Goal: Transaction & Acquisition: Book appointment/travel/reservation

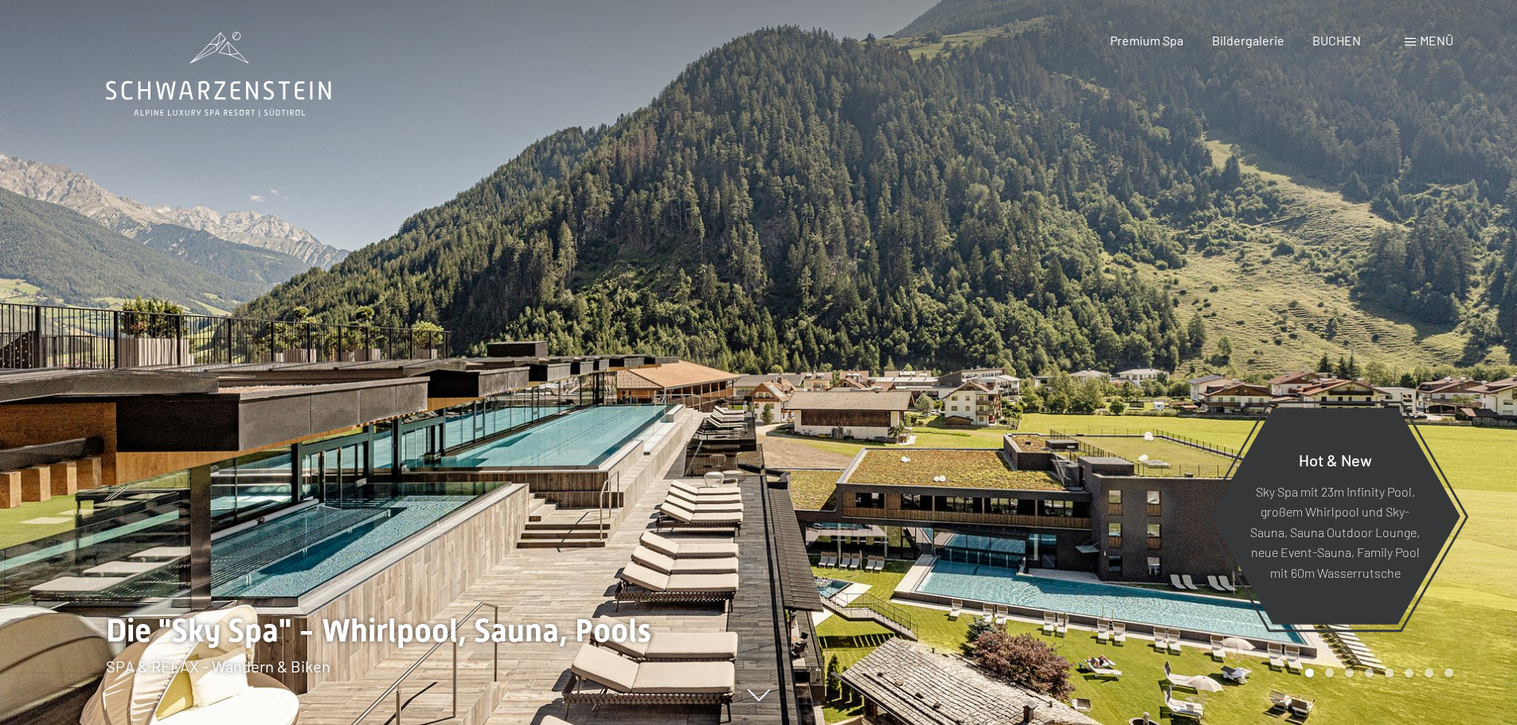
click at [769, 702] on icon at bounding box center [759, 696] width 22 height 12
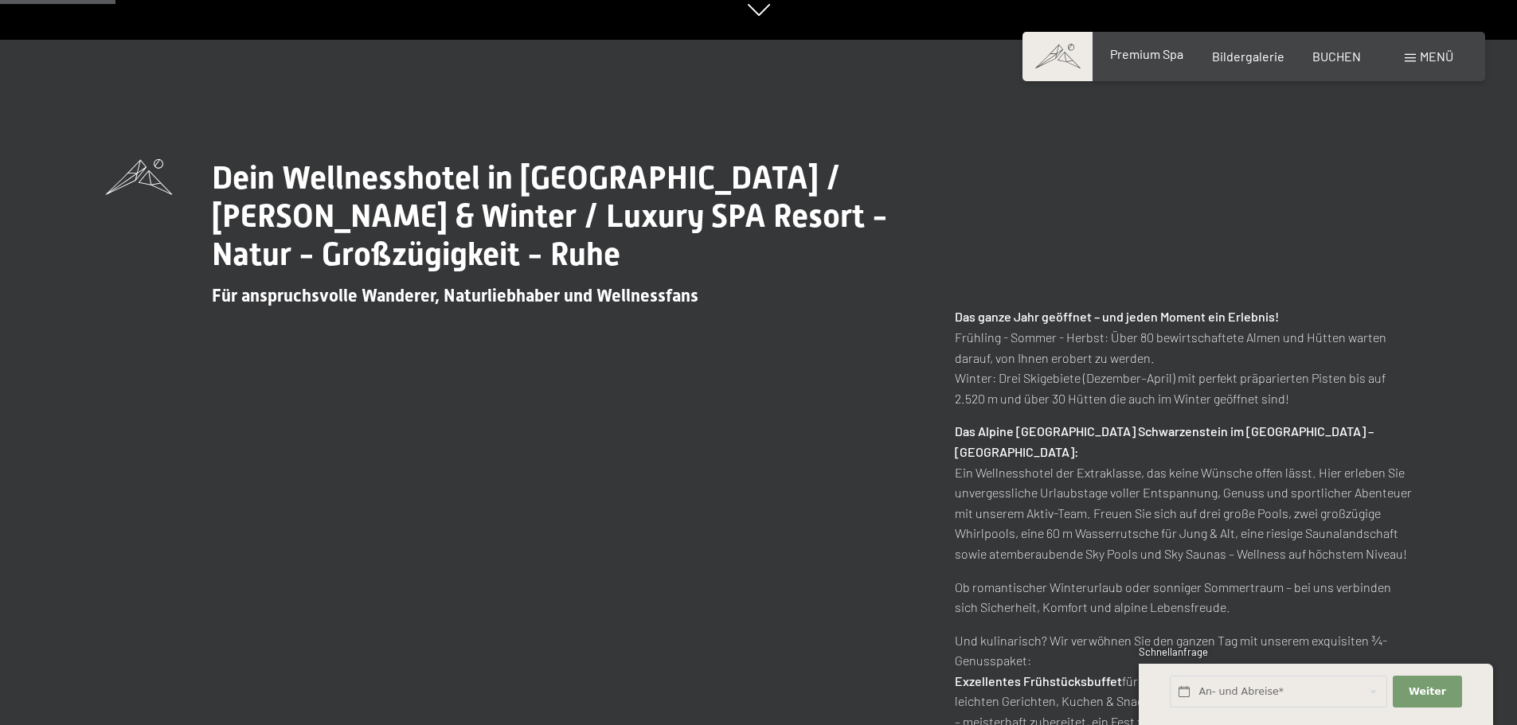
scroll to position [689, 0]
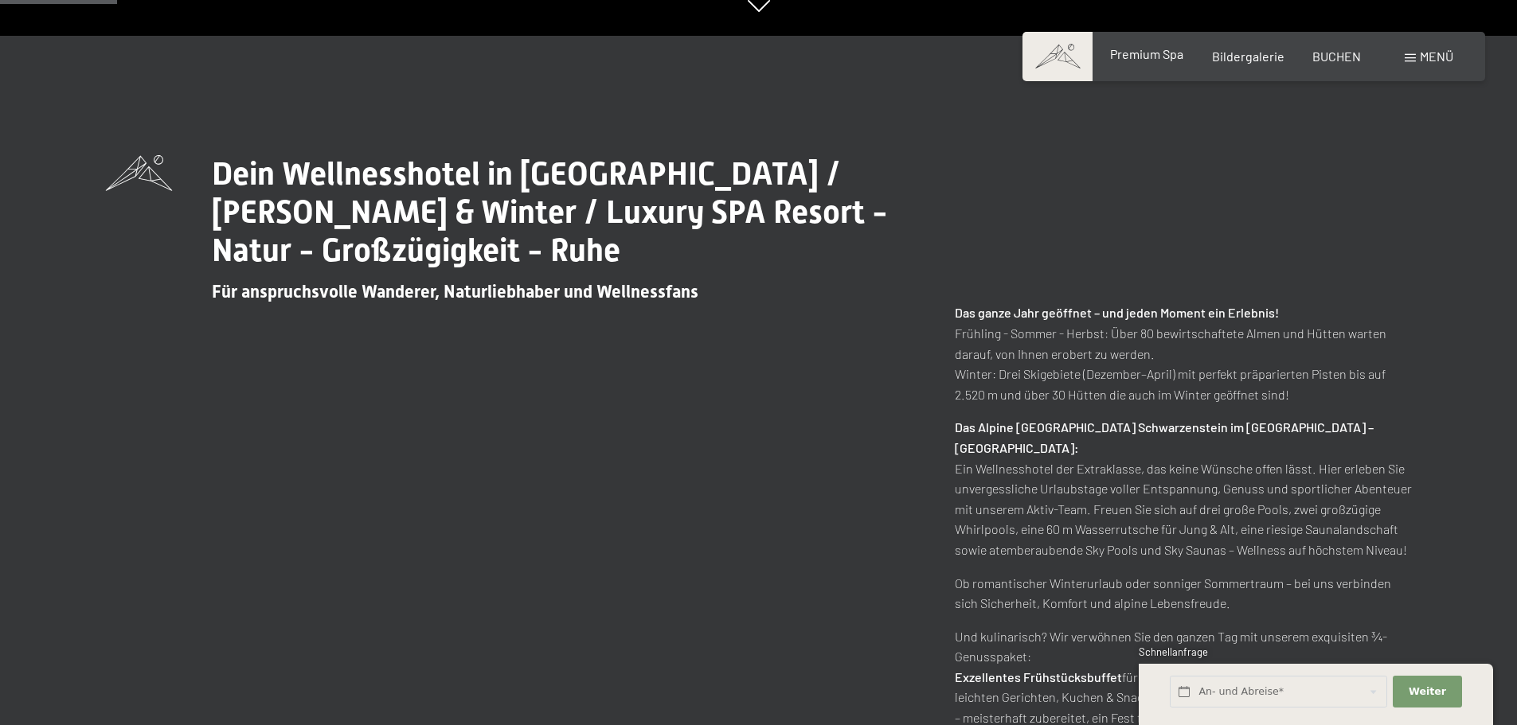
click at [1165, 63] on div "Premium Spa" at bounding box center [1146, 54] width 73 height 18
click at [1165, 57] on span "Premium Spa" at bounding box center [1146, 53] width 73 height 15
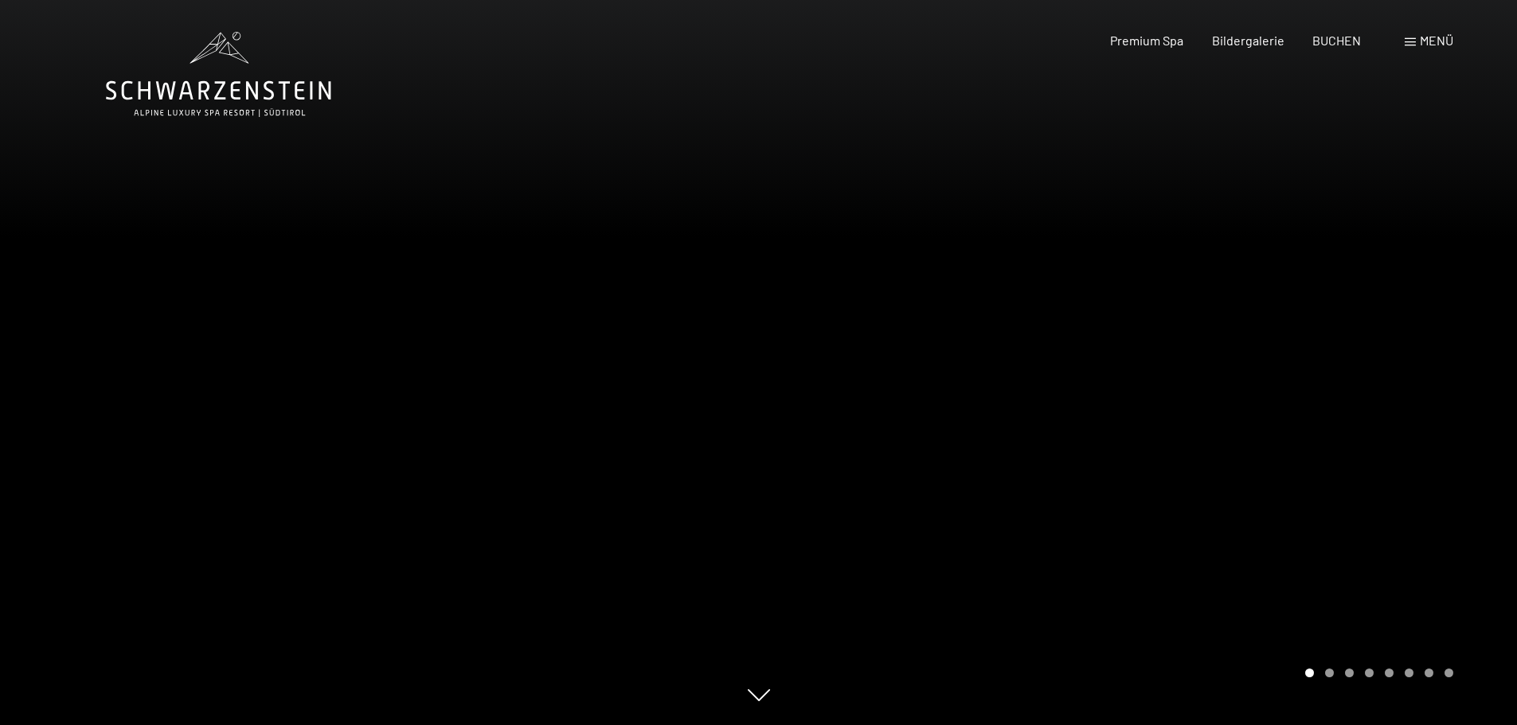
click at [1404, 44] on span at bounding box center [1409, 42] width 11 height 8
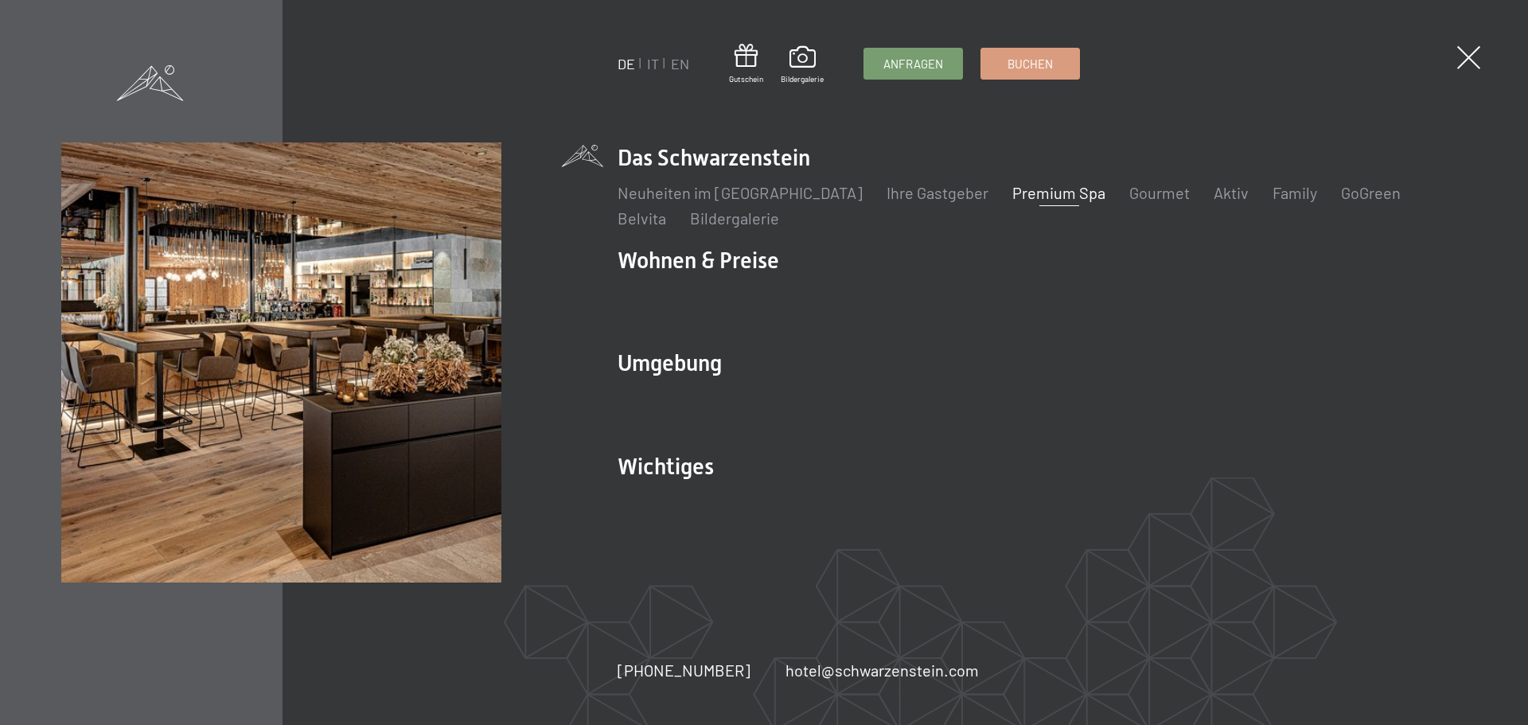
click at [1033, 198] on link "Premium Spa" at bounding box center [1059, 192] width 93 height 19
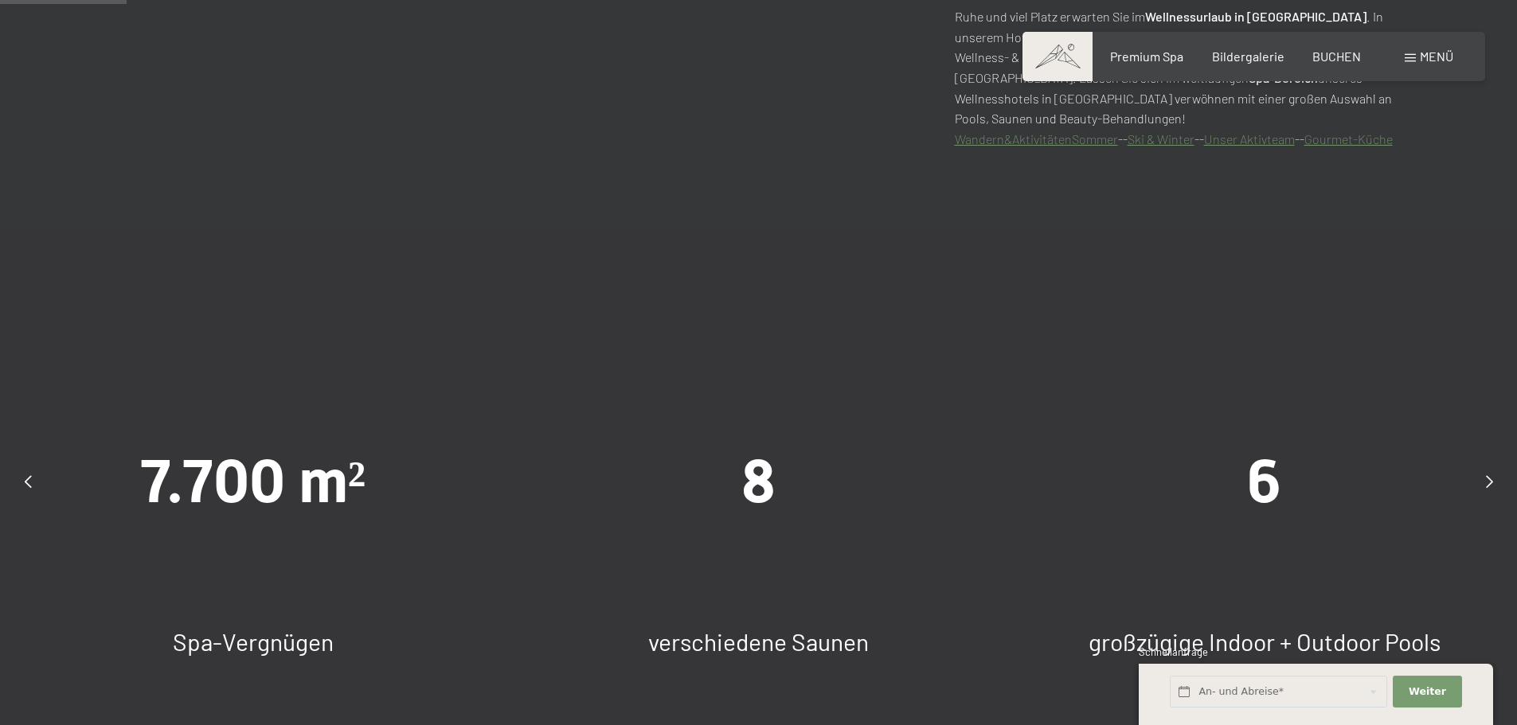
scroll to position [955, 0]
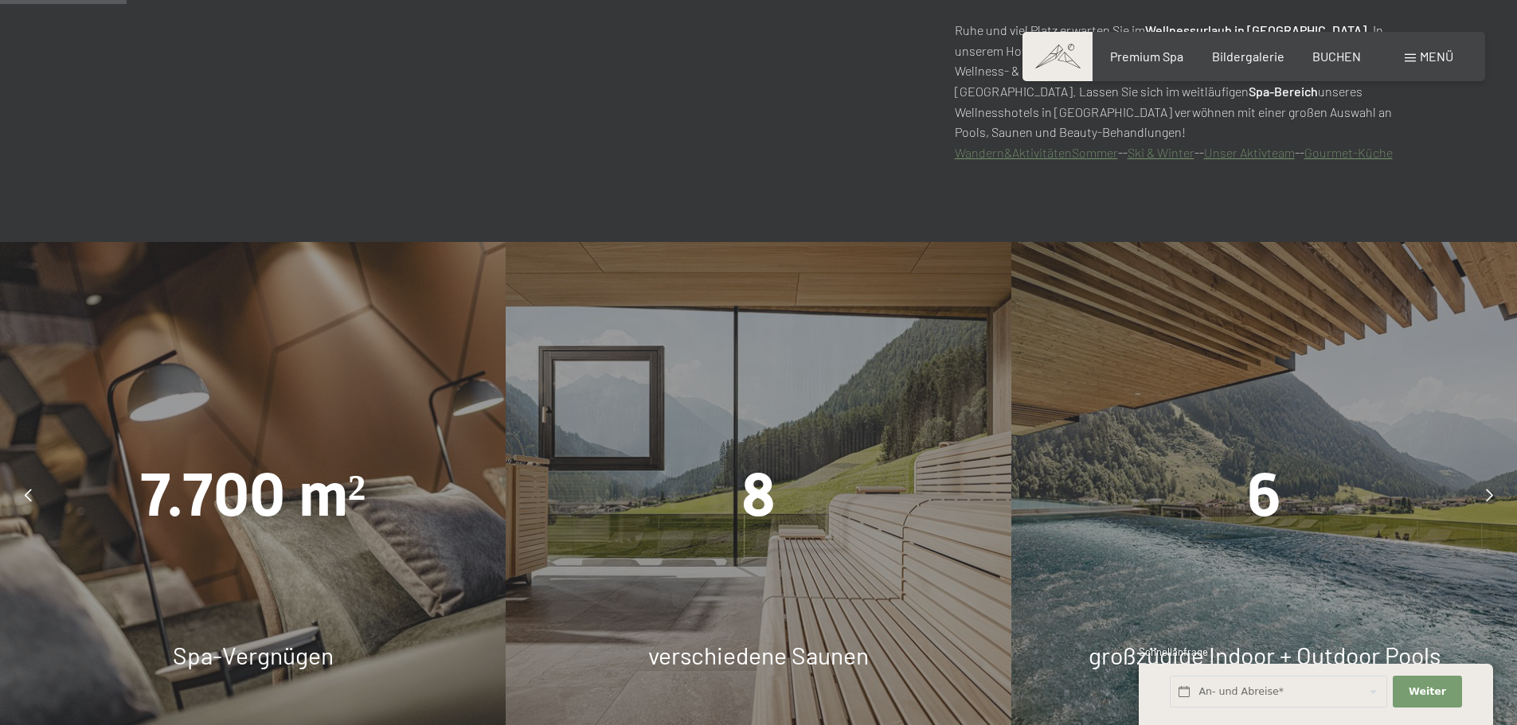
click at [794, 330] on div "8 verschiedene Saunen" at bounding box center [759, 495] width 506 height 506
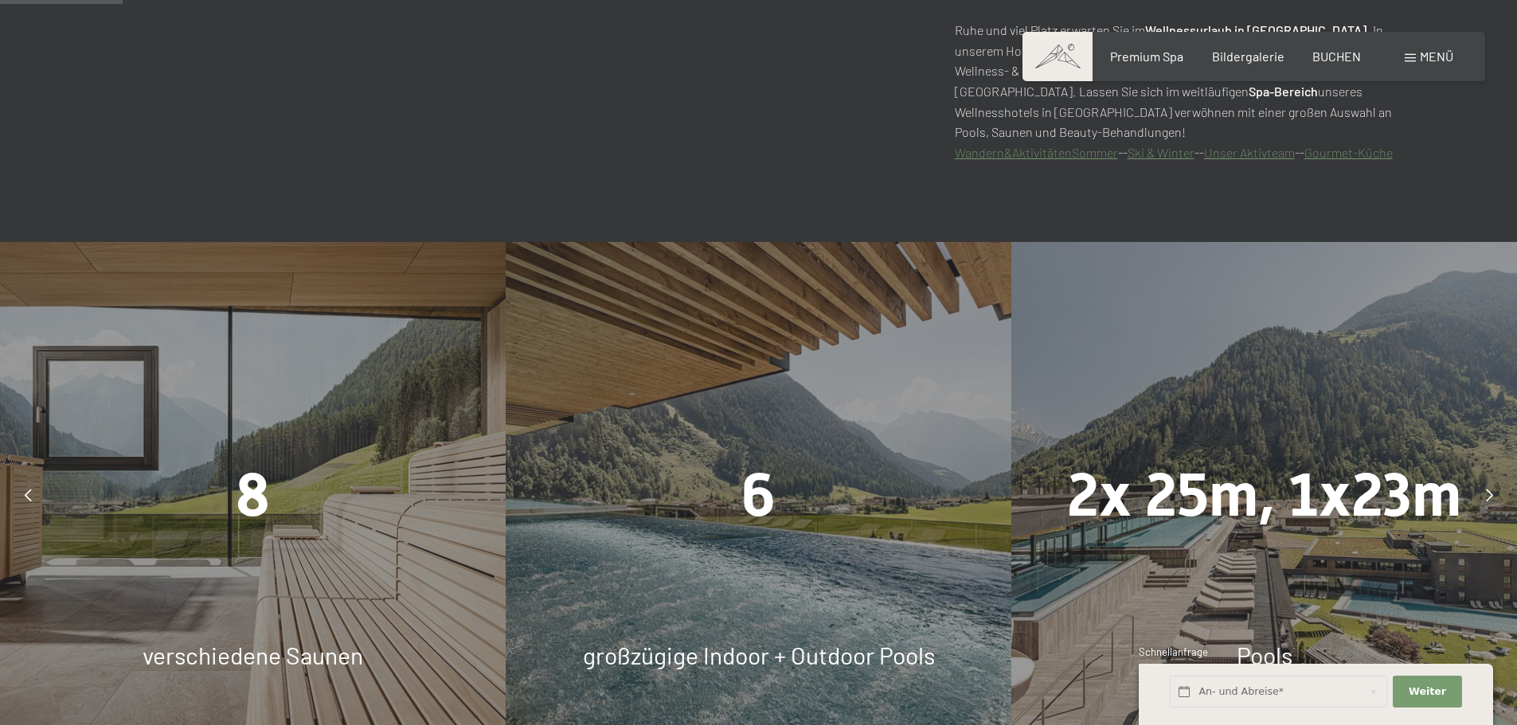
click at [201, 509] on div "8" at bounding box center [253, 495] width 506 height 84
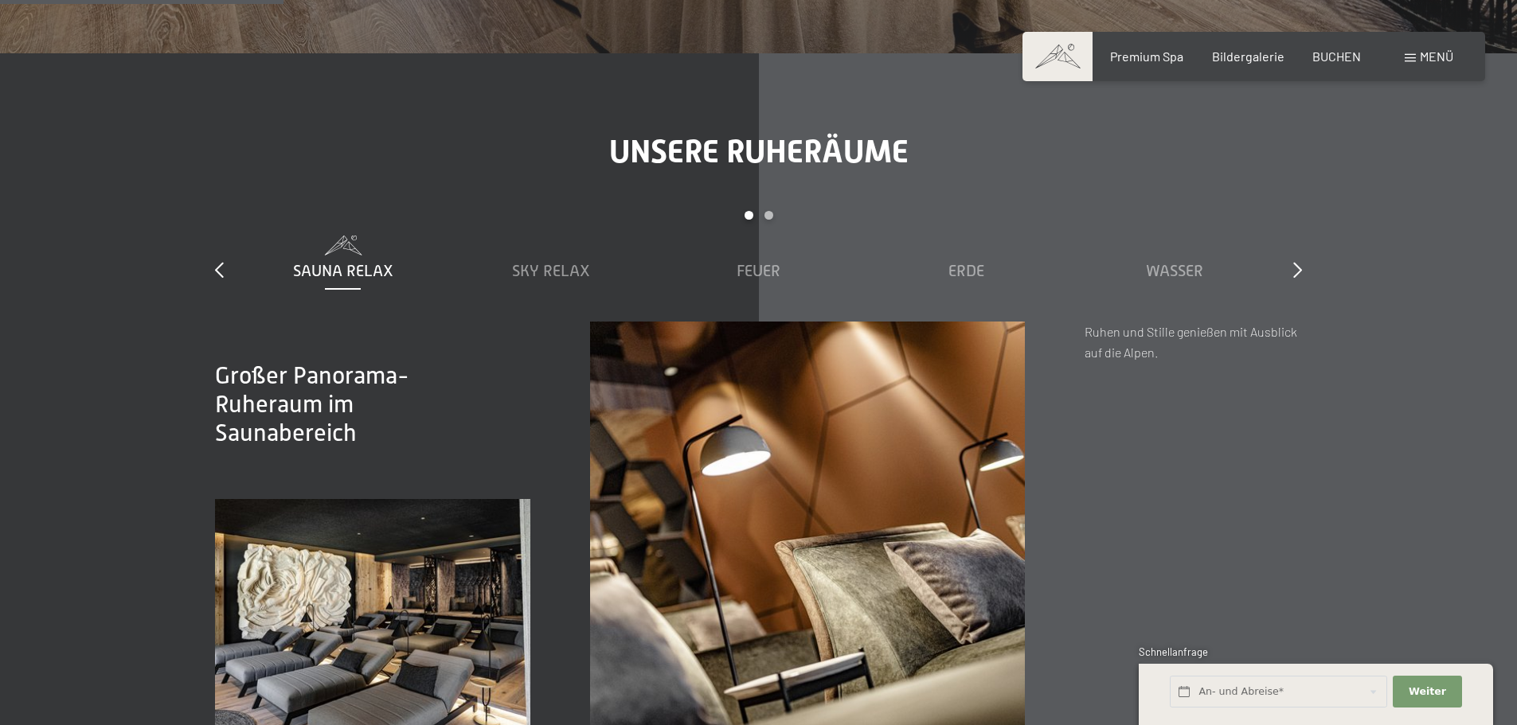
scroll to position [2309, 0]
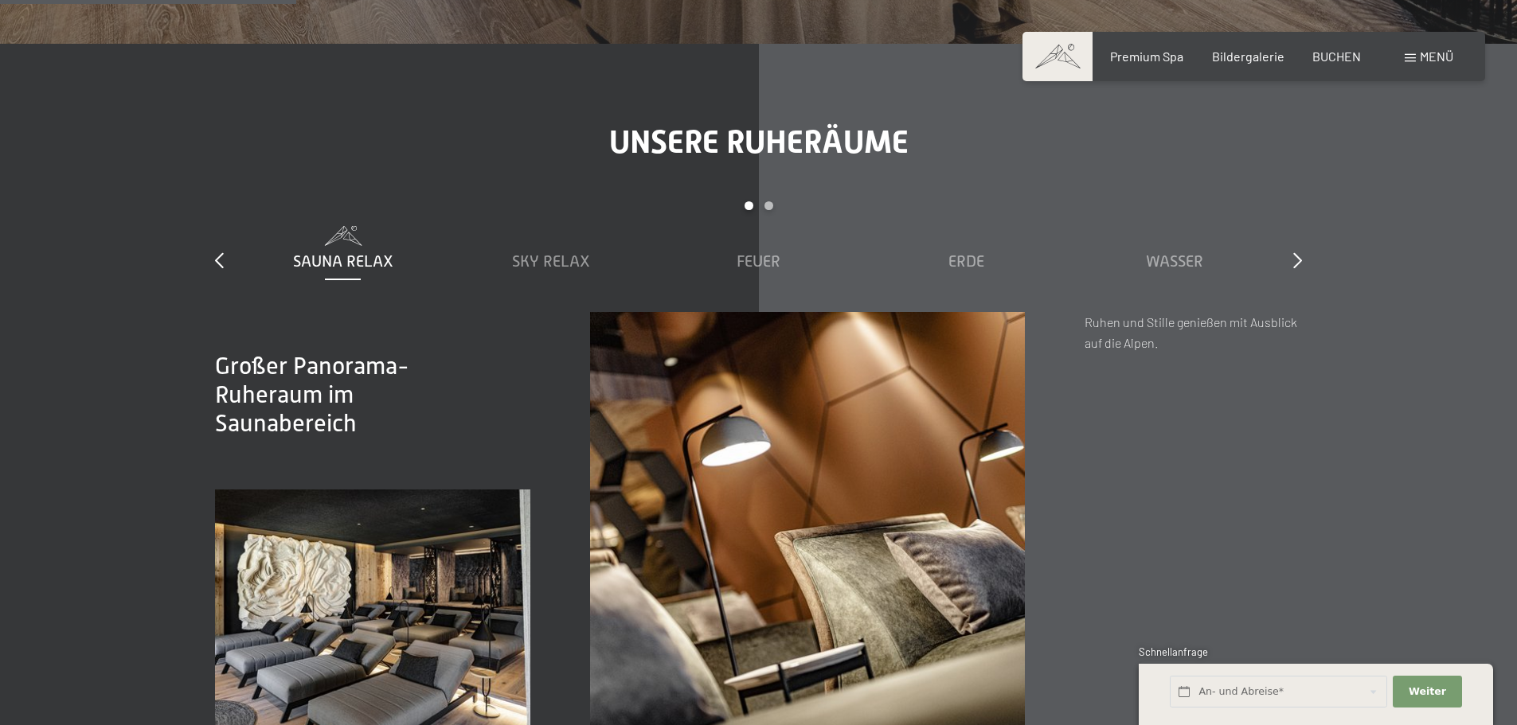
click at [1415, 62] on div "Menü" at bounding box center [1428, 57] width 49 height 18
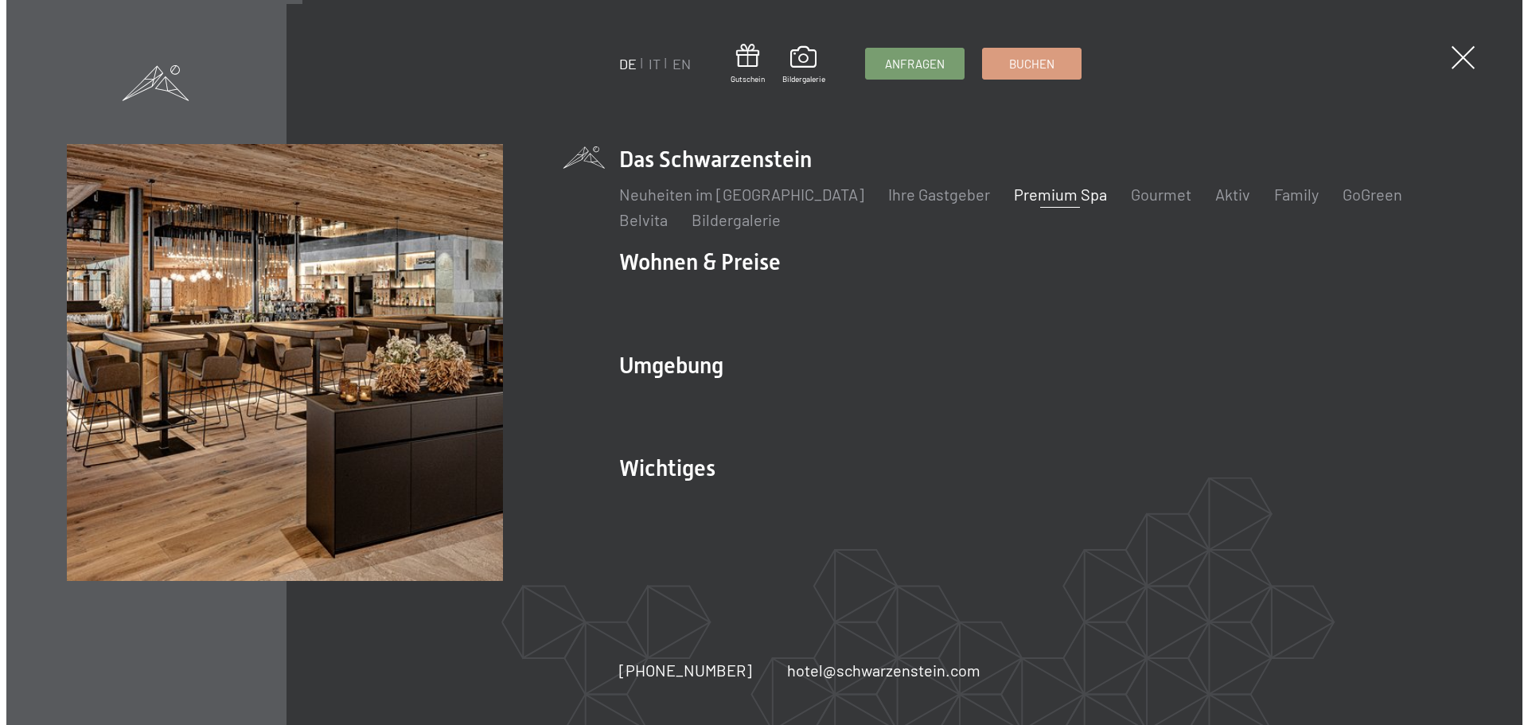
scroll to position [2313, 0]
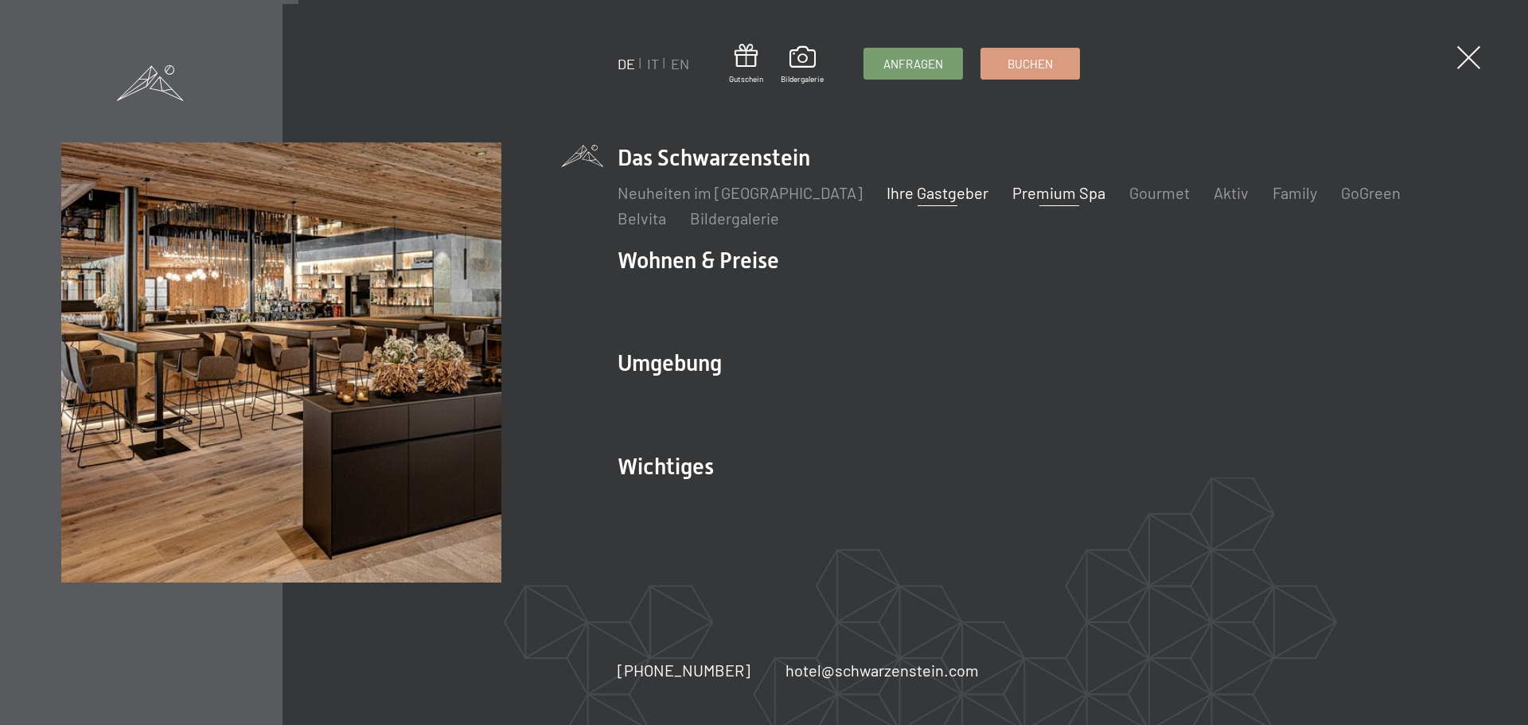
click at [919, 192] on link "Ihre Gastgeber" at bounding box center [938, 192] width 102 height 19
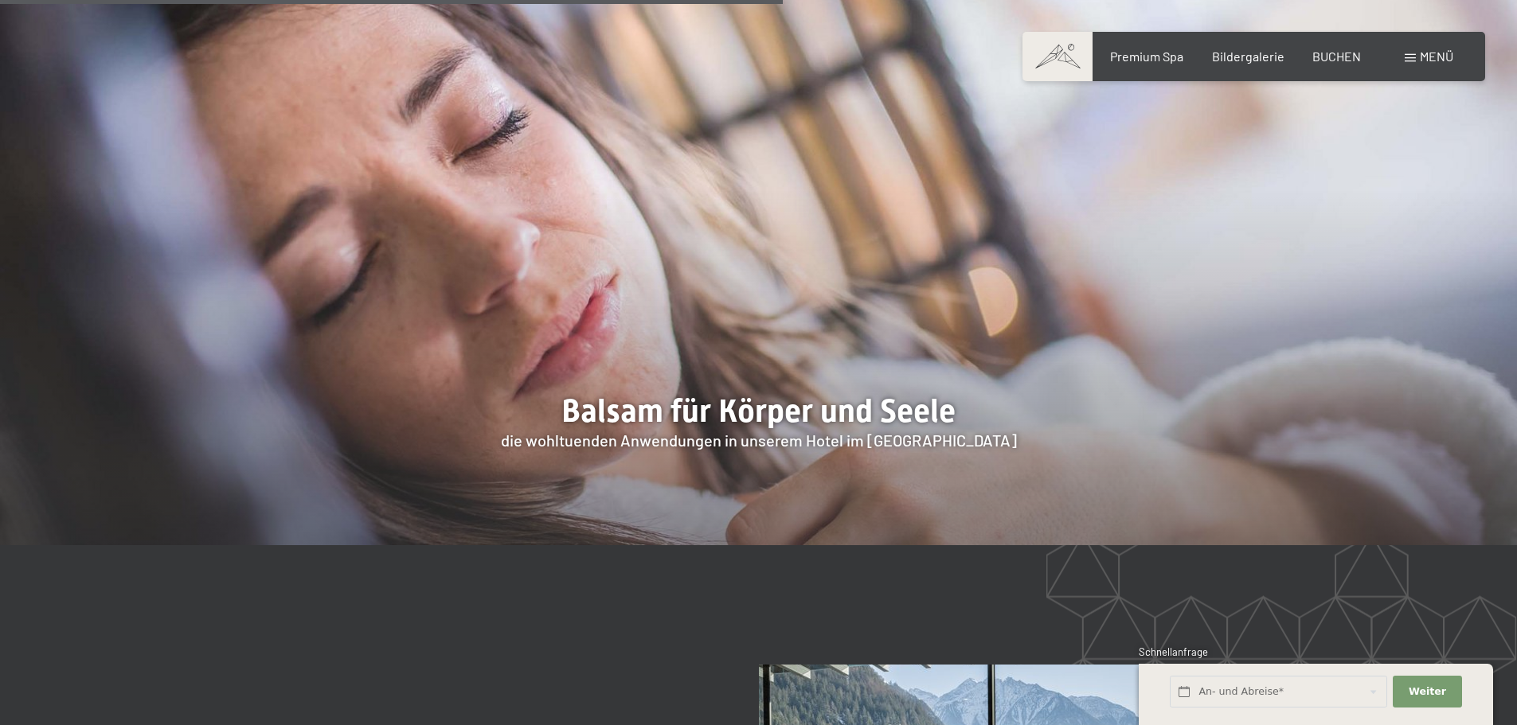
scroll to position [2826, 0]
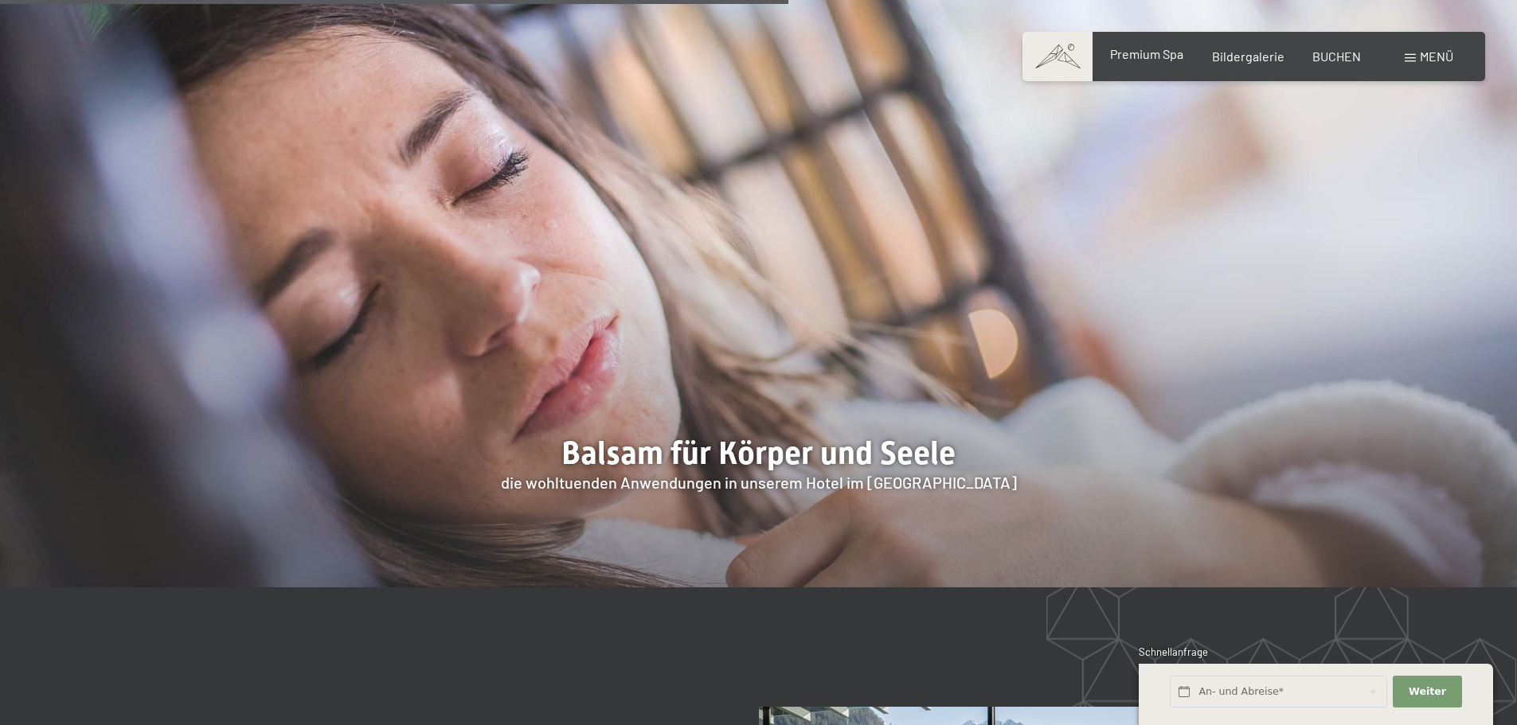
click at [1147, 58] on span "Premium Spa" at bounding box center [1146, 53] width 73 height 15
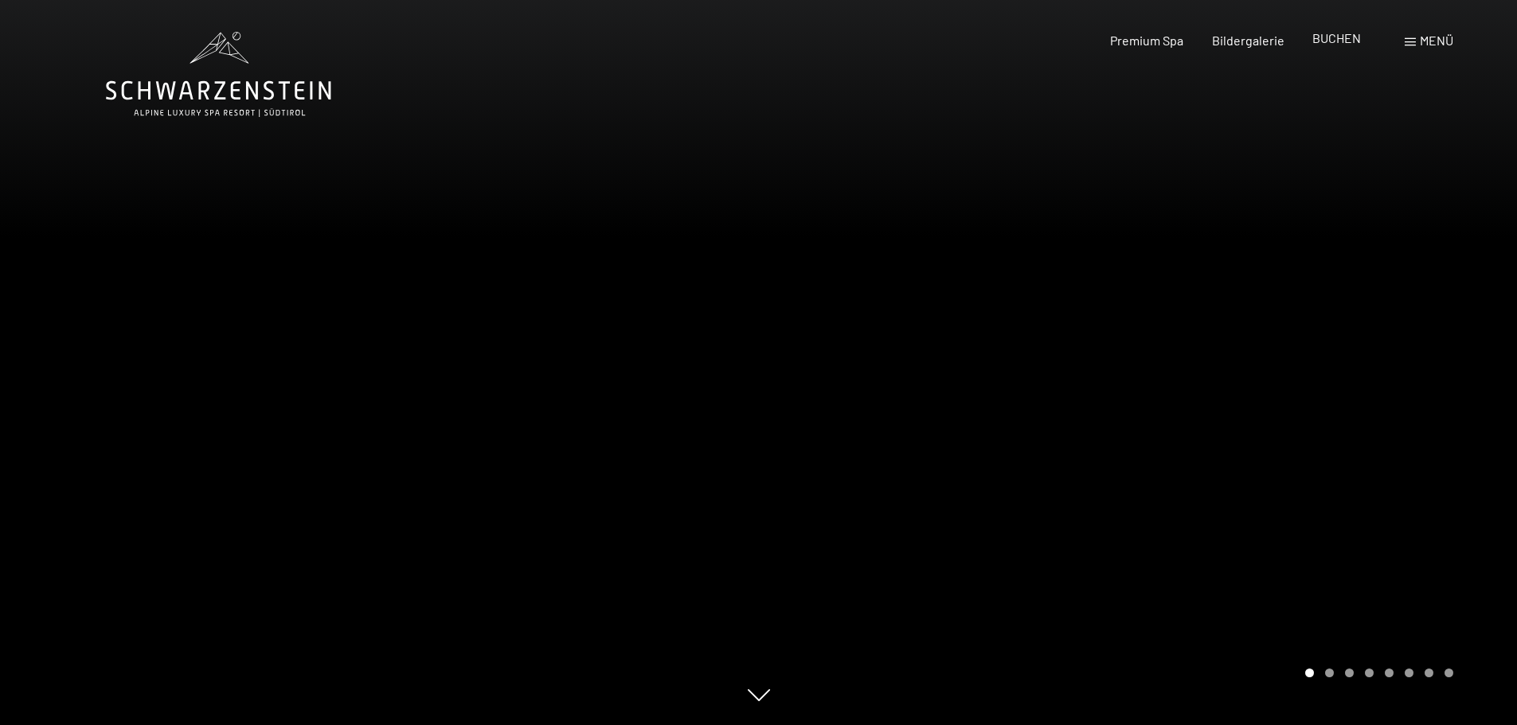
click at [1326, 43] on span "BUCHEN" at bounding box center [1336, 37] width 49 height 15
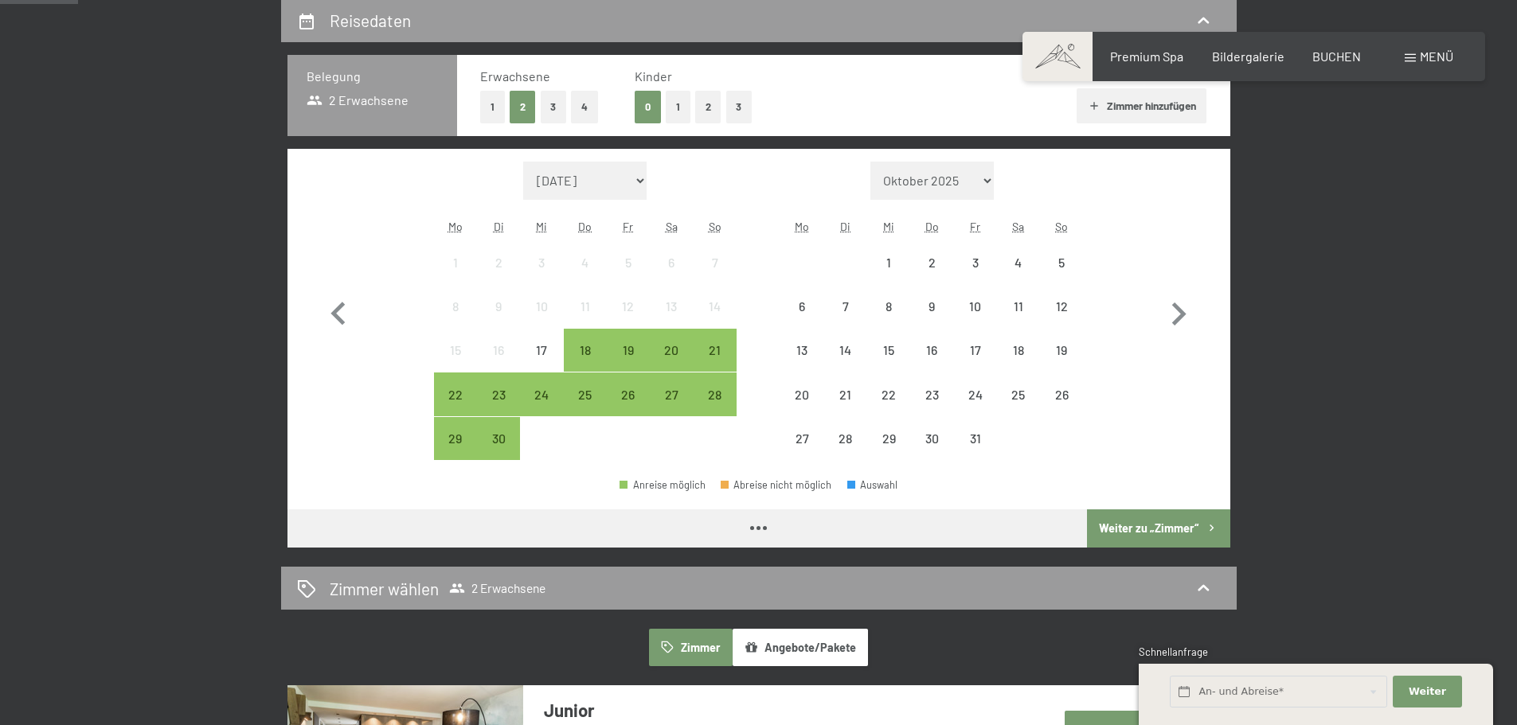
scroll to position [159, 0]
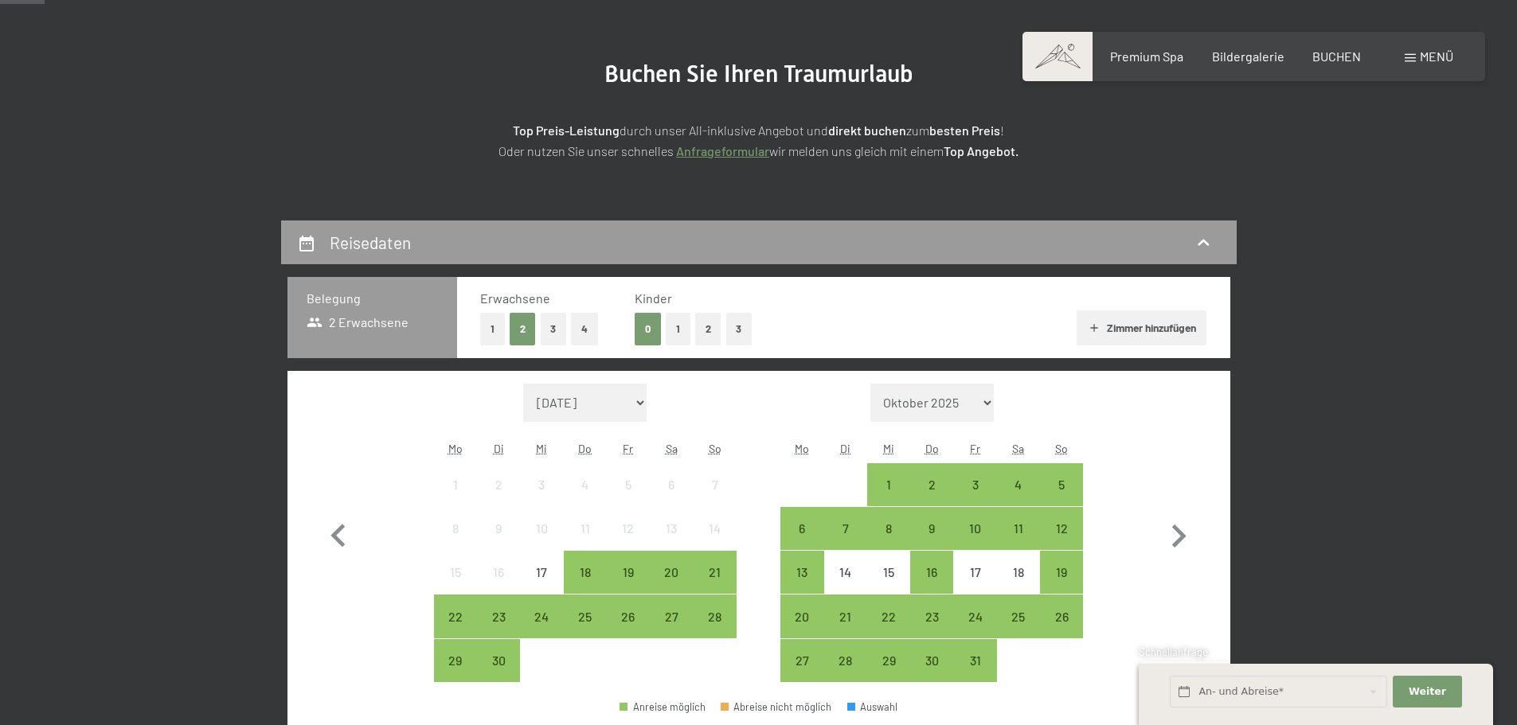
click at [1118, 334] on button "Zimmer hinzufügen" at bounding box center [1141, 327] width 130 height 35
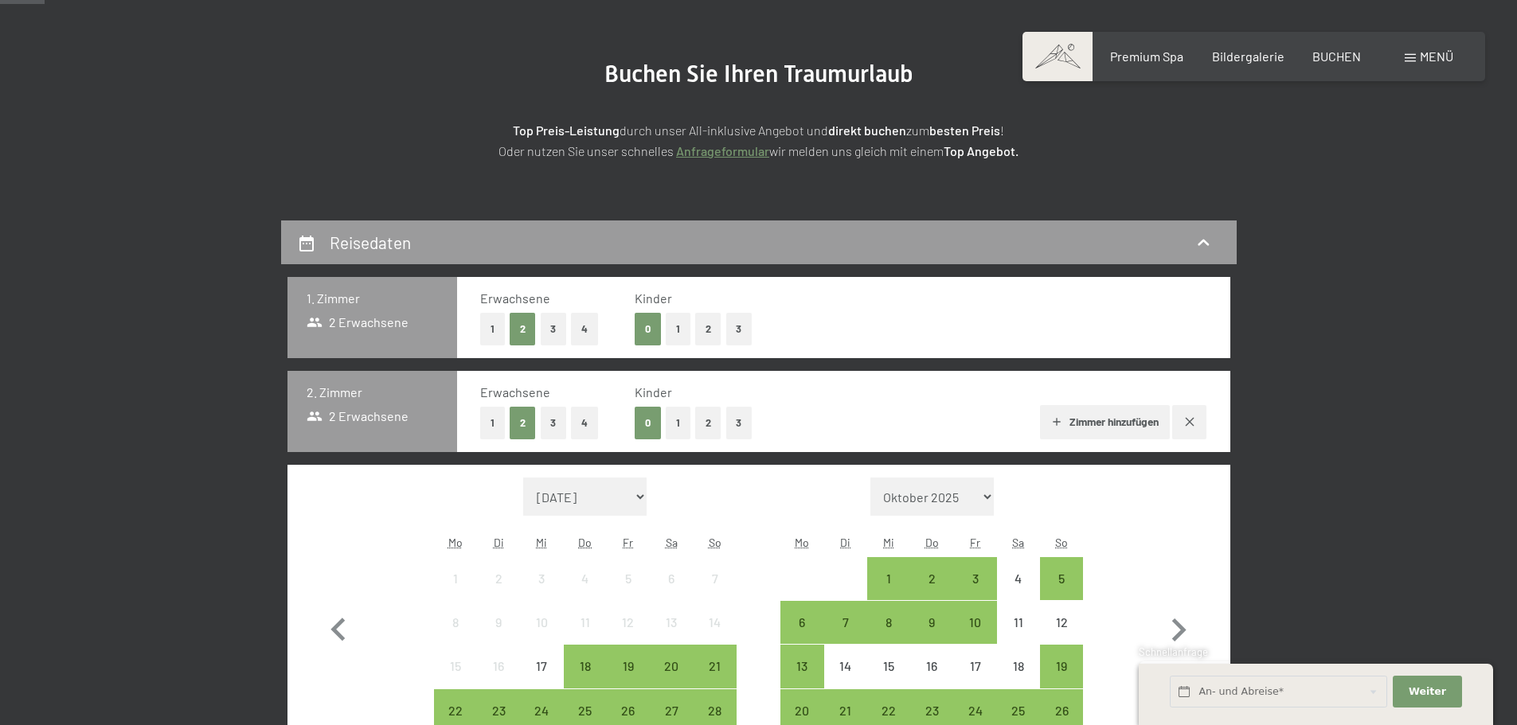
click at [492, 420] on button "1" at bounding box center [492, 423] width 25 height 33
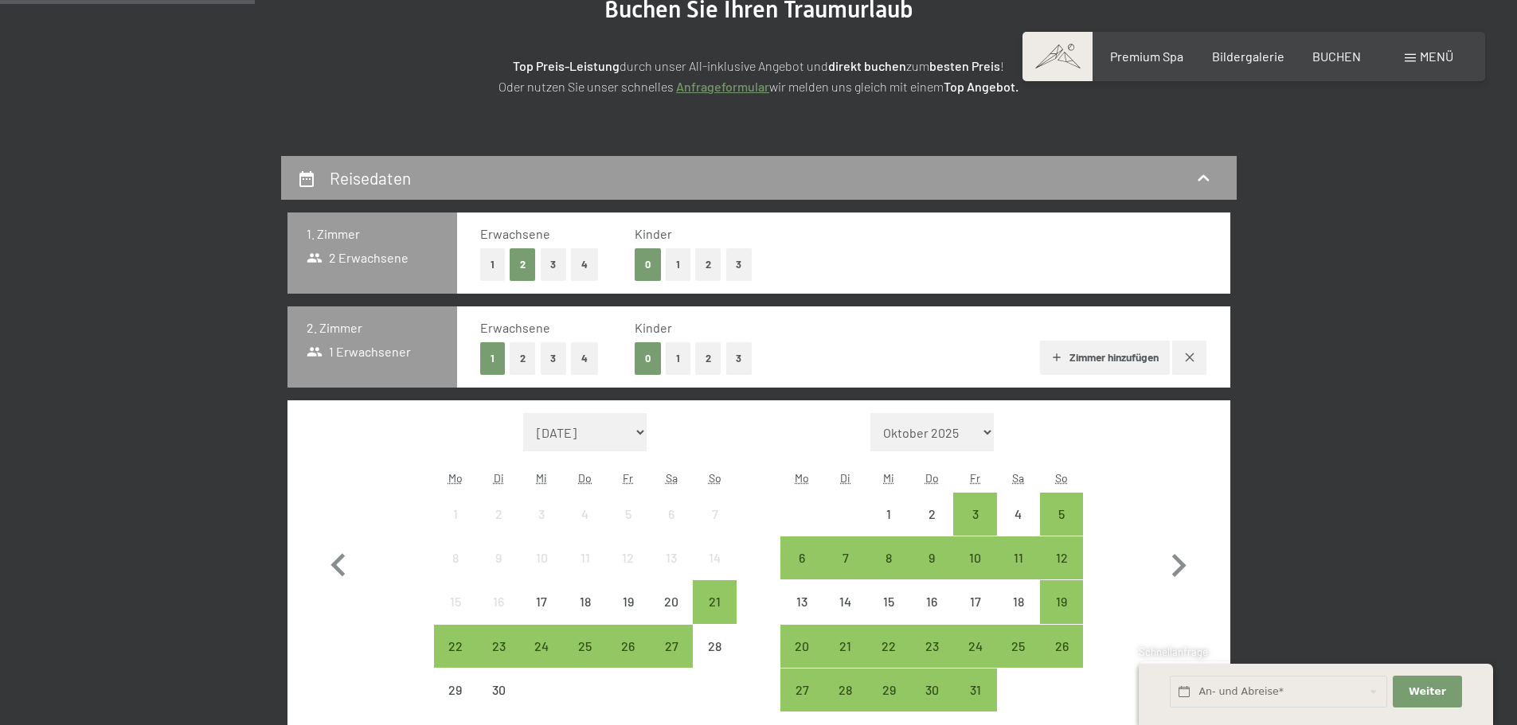
scroll to position [318, 0]
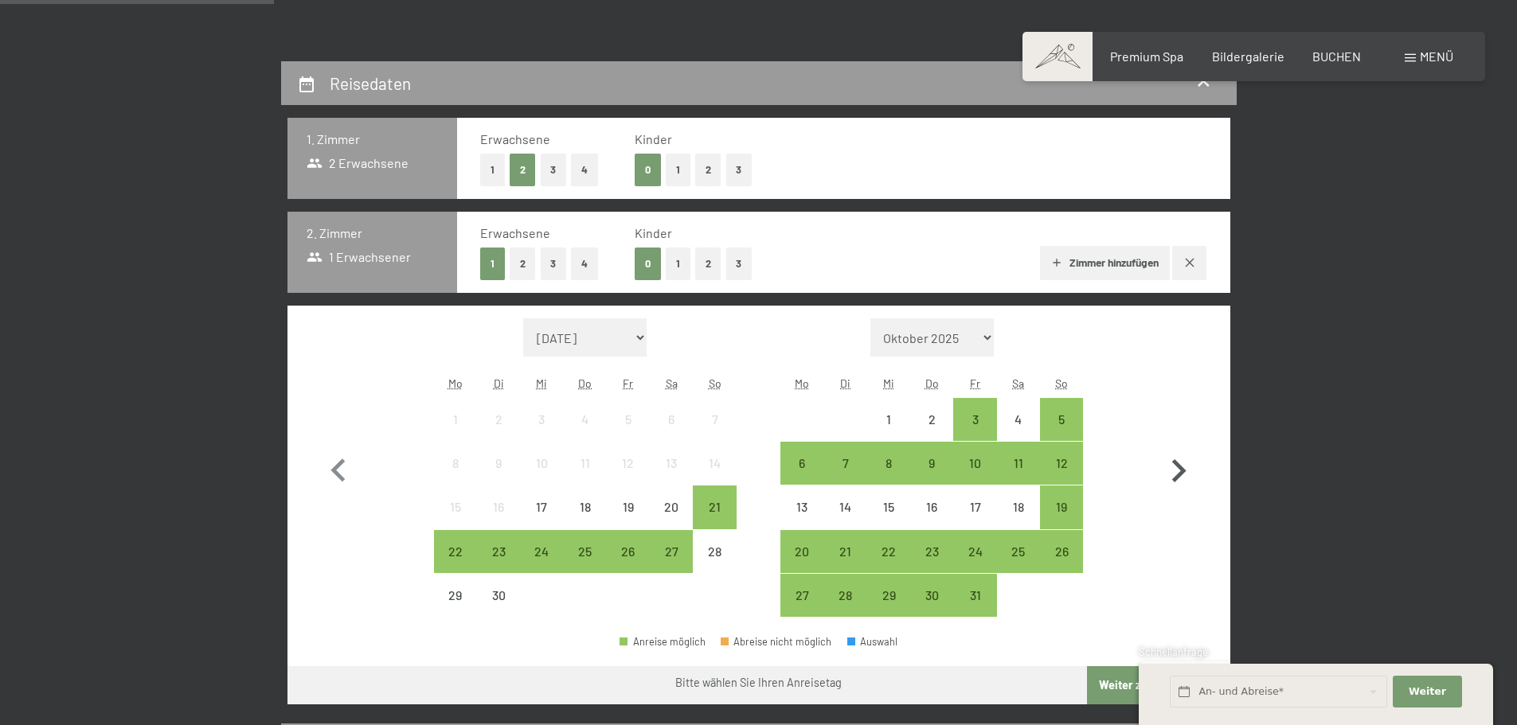
click at [1177, 465] on icon "button" at bounding box center [1179, 470] width 14 height 23
select select "2025-10-01"
select select "2025-11-01"
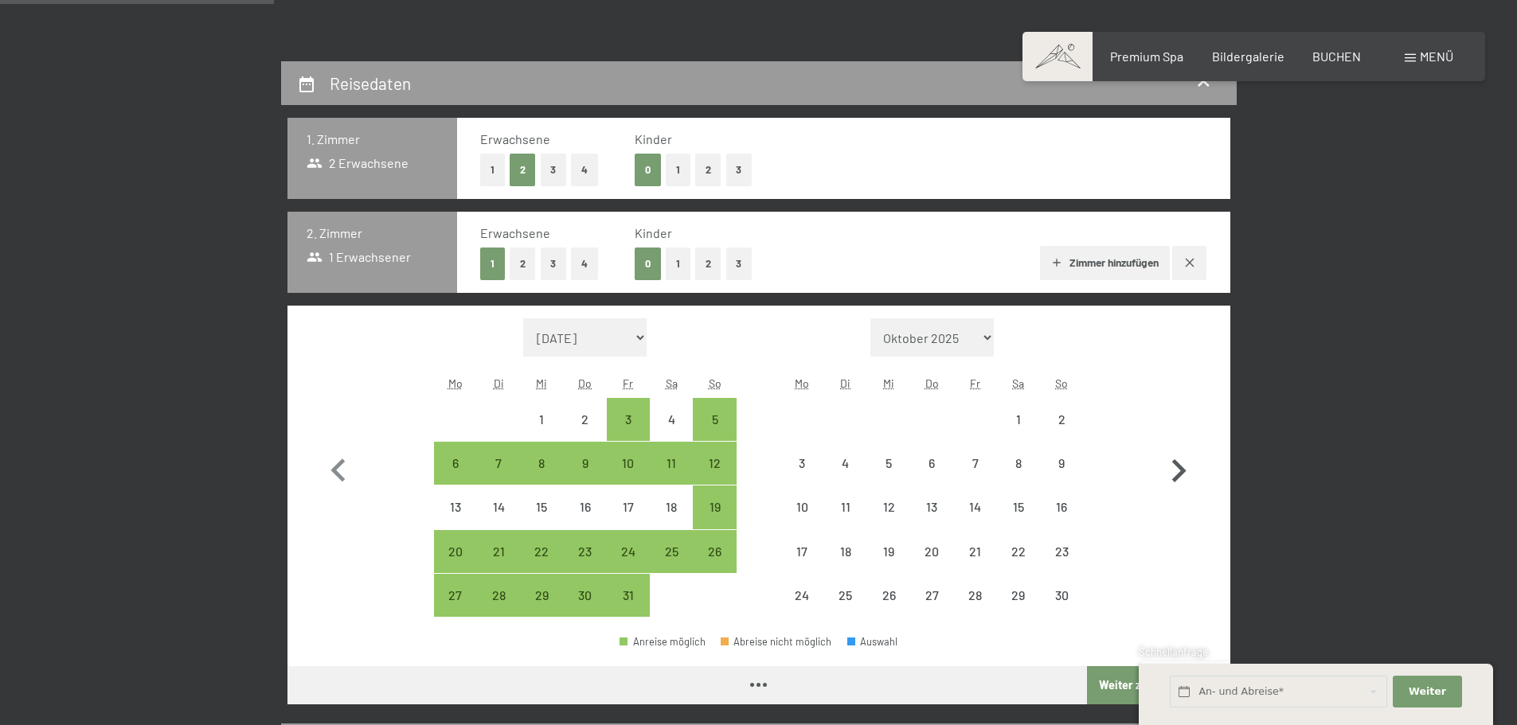
click at [1177, 465] on icon "button" at bounding box center [1179, 470] width 14 height 23
select select "2025-11-01"
select select "2025-12-01"
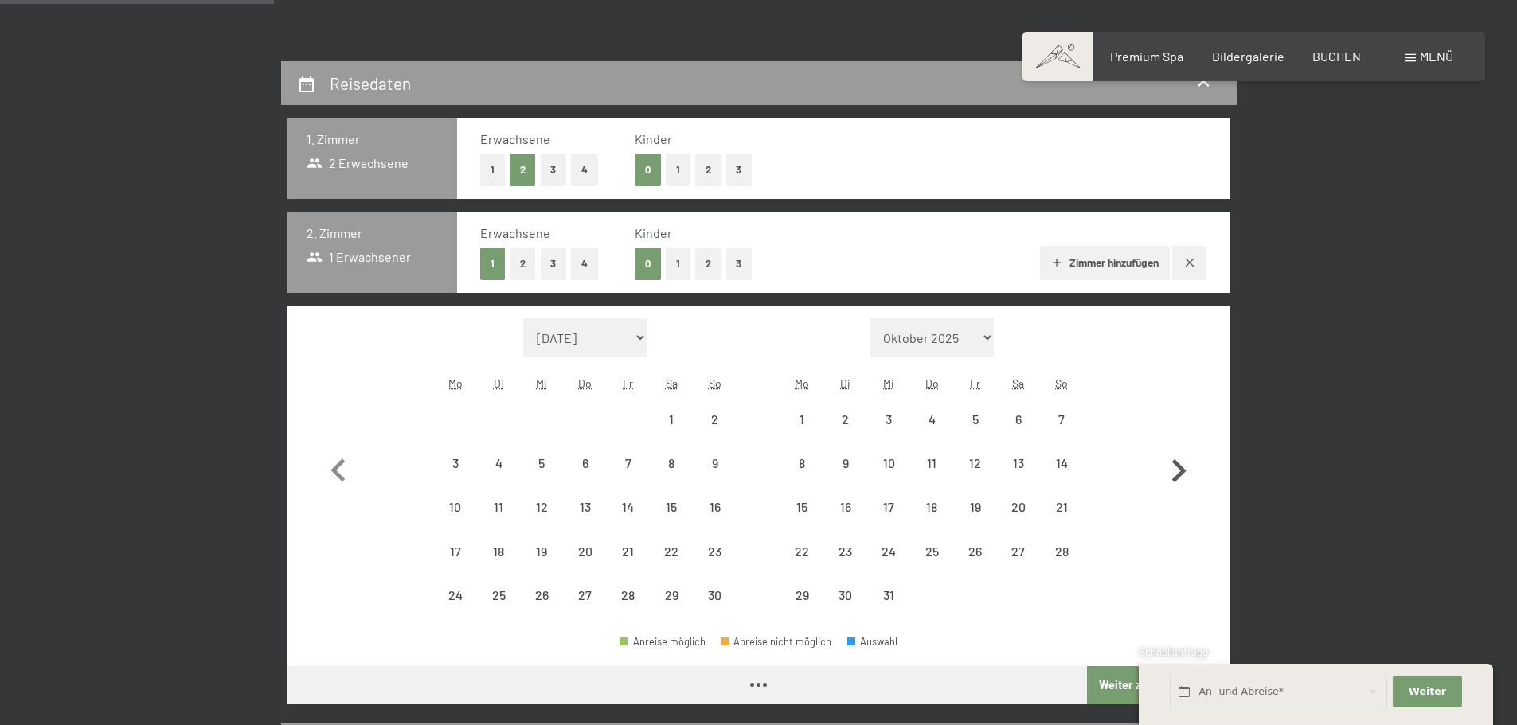
click at [1177, 465] on icon "button" at bounding box center [1179, 470] width 14 height 23
select select "2025-12-01"
select select "2026-01-01"
click at [1177, 465] on icon "button" at bounding box center [1179, 470] width 14 height 23
select select "2026-01-01"
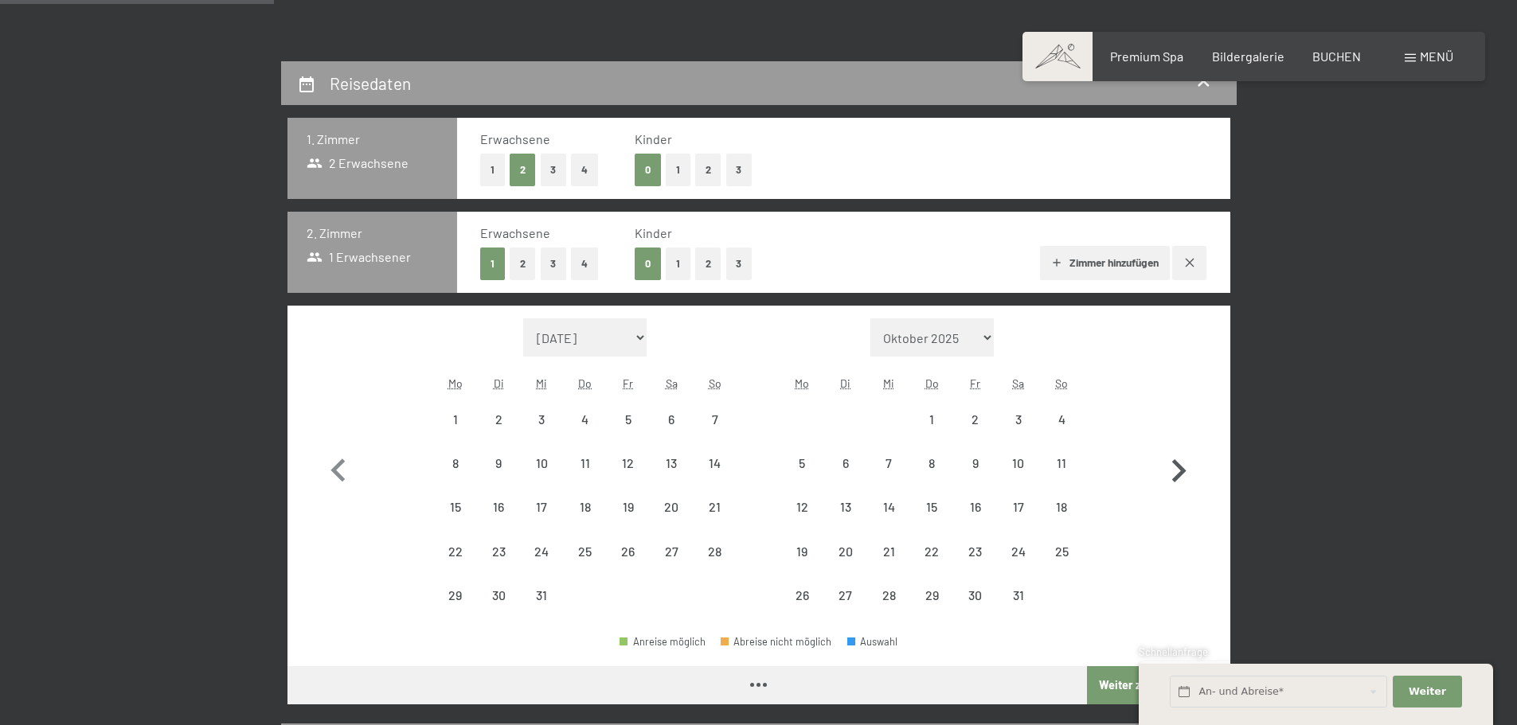
select select "2026-02-01"
click at [1177, 465] on icon "button" at bounding box center [1179, 470] width 14 height 23
select select "2026-02-01"
select select "2026-03-01"
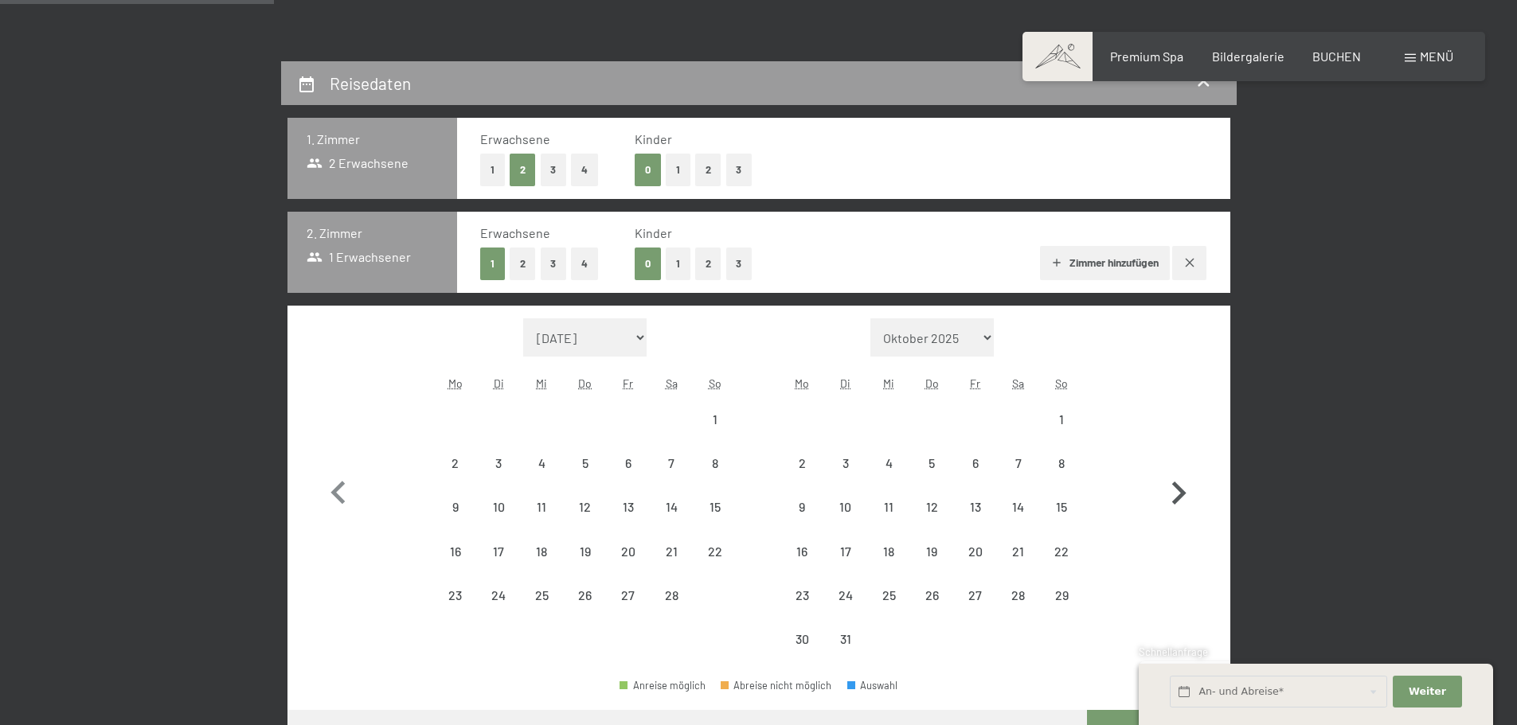
click at [1177, 465] on button "button" at bounding box center [1178, 489] width 46 height 343
select select "2026-03-01"
select select "2026-04-01"
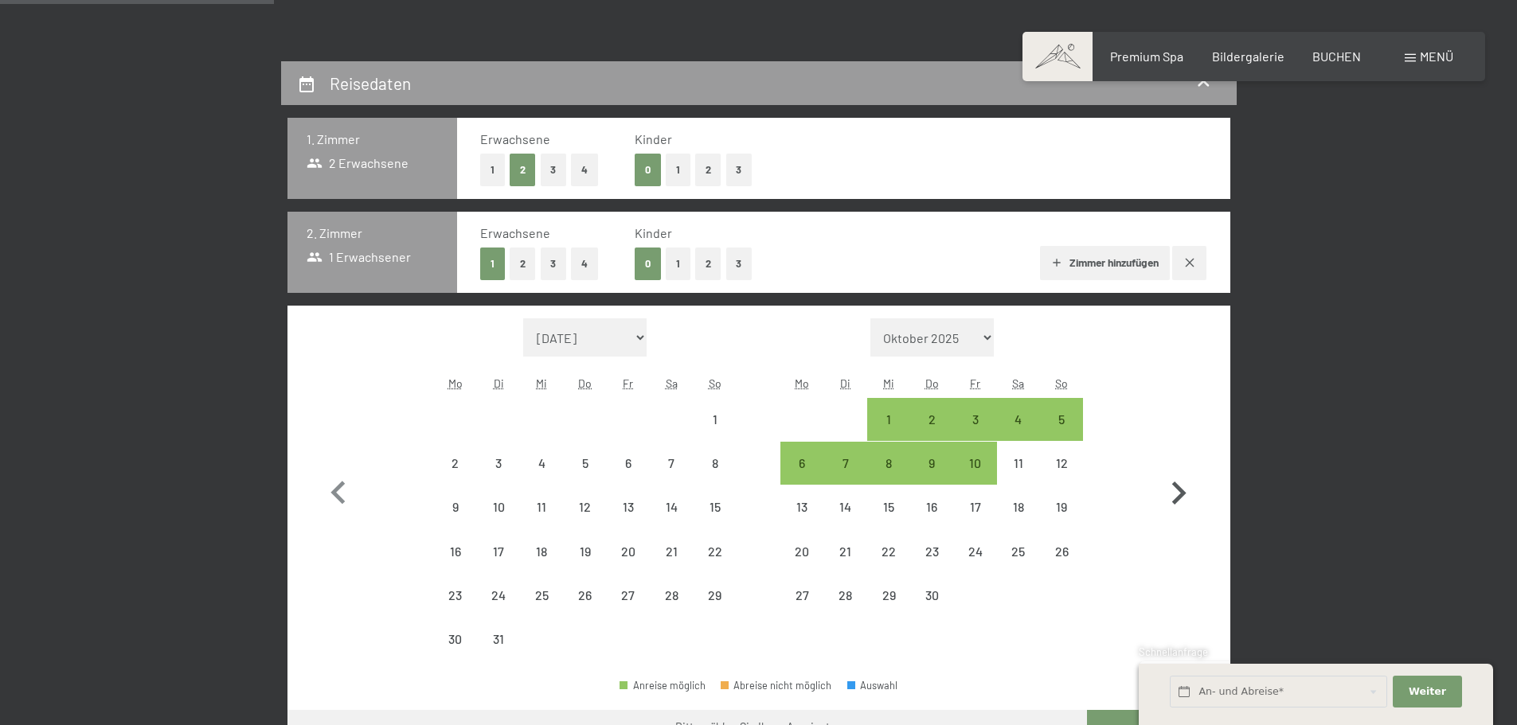
select select "2026-03-01"
select select "2026-04-01"
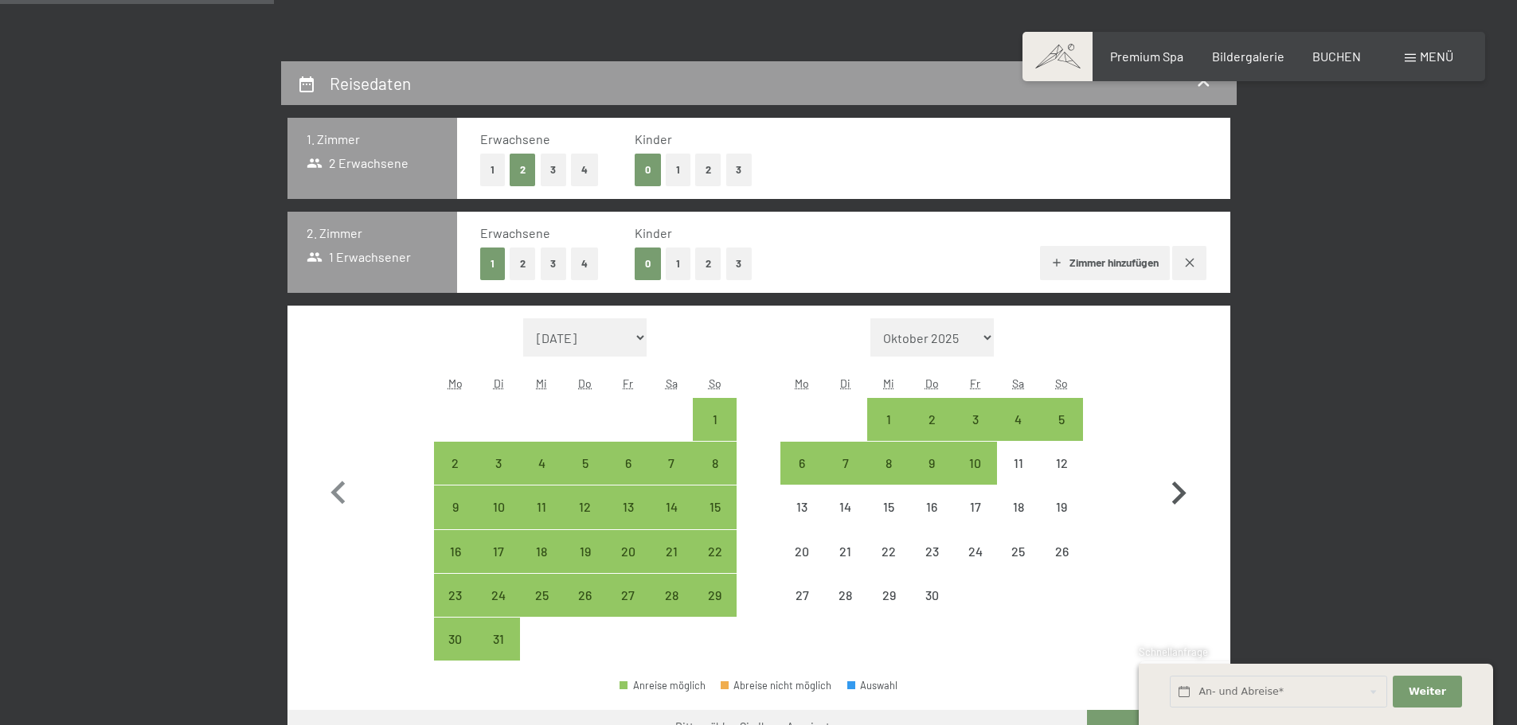
click at [1174, 490] on icon "button" at bounding box center [1178, 493] width 46 height 46
select select "2026-04-01"
select select "2026-05-01"
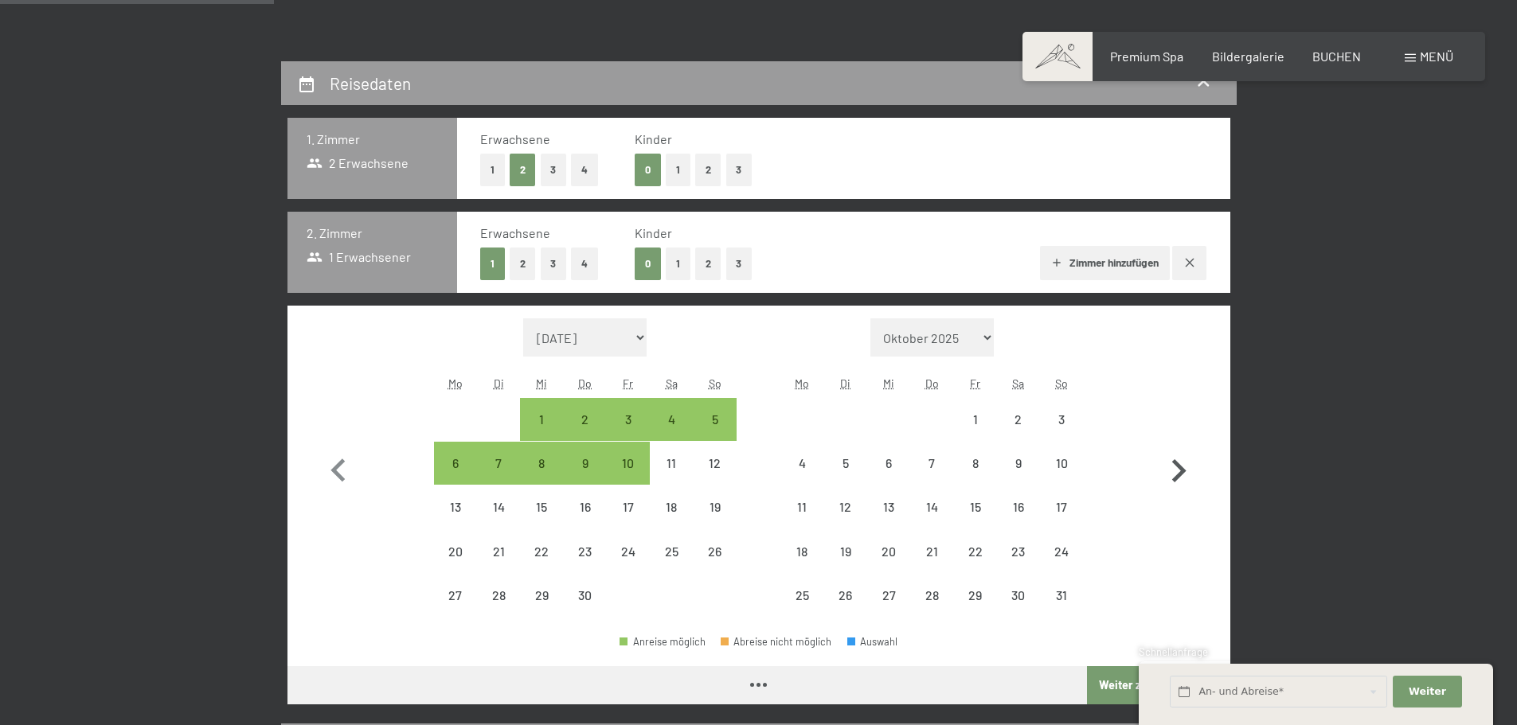
select select "2026-04-01"
select select "2026-05-01"
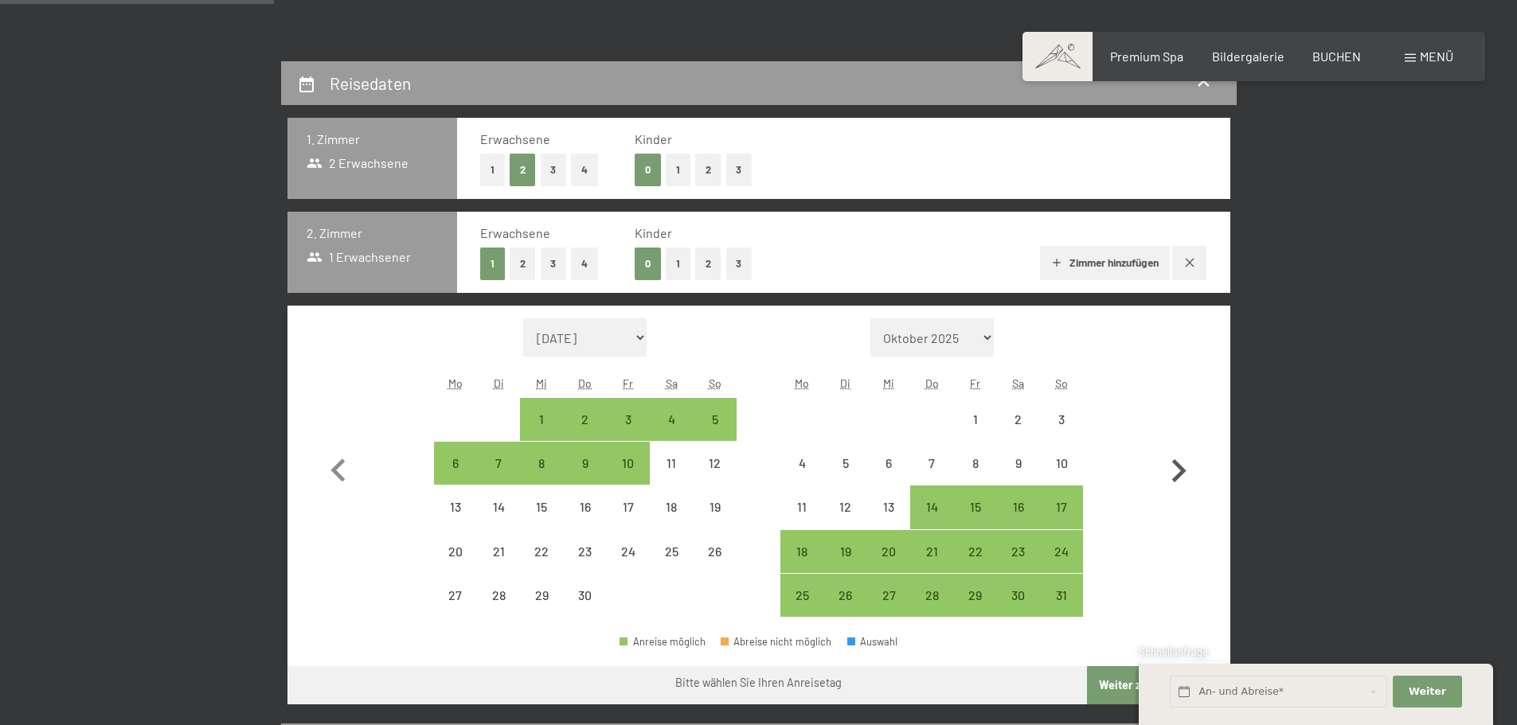
click at [1174, 490] on icon "button" at bounding box center [1178, 471] width 46 height 46
select select "2026-05-01"
select select "2026-06-01"
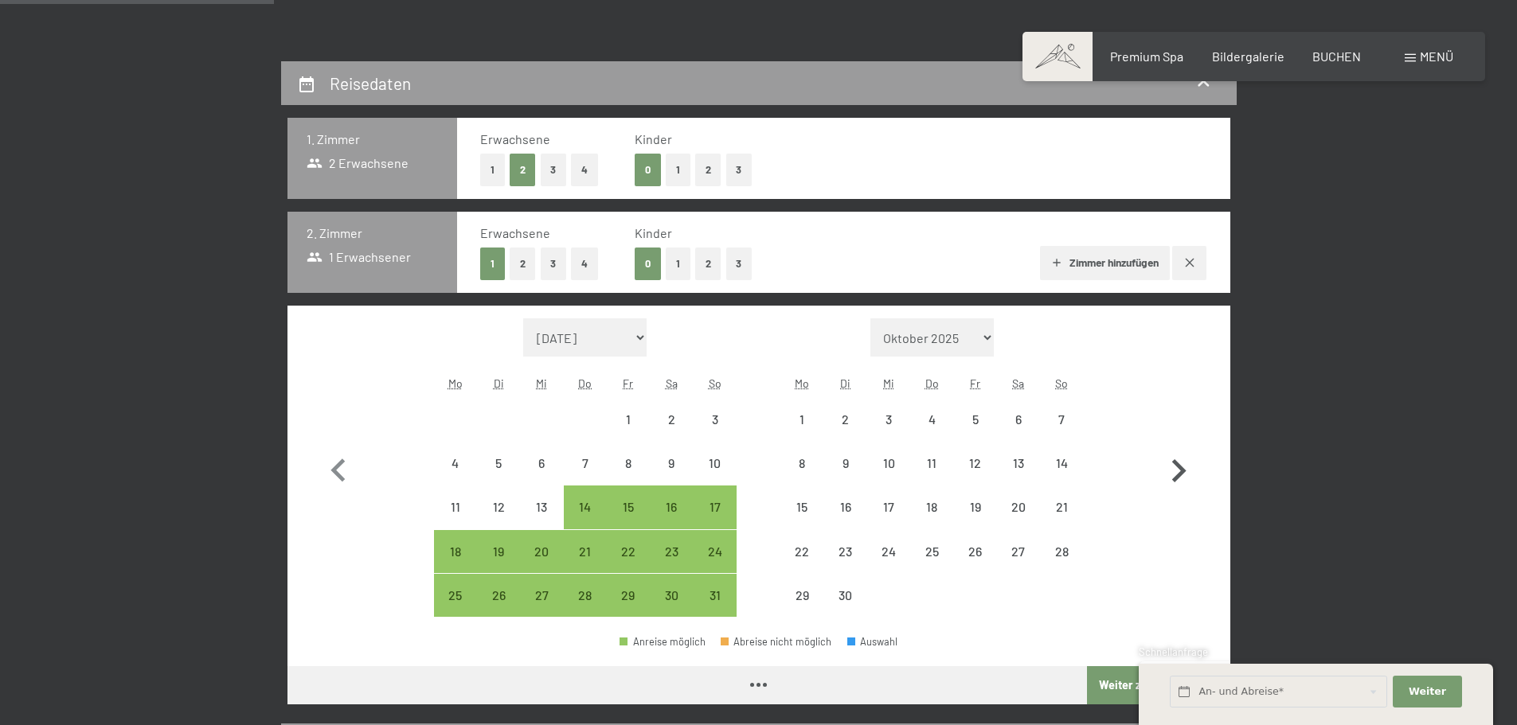
select select "2026-05-01"
select select "2026-06-01"
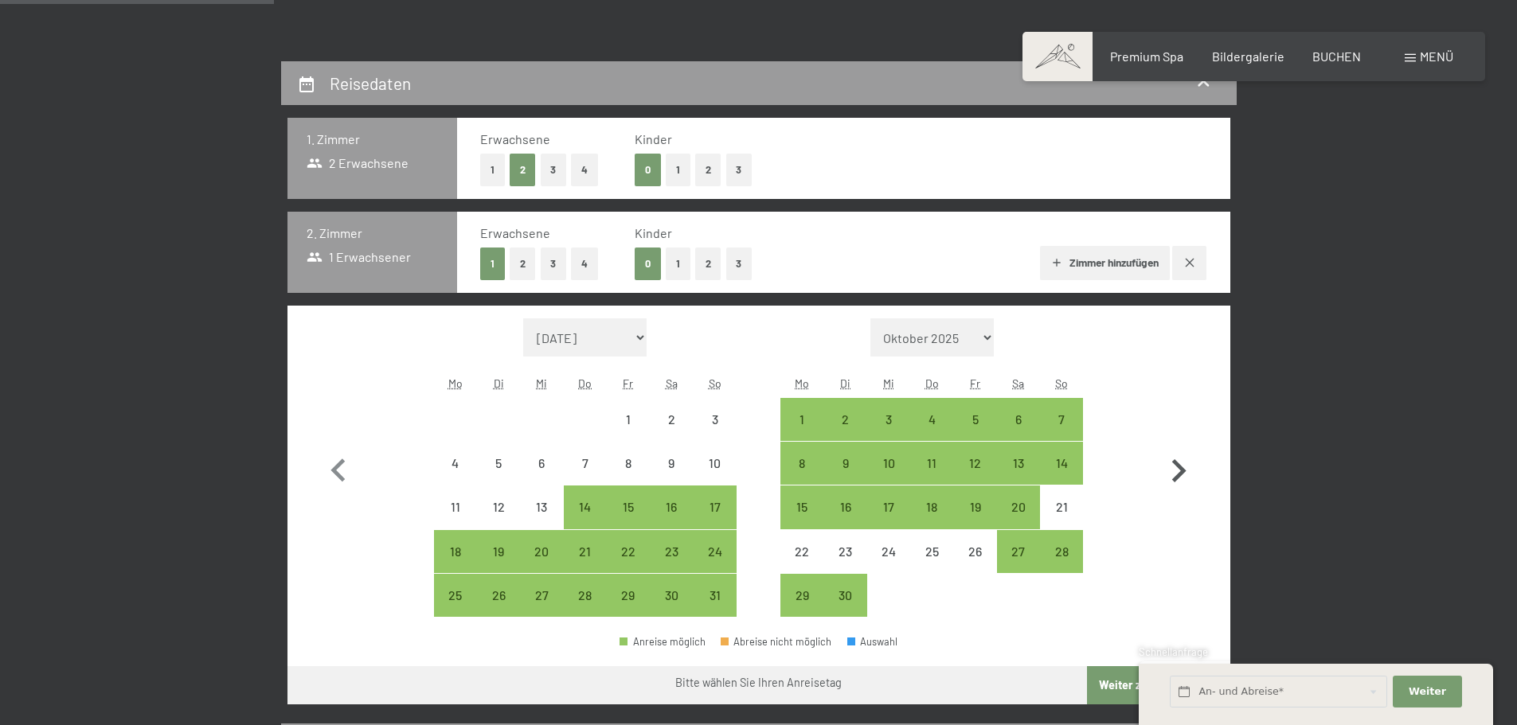
click at [1174, 490] on icon "button" at bounding box center [1178, 471] width 46 height 46
select select "2026-06-01"
select select "2026-07-01"
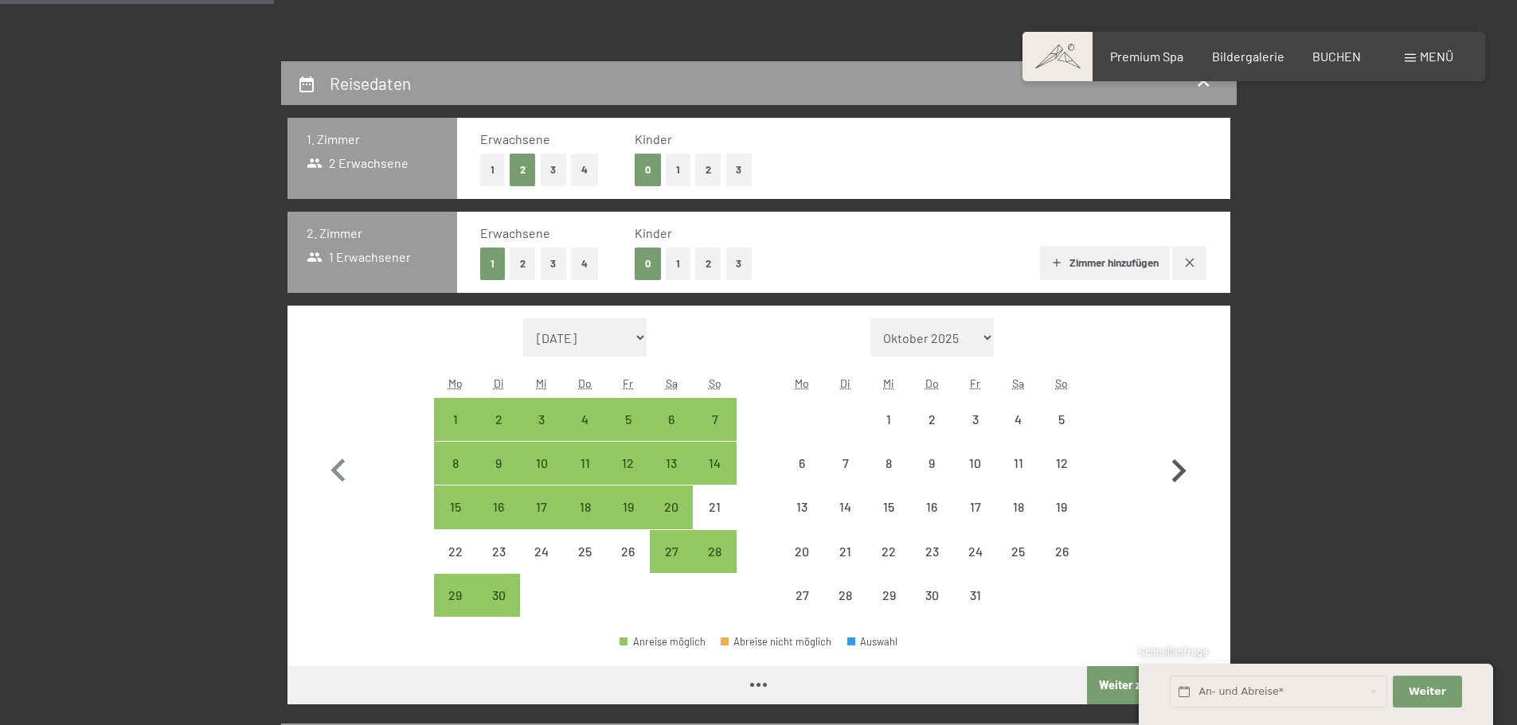
select select "2026-06-01"
select select "2026-07-01"
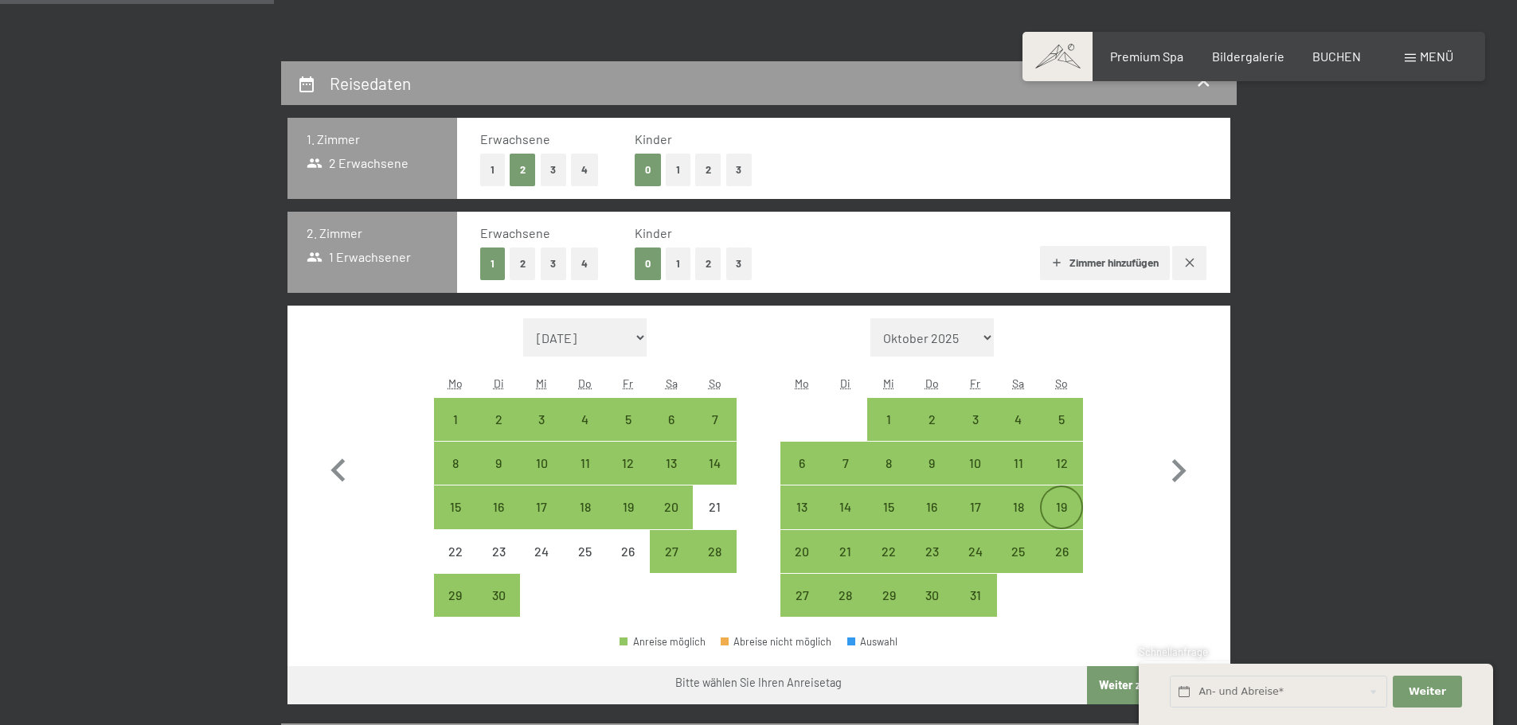
click at [1076, 512] on div "19" at bounding box center [1061, 521] width 40 height 40
select select "2026-06-01"
select select "2026-07-01"
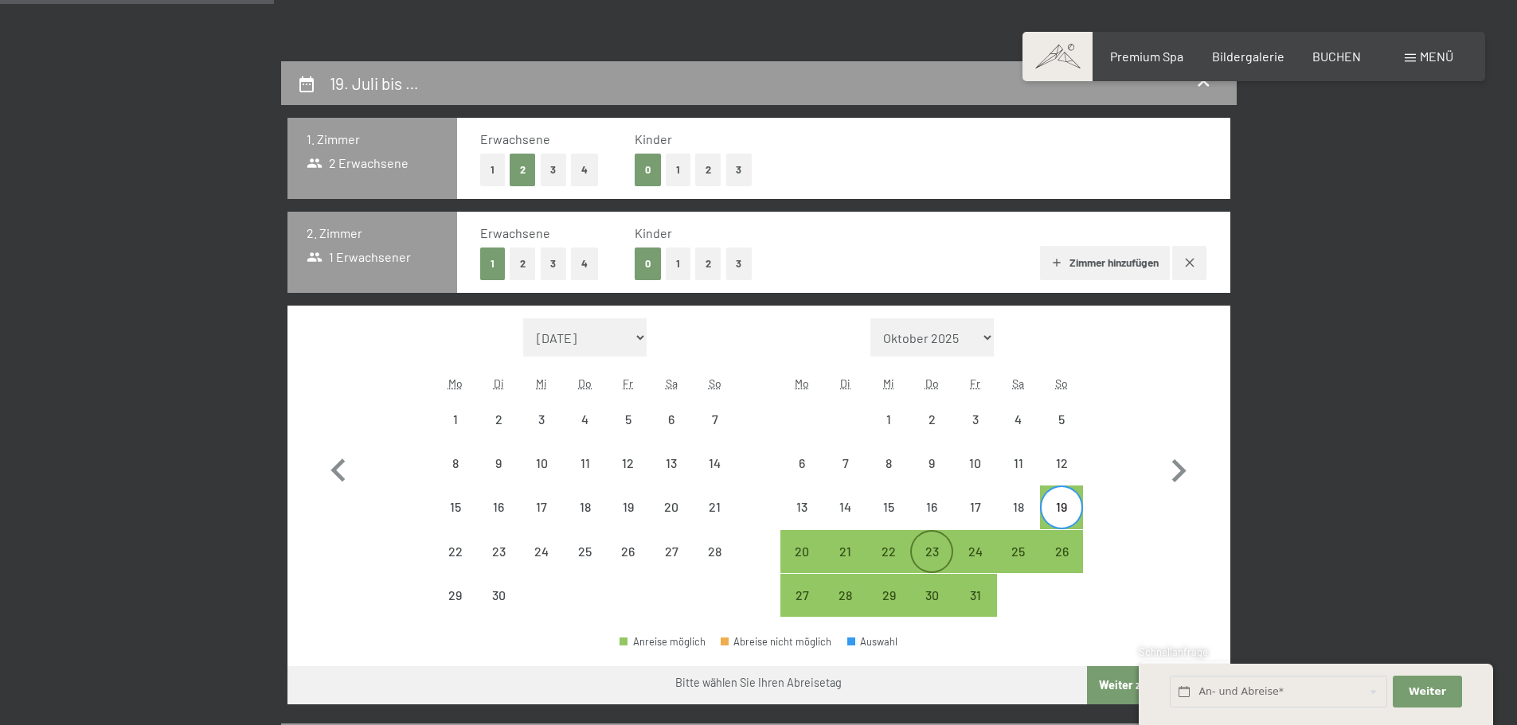
click at [933, 548] on div "23" at bounding box center [932, 565] width 40 height 40
select select "2026-06-01"
select select "2026-07-01"
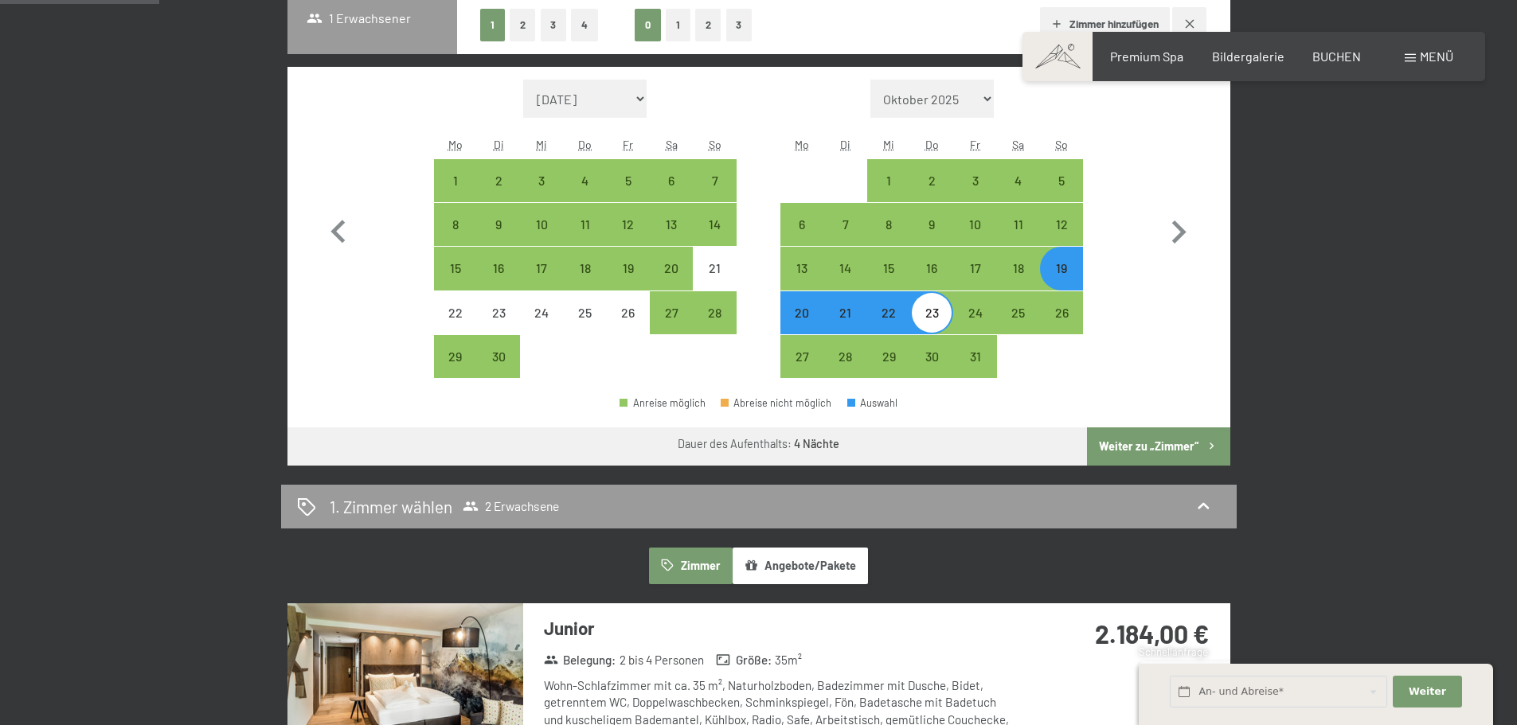
click at [1154, 447] on button "Weiter zu „Zimmer“" at bounding box center [1158, 446] width 142 height 38
select select "2026-06-01"
select select "2026-07-01"
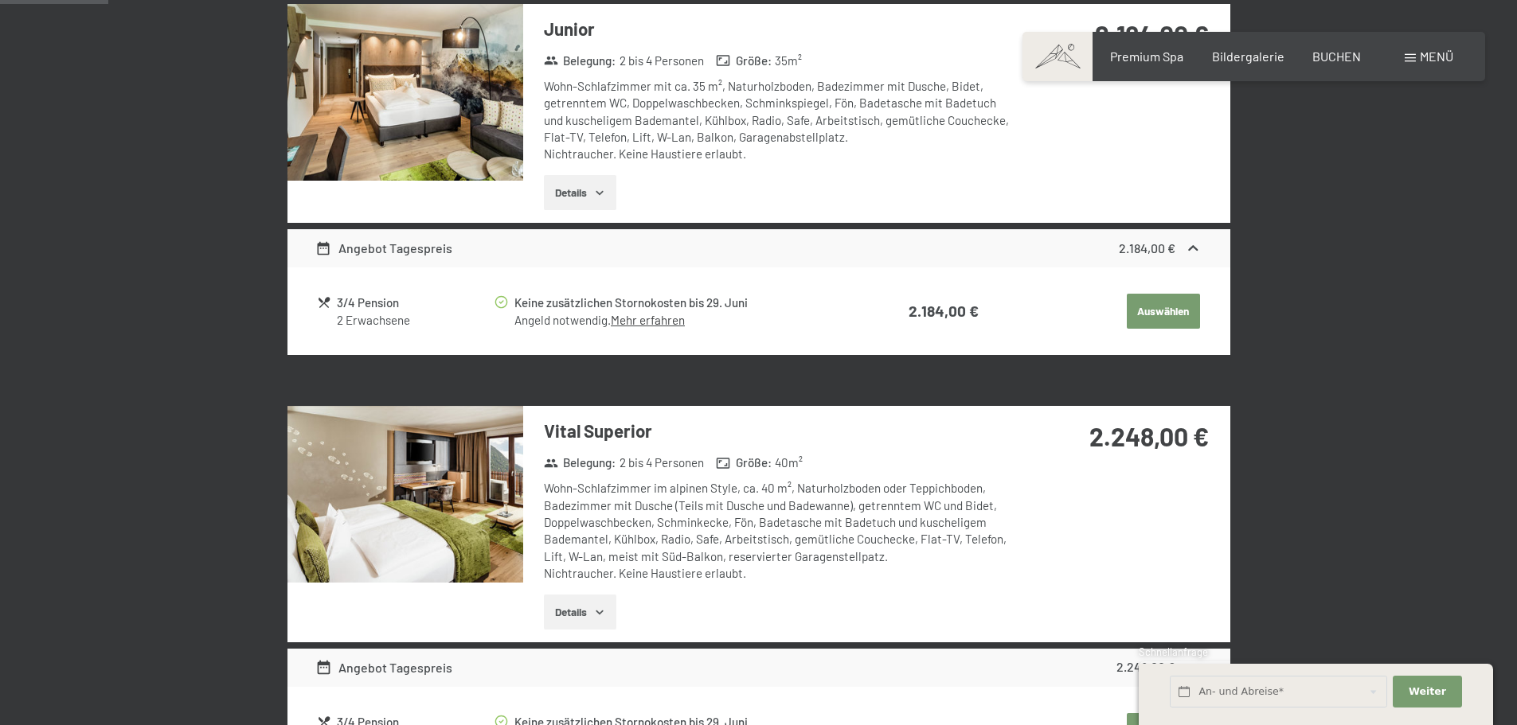
scroll to position [380, 0]
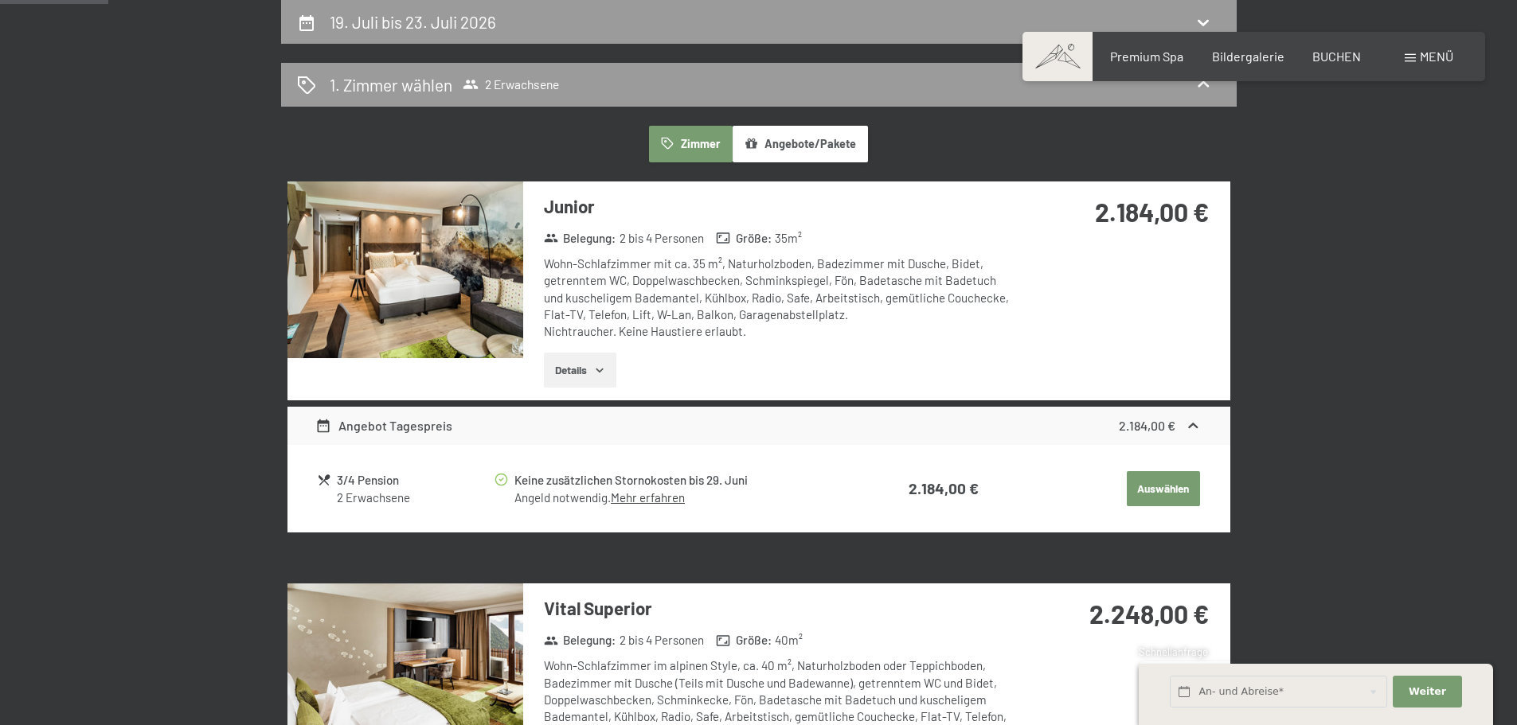
click at [1189, 427] on icon at bounding box center [1194, 426] width 10 height 6
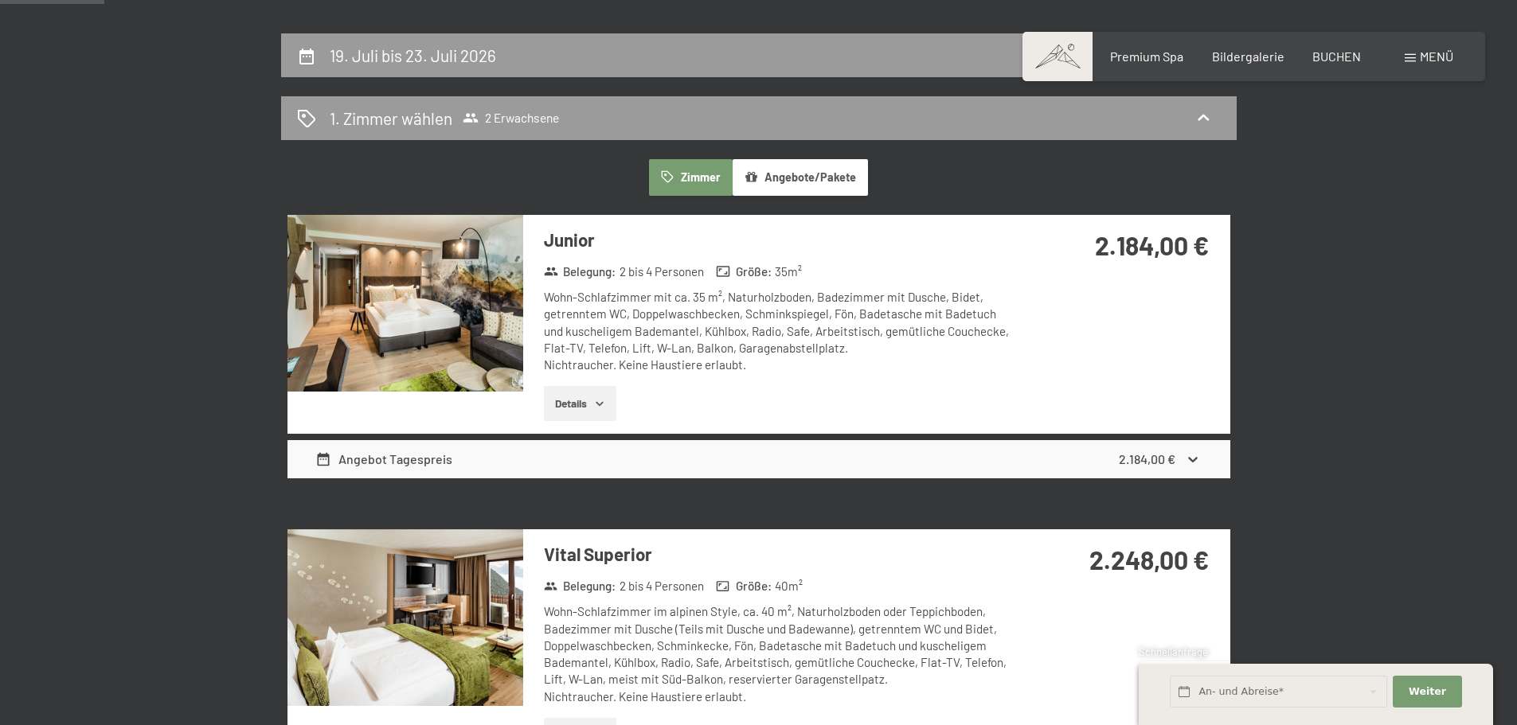
scroll to position [318, 0]
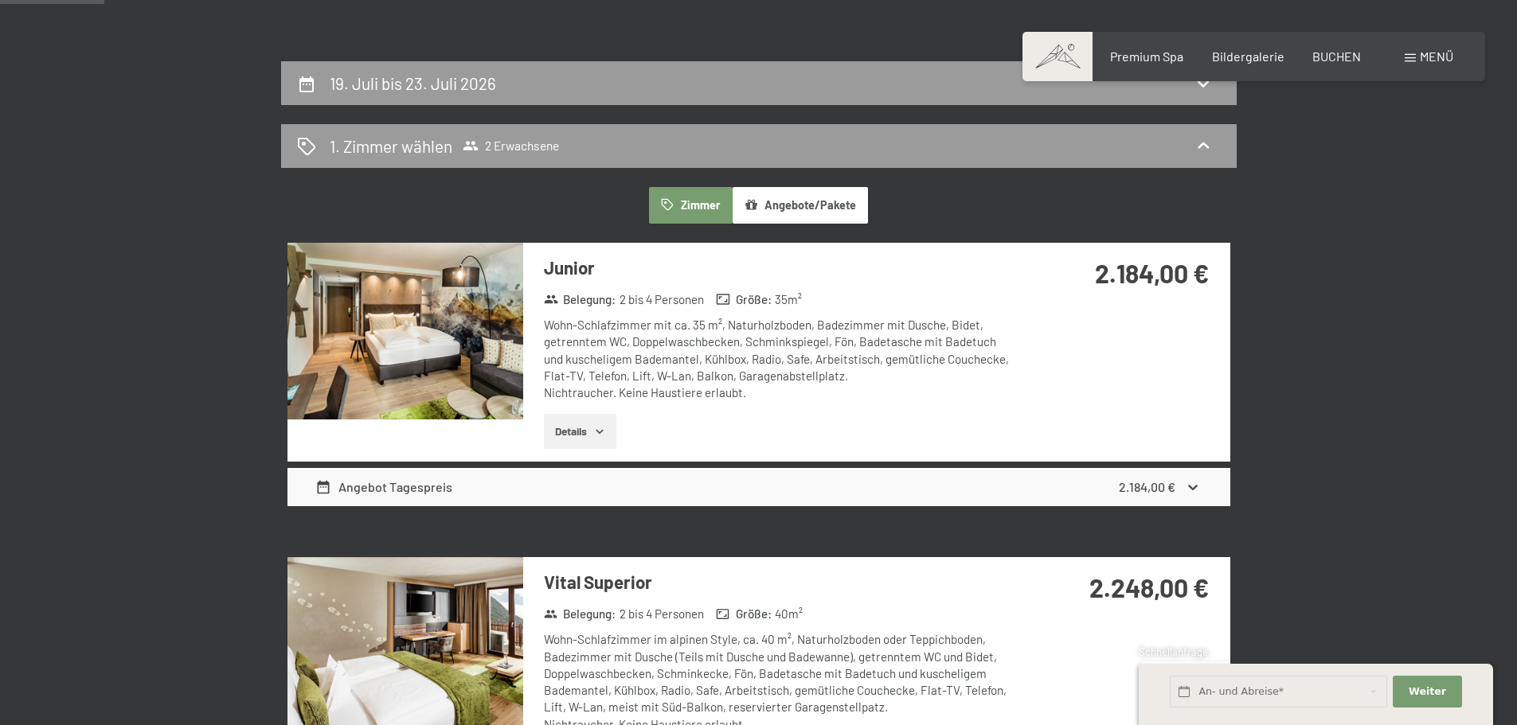
click at [470, 291] on img at bounding box center [405, 331] width 236 height 177
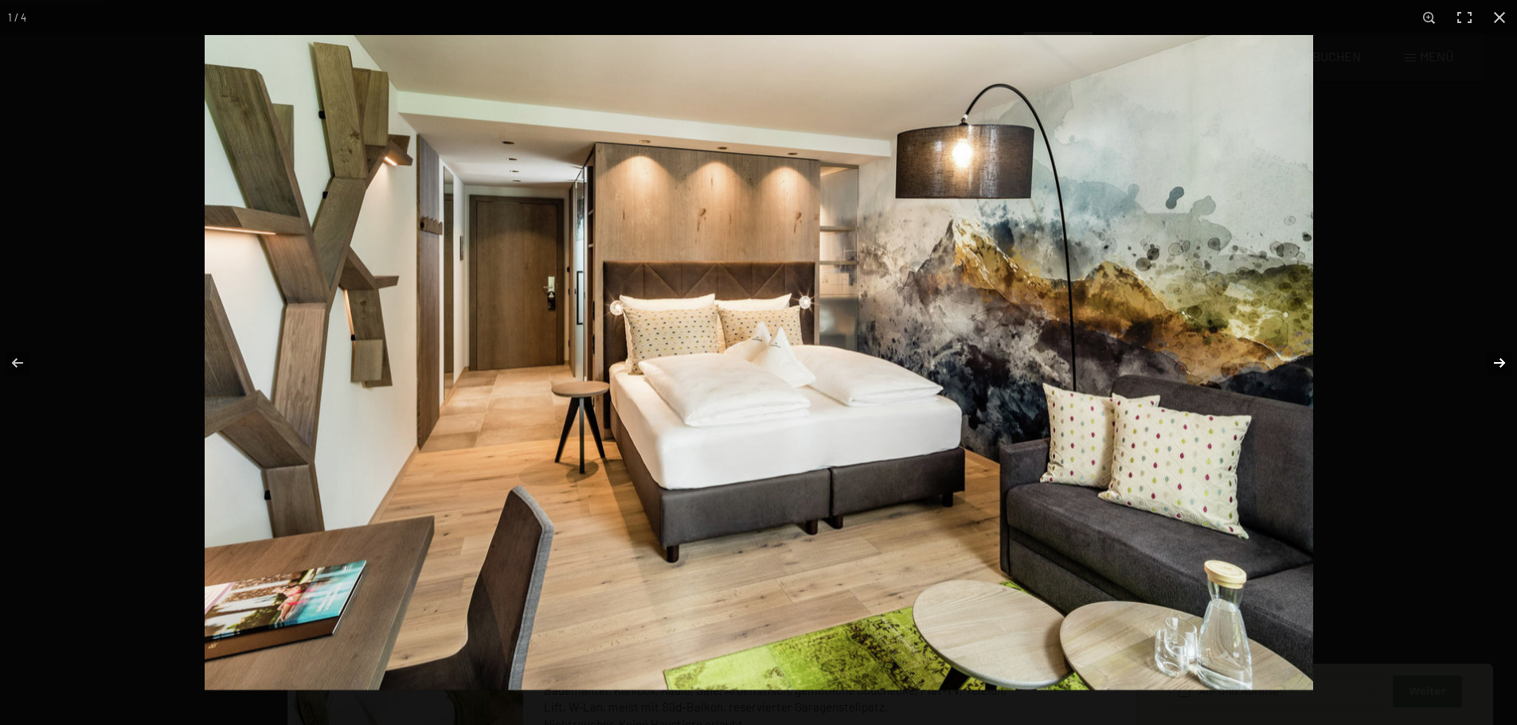
click at [1504, 355] on button "button" at bounding box center [1489, 363] width 56 height 80
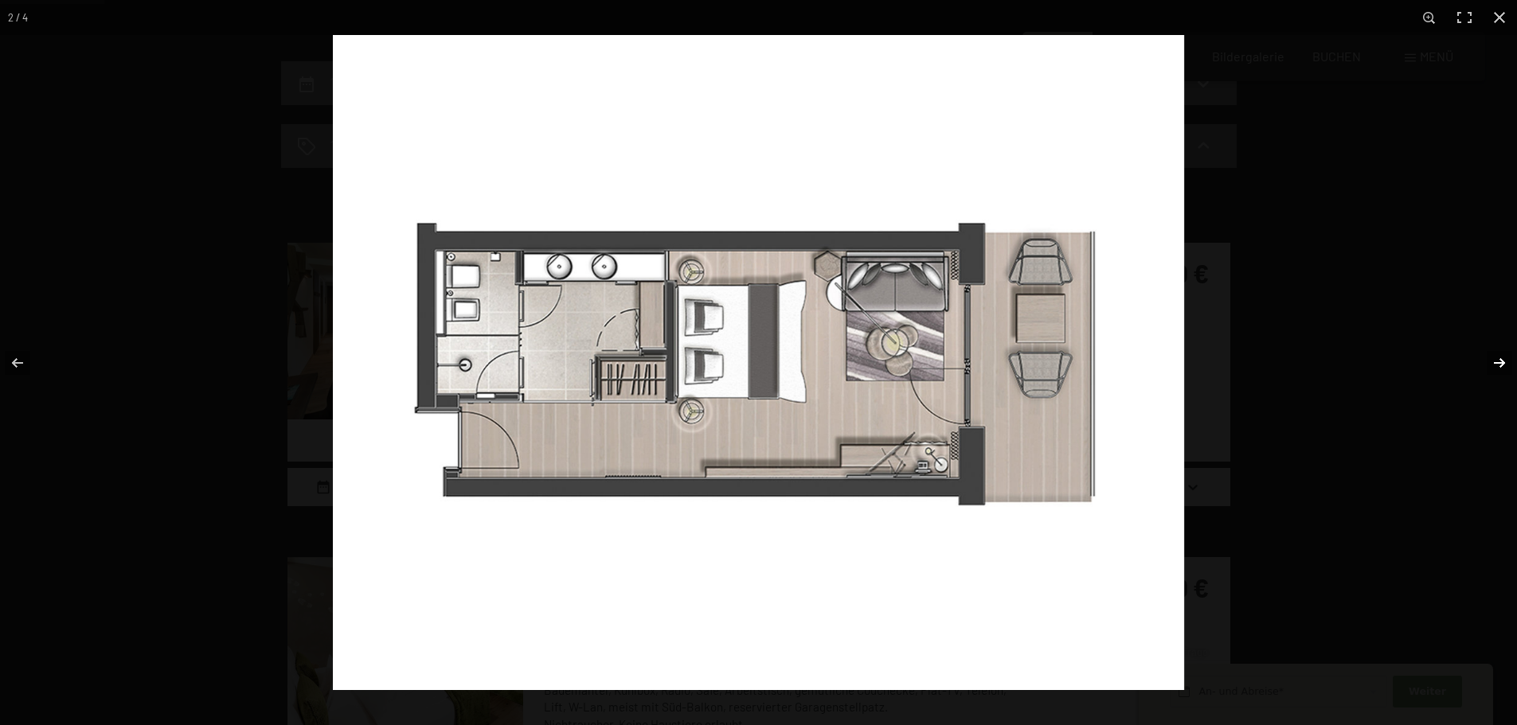
click at [1499, 357] on button "button" at bounding box center [1489, 363] width 56 height 80
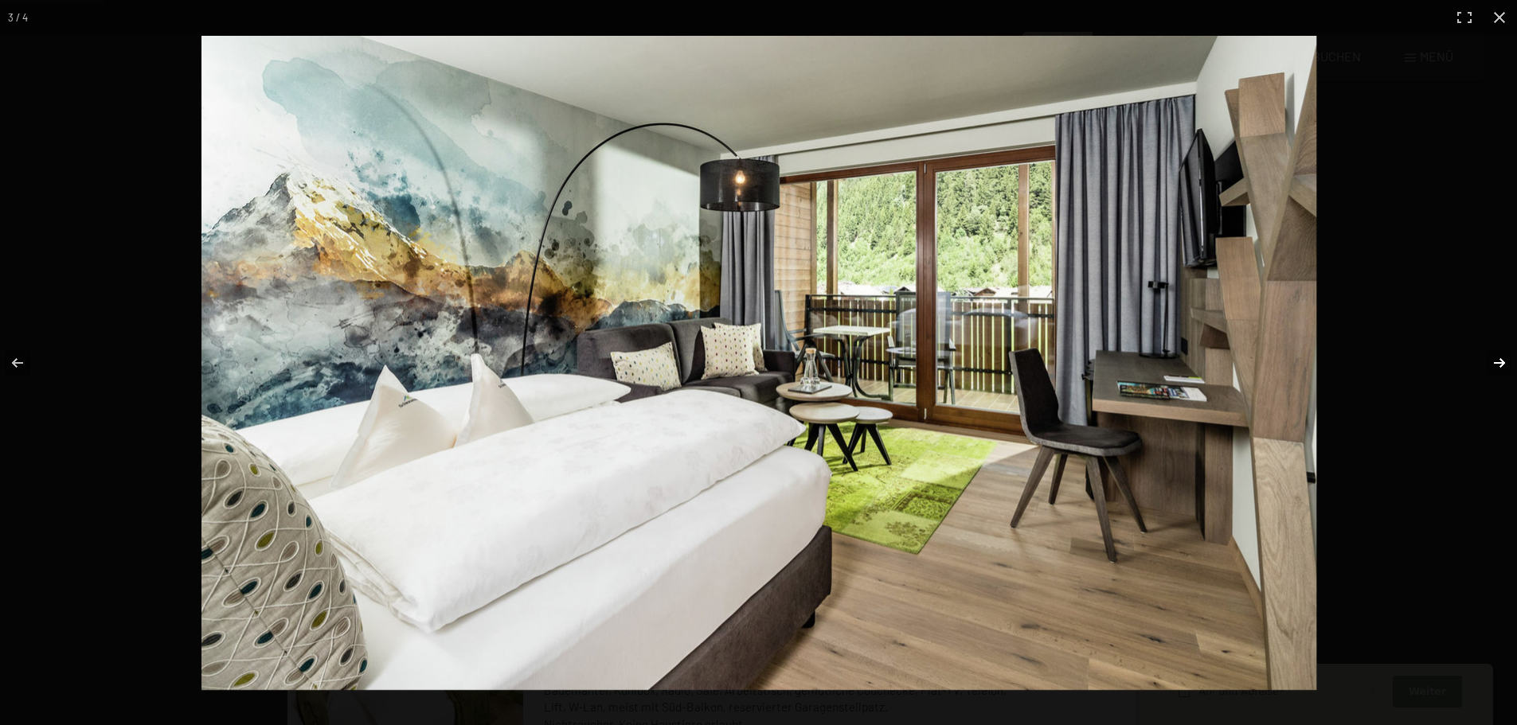
click at [1499, 357] on button "button" at bounding box center [1489, 363] width 56 height 80
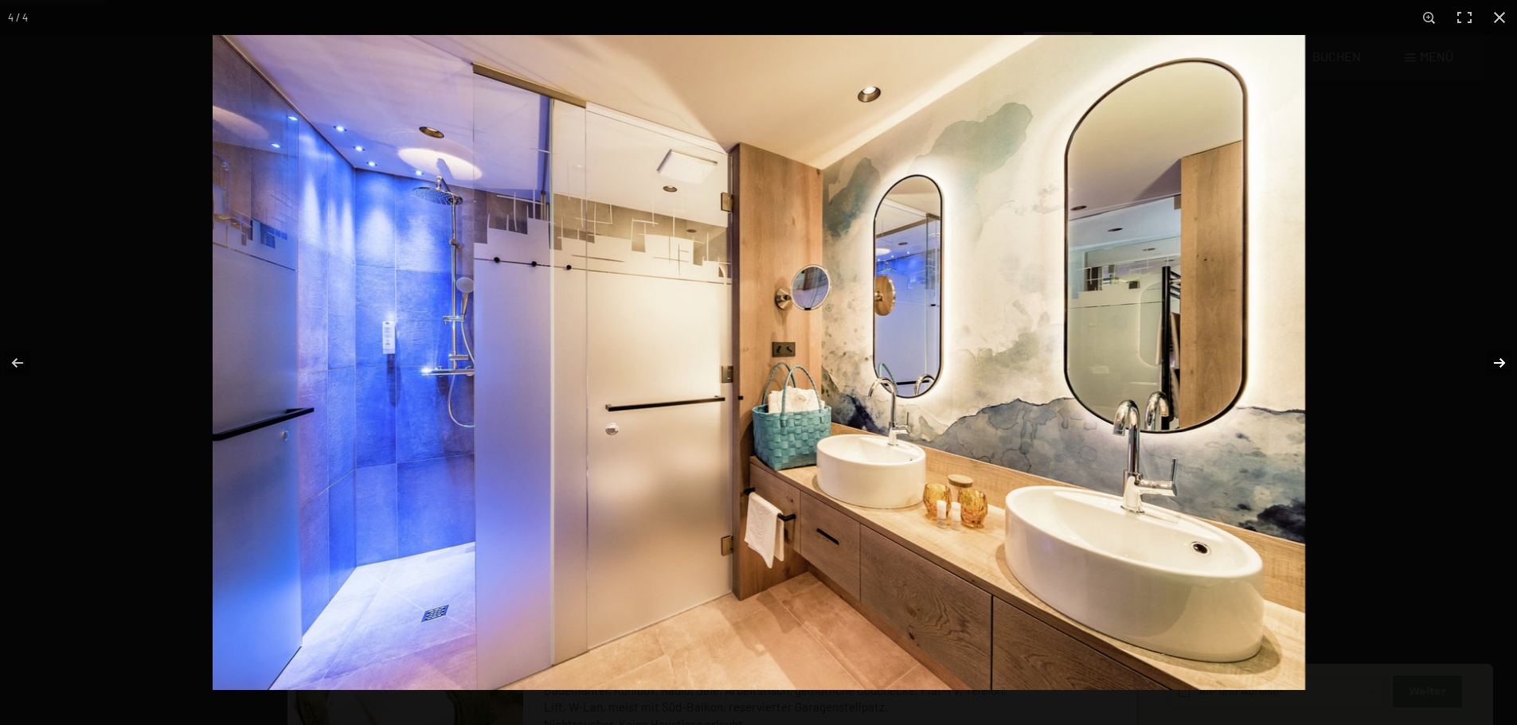
click at [1498, 357] on button "button" at bounding box center [1489, 363] width 56 height 80
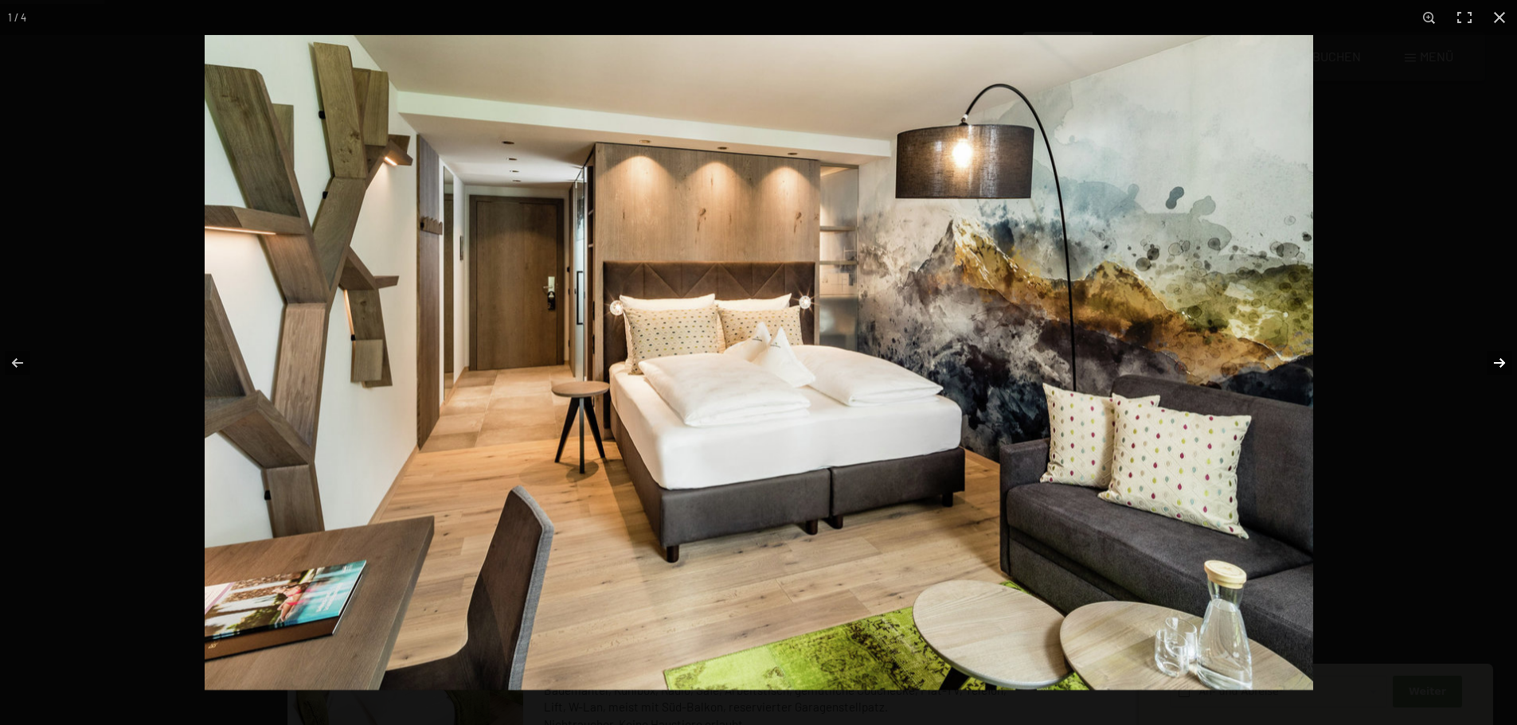
click at [1497, 357] on button "button" at bounding box center [1489, 363] width 56 height 80
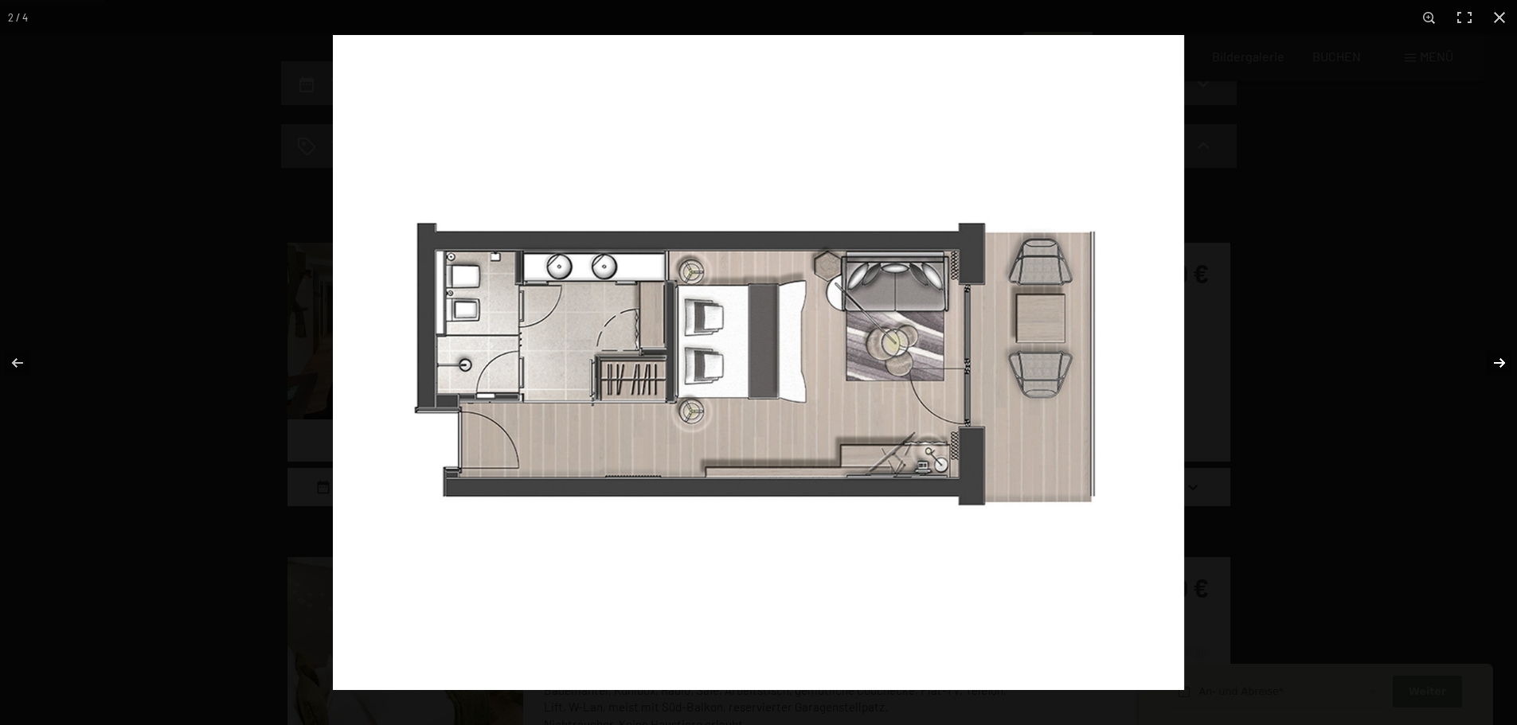
click at [1494, 357] on button "button" at bounding box center [1489, 363] width 56 height 80
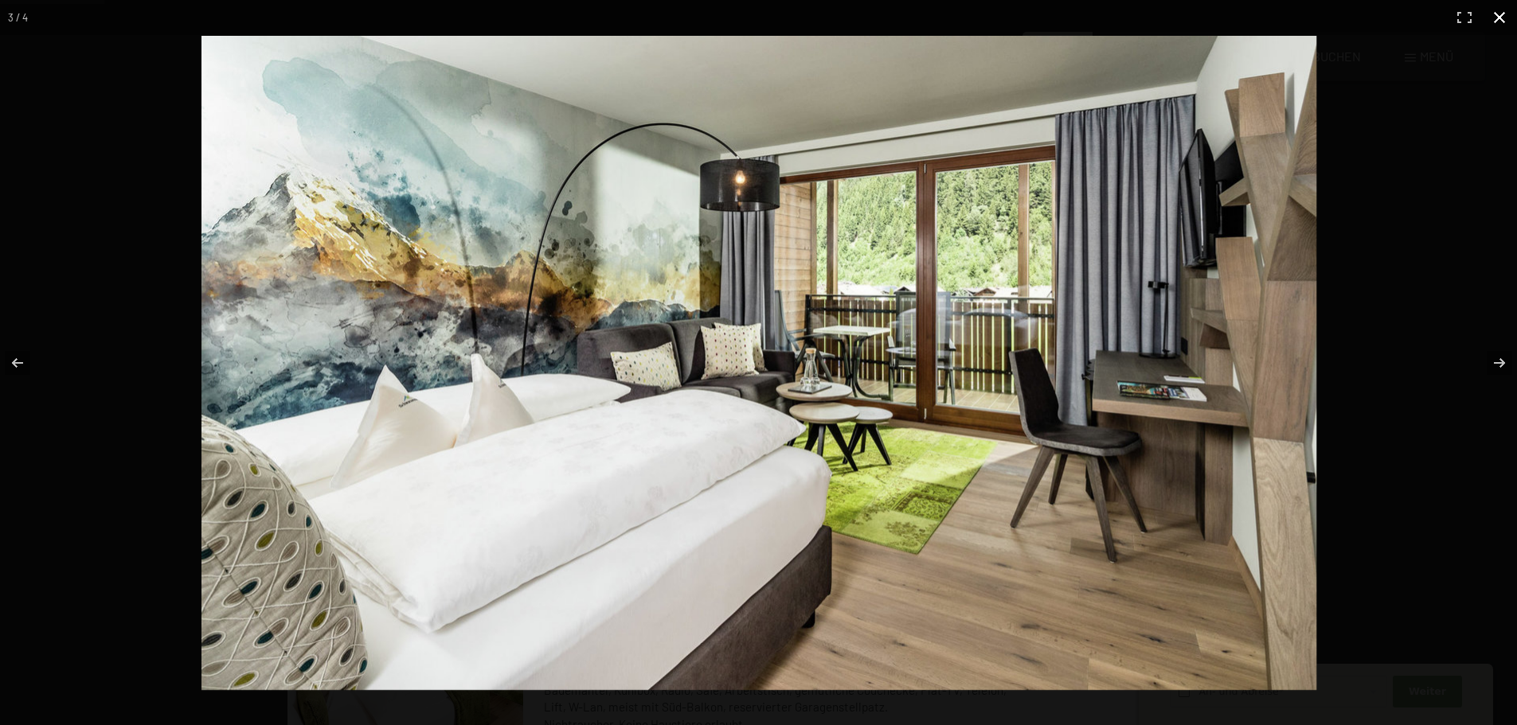
click at [1502, 18] on button "button" at bounding box center [1498, 17] width 35 height 35
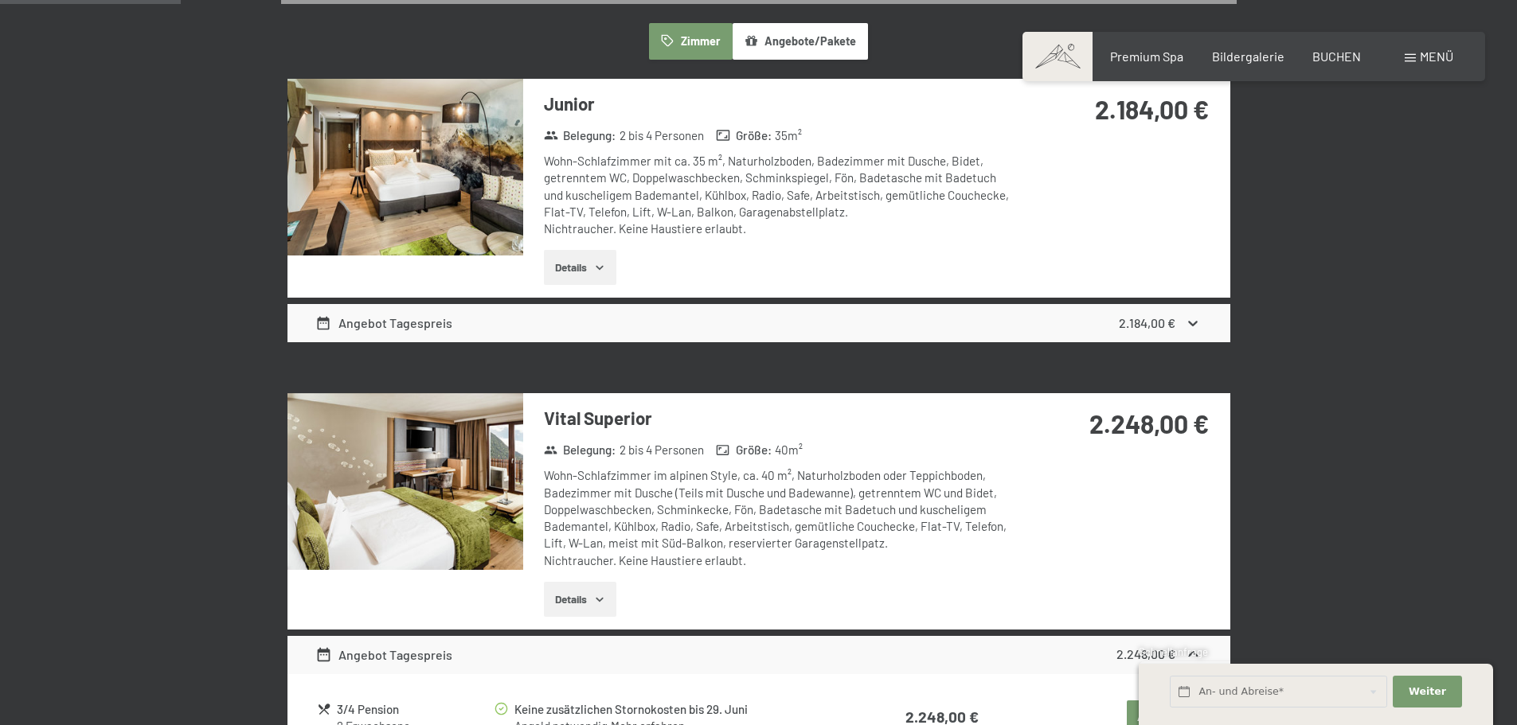
scroll to position [557, 0]
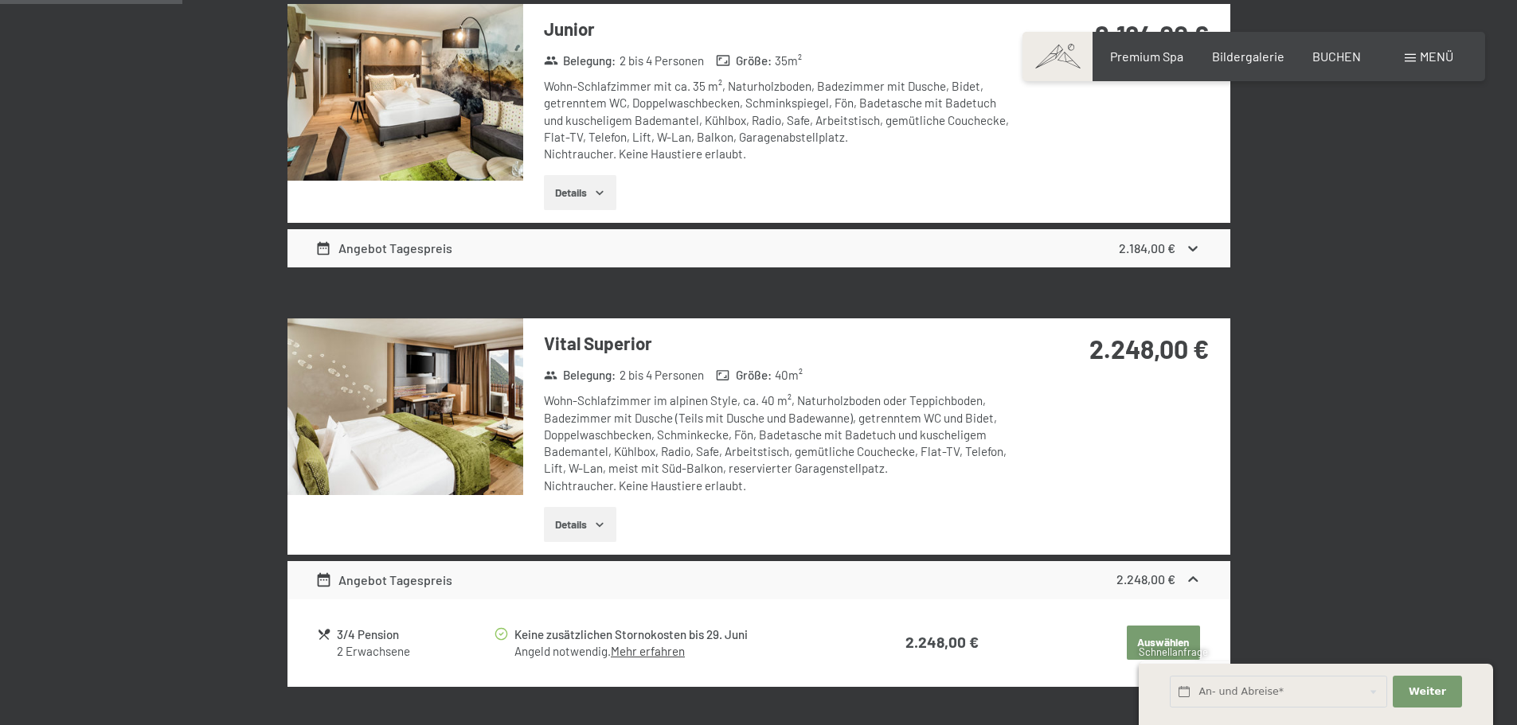
click at [475, 416] on img at bounding box center [405, 406] width 236 height 177
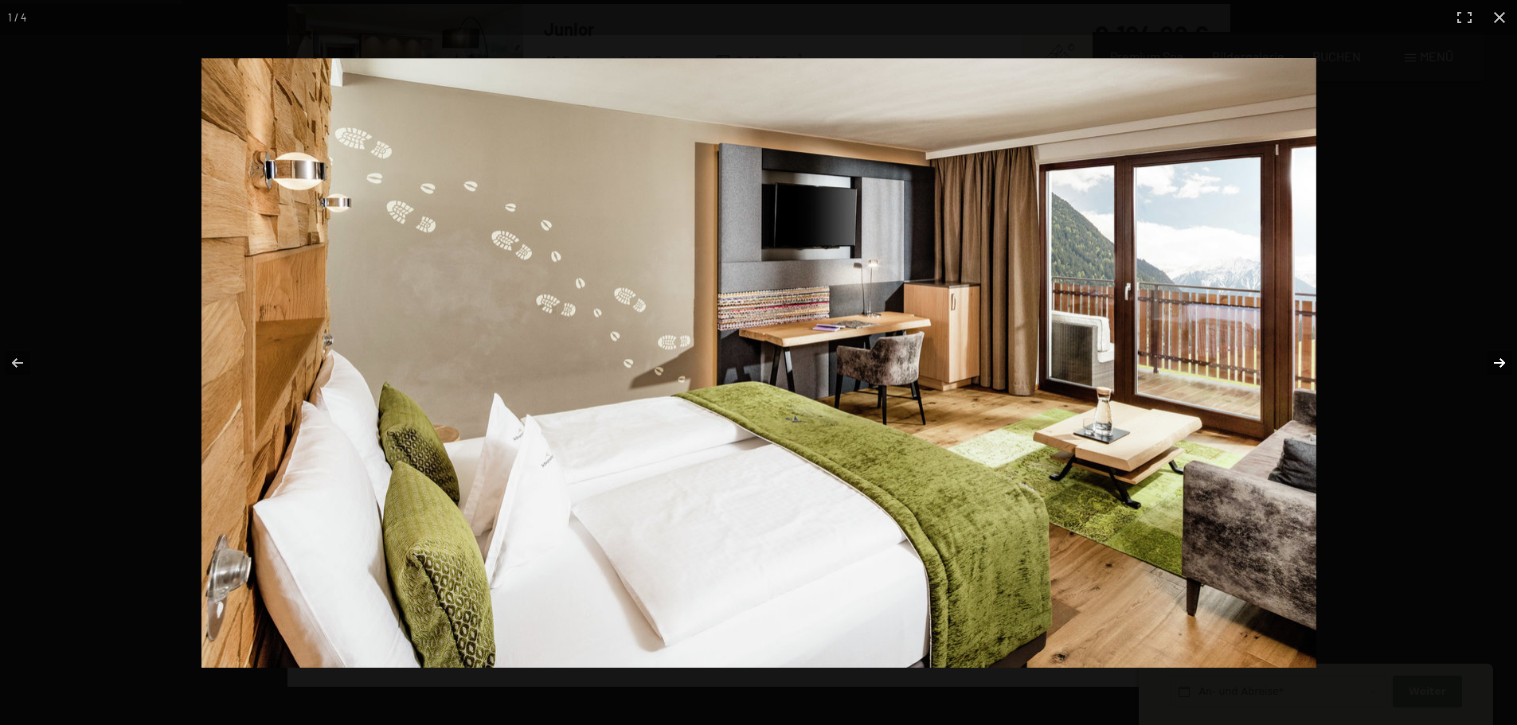
click at [1508, 359] on button "button" at bounding box center [1489, 363] width 56 height 80
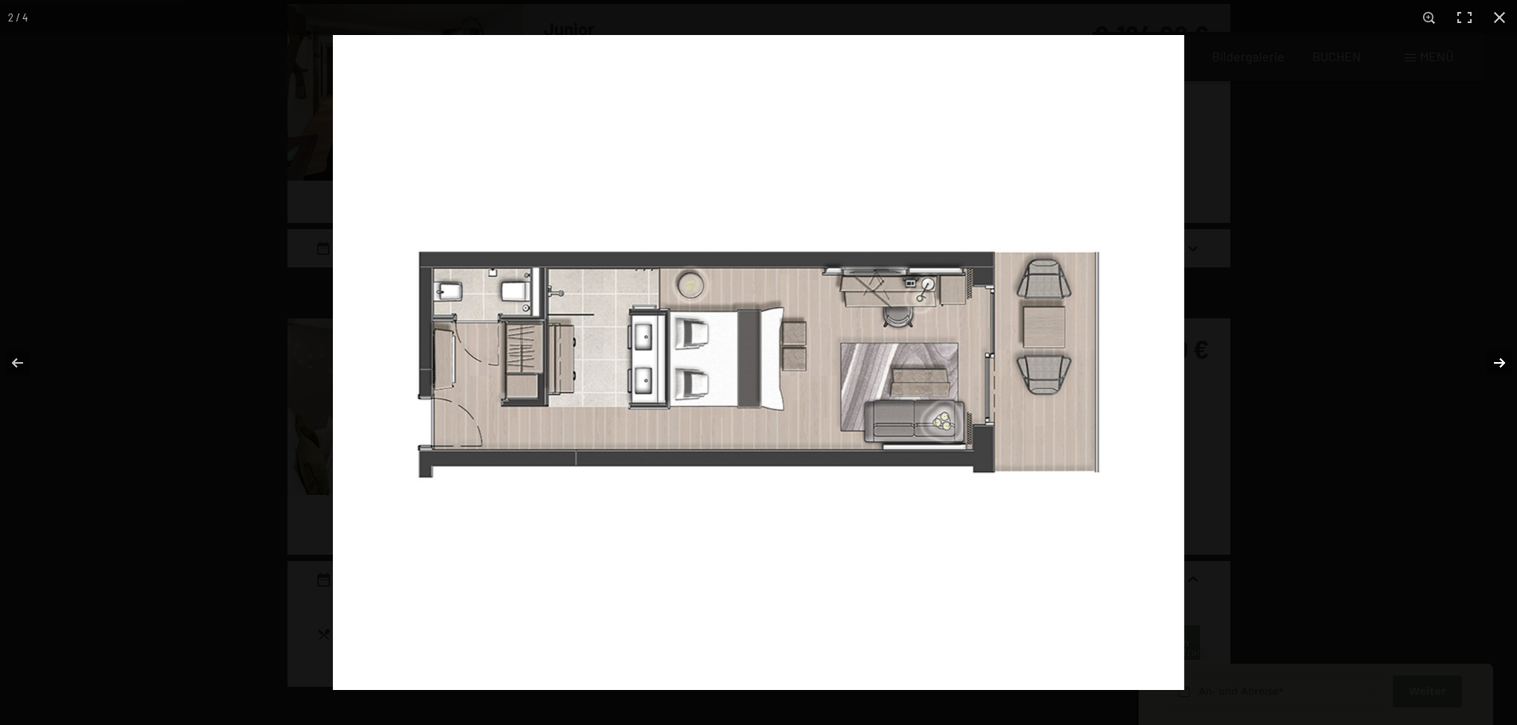
click at [1508, 359] on button "button" at bounding box center [1489, 363] width 56 height 80
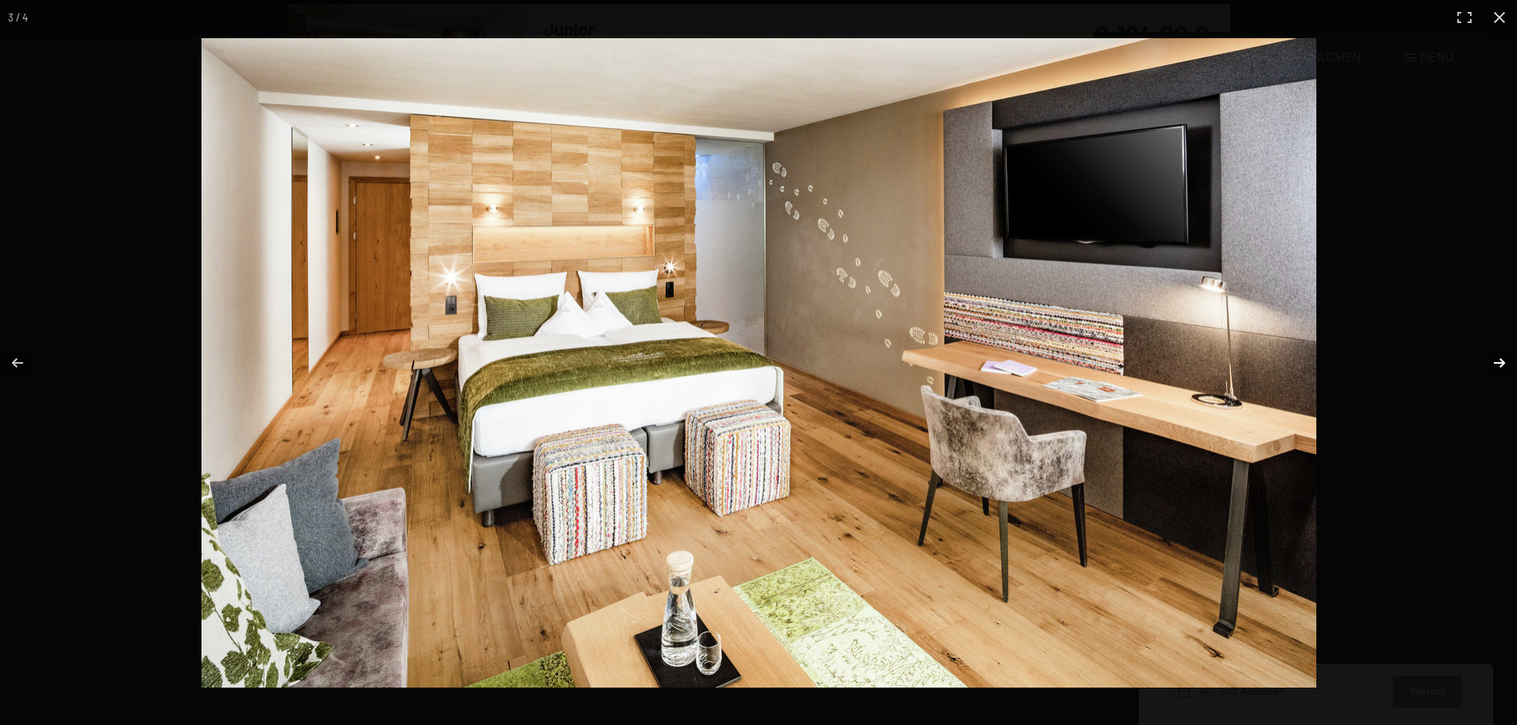
click at [1506, 359] on button "button" at bounding box center [1489, 363] width 56 height 80
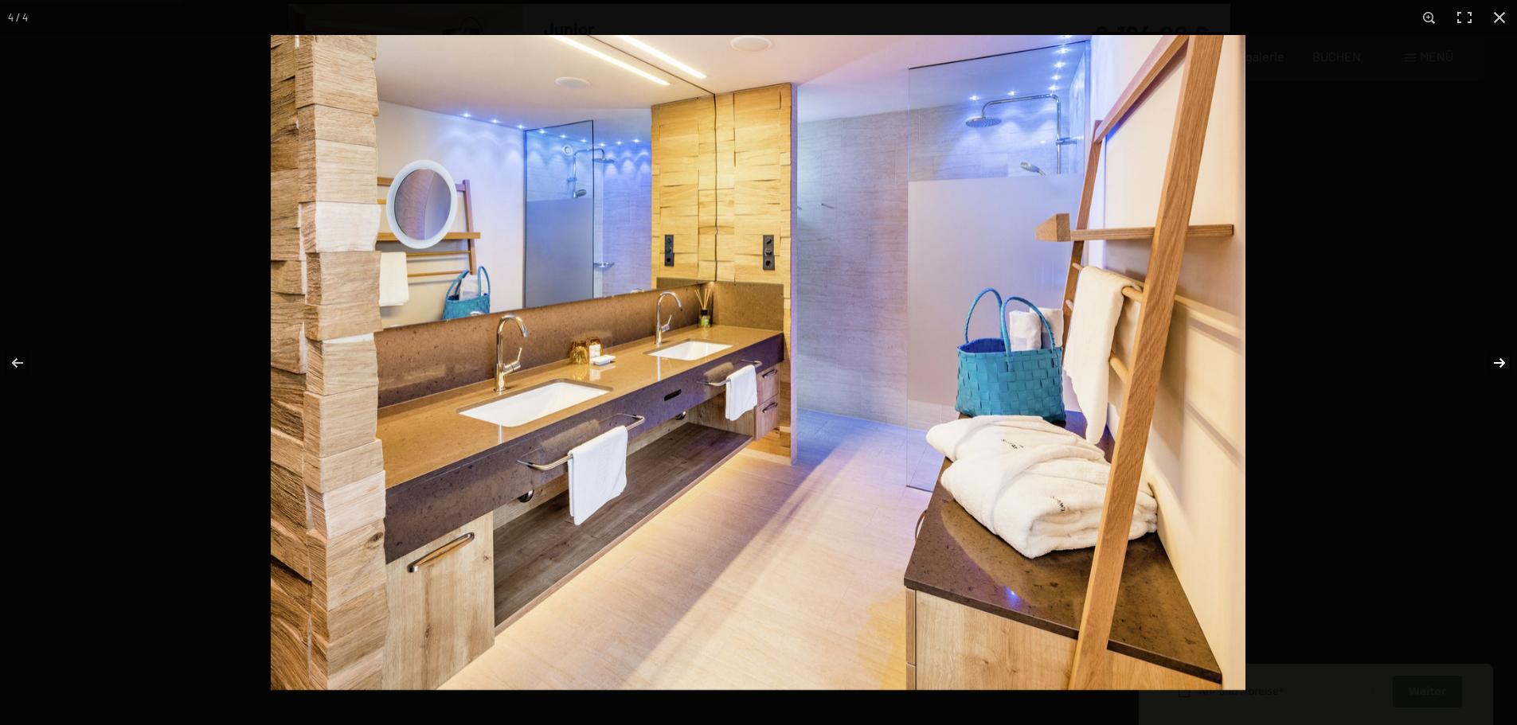
click at [1505, 359] on button "button" at bounding box center [1489, 363] width 56 height 80
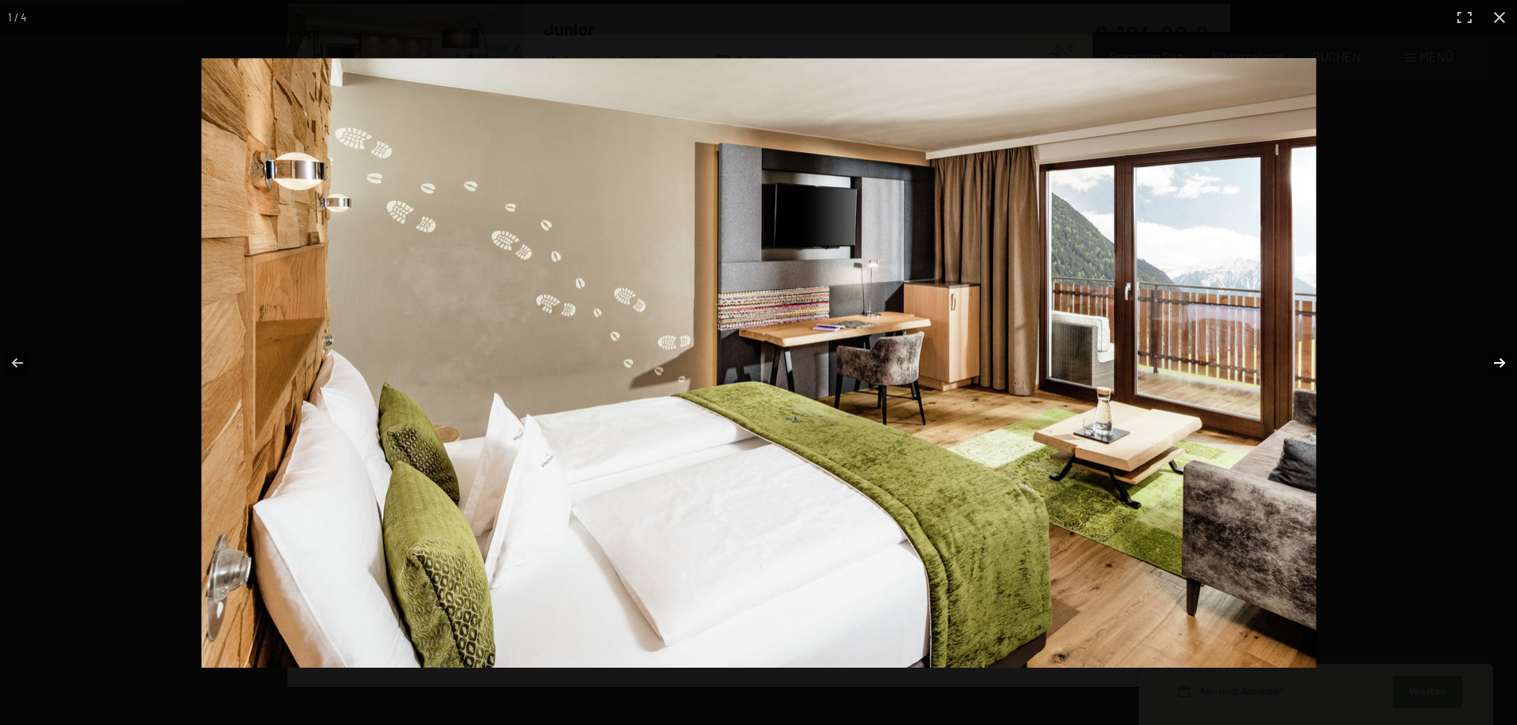
click at [1503, 359] on button "button" at bounding box center [1489, 363] width 56 height 80
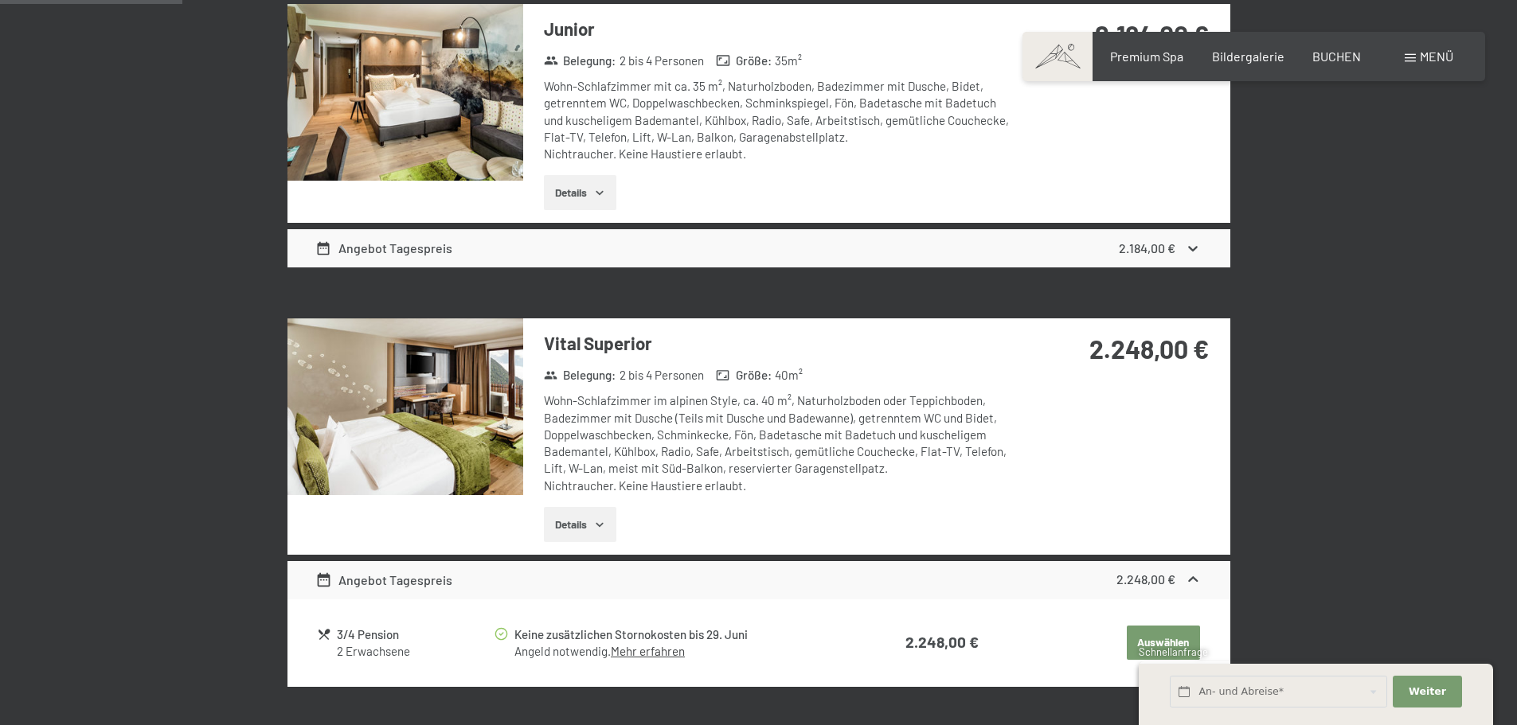
click at [0, 0] on button "button" at bounding box center [0, 0] width 0 height 0
click at [577, 536] on button "Details" at bounding box center [580, 524] width 72 height 35
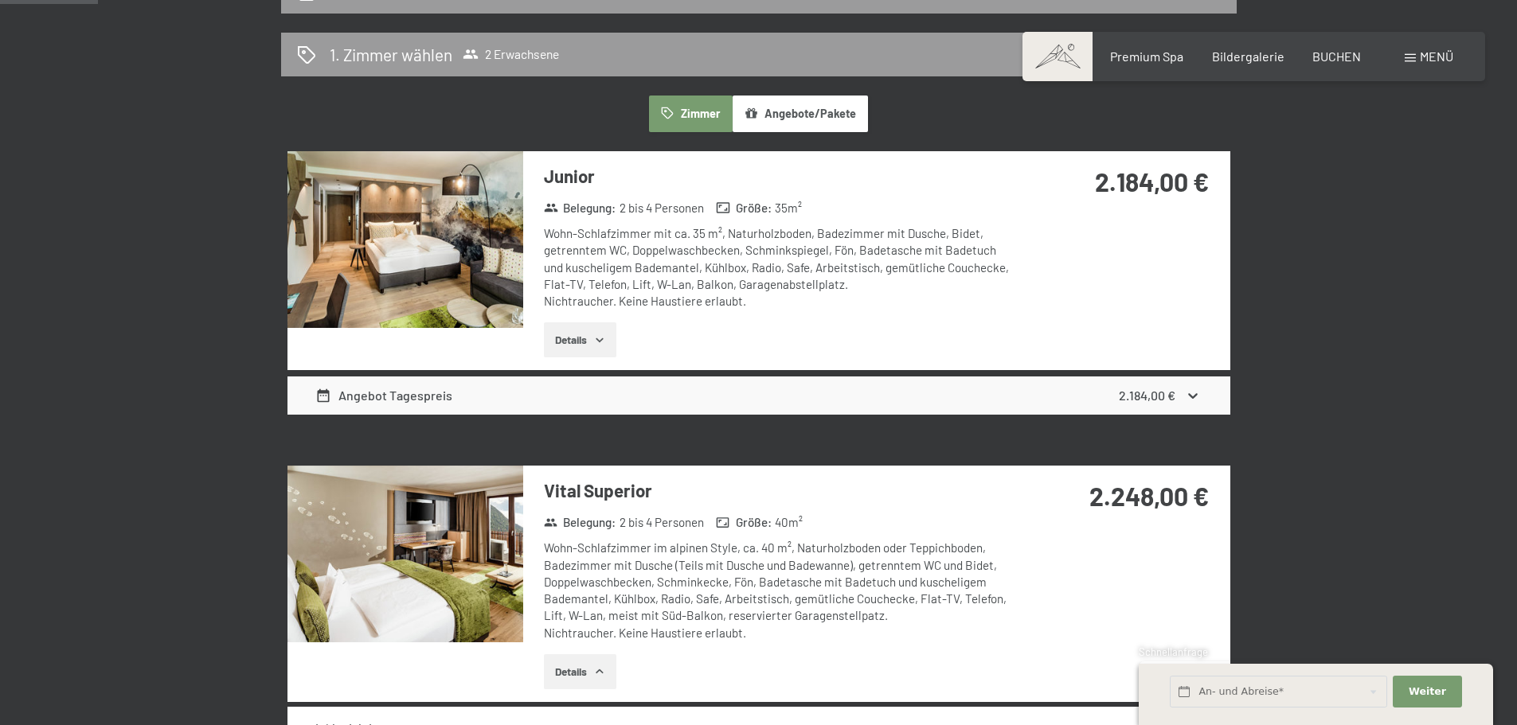
scroll to position [239, 0]
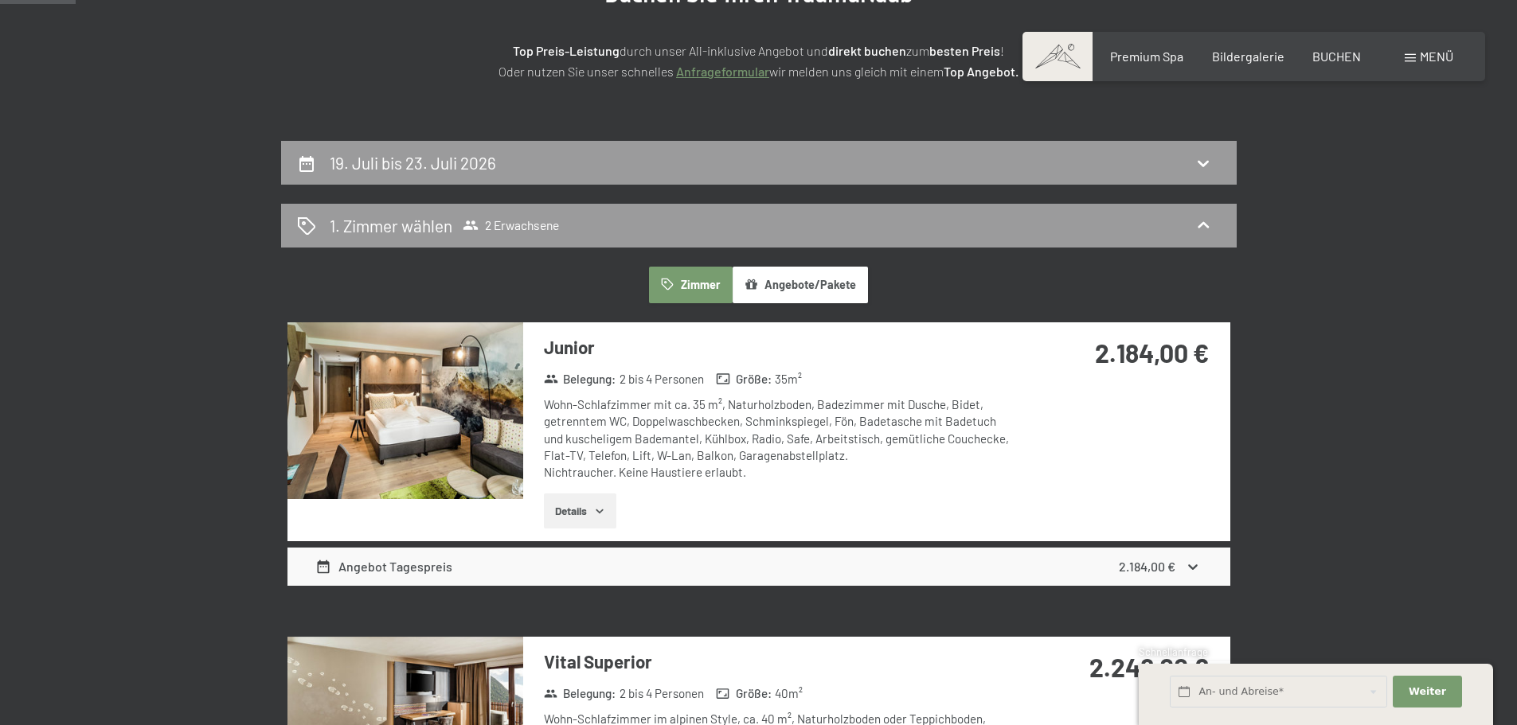
click at [589, 507] on button "Details" at bounding box center [580, 511] width 72 height 35
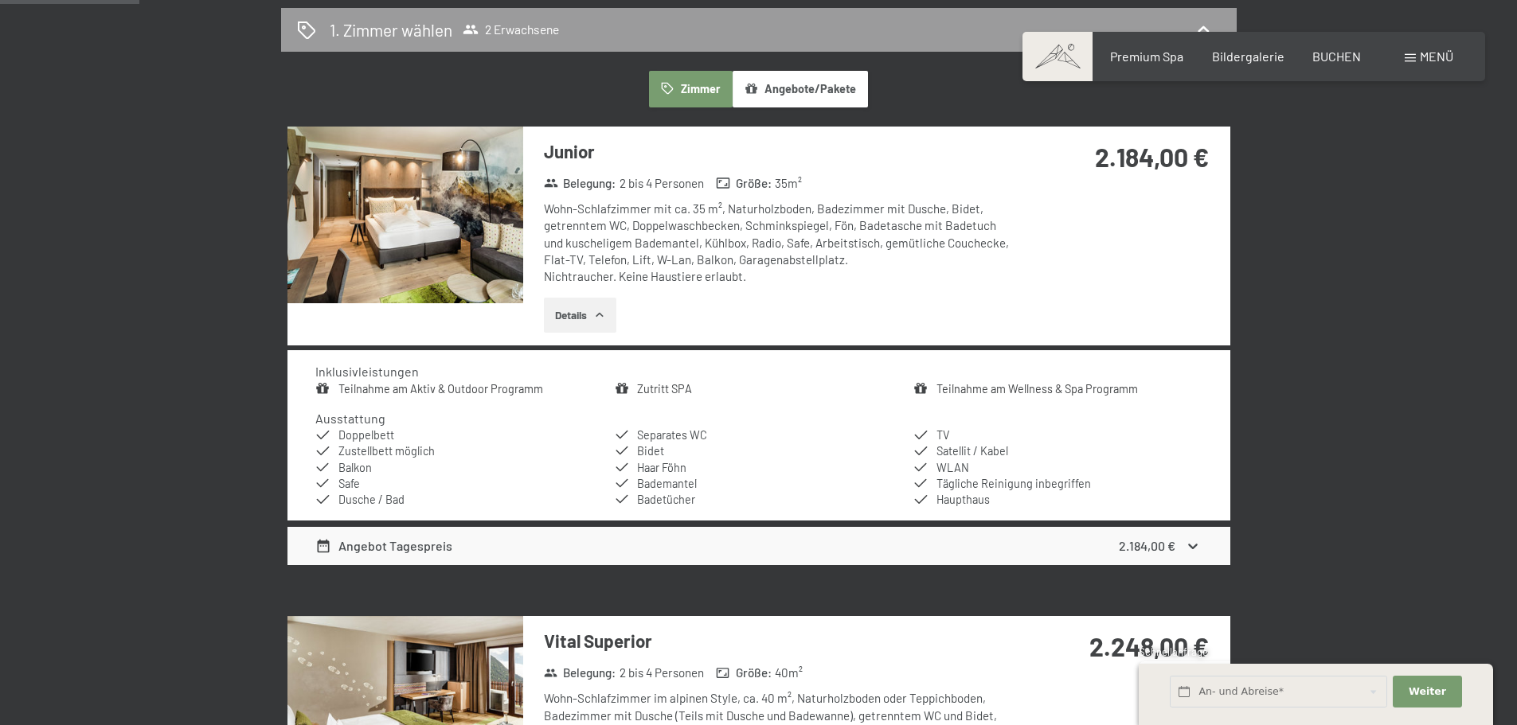
scroll to position [398, 0]
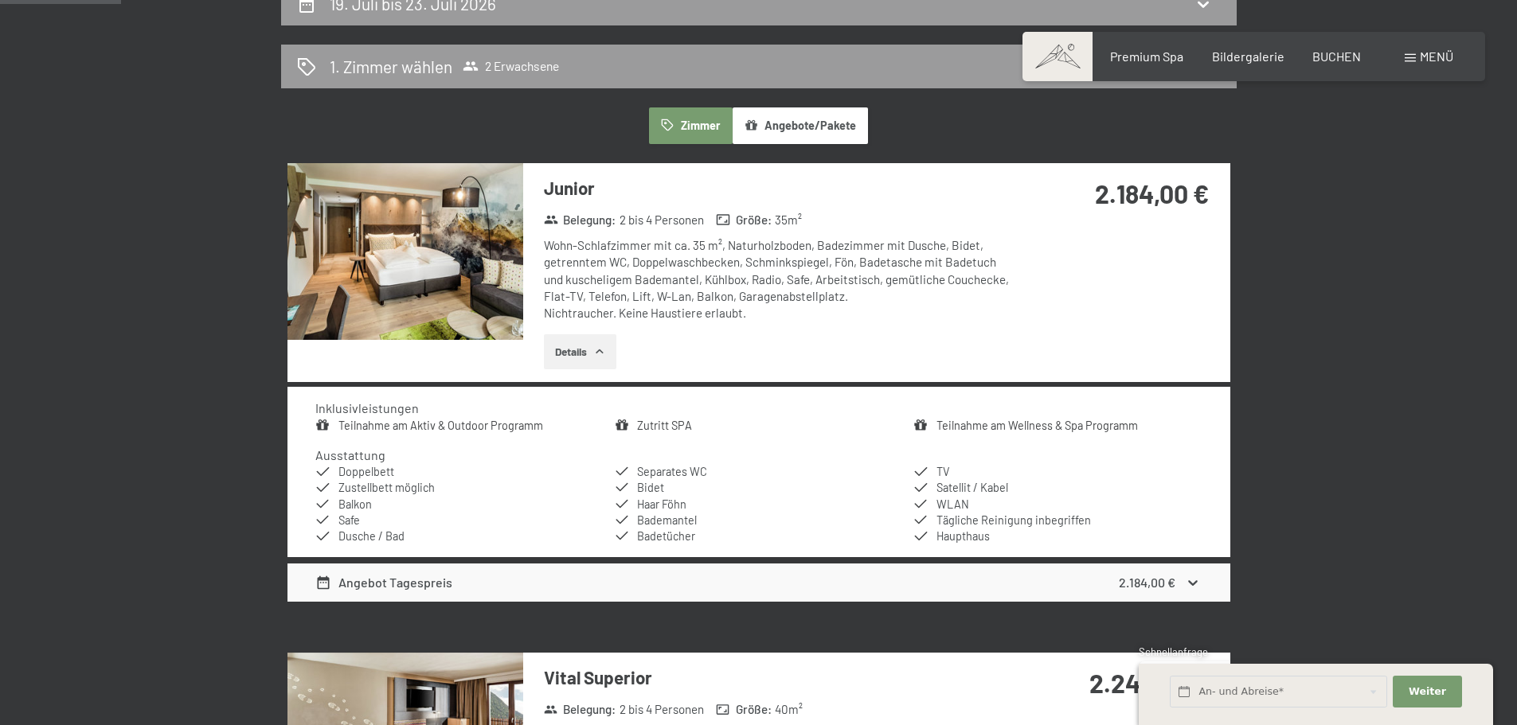
click at [408, 236] on img at bounding box center [405, 251] width 236 height 177
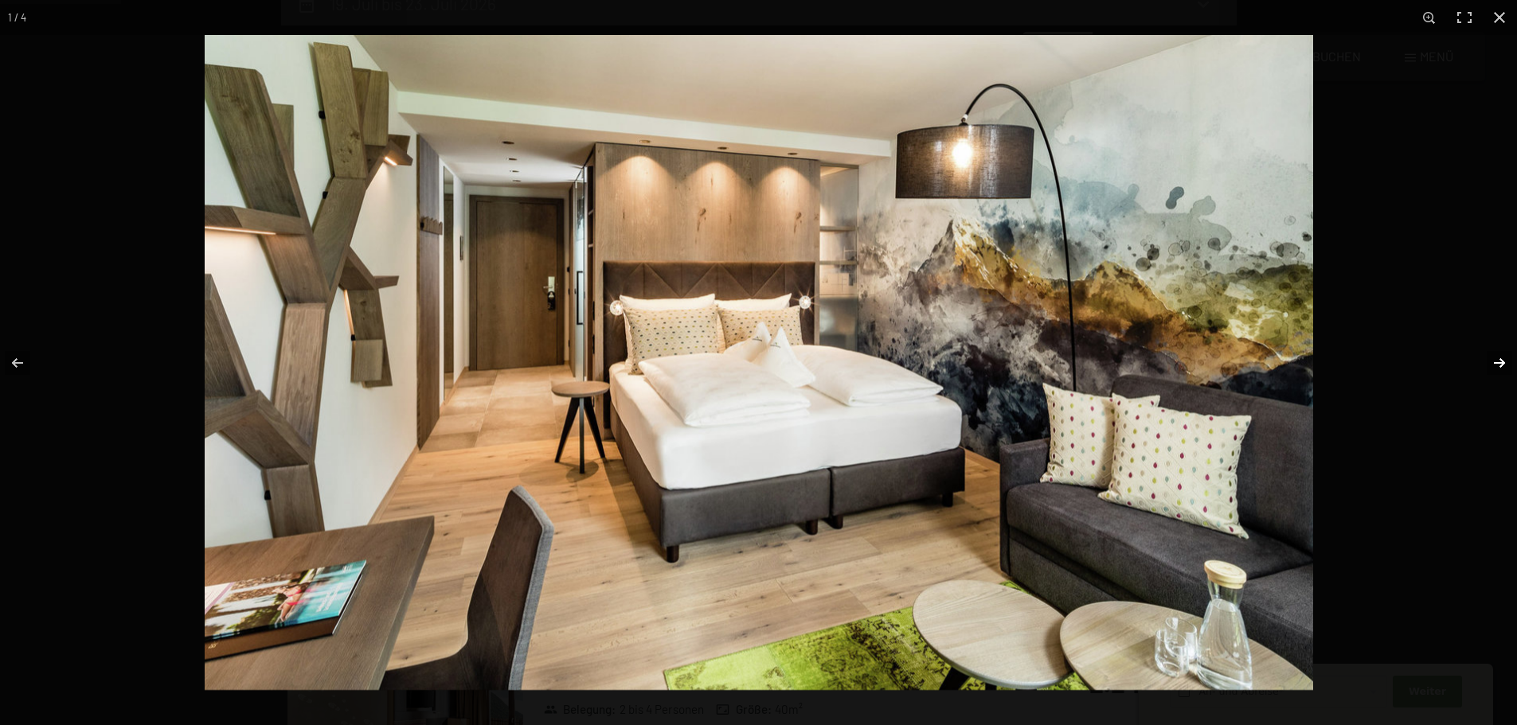
click at [1494, 362] on button "button" at bounding box center [1489, 363] width 56 height 80
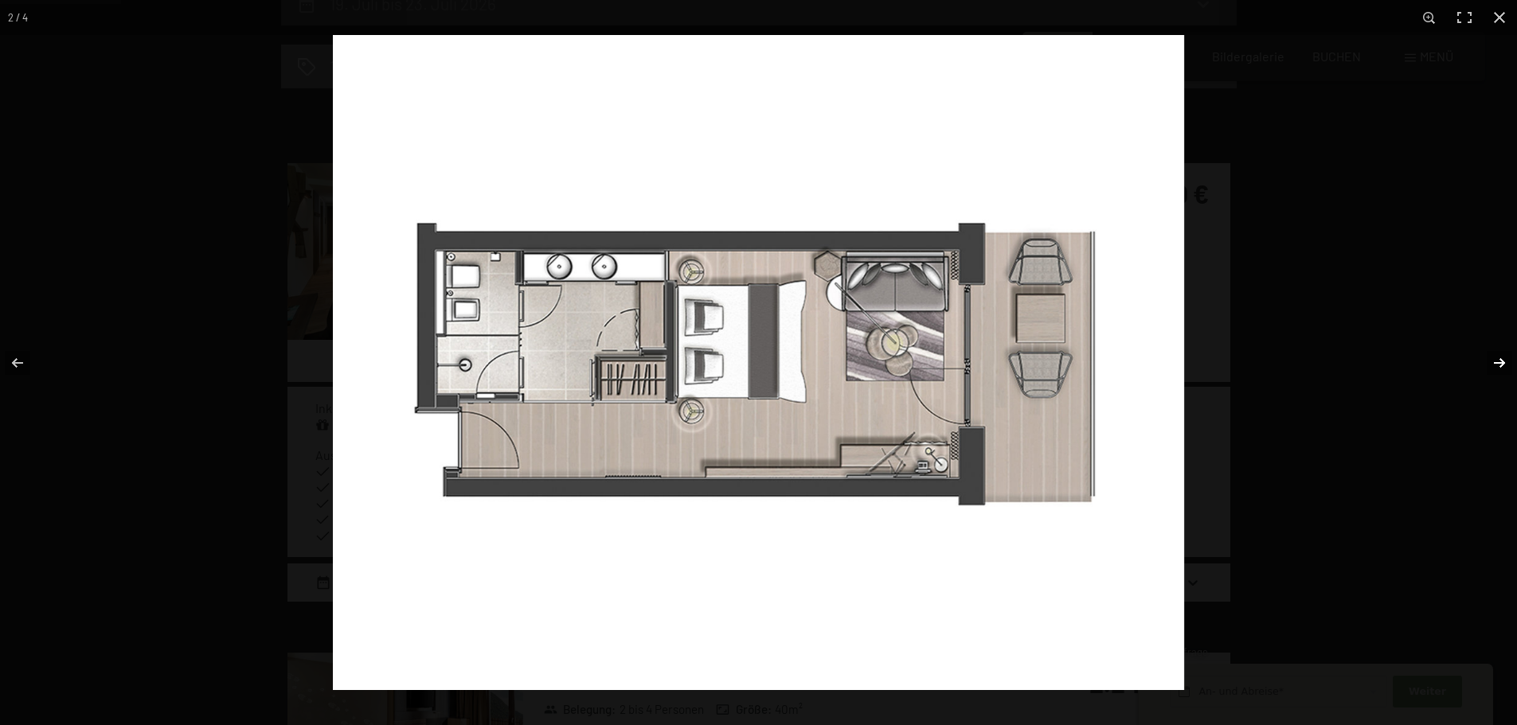
click at [1494, 362] on button "button" at bounding box center [1489, 363] width 56 height 80
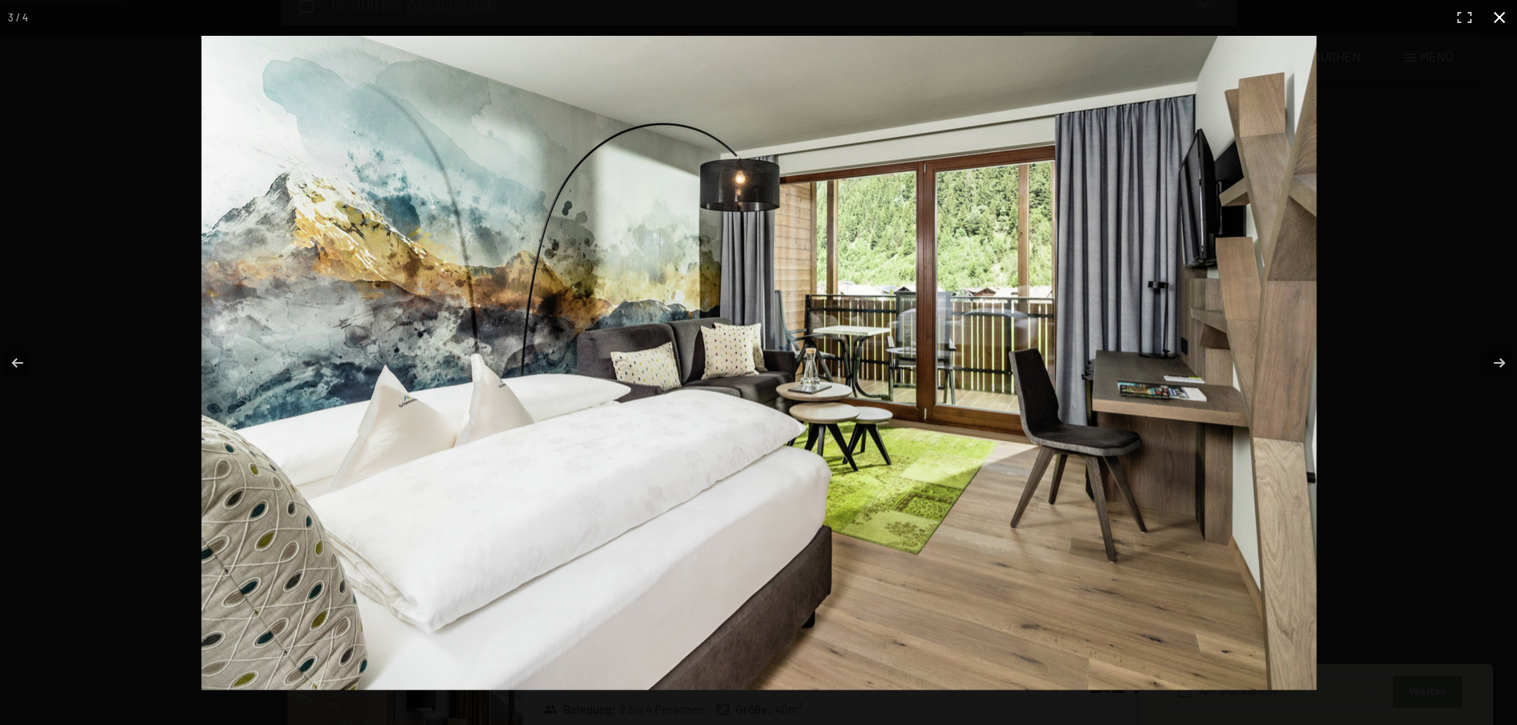
click at [1496, 18] on button "button" at bounding box center [1498, 17] width 35 height 35
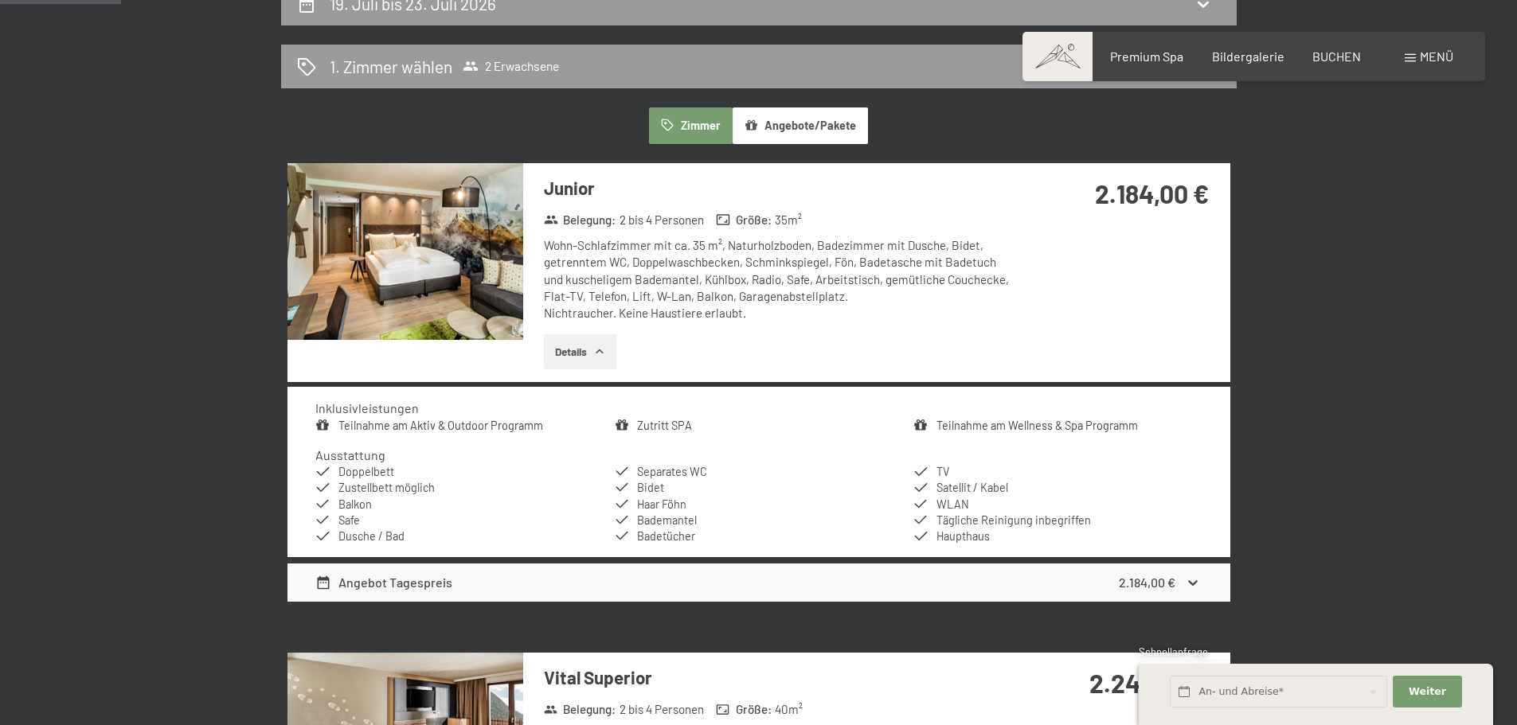
click at [432, 285] on img at bounding box center [405, 251] width 236 height 177
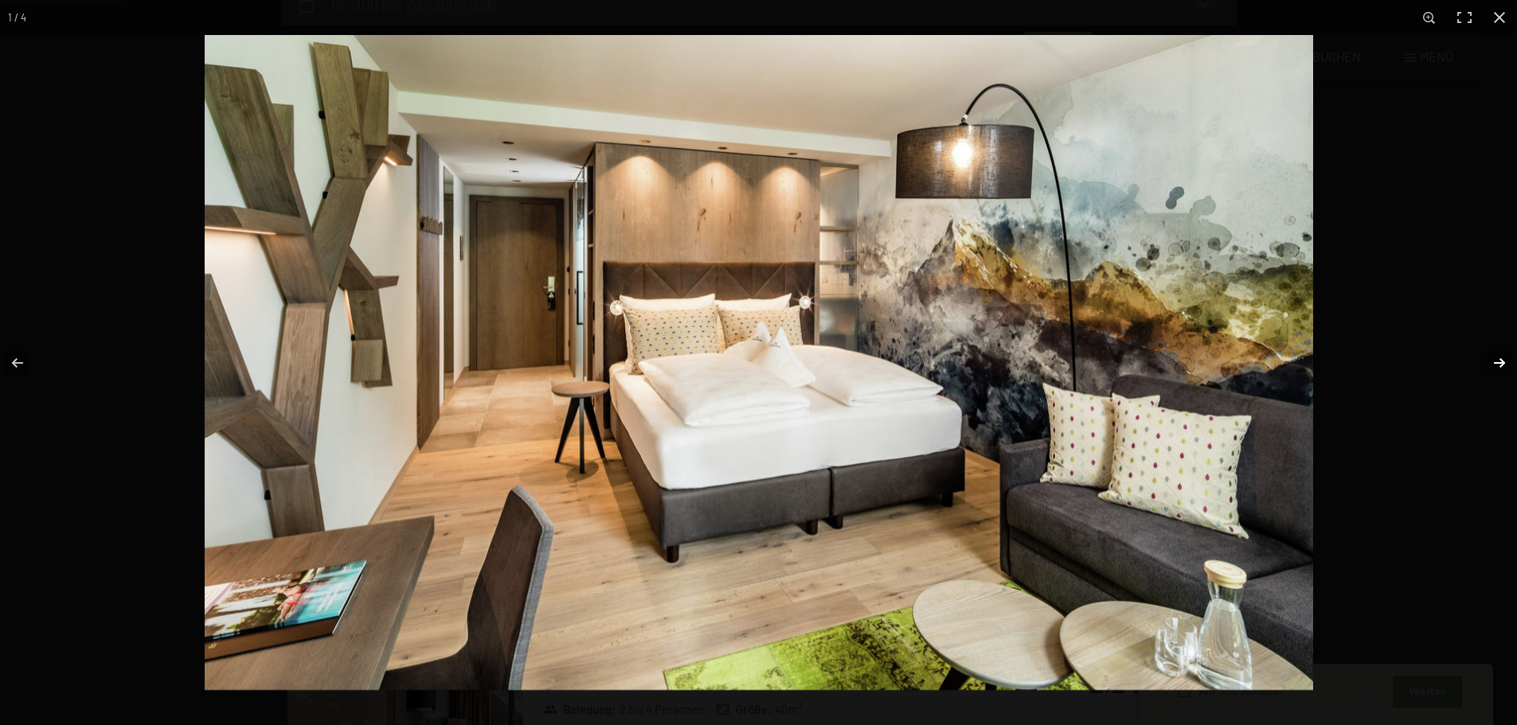
click at [1506, 359] on button "button" at bounding box center [1489, 363] width 56 height 80
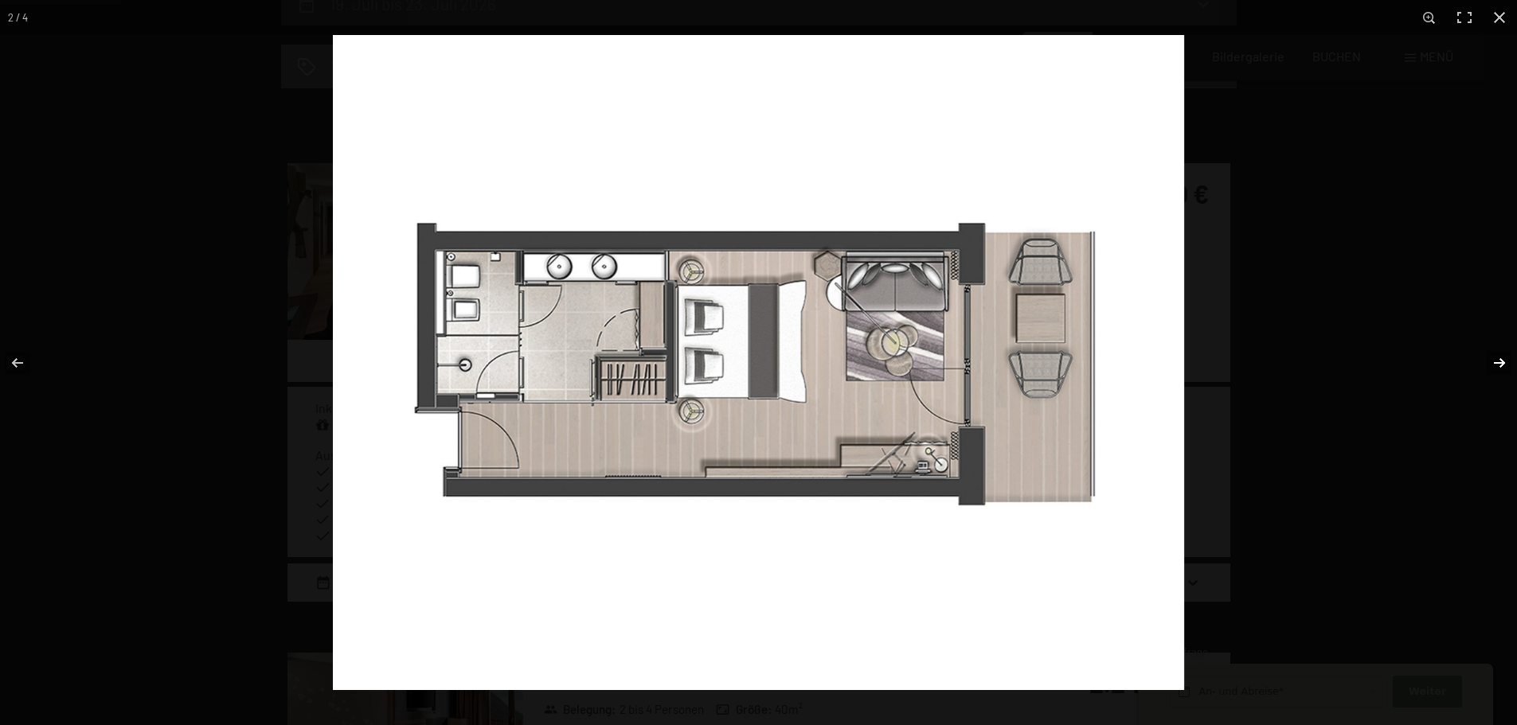
click at [1505, 360] on button "button" at bounding box center [1489, 363] width 56 height 80
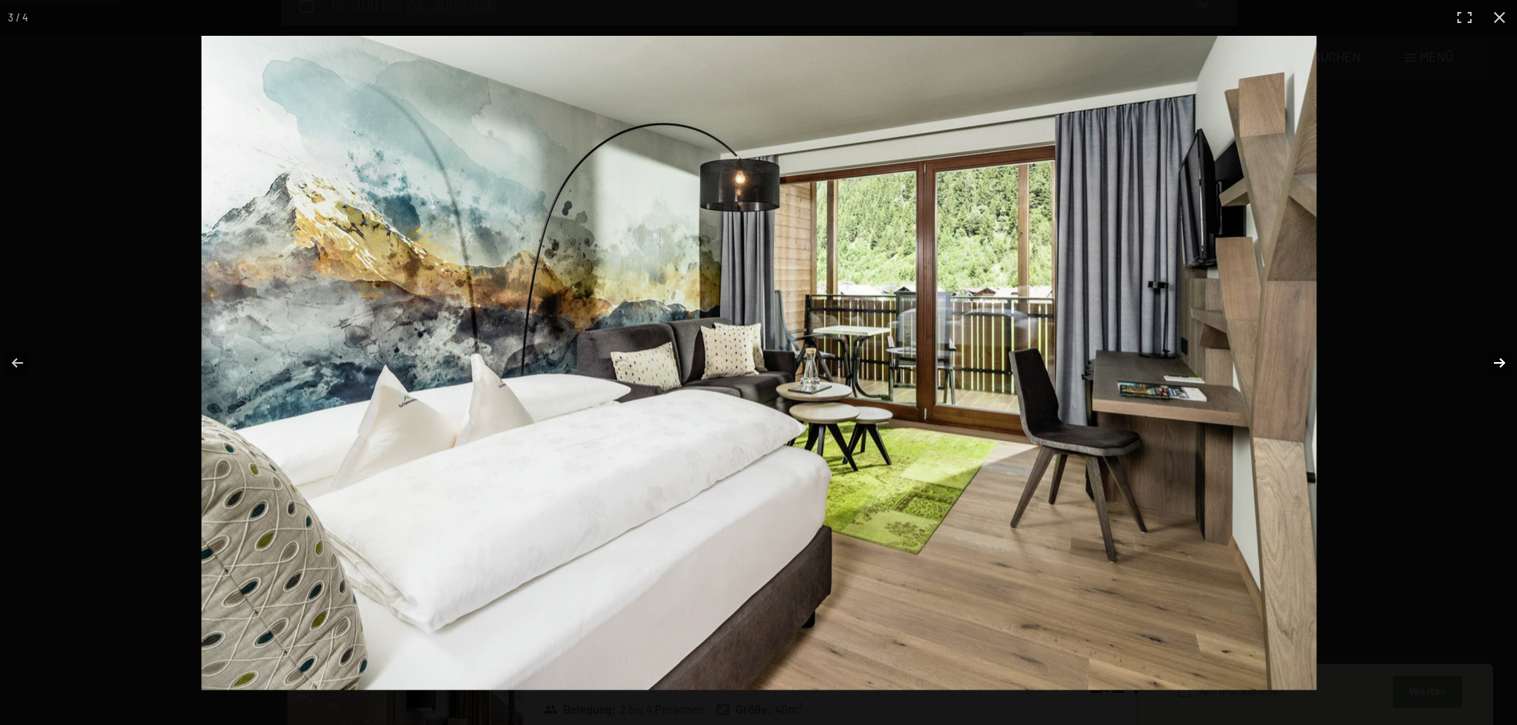
click at [1505, 360] on button "button" at bounding box center [1489, 363] width 56 height 80
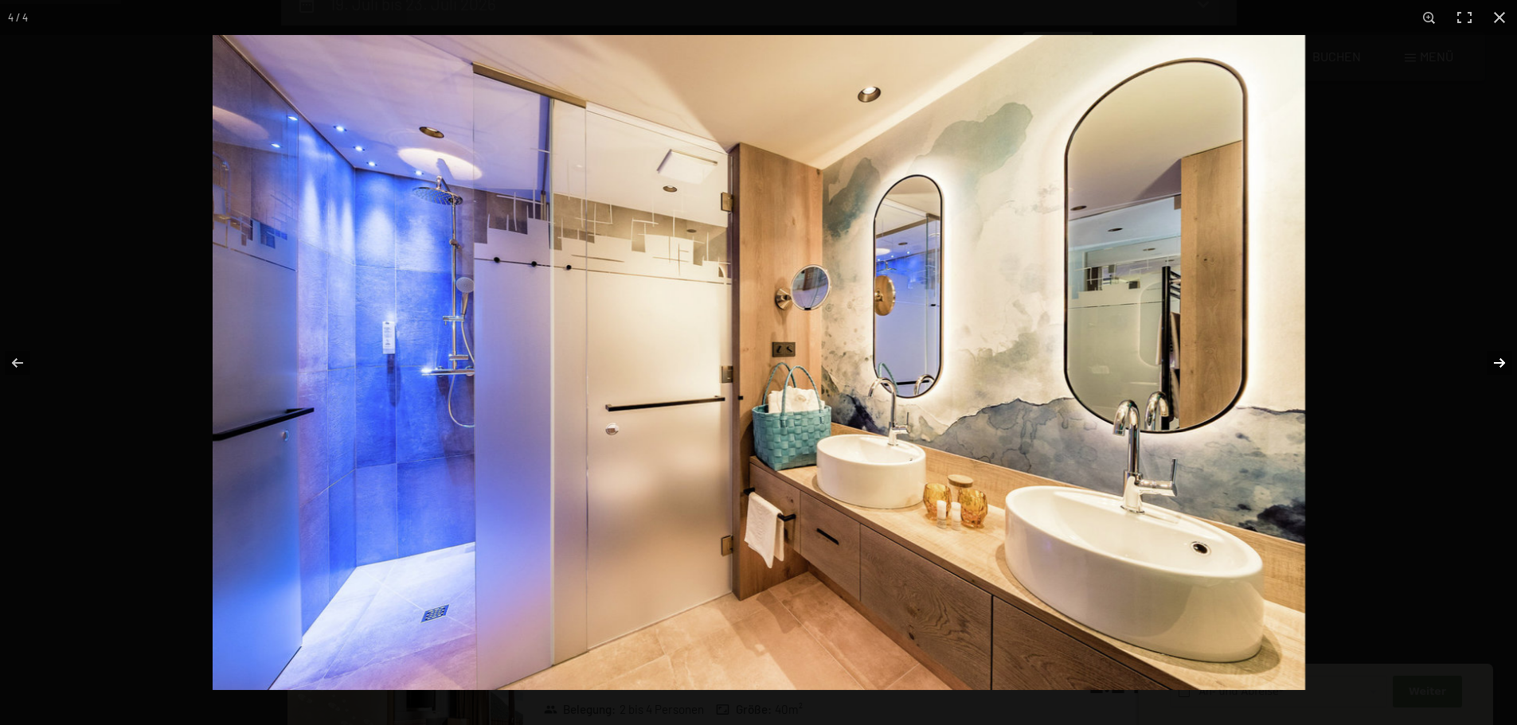
click at [1505, 360] on button "button" at bounding box center [1489, 363] width 56 height 80
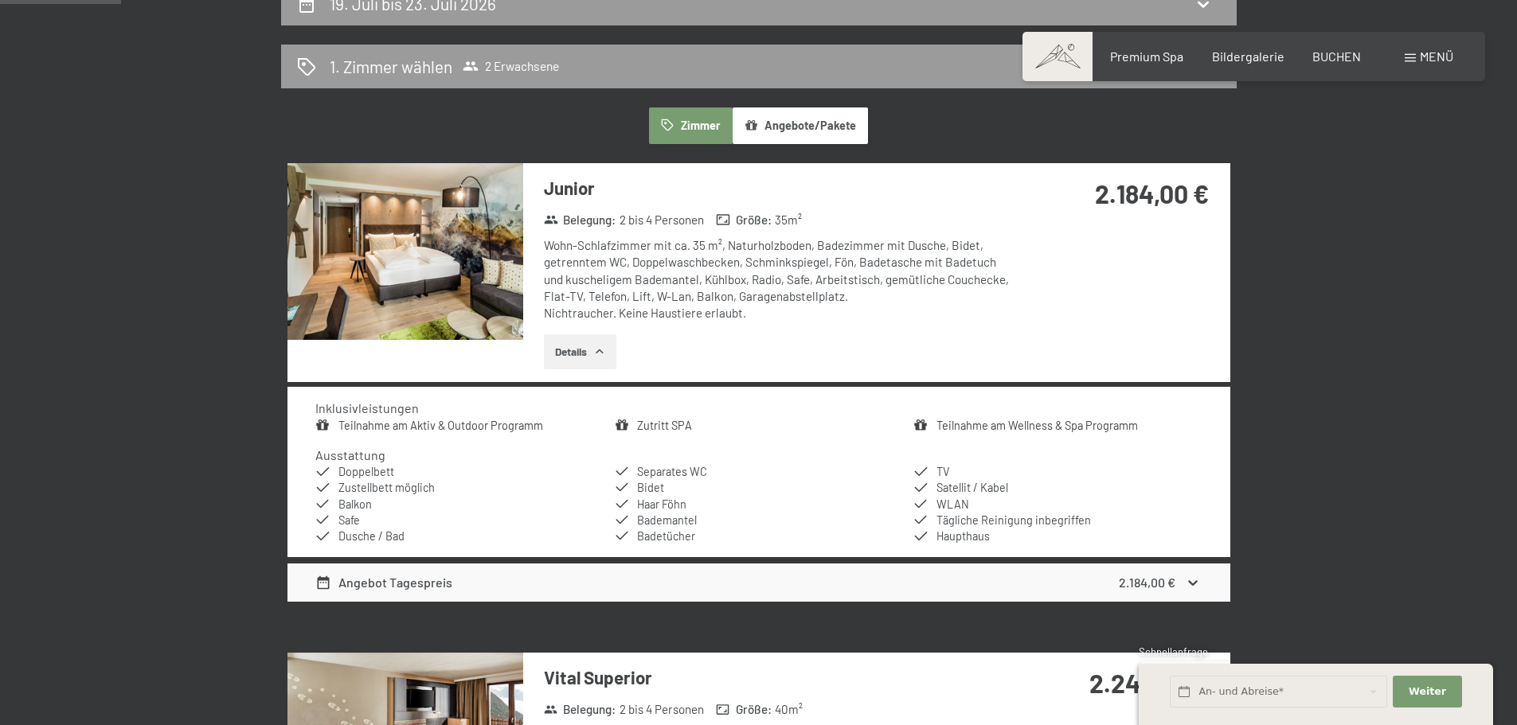
click at [0, 0] on button "button" at bounding box center [0, 0] width 0 height 0
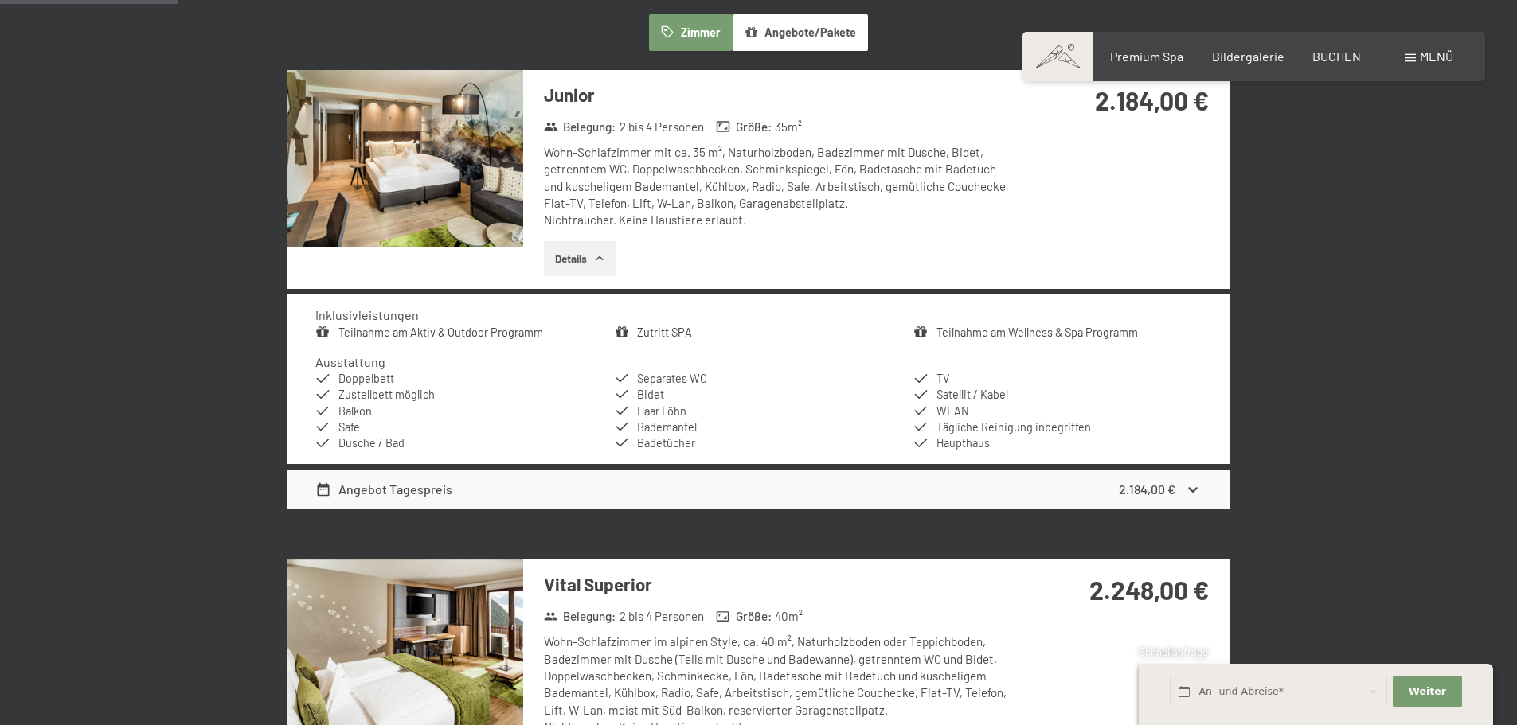
scroll to position [318, 0]
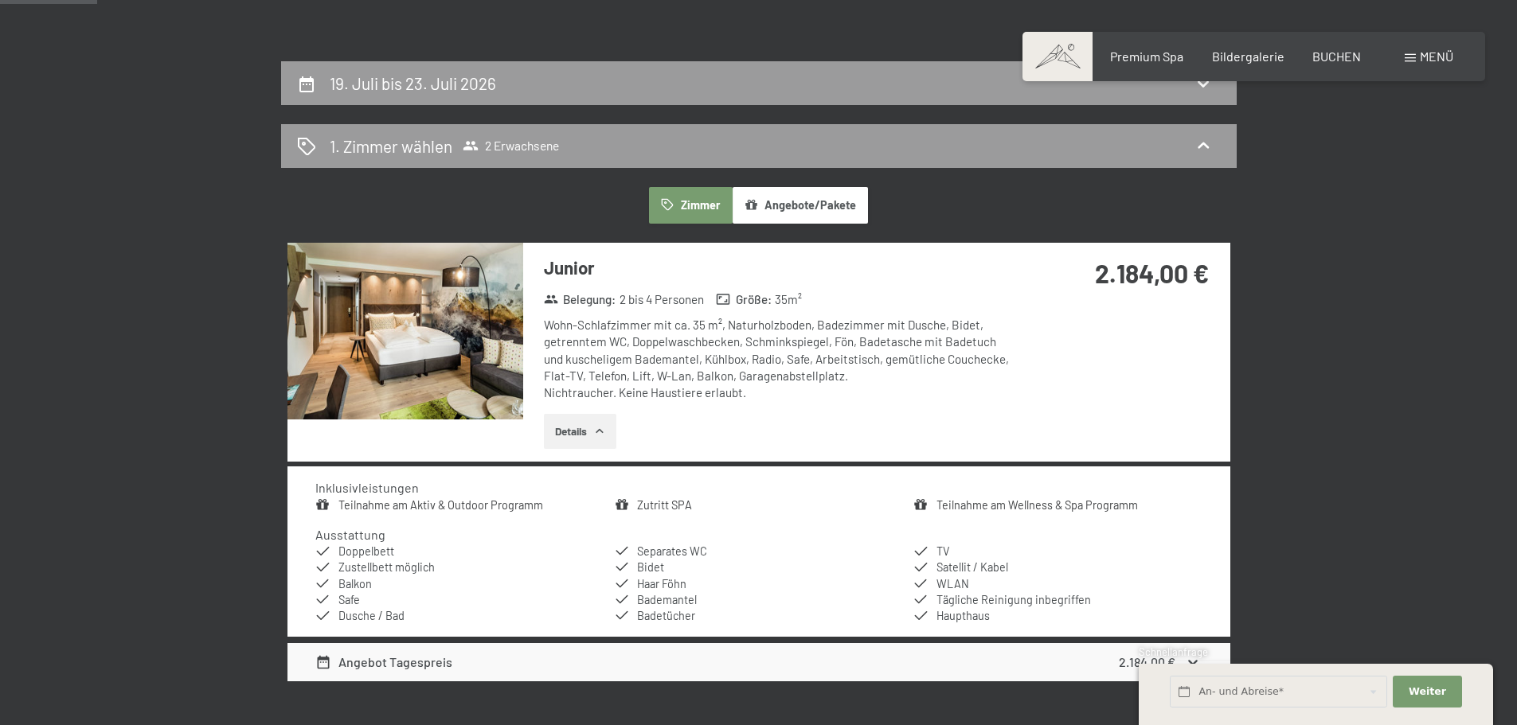
click at [809, 191] on button "Angebote/Pakete" at bounding box center [799, 205] width 135 height 37
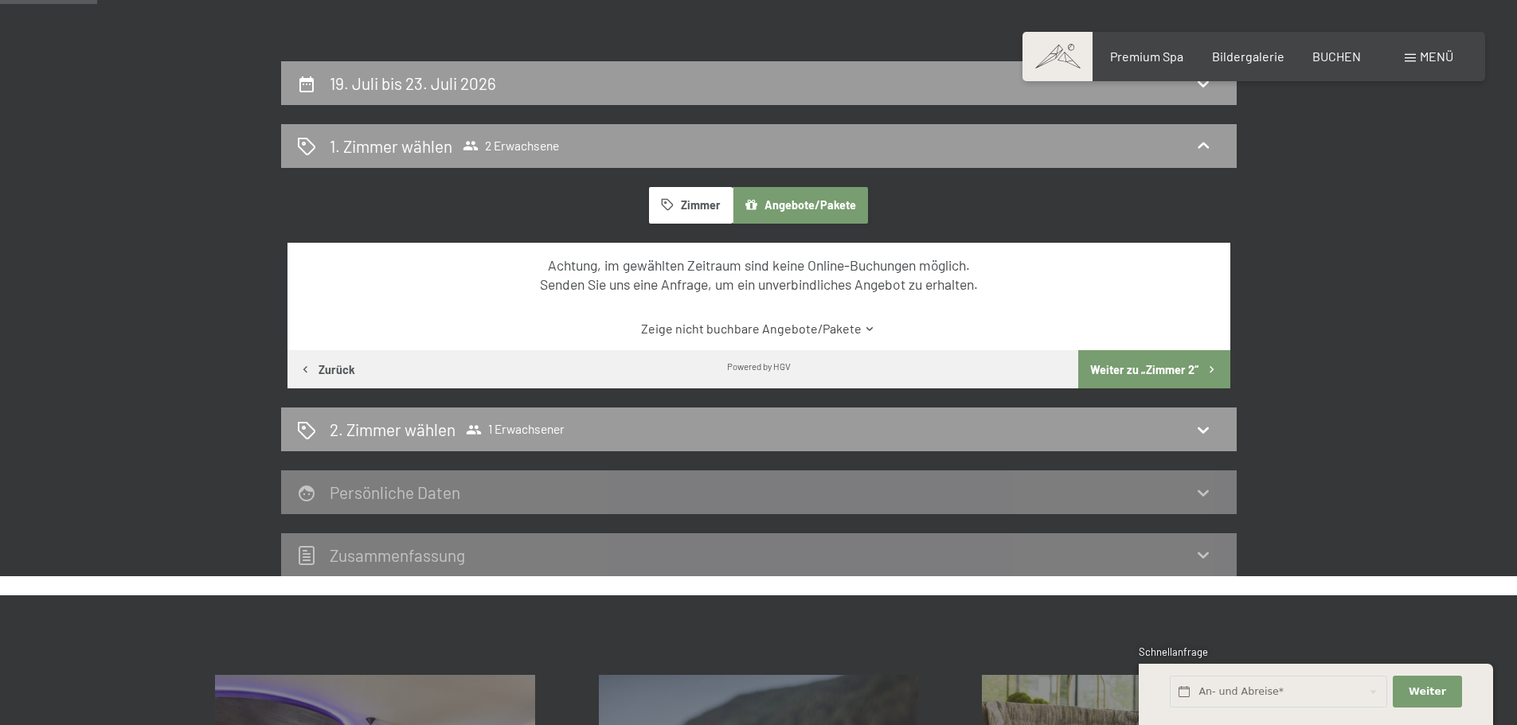
click at [689, 197] on button "Zimmer" at bounding box center [690, 205] width 83 height 37
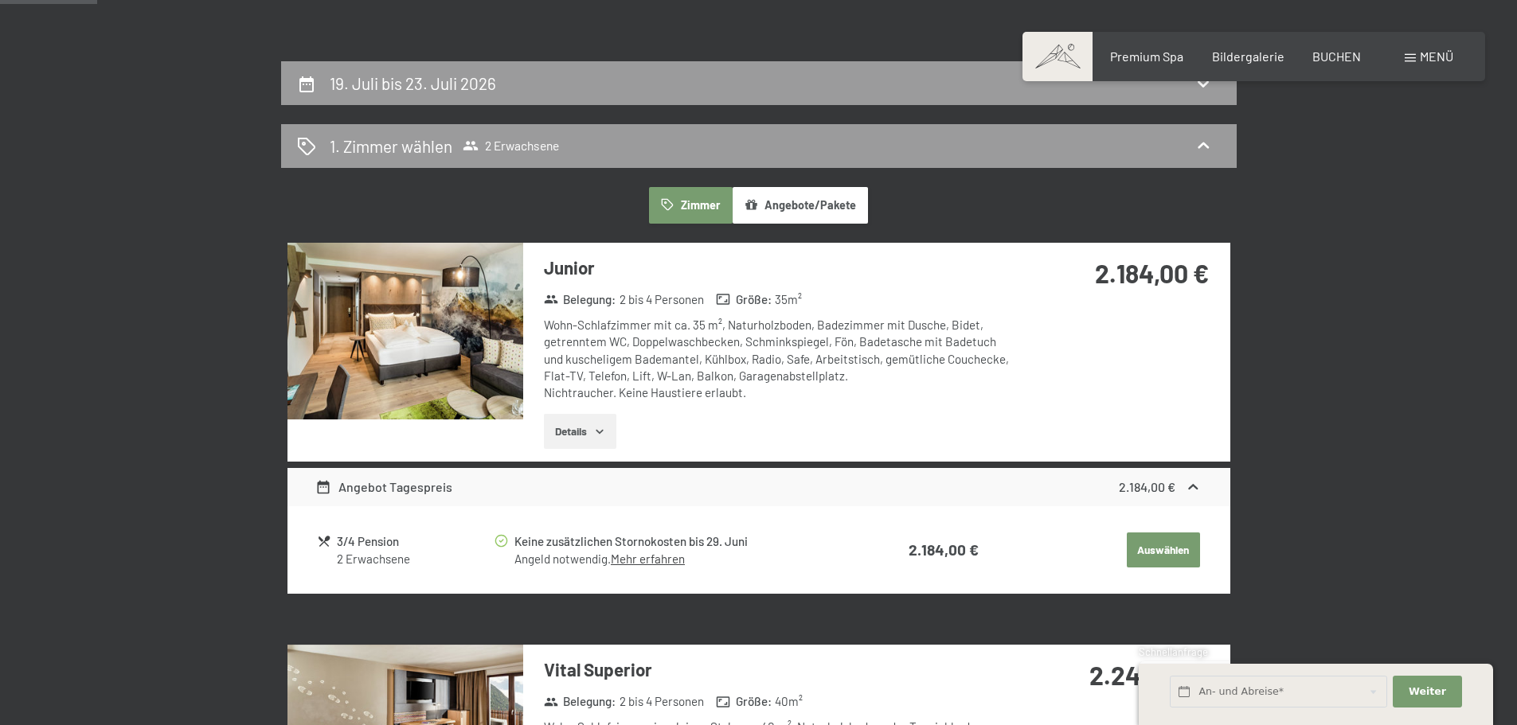
click at [646, 561] on link "Mehr erfahren" at bounding box center [648, 559] width 74 height 14
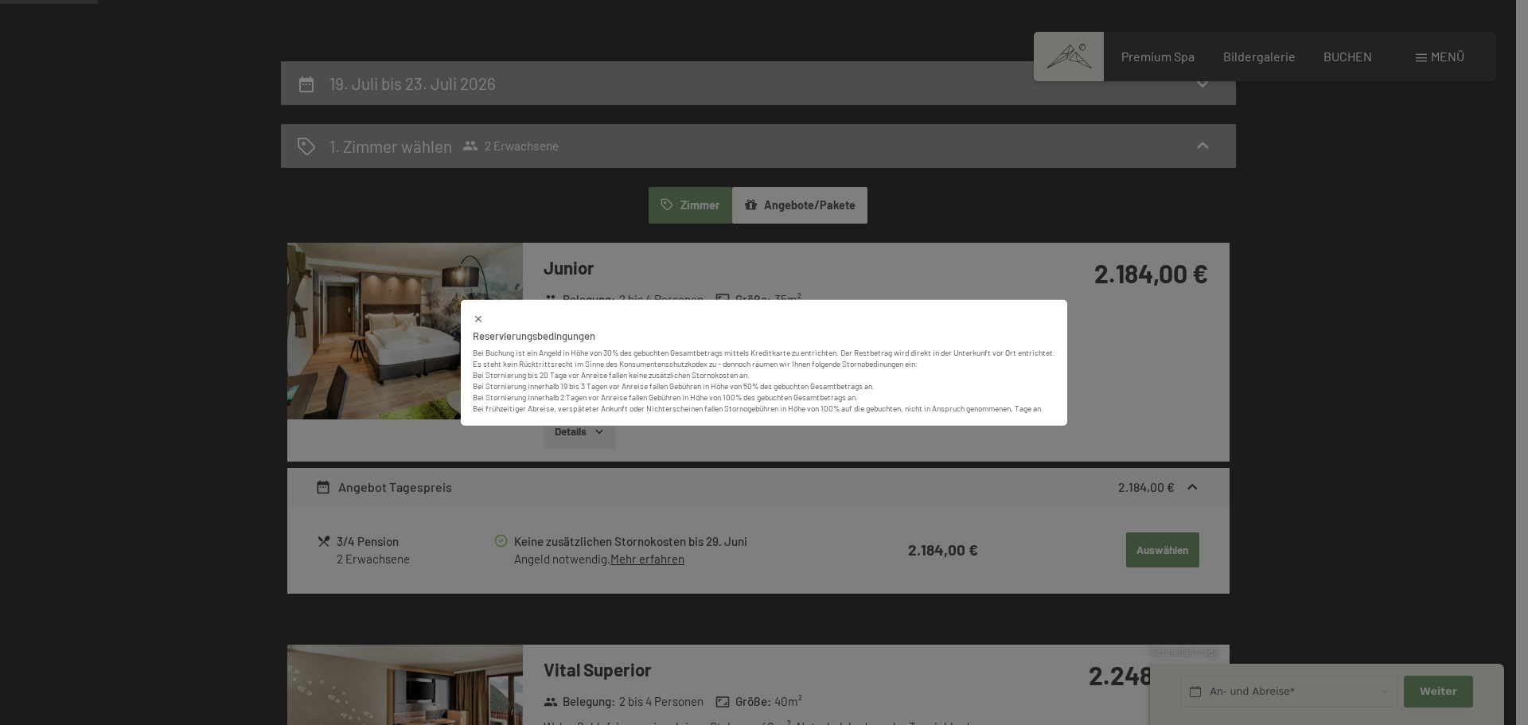
click at [1156, 554] on div "Reservierungsbedingungen Bei Buchung ist ein Angeld in Höhe von 30% des gebucht…" at bounding box center [764, 362] width 1528 height 725
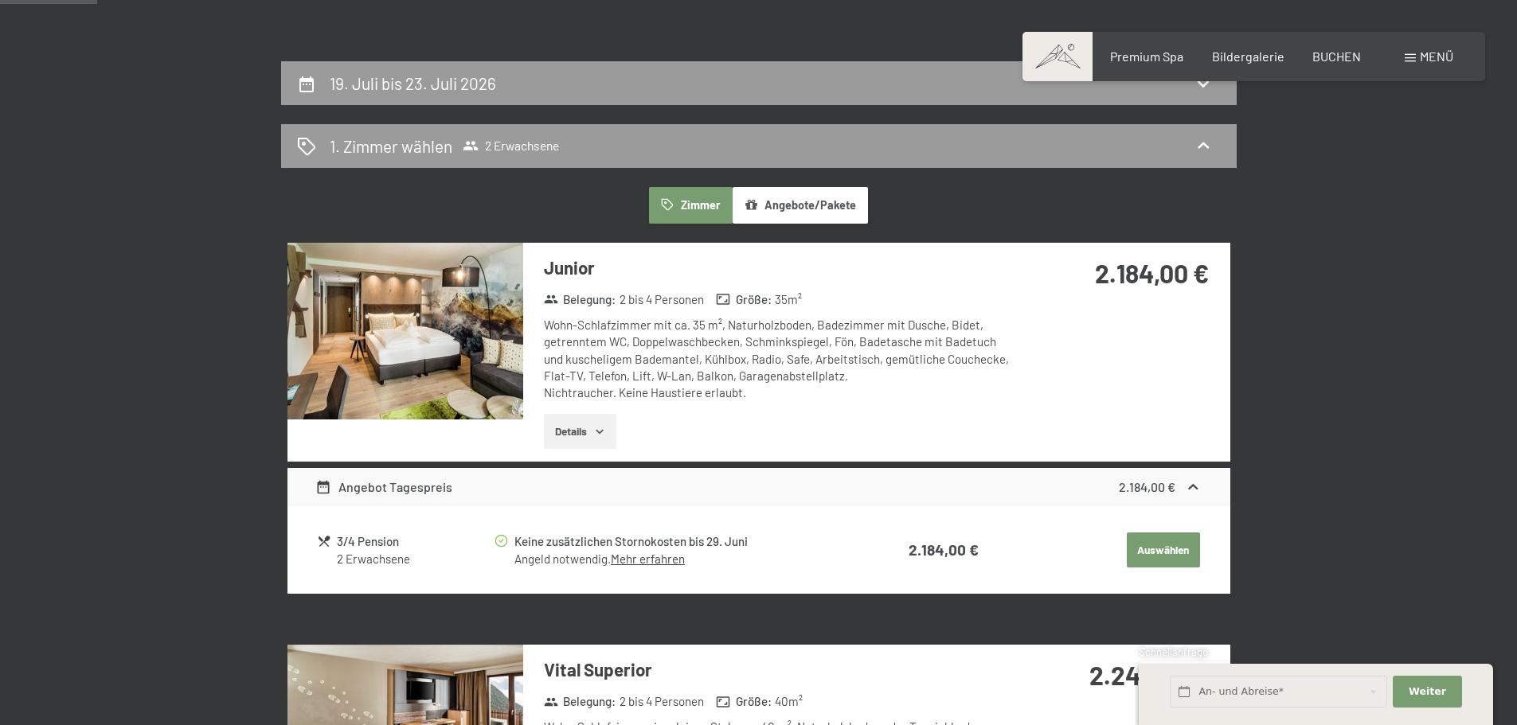
click at [1153, 552] on button "Auswählen" at bounding box center [1162, 550] width 73 height 35
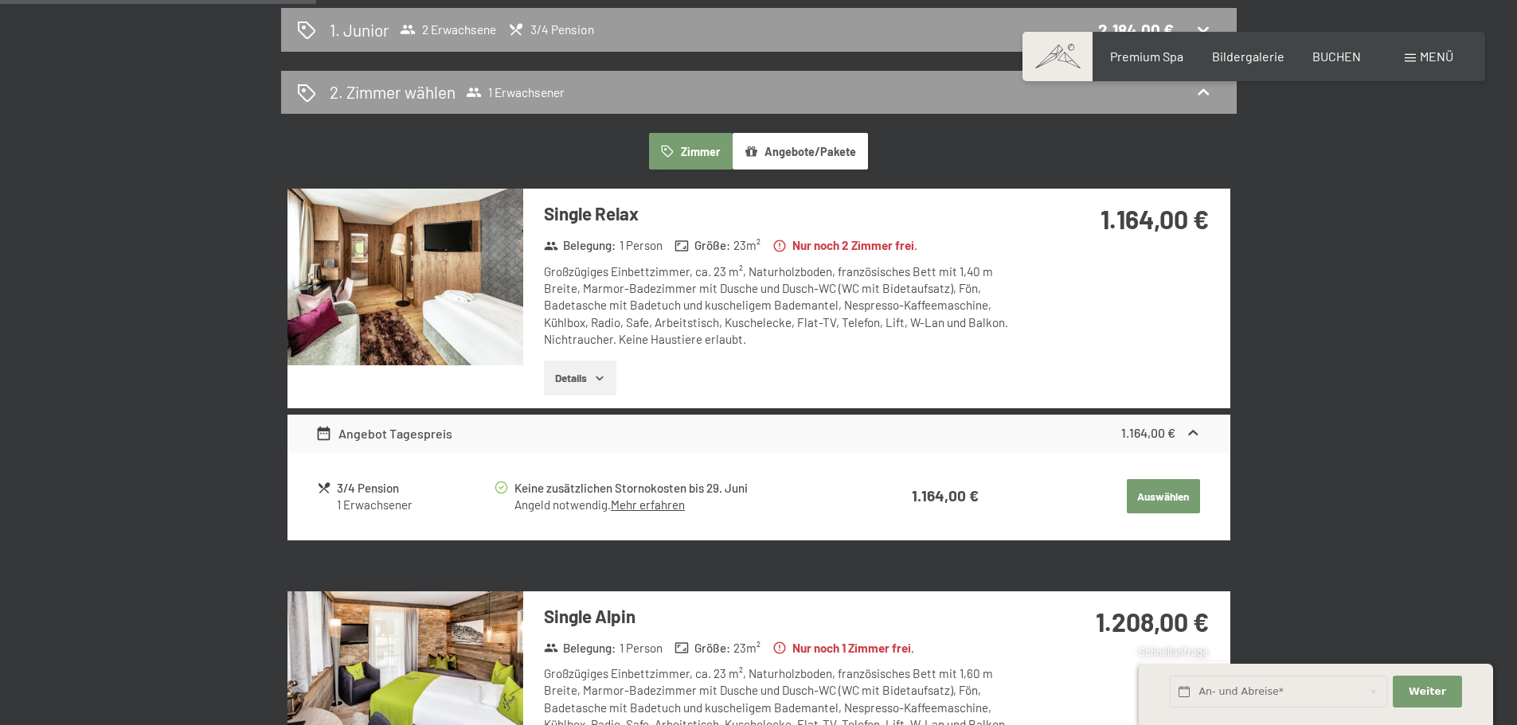
scroll to position [380, 0]
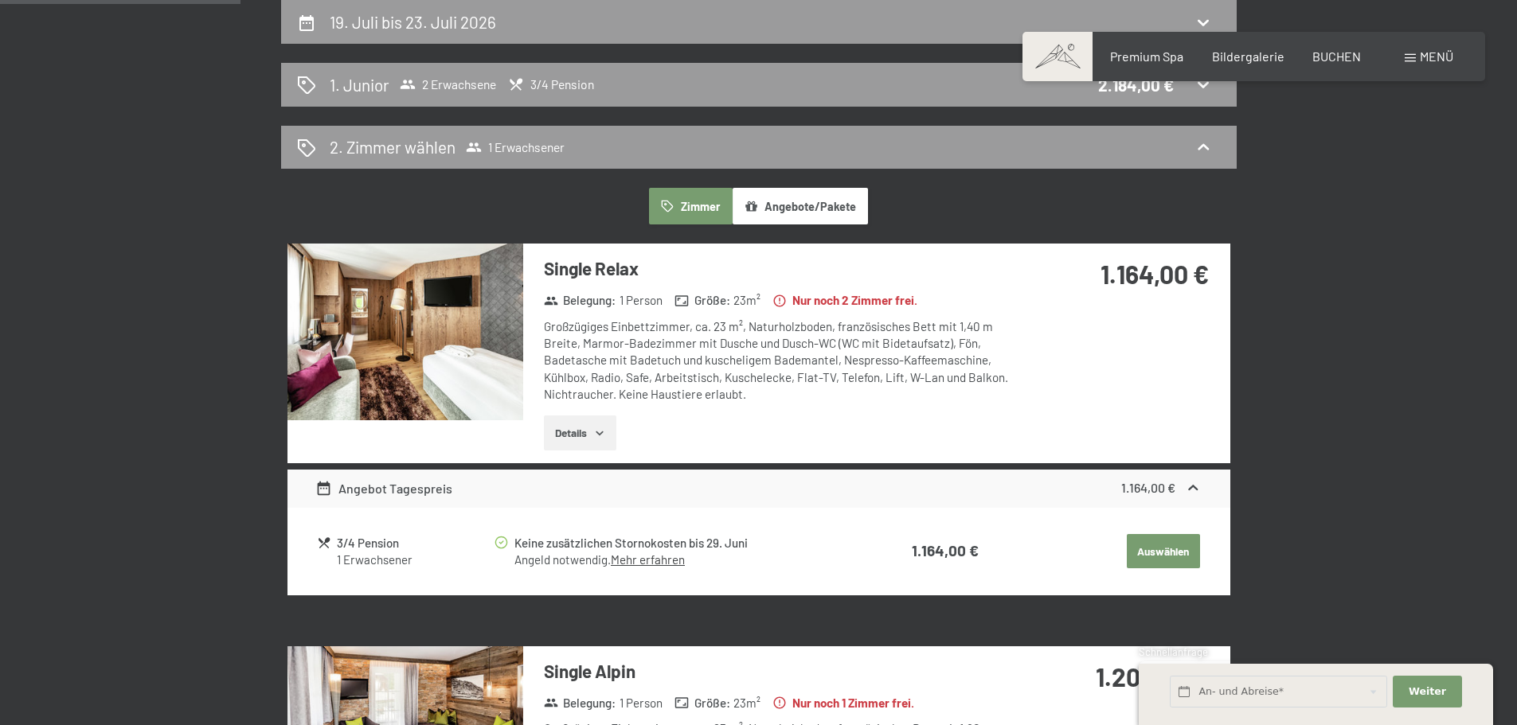
click at [576, 432] on button "Details" at bounding box center [580, 433] width 72 height 35
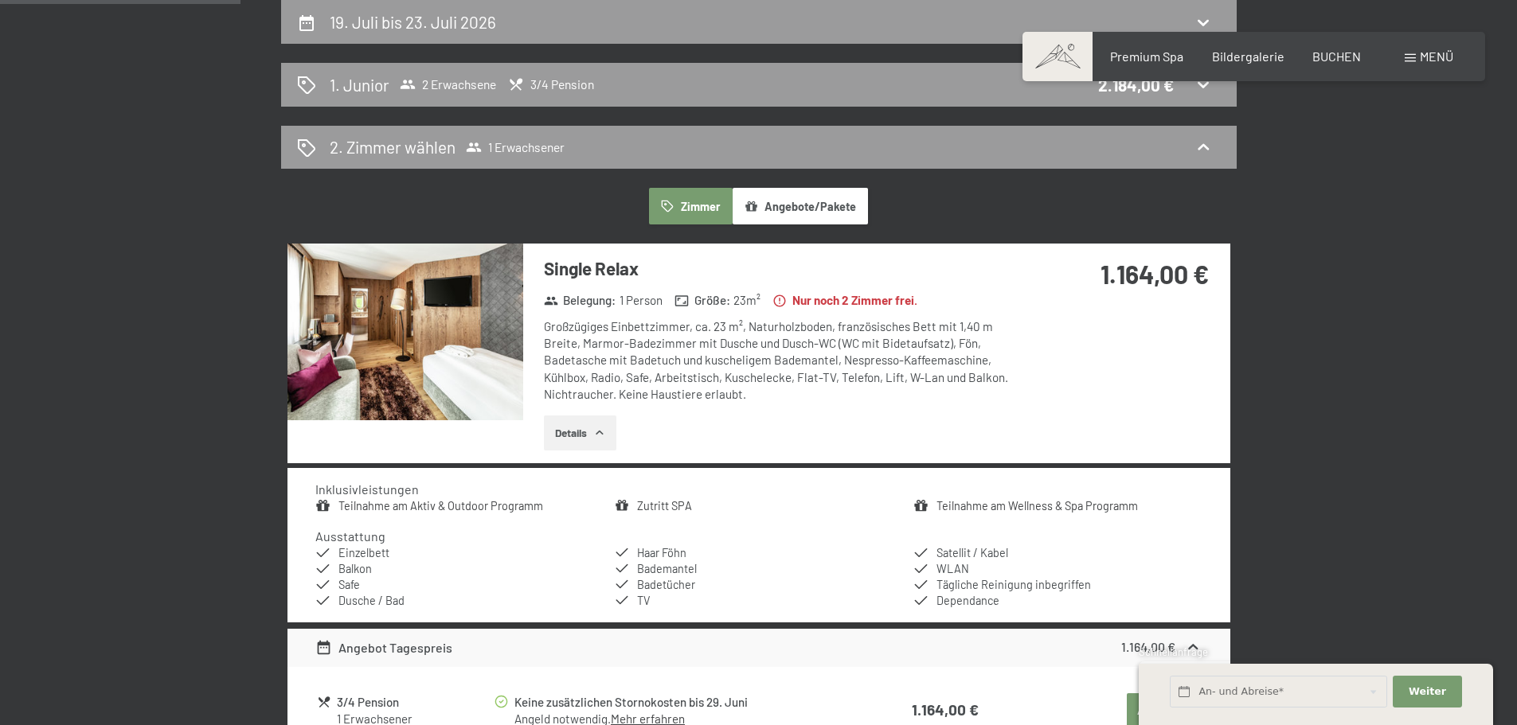
click at [450, 358] on img at bounding box center [405, 332] width 236 height 177
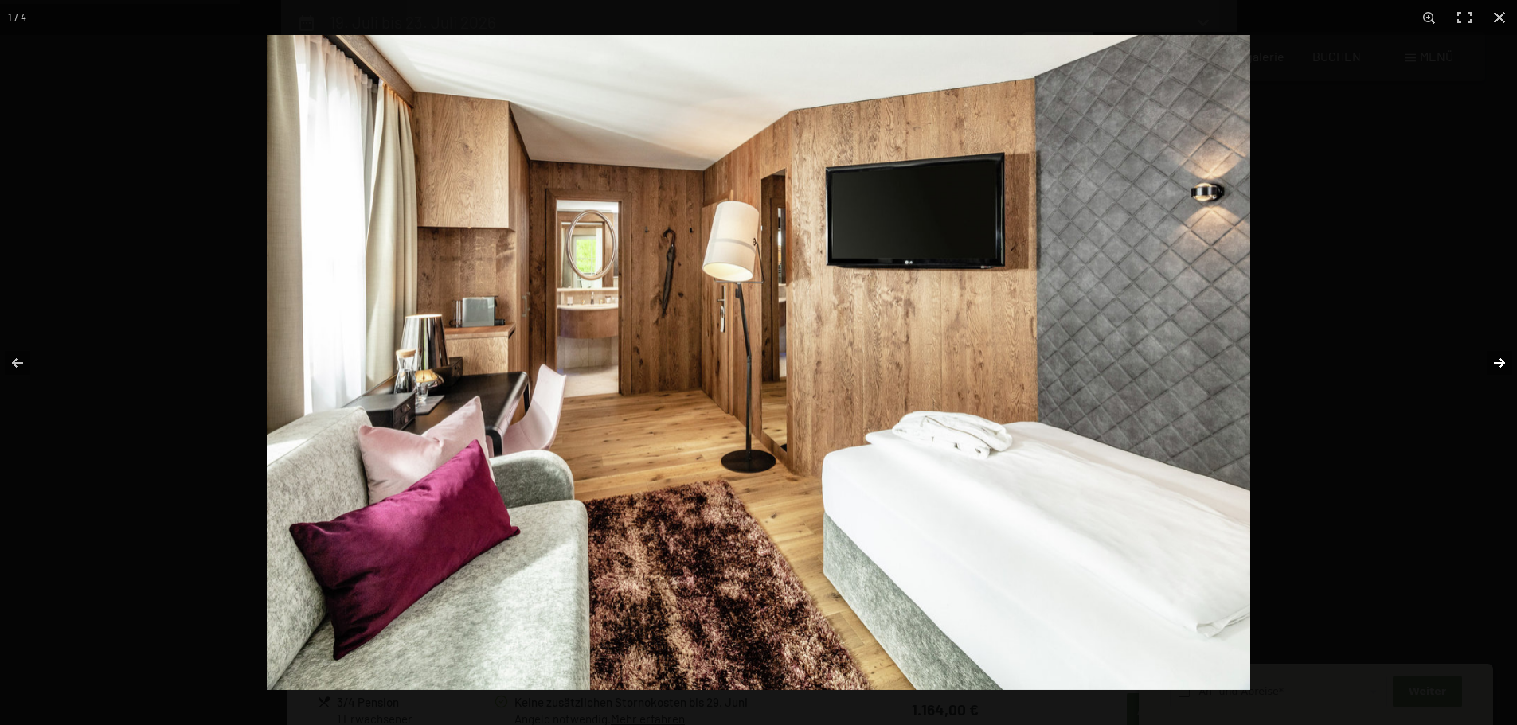
click at [1496, 358] on button "button" at bounding box center [1489, 363] width 56 height 80
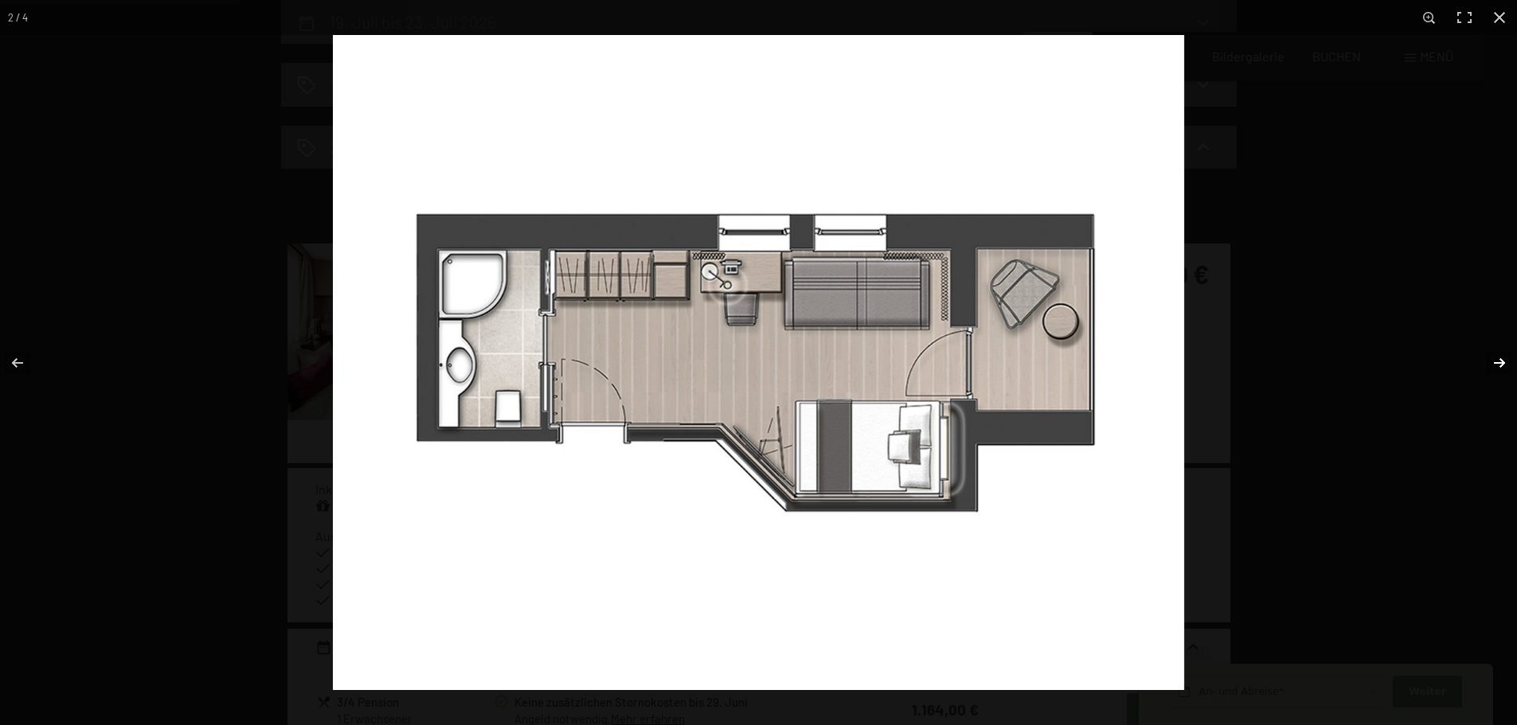
click at [1496, 359] on button "button" at bounding box center [1489, 363] width 56 height 80
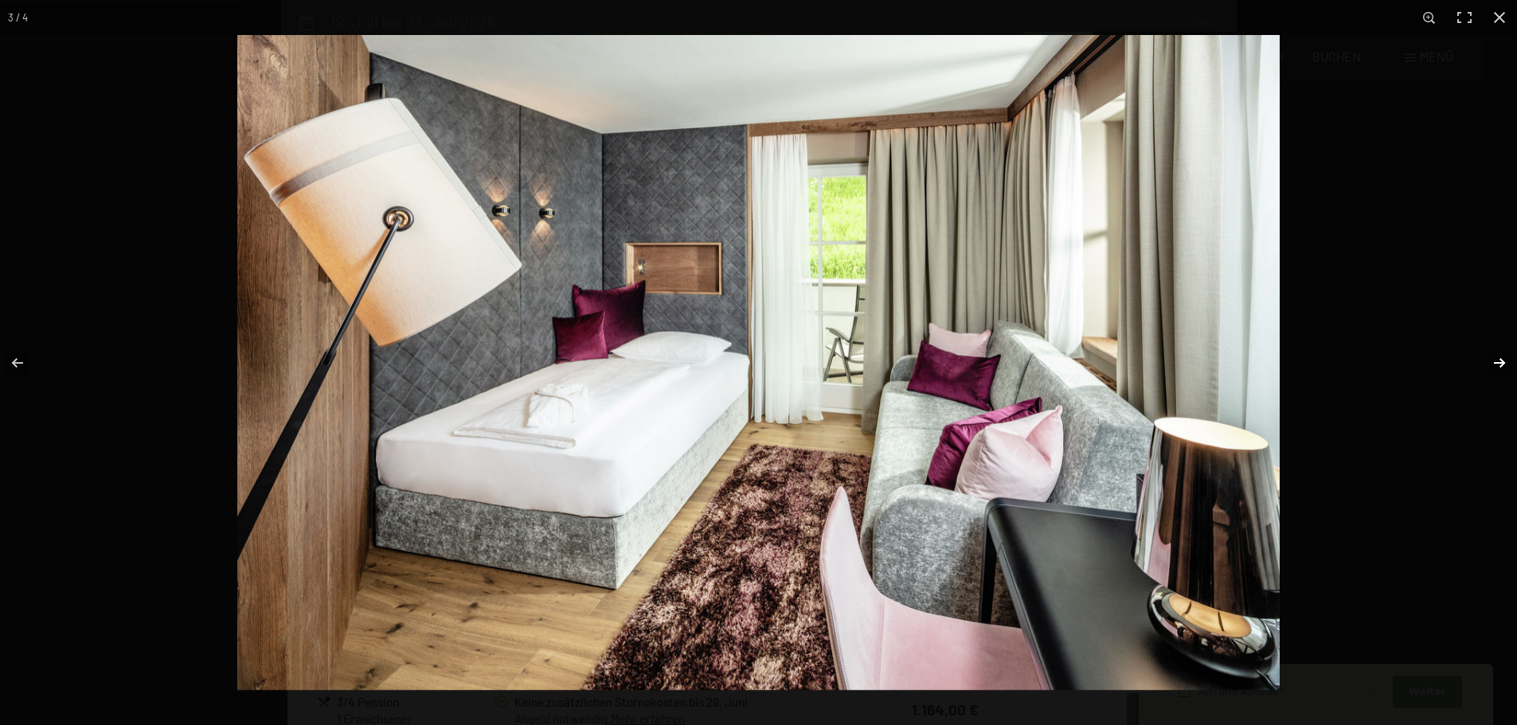
click at [1496, 359] on button "button" at bounding box center [1489, 363] width 56 height 80
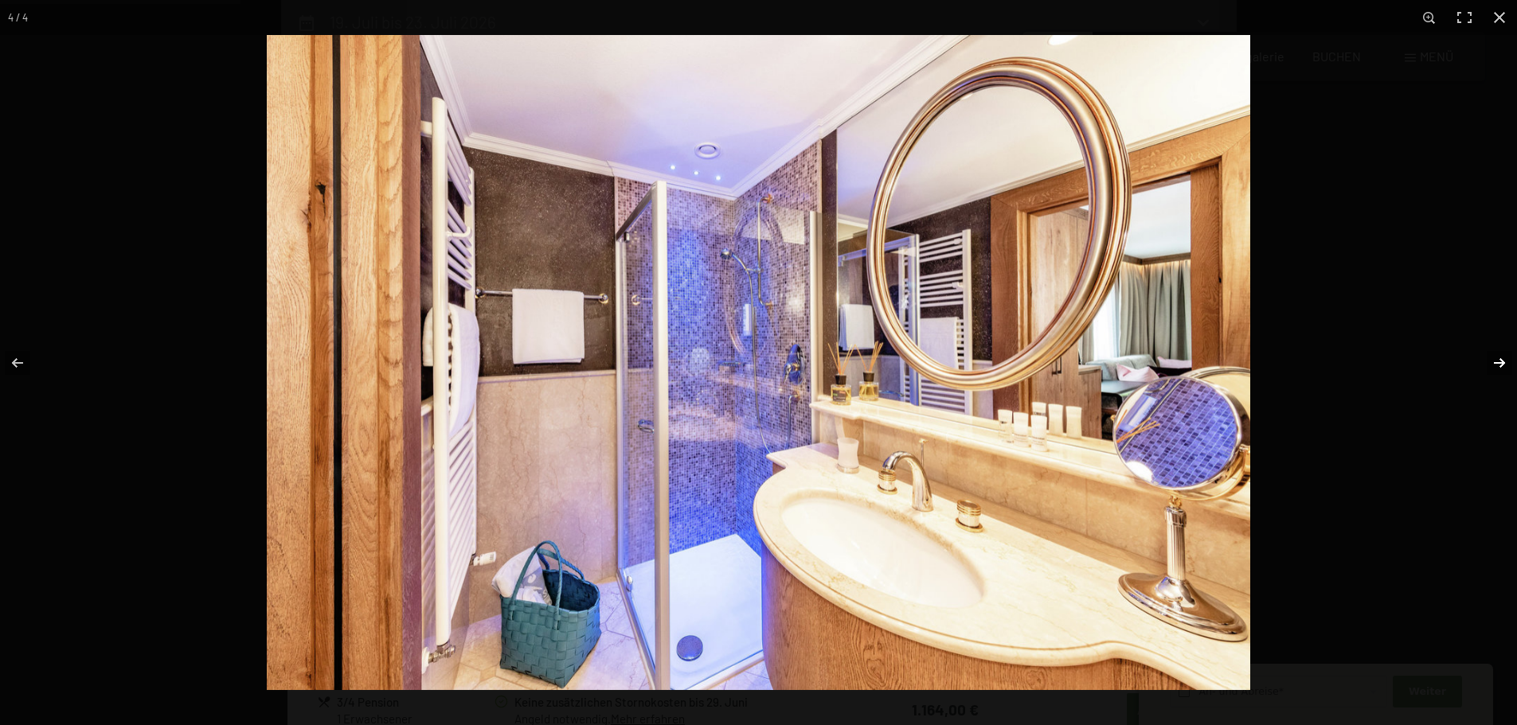
click at [1496, 359] on button "button" at bounding box center [1489, 363] width 56 height 80
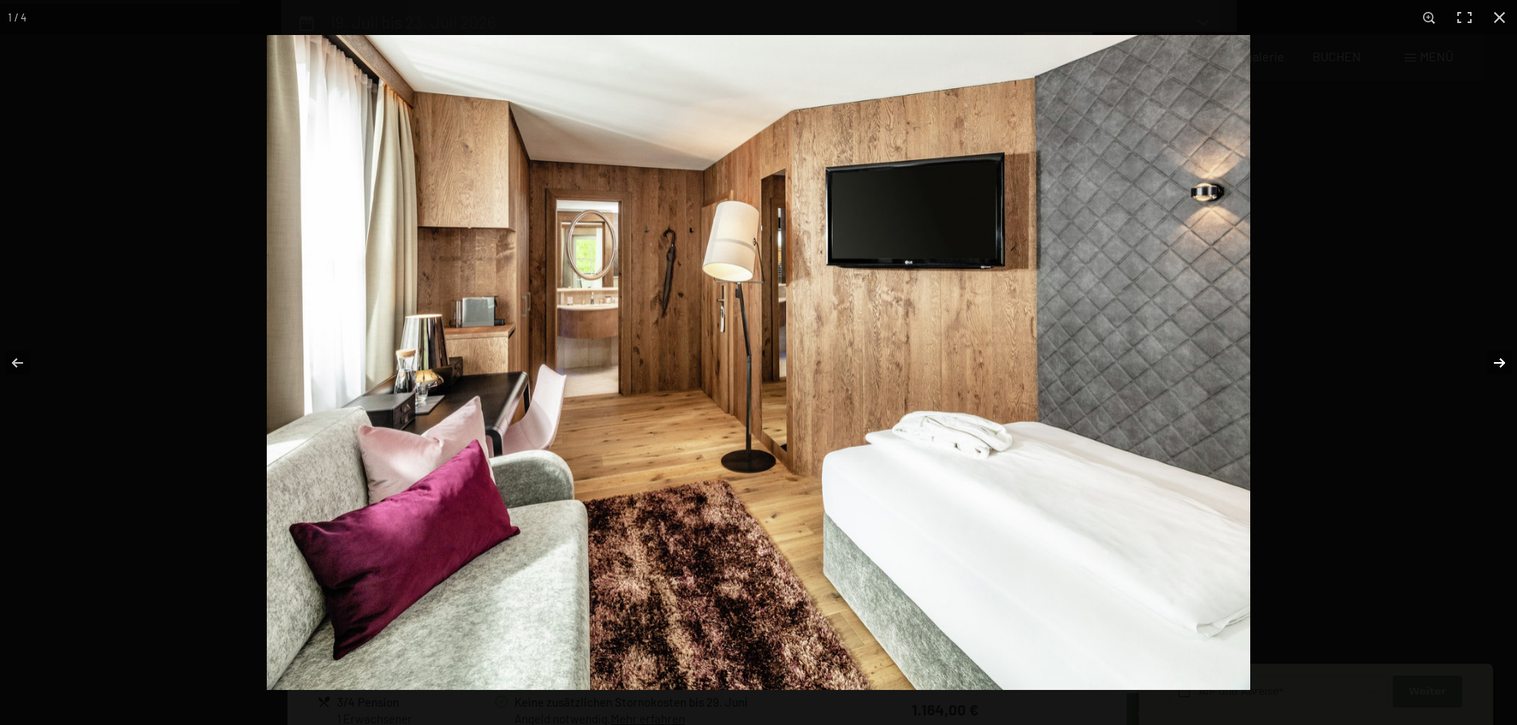
click at [1496, 359] on button "button" at bounding box center [1489, 363] width 56 height 80
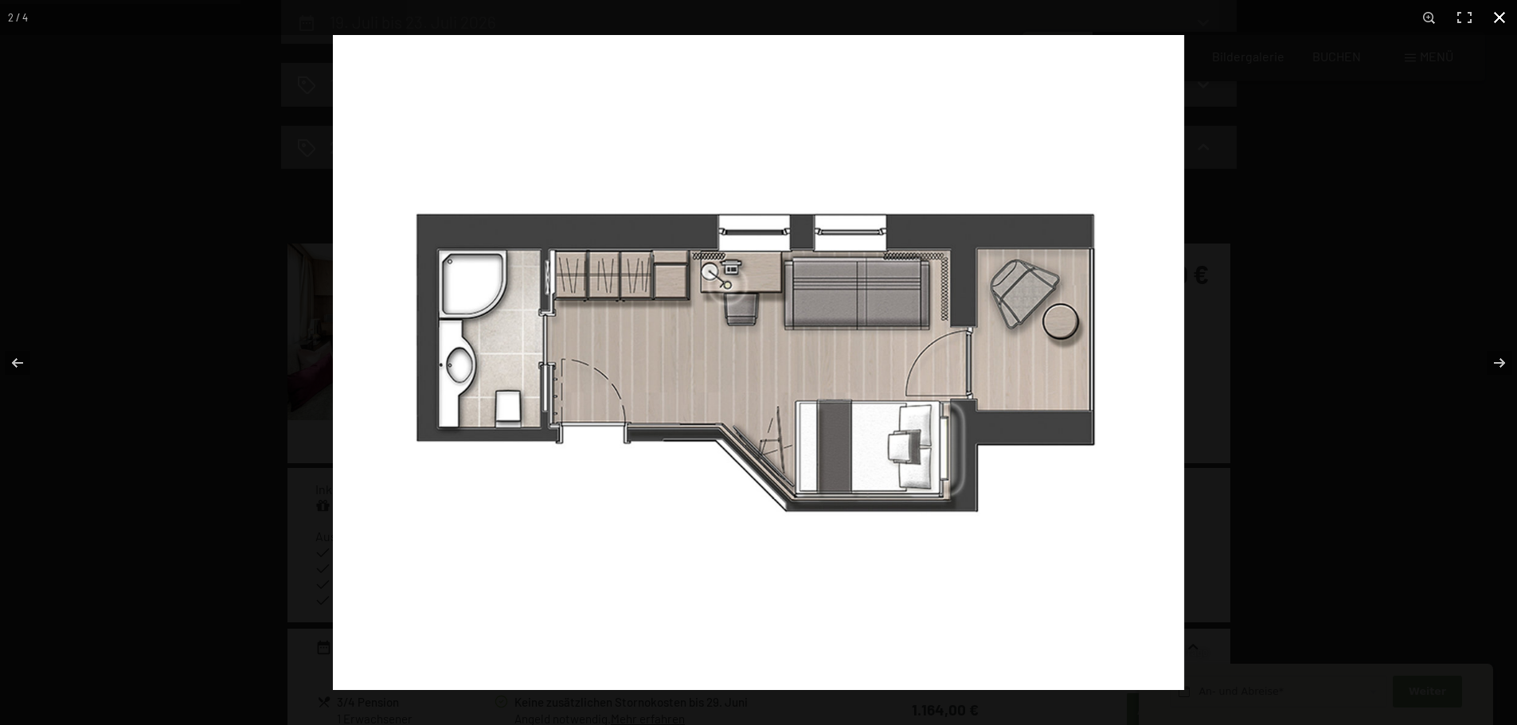
click at [1497, 19] on button "button" at bounding box center [1498, 17] width 35 height 35
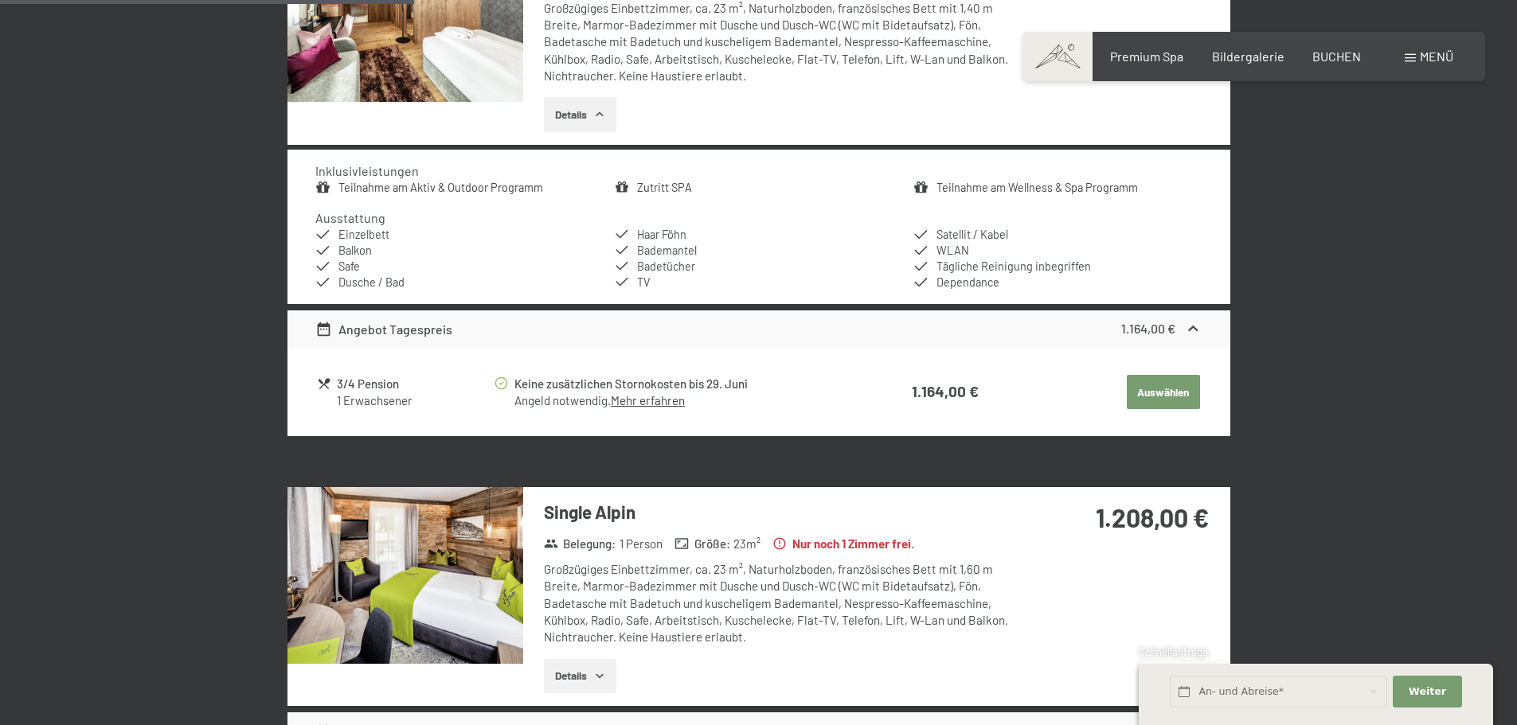
click at [1160, 392] on button "Auswählen" at bounding box center [1162, 392] width 73 height 35
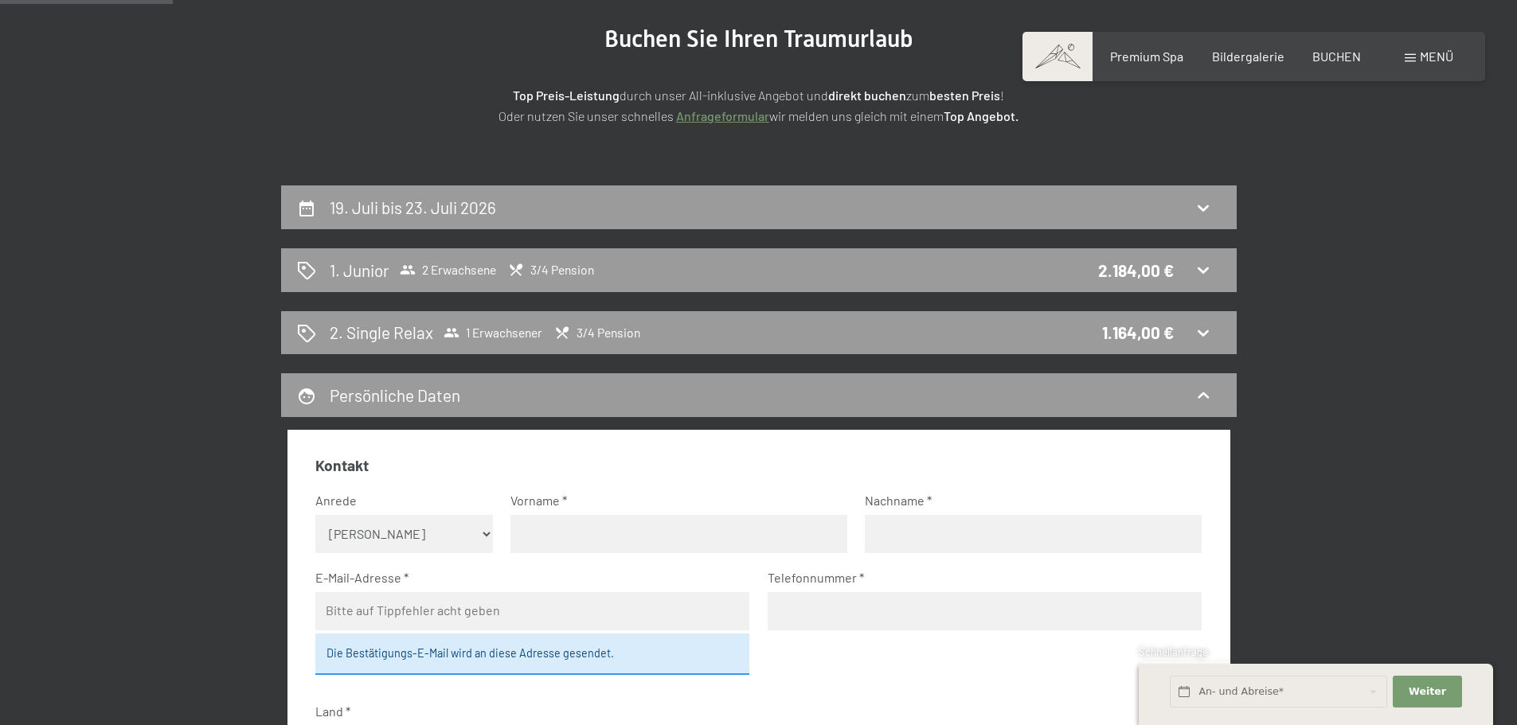
scroll to position [0, 0]
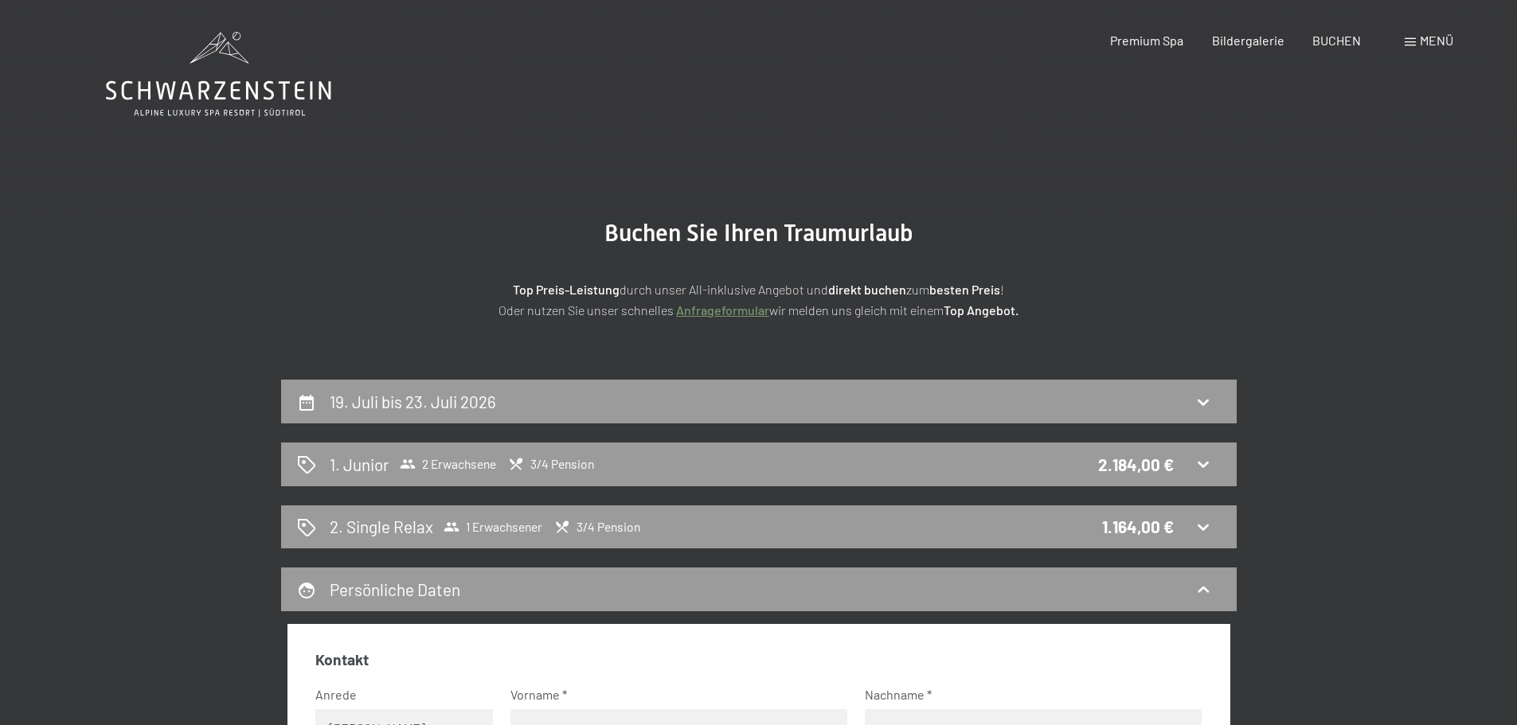
click at [195, 70] on icon at bounding box center [218, 74] width 225 height 85
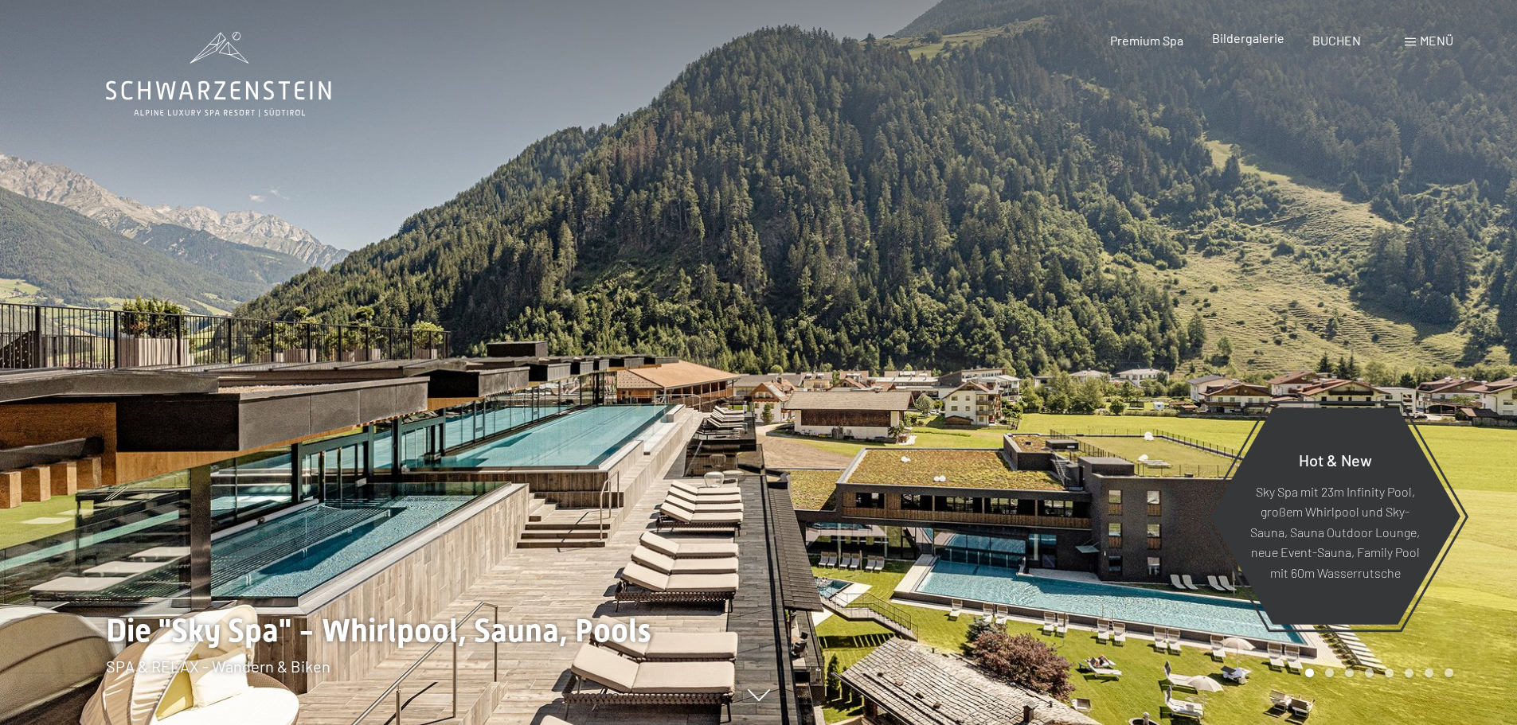
click at [1240, 41] on span "Bildergalerie" at bounding box center [1248, 37] width 72 height 15
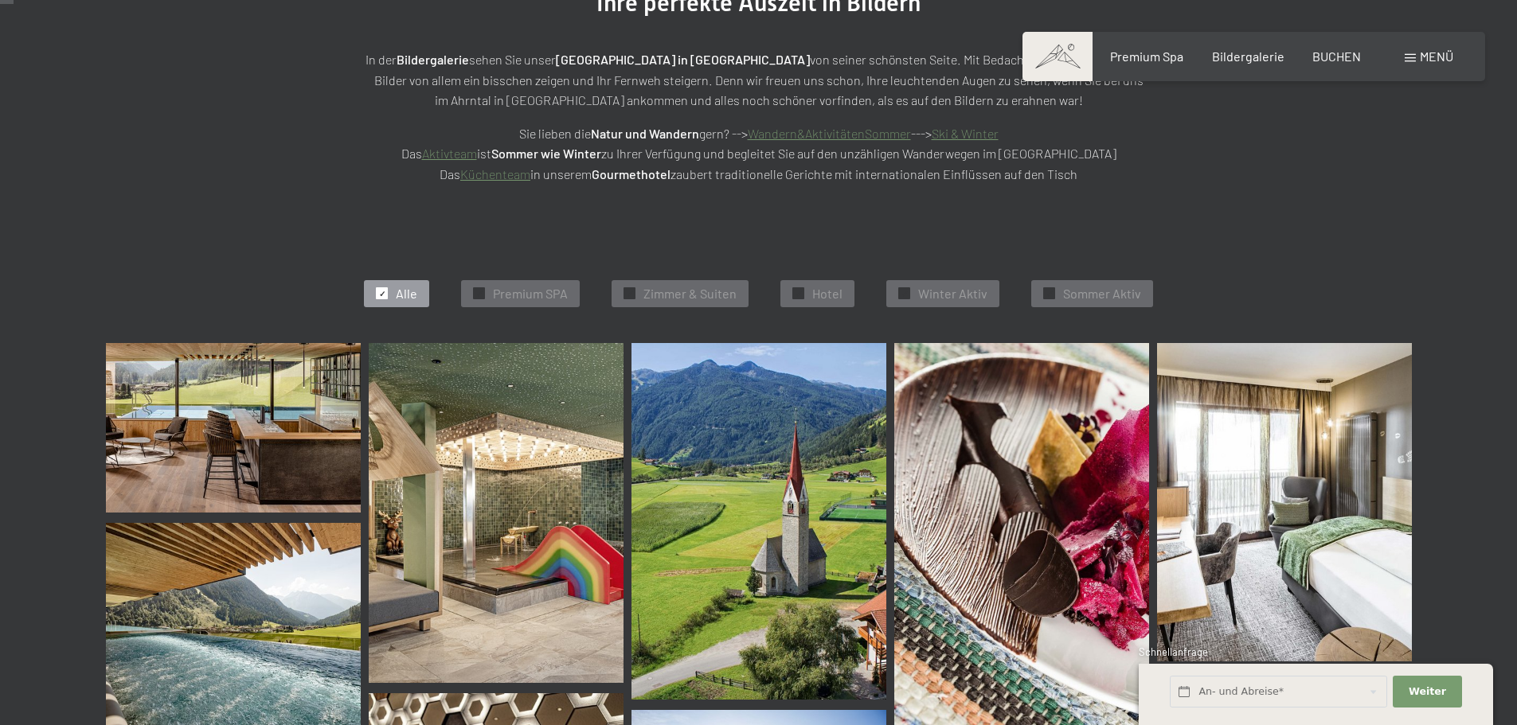
scroll to position [318, 0]
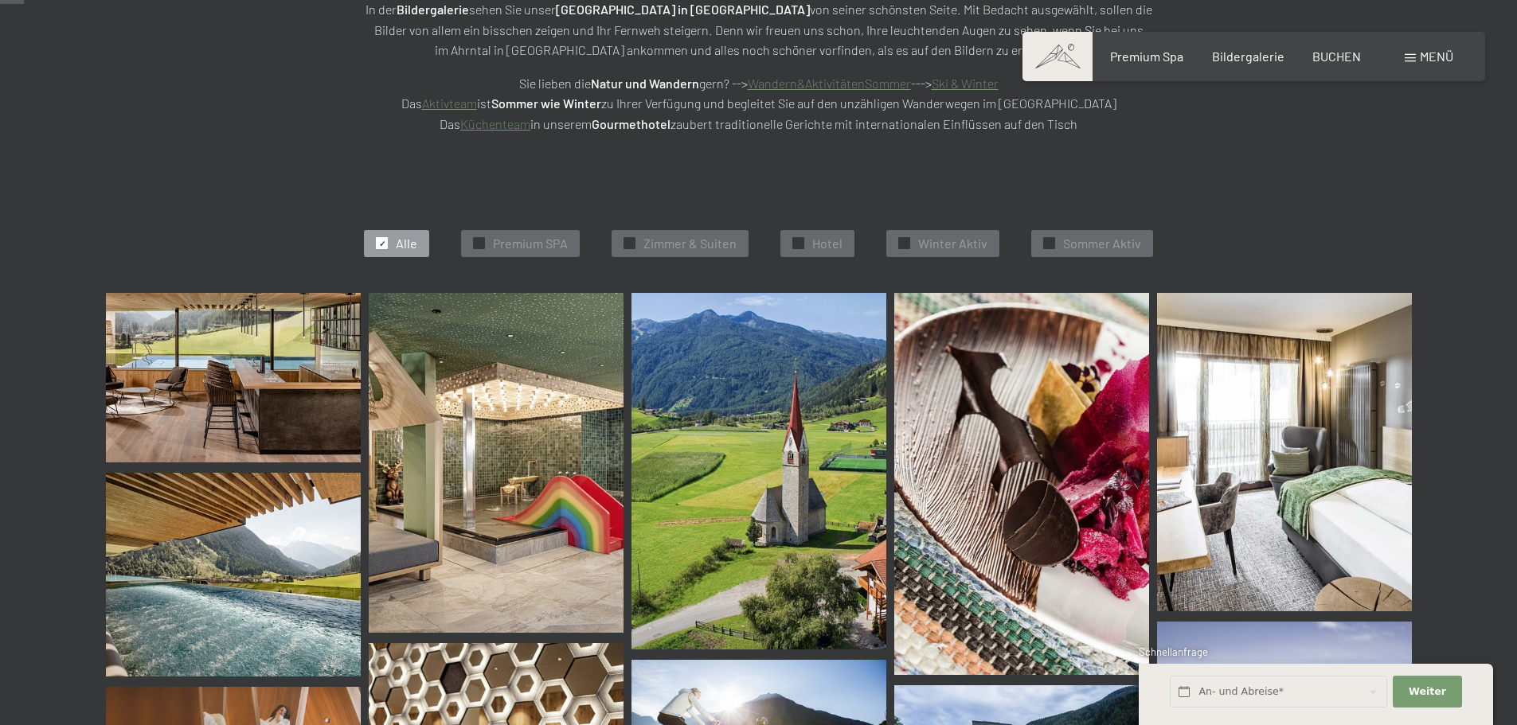
click at [290, 385] on img at bounding box center [233, 378] width 255 height 170
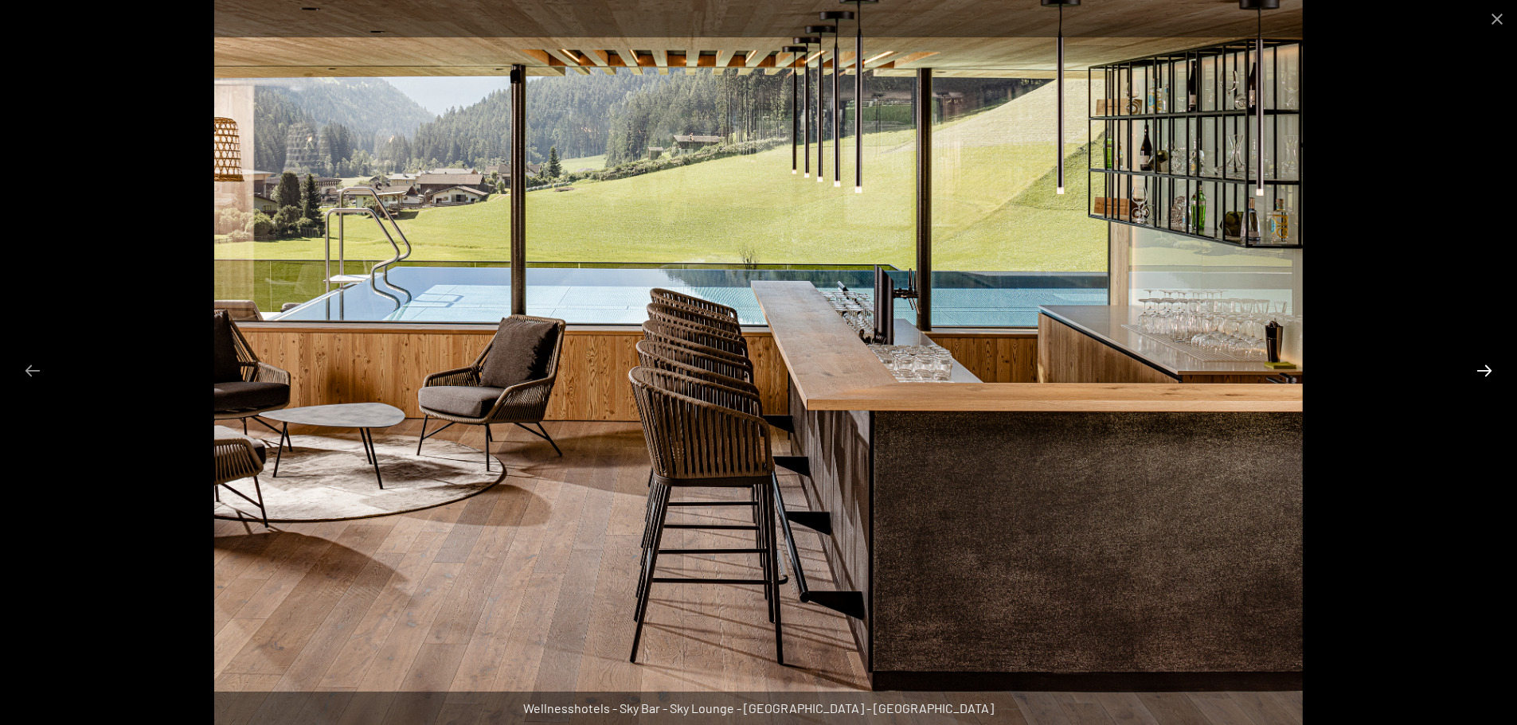
click at [1472, 364] on button "Next slide" at bounding box center [1483, 370] width 33 height 31
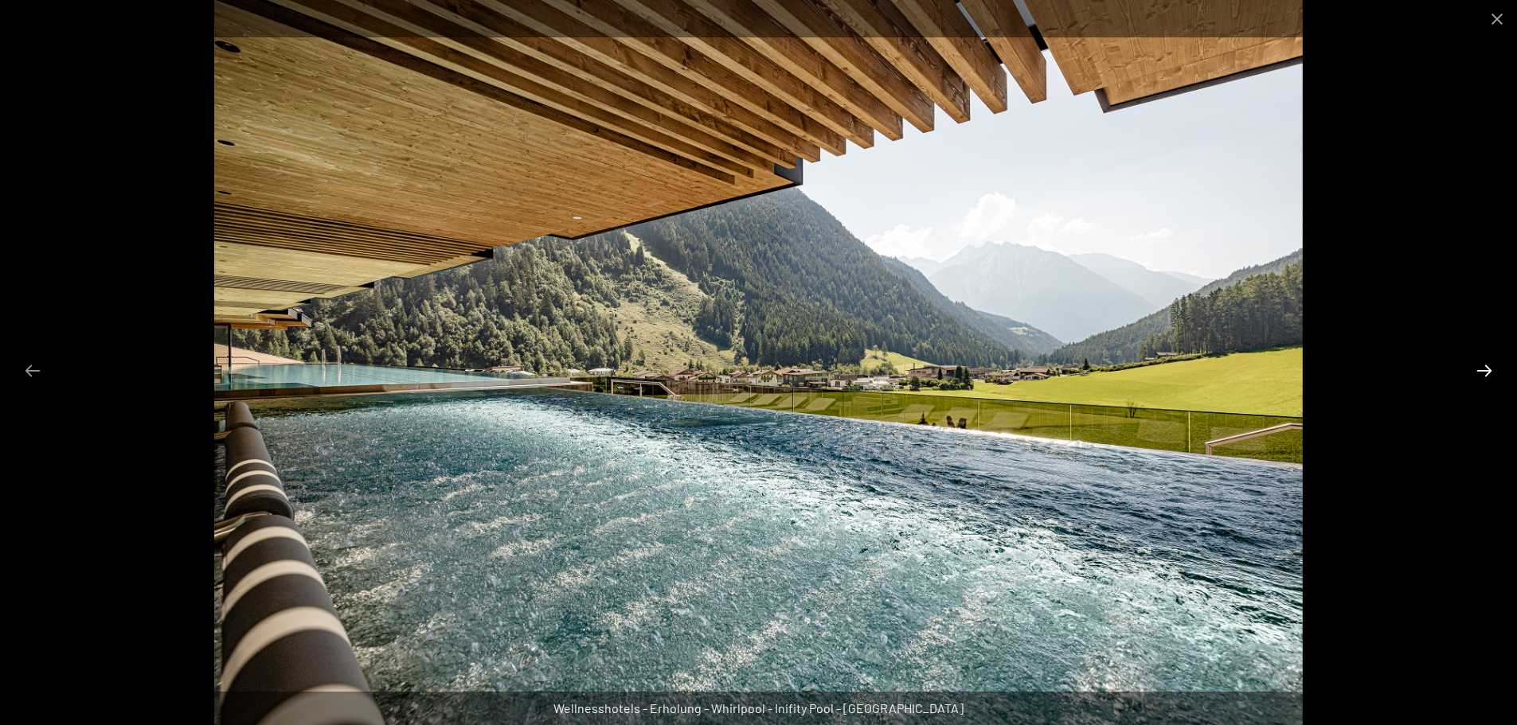
click at [1474, 364] on button "Next slide" at bounding box center [1483, 370] width 33 height 31
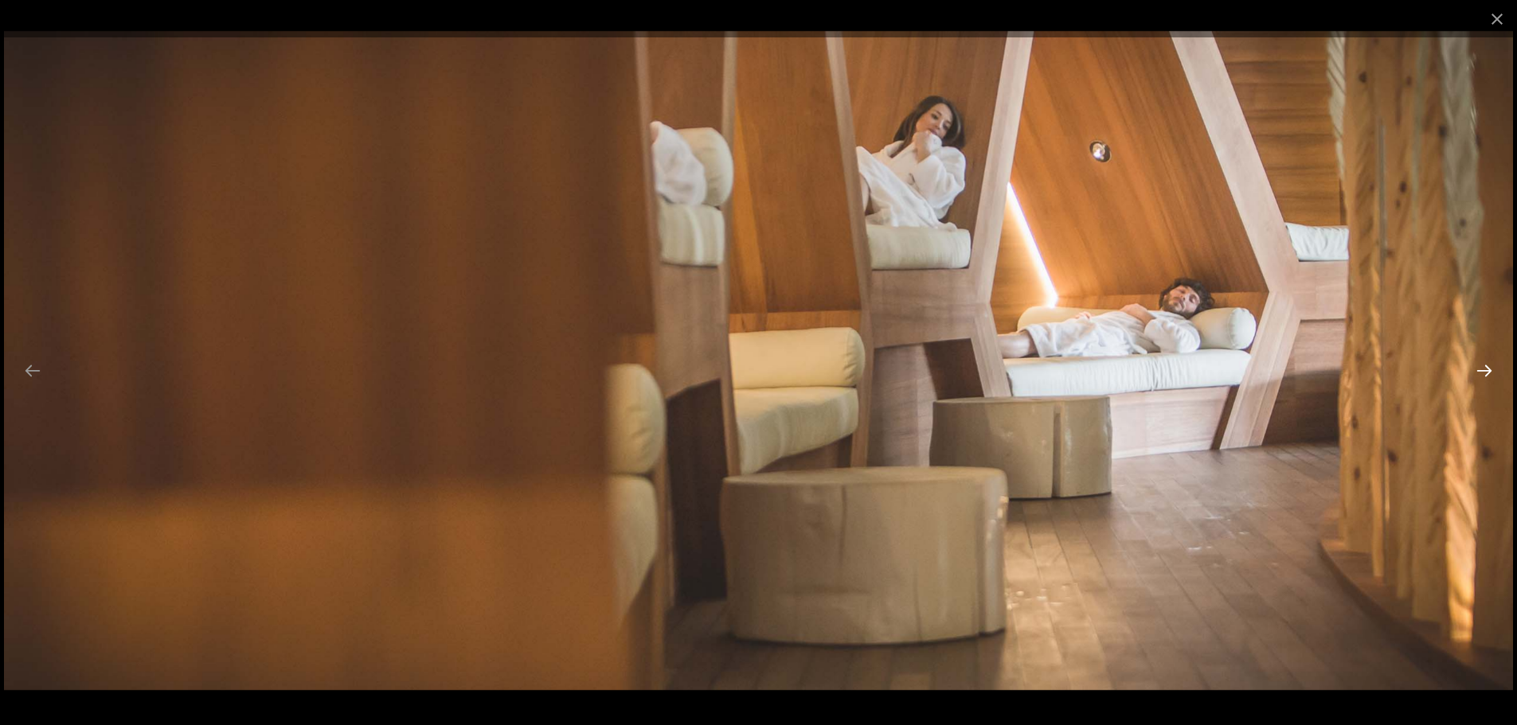
click at [1474, 364] on button "Next slide" at bounding box center [1483, 370] width 33 height 31
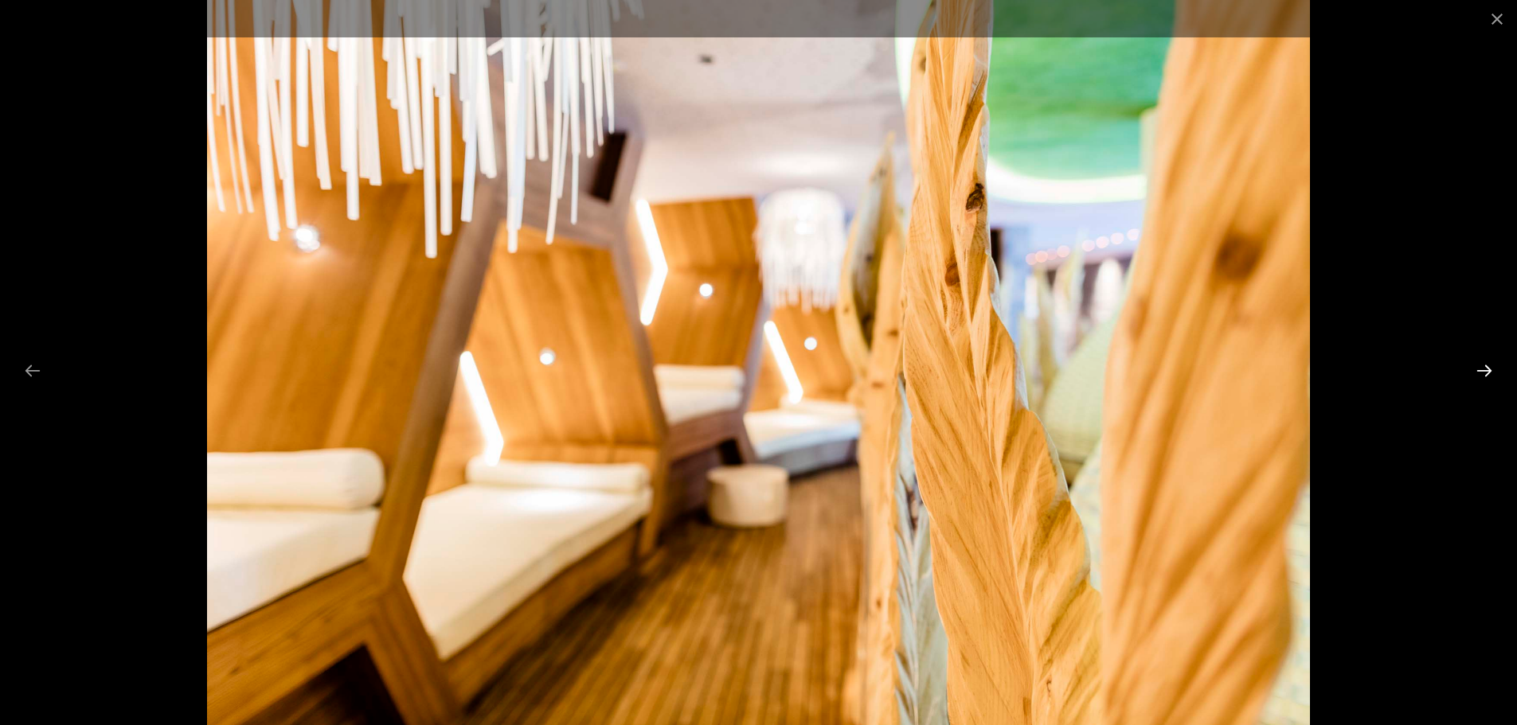
click at [1473, 364] on button "Next slide" at bounding box center [1483, 370] width 33 height 31
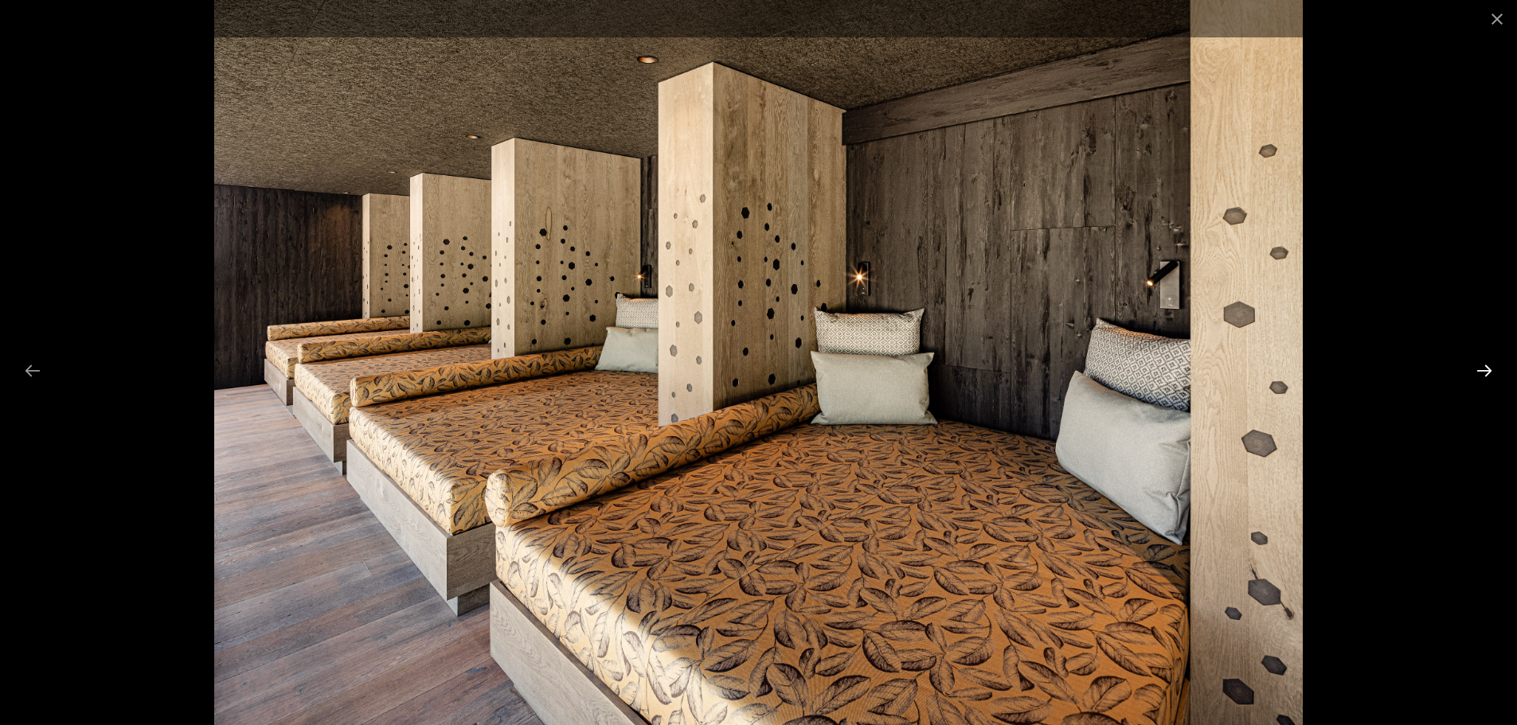
click at [1487, 370] on button "Next slide" at bounding box center [1483, 370] width 33 height 31
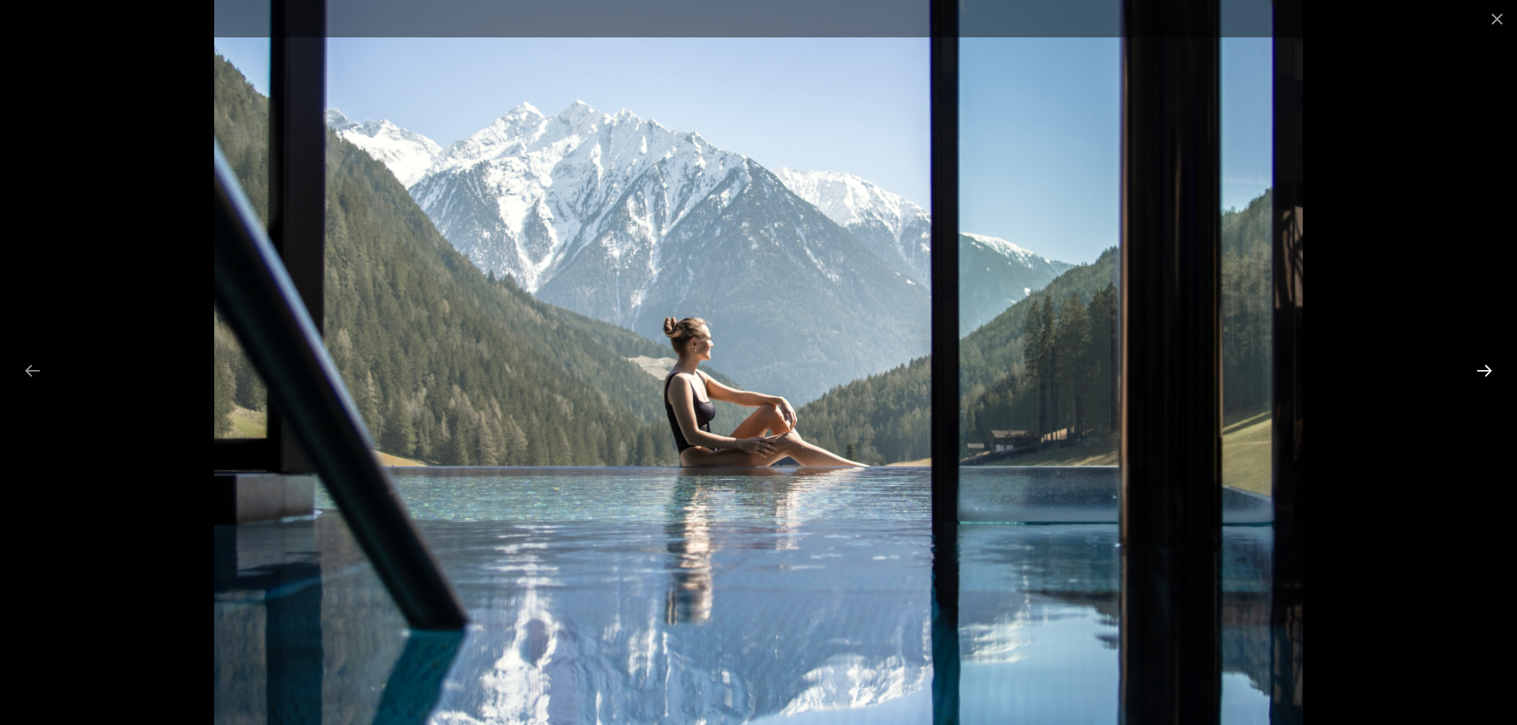
click at [1488, 369] on button "Next slide" at bounding box center [1483, 370] width 33 height 31
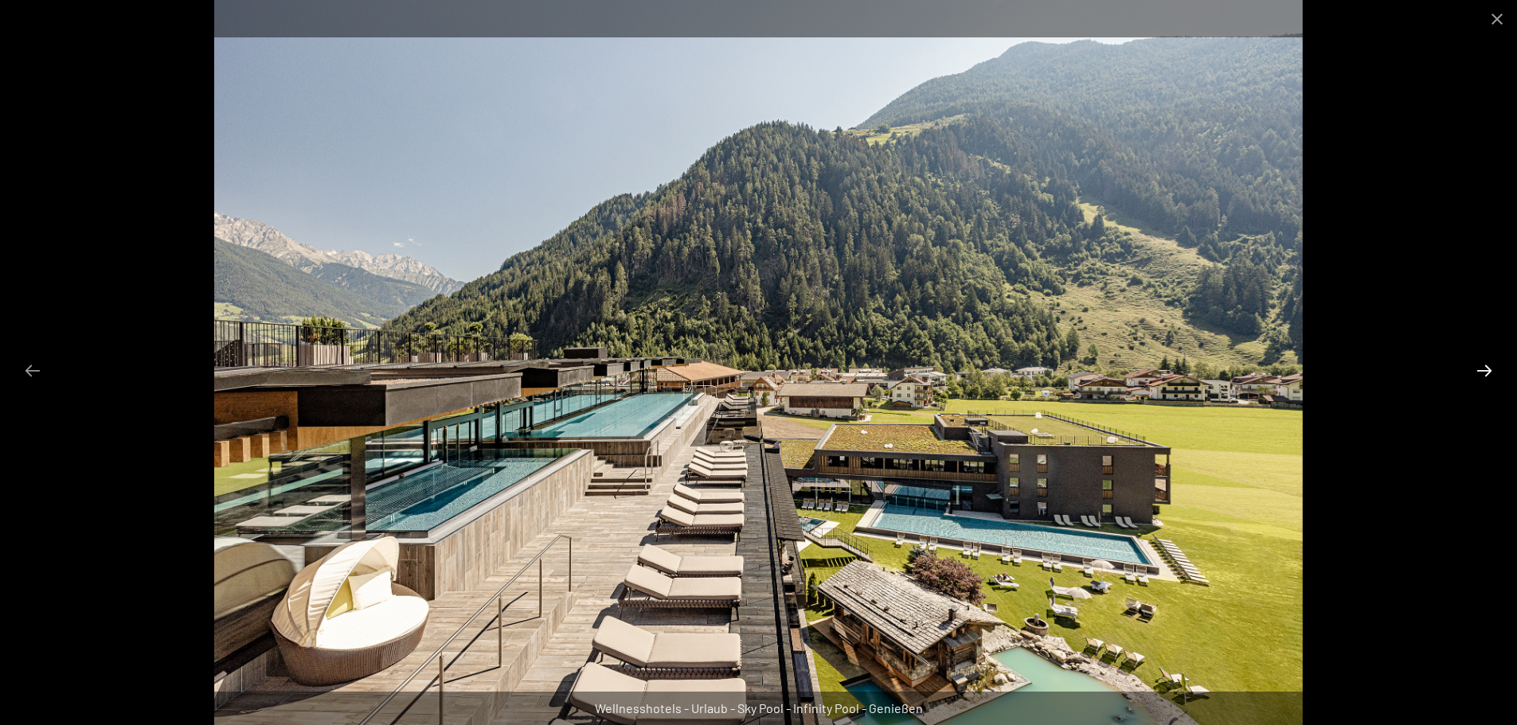
click at [1488, 369] on button "Next slide" at bounding box center [1483, 370] width 33 height 31
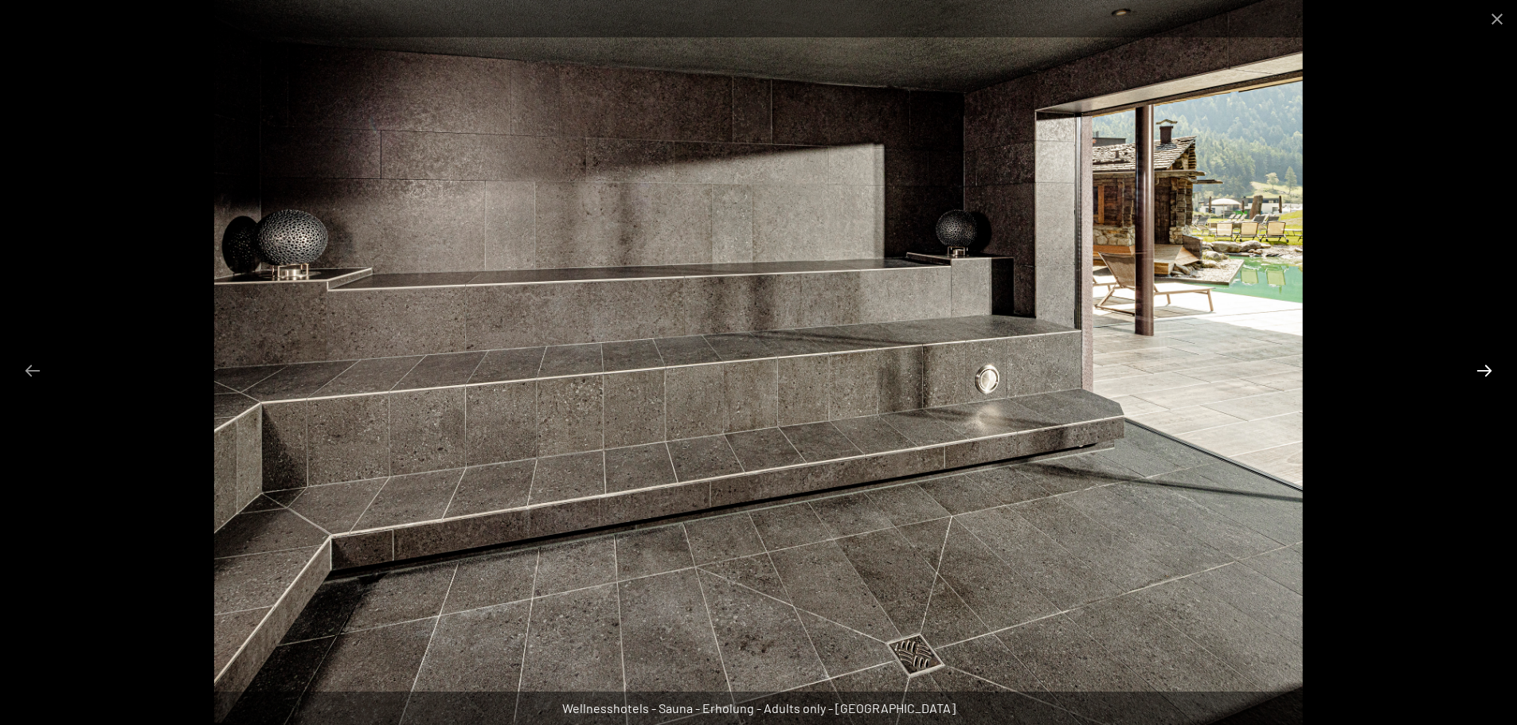
click at [1488, 369] on button "Next slide" at bounding box center [1483, 370] width 33 height 31
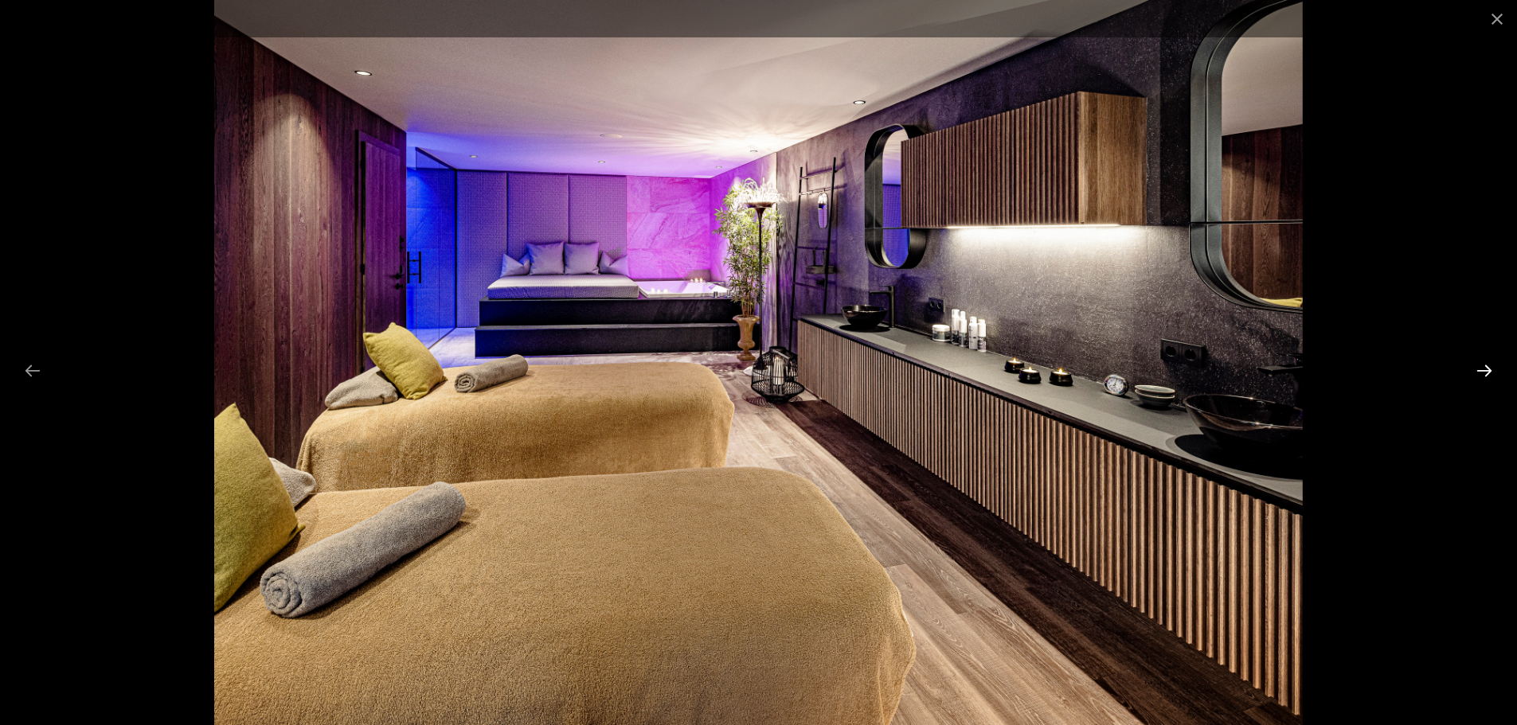
click at [1488, 369] on button "Next slide" at bounding box center [1483, 370] width 33 height 31
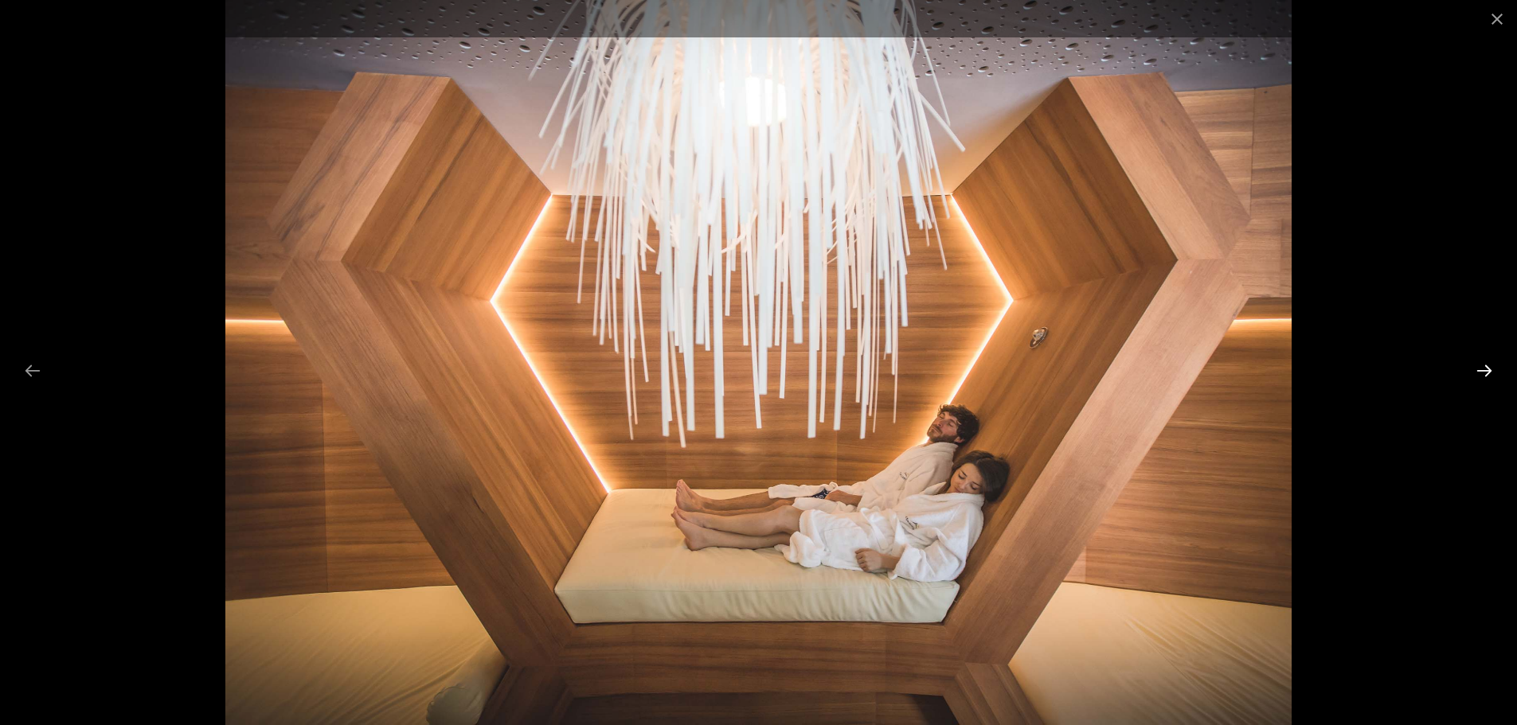
click at [1488, 369] on button "Next slide" at bounding box center [1483, 370] width 33 height 31
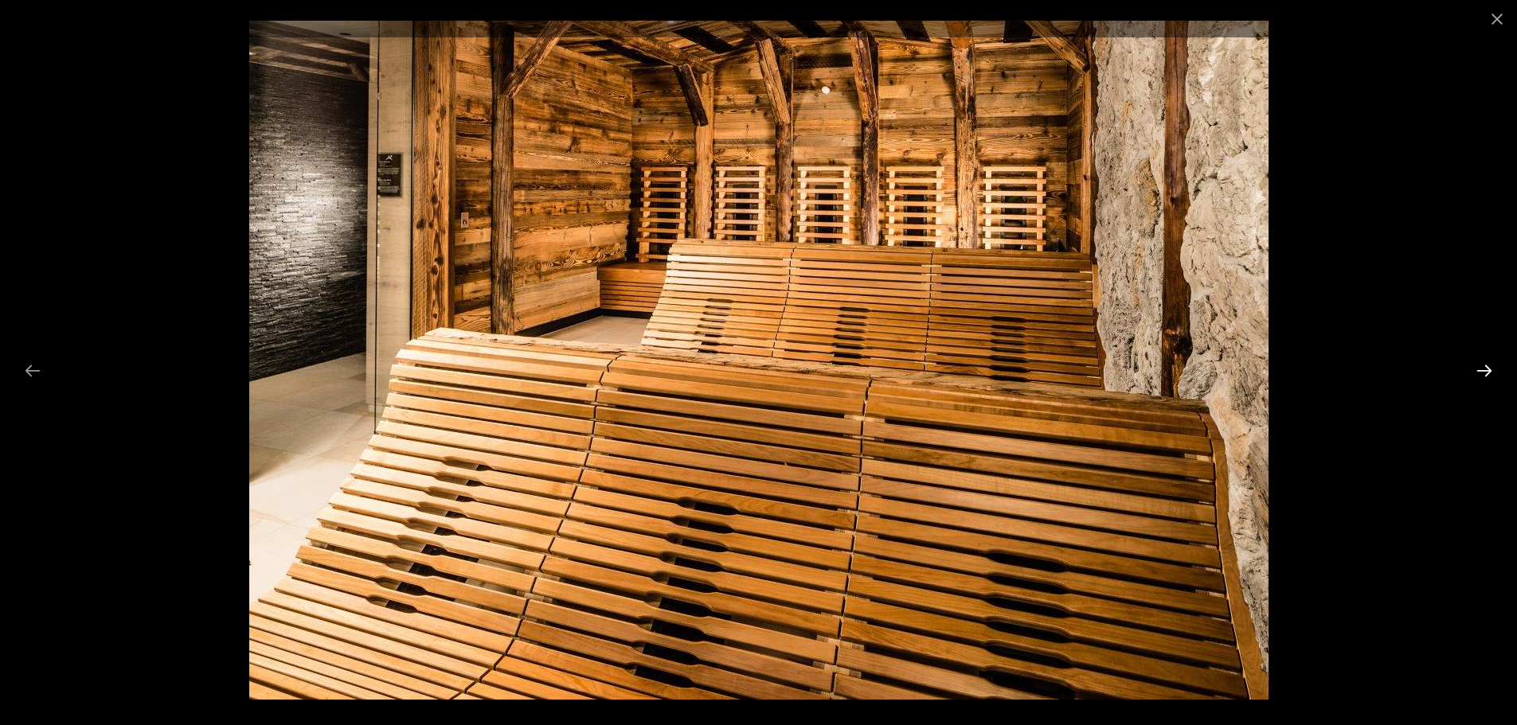
click at [1488, 368] on button "Next slide" at bounding box center [1483, 370] width 33 height 31
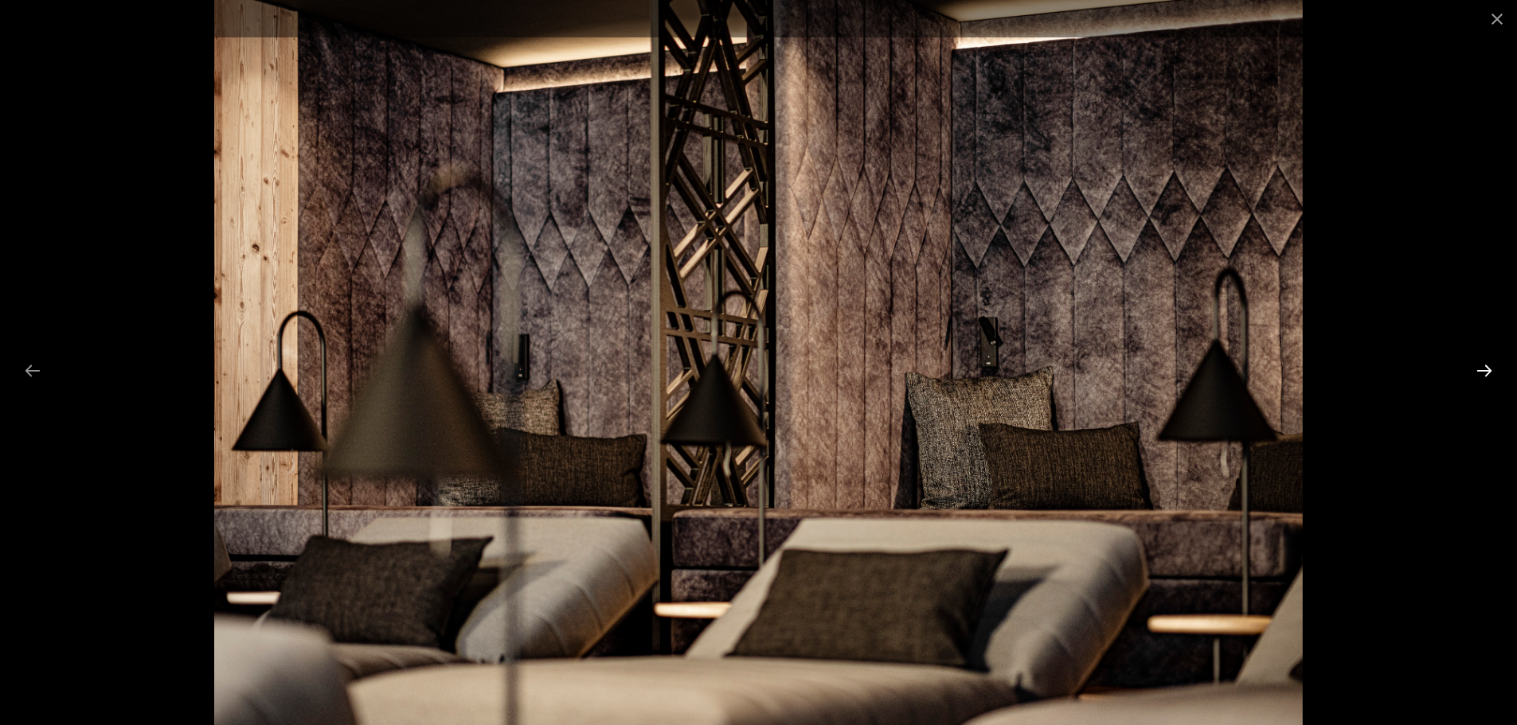
click at [1488, 366] on button "Next slide" at bounding box center [1483, 370] width 33 height 31
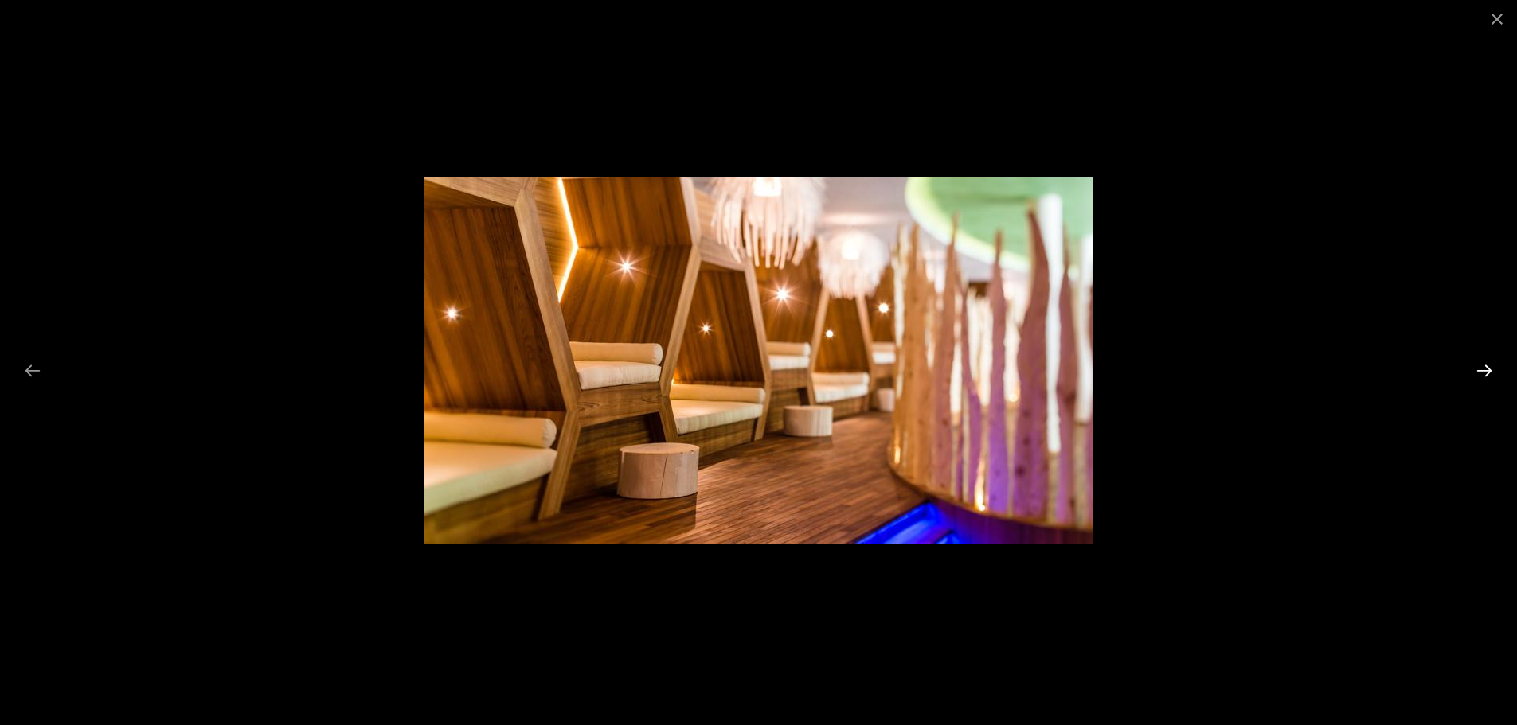
click at [1488, 366] on button "Next slide" at bounding box center [1483, 370] width 33 height 31
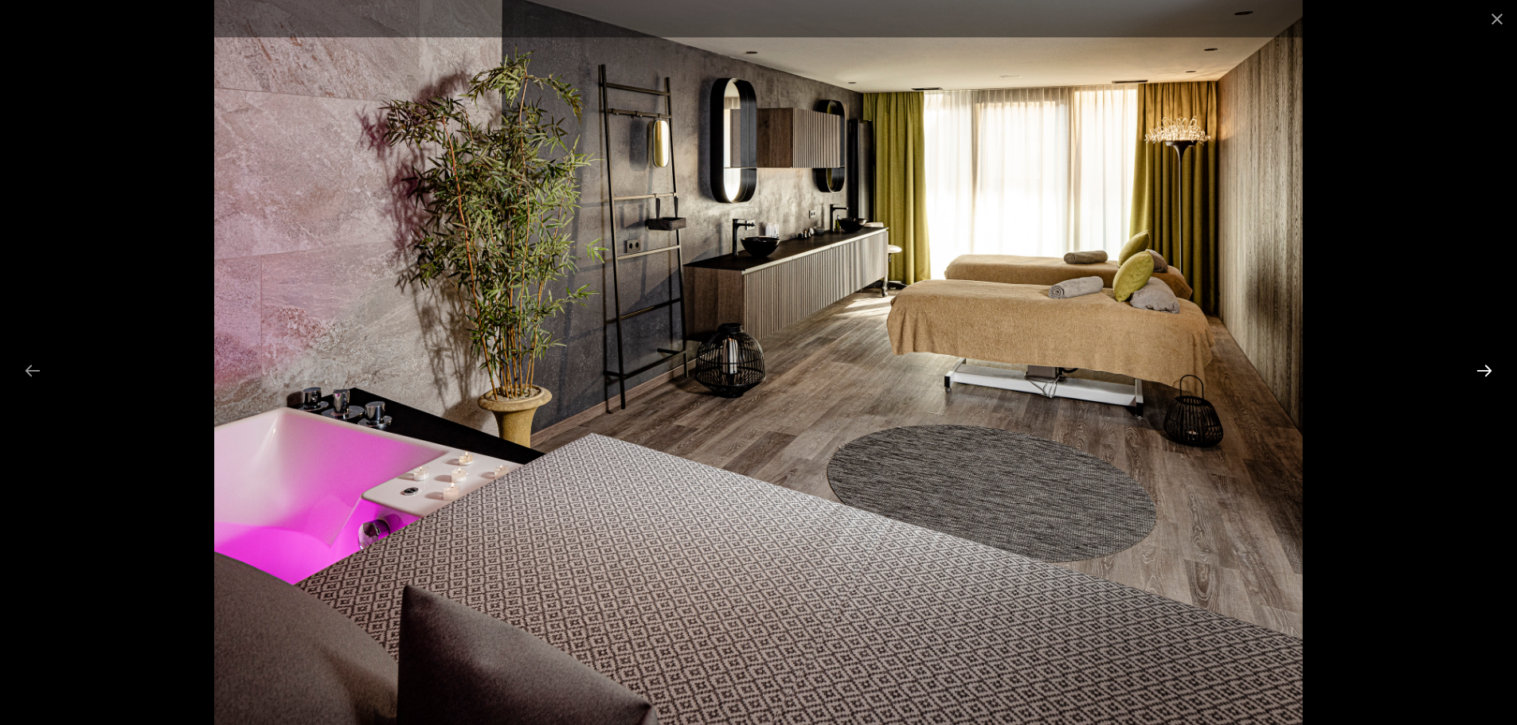
click at [1486, 365] on button "Next slide" at bounding box center [1483, 370] width 33 height 31
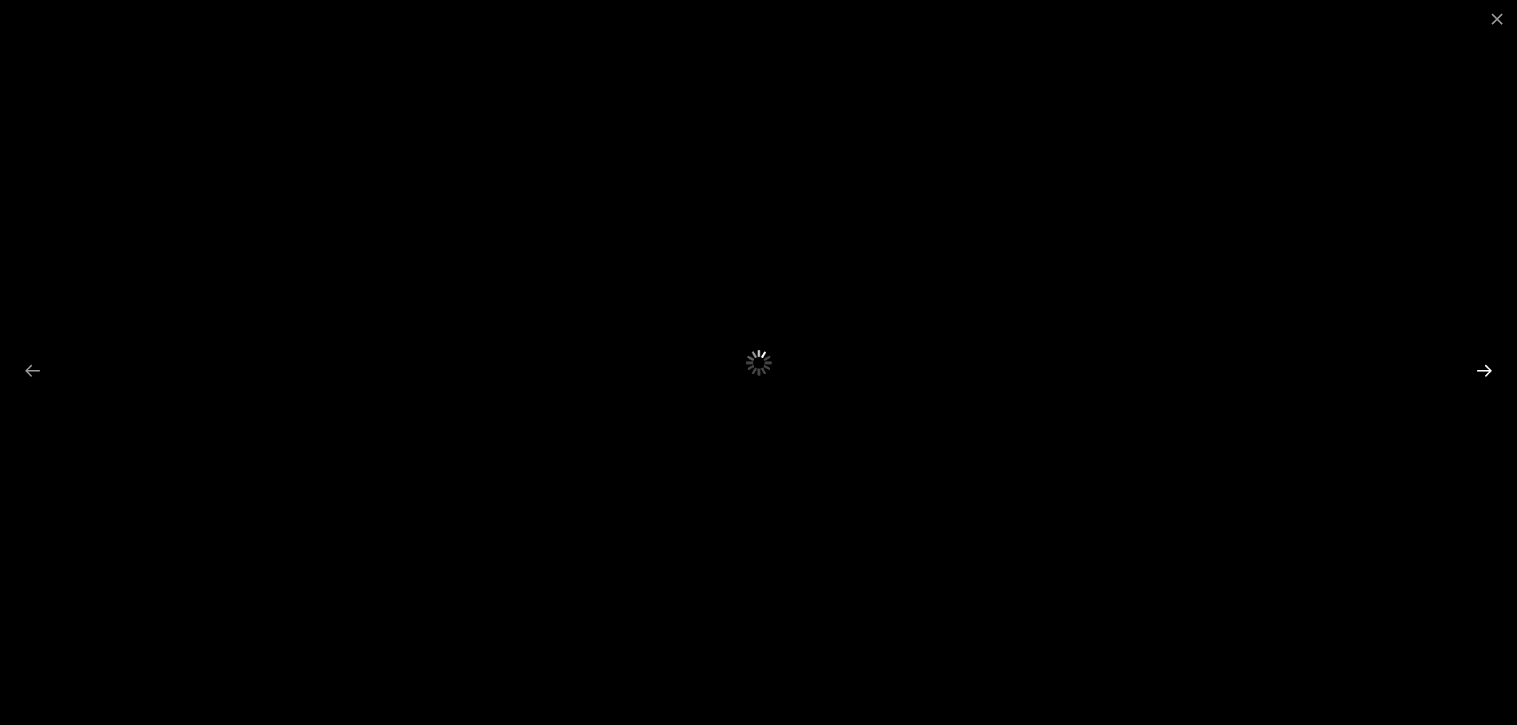
click at [1486, 365] on button "Next slide" at bounding box center [1483, 370] width 33 height 31
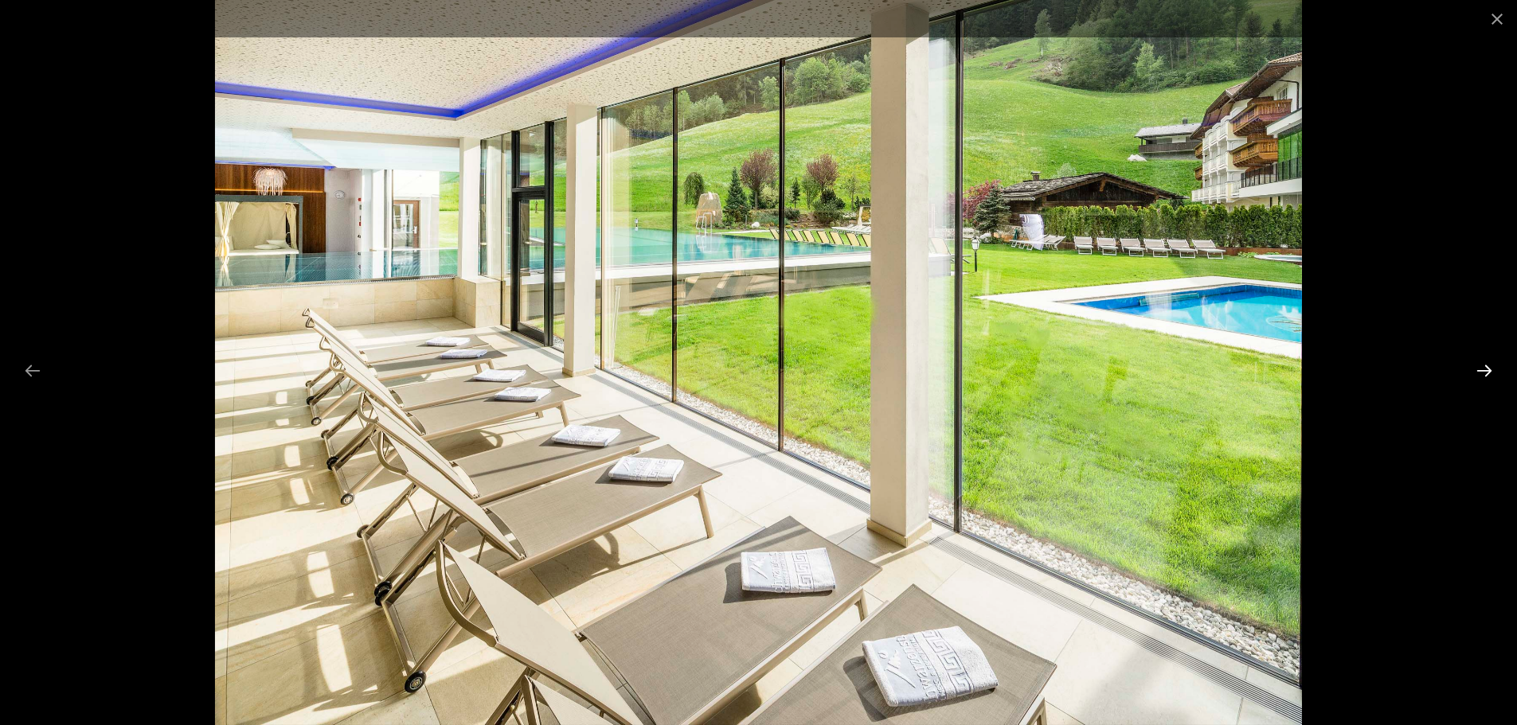
click at [1470, 366] on button "Next slide" at bounding box center [1483, 370] width 33 height 31
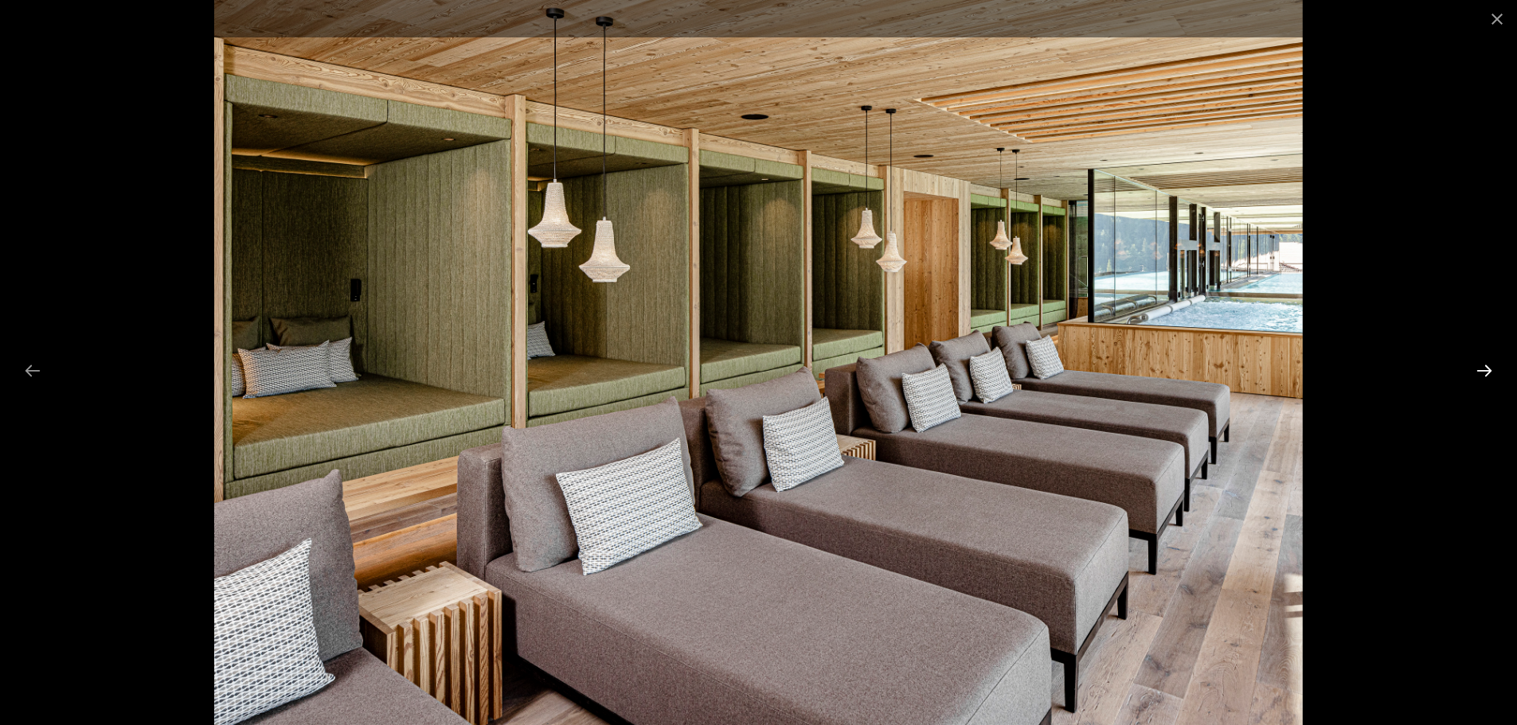
click at [1493, 369] on button "Next slide" at bounding box center [1483, 370] width 33 height 31
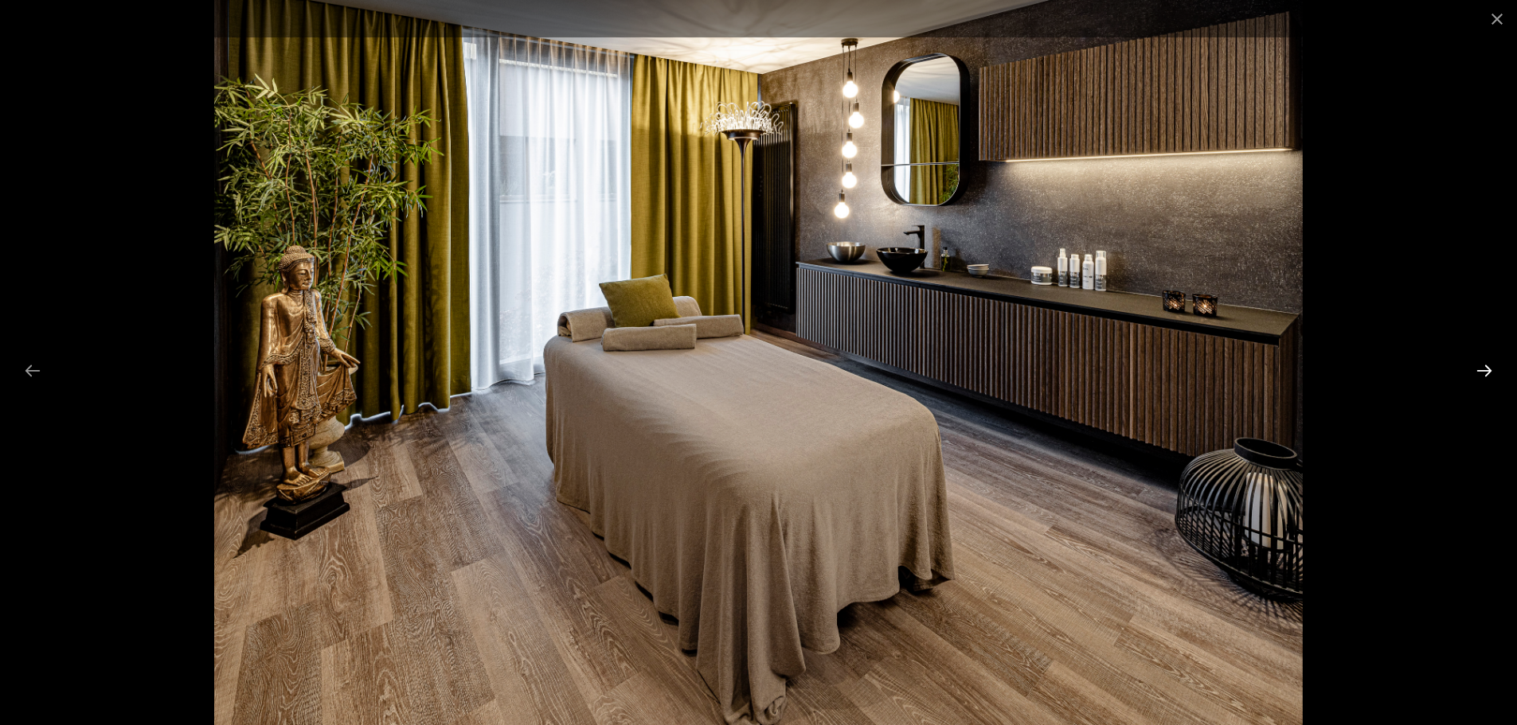
click at [1493, 371] on button "Next slide" at bounding box center [1483, 370] width 33 height 31
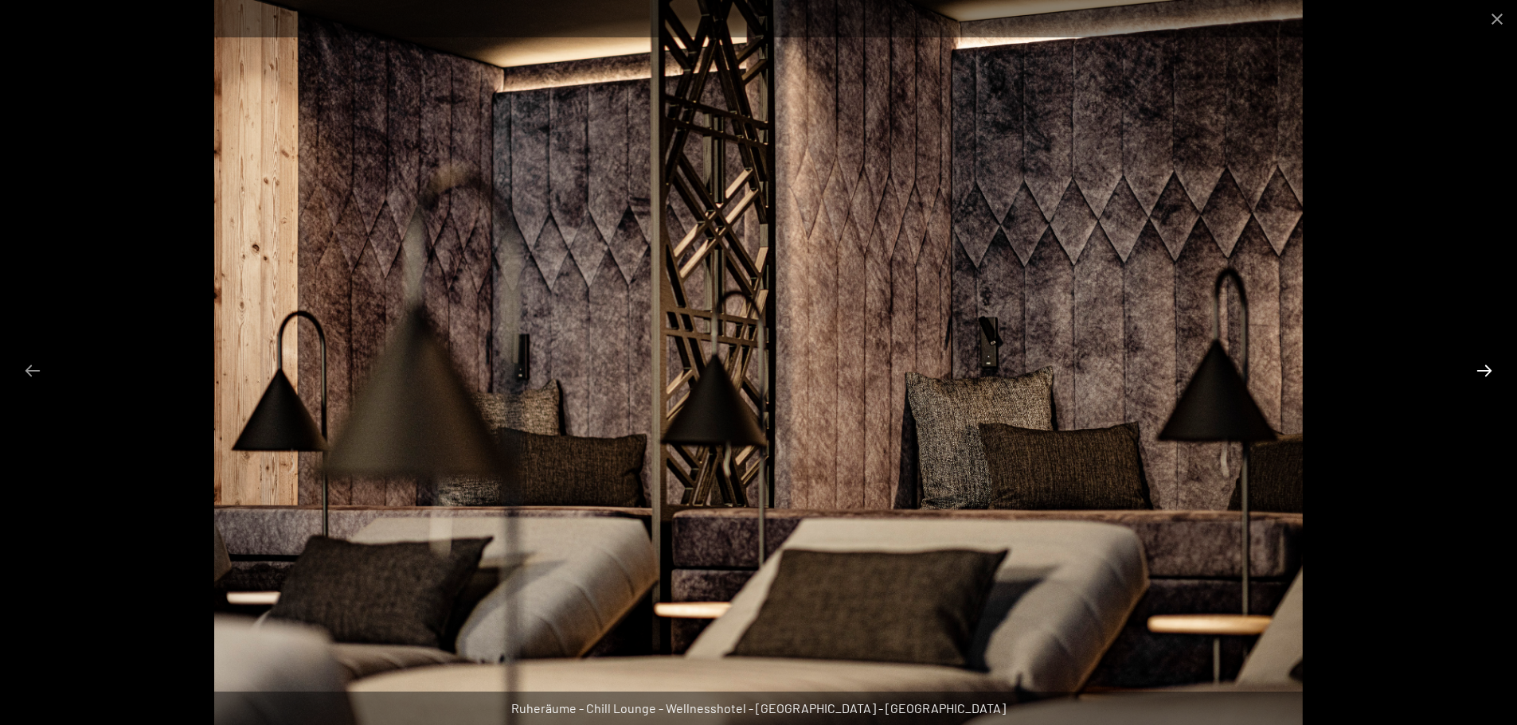
click at [1492, 371] on button "Next slide" at bounding box center [1483, 370] width 33 height 31
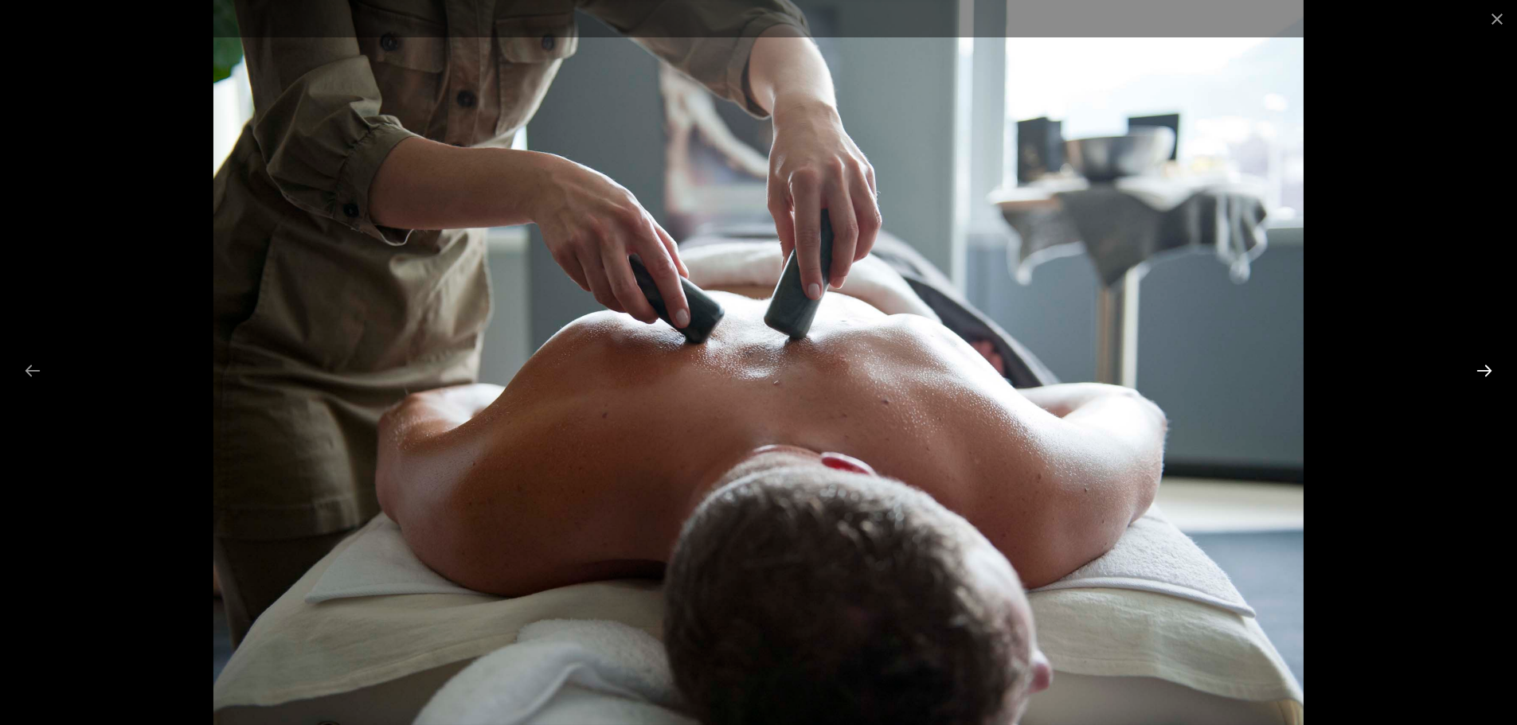
click at [1488, 373] on button "Next slide" at bounding box center [1483, 370] width 33 height 31
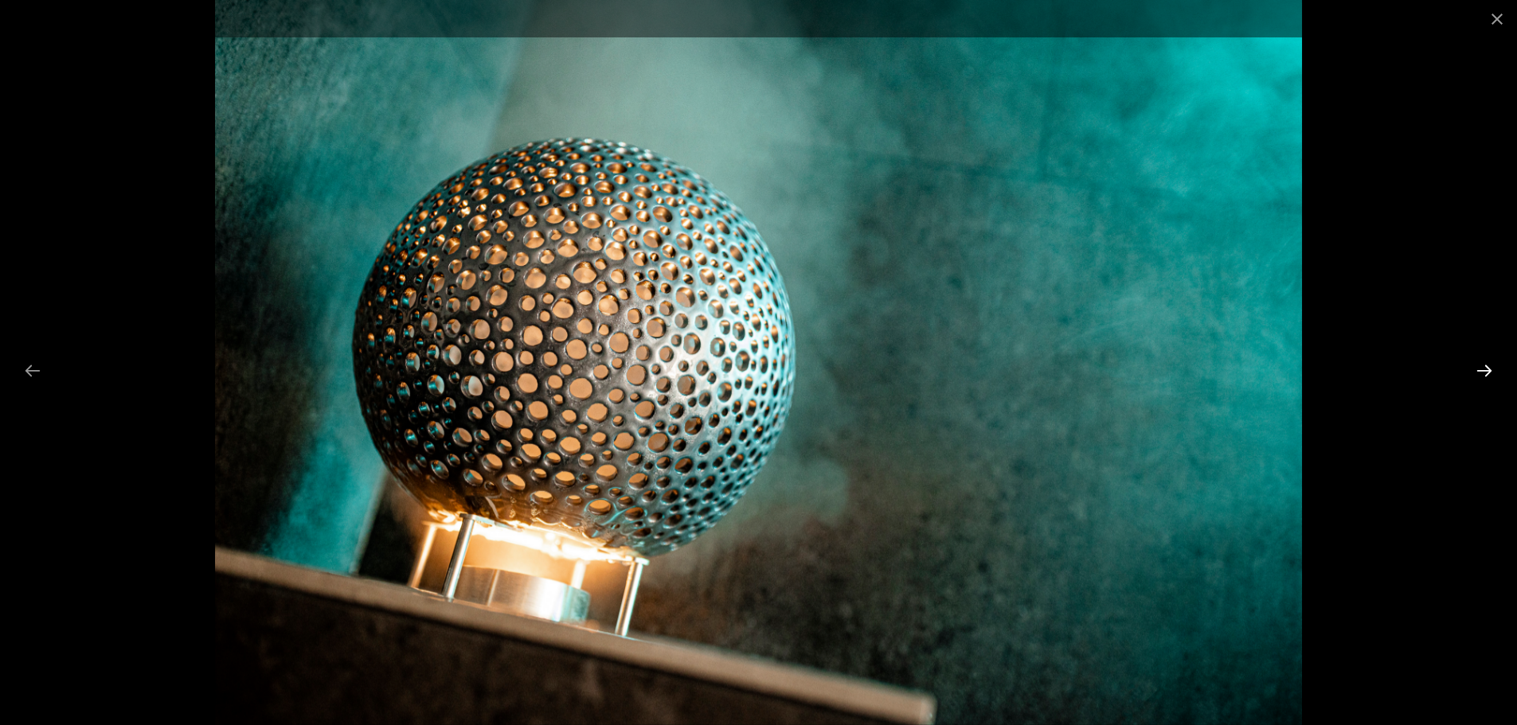
click at [1486, 373] on button "Next slide" at bounding box center [1483, 370] width 33 height 31
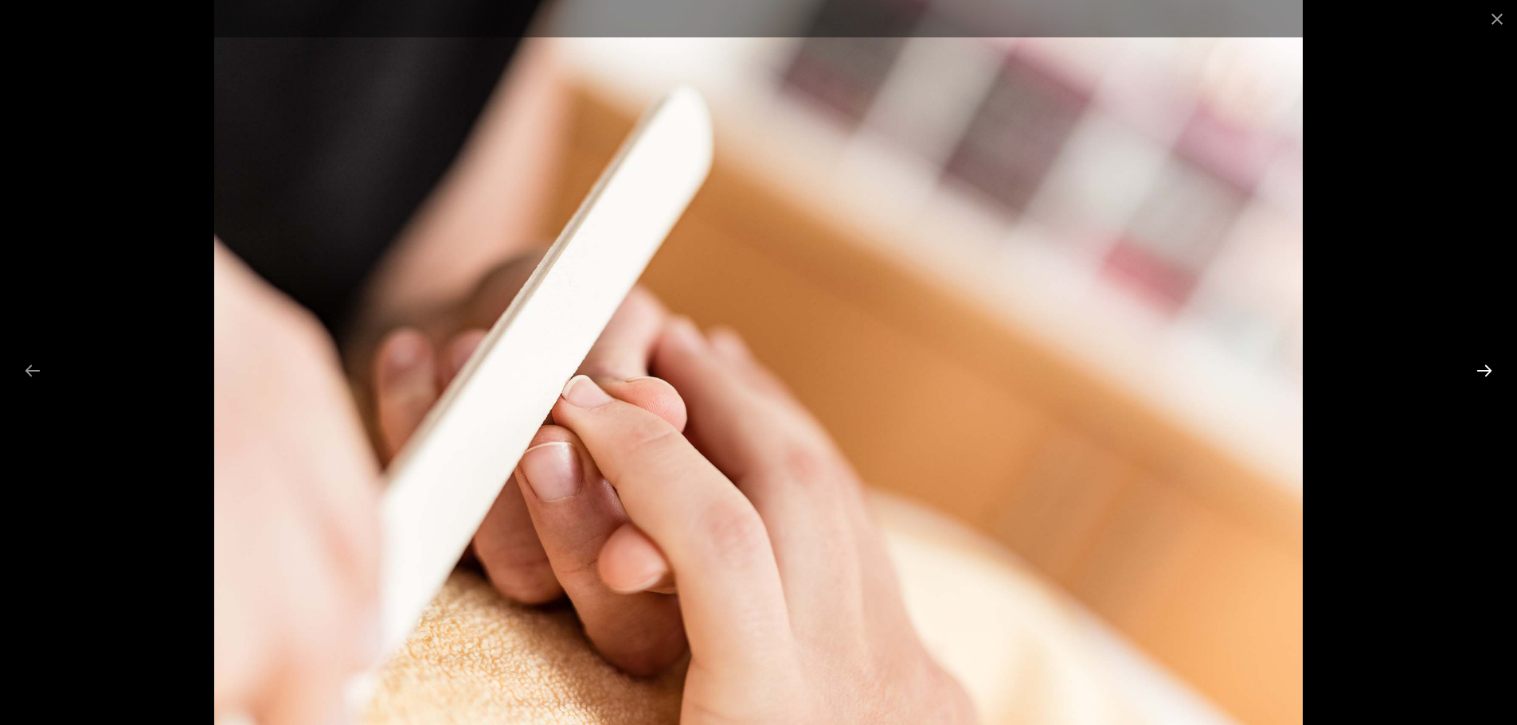
click at [1484, 373] on button "Next slide" at bounding box center [1483, 370] width 33 height 31
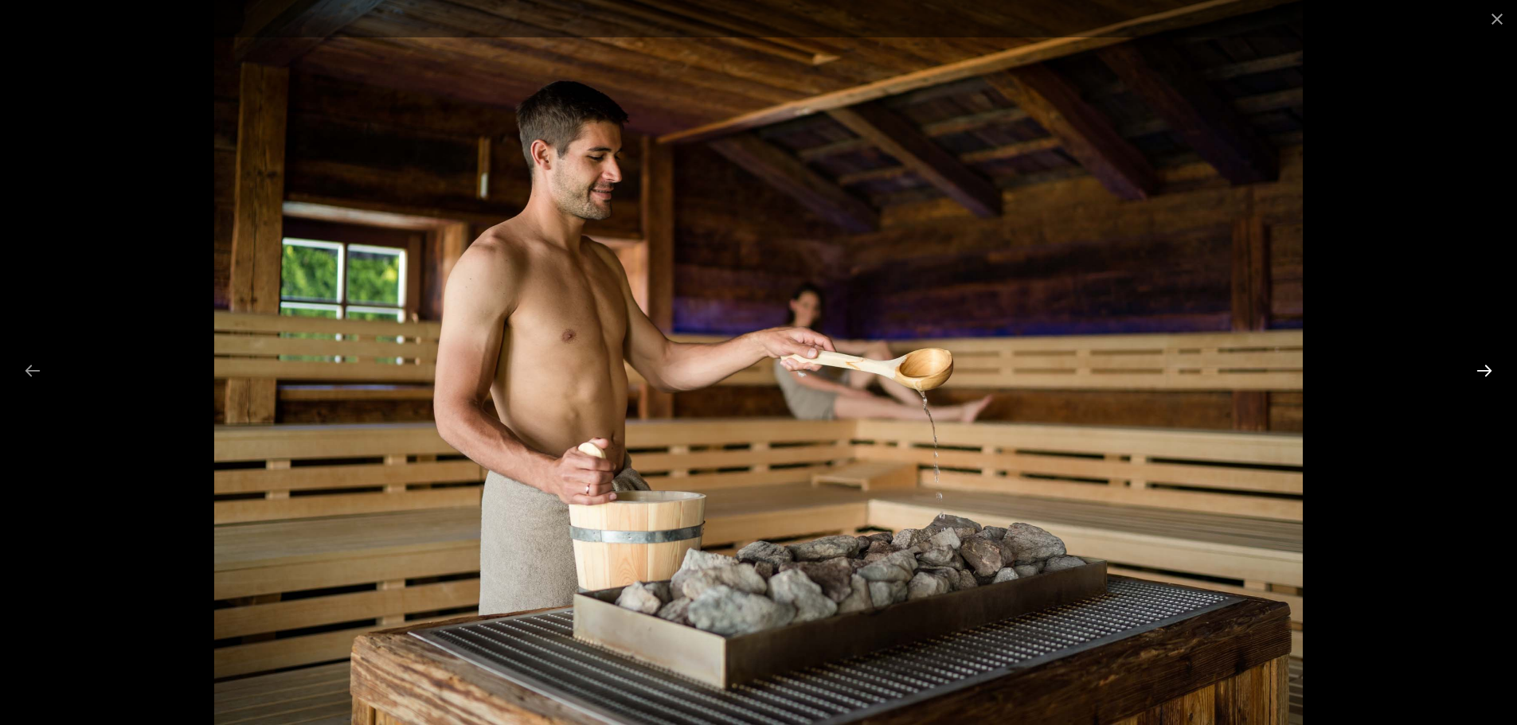
click at [1474, 368] on button "Next slide" at bounding box center [1483, 370] width 33 height 31
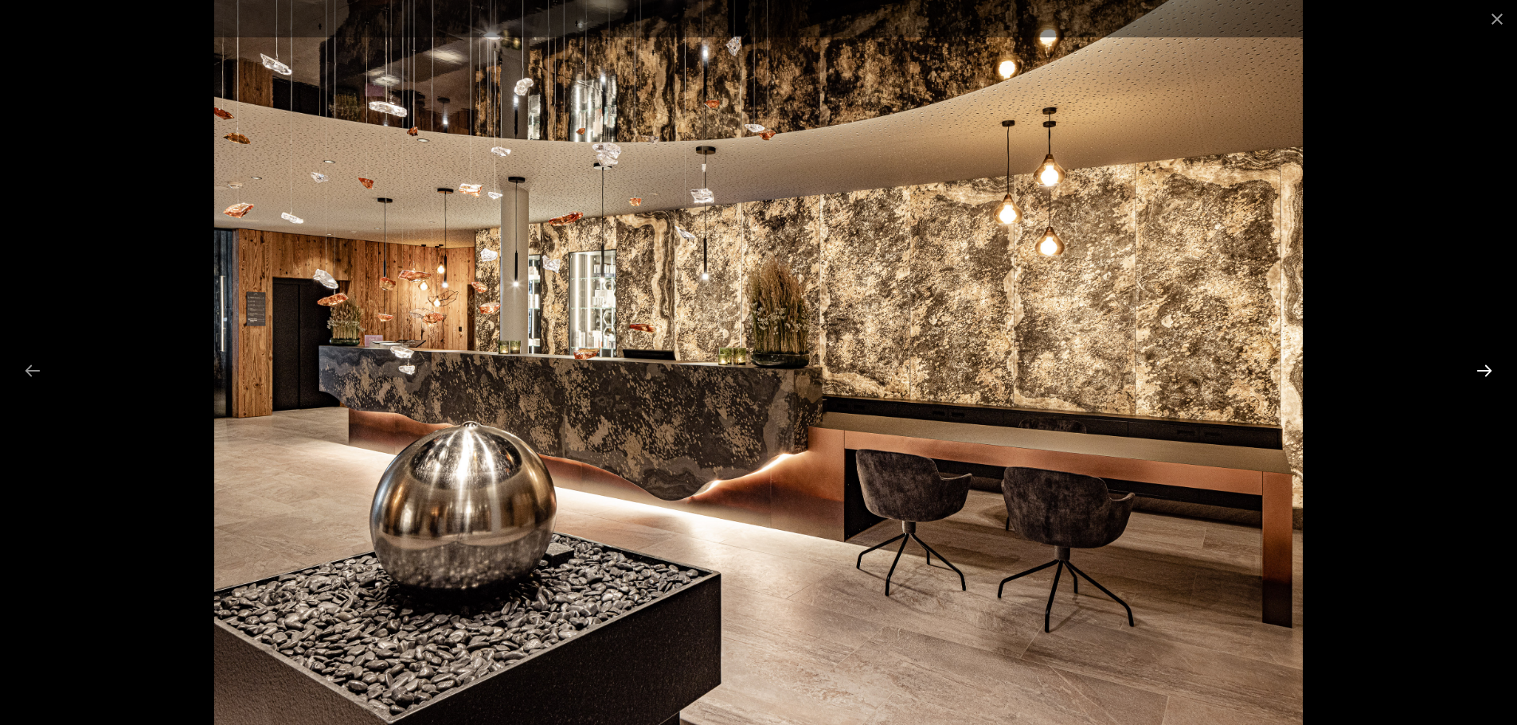
click at [1474, 368] on button "Next slide" at bounding box center [1483, 370] width 33 height 31
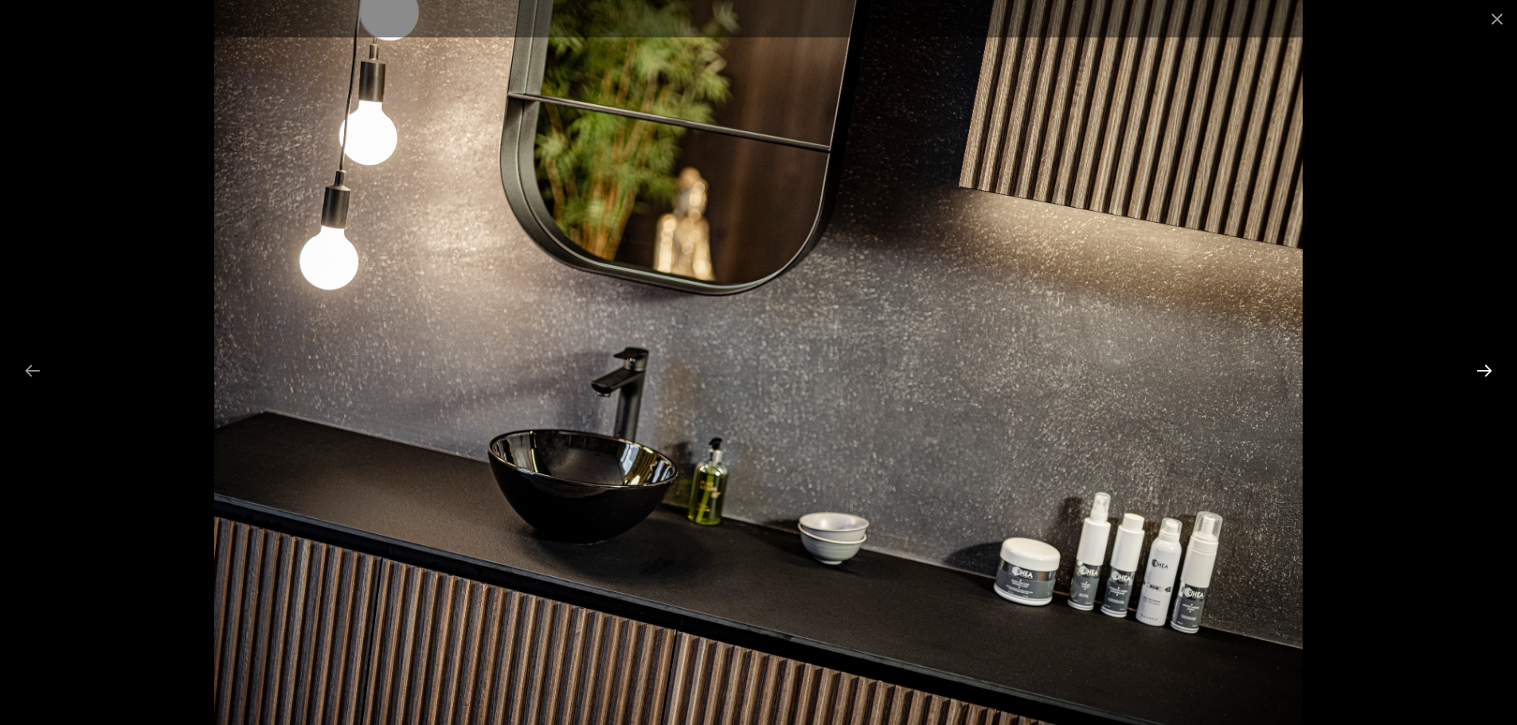
click at [1474, 368] on button "Next slide" at bounding box center [1483, 370] width 33 height 31
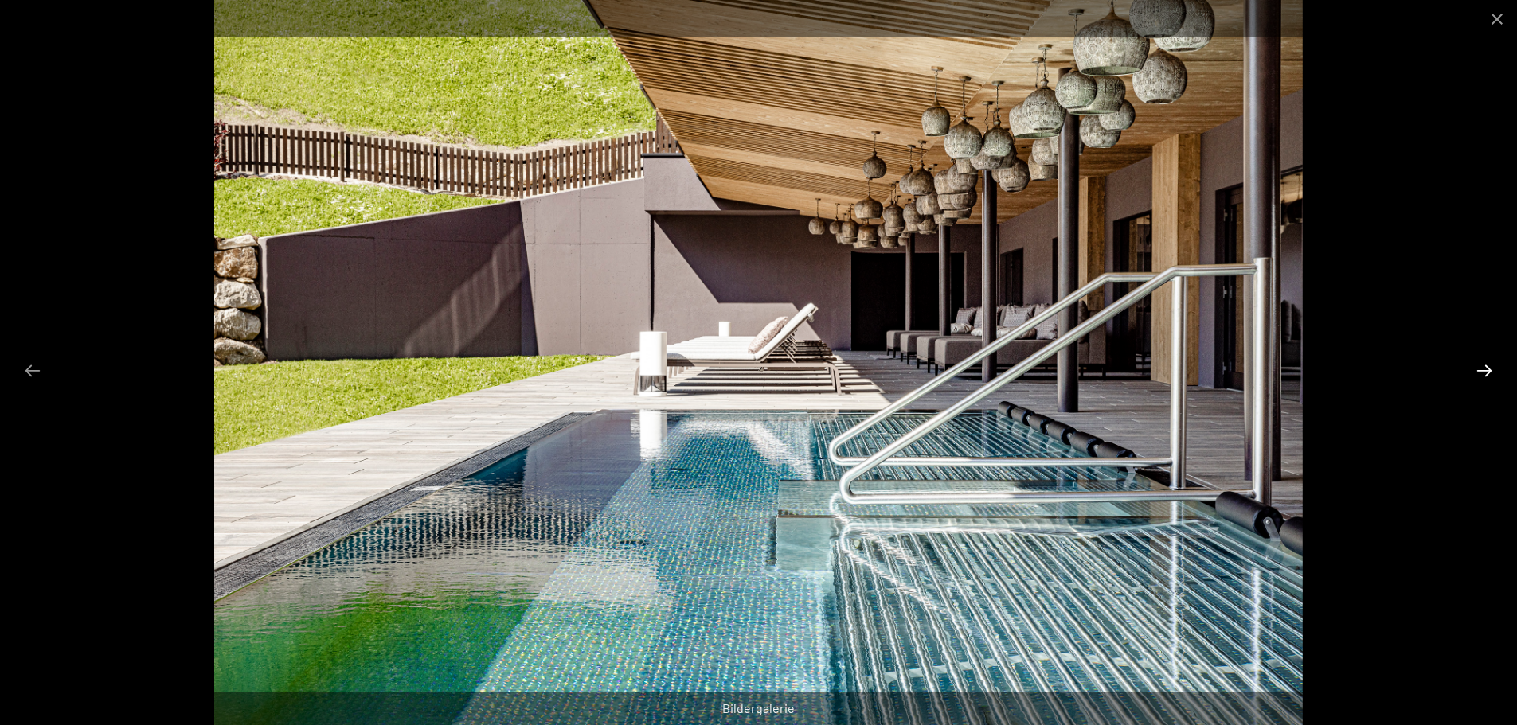
click at [1474, 368] on button "Next slide" at bounding box center [1483, 370] width 33 height 31
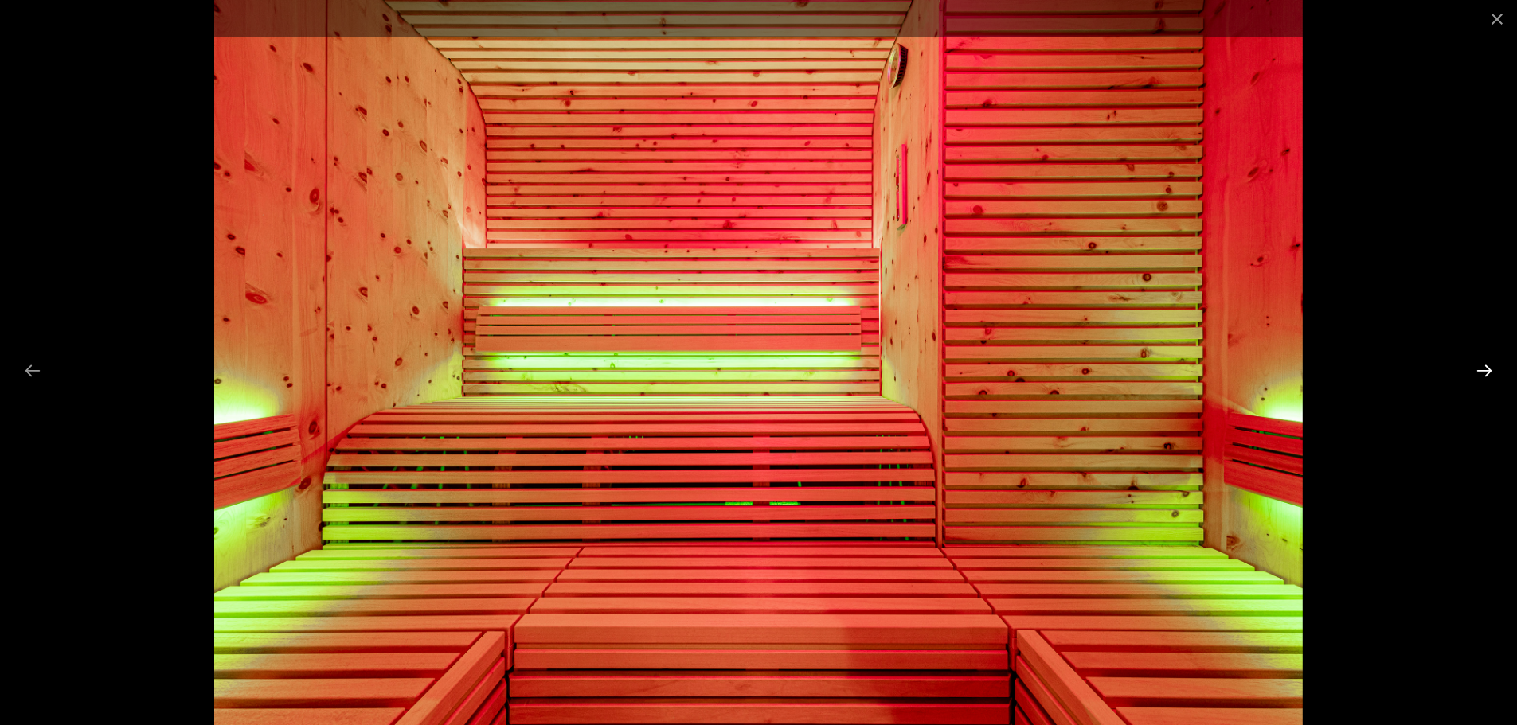
click at [1474, 368] on button "Next slide" at bounding box center [1483, 370] width 33 height 31
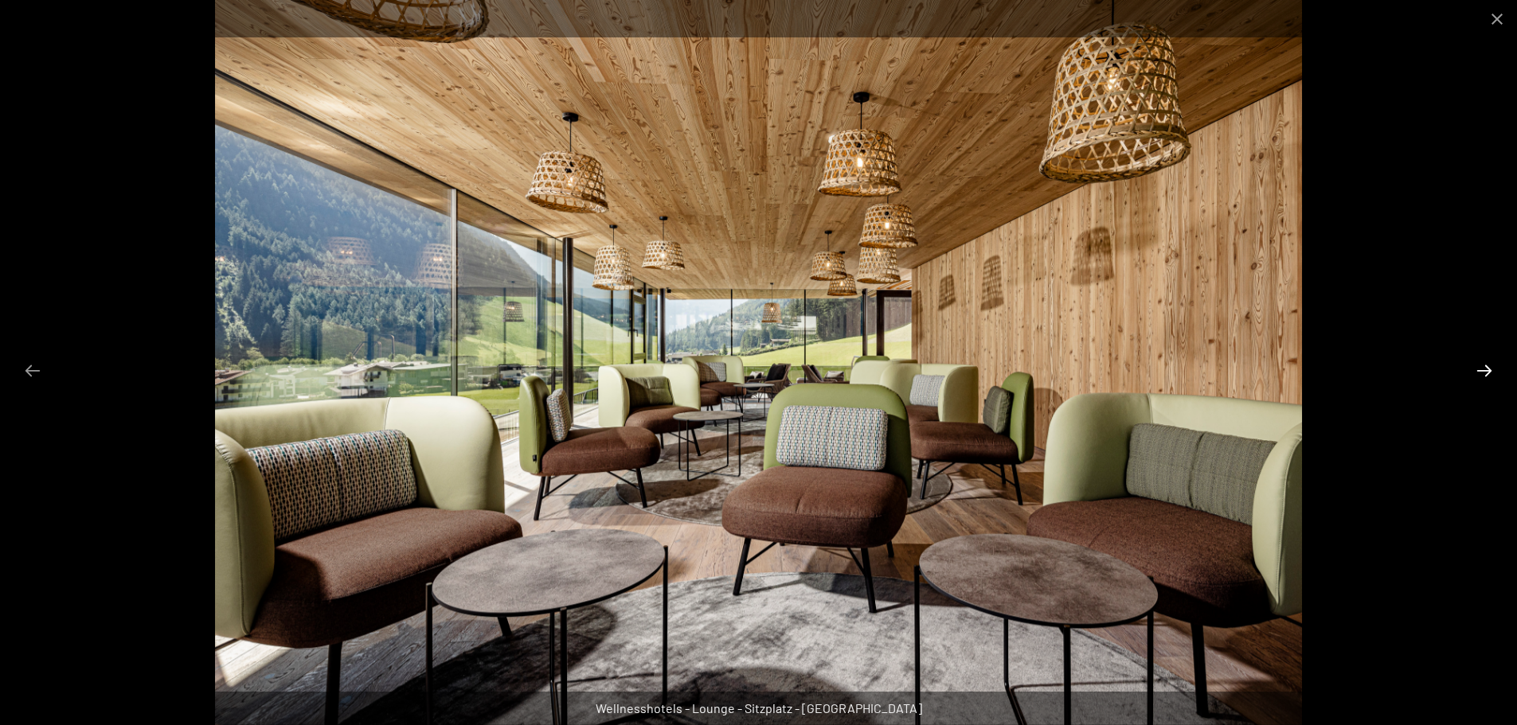
click at [1474, 368] on button "Next slide" at bounding box center [1483, 370] width 33 height 31
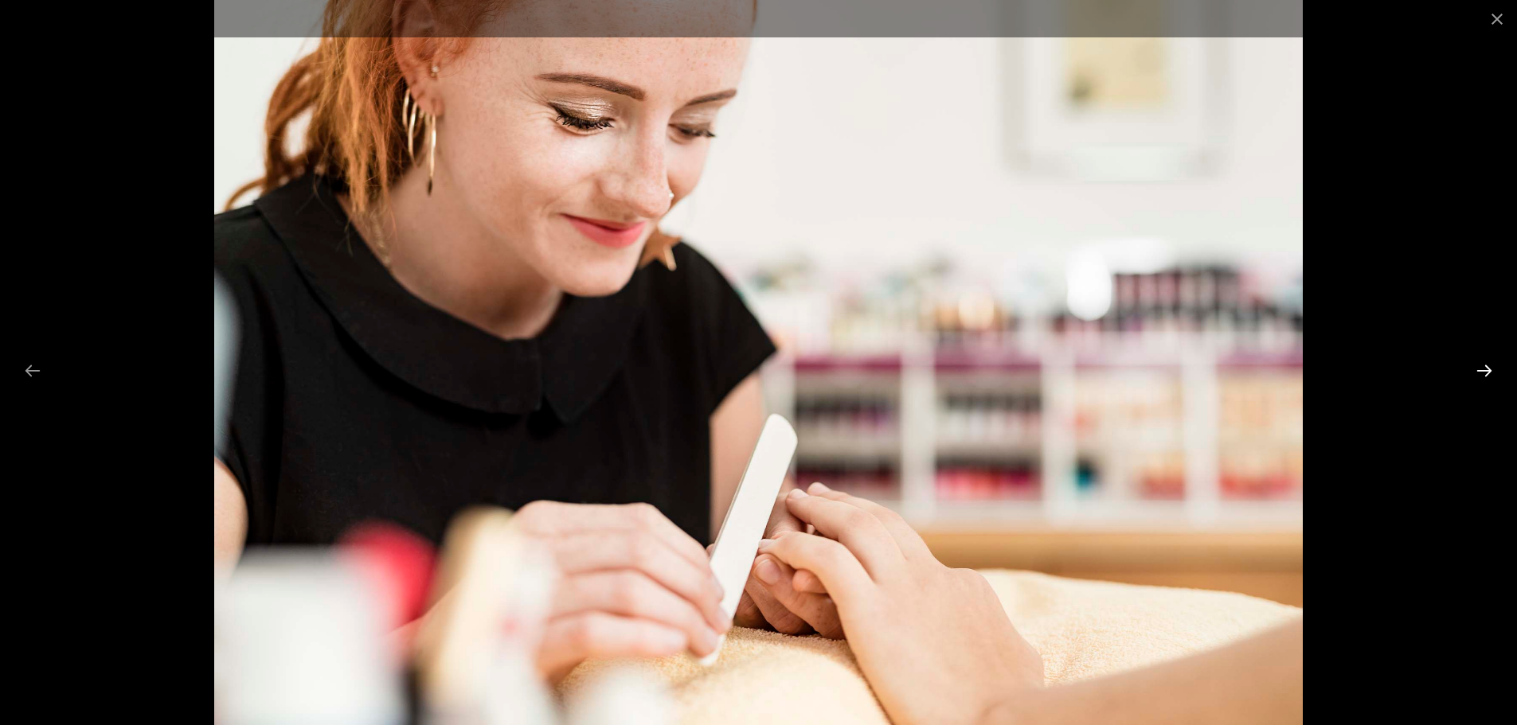
click at [1474, 368] on button "Next slide" at bounding box center [1483, 370] width 33 height 31
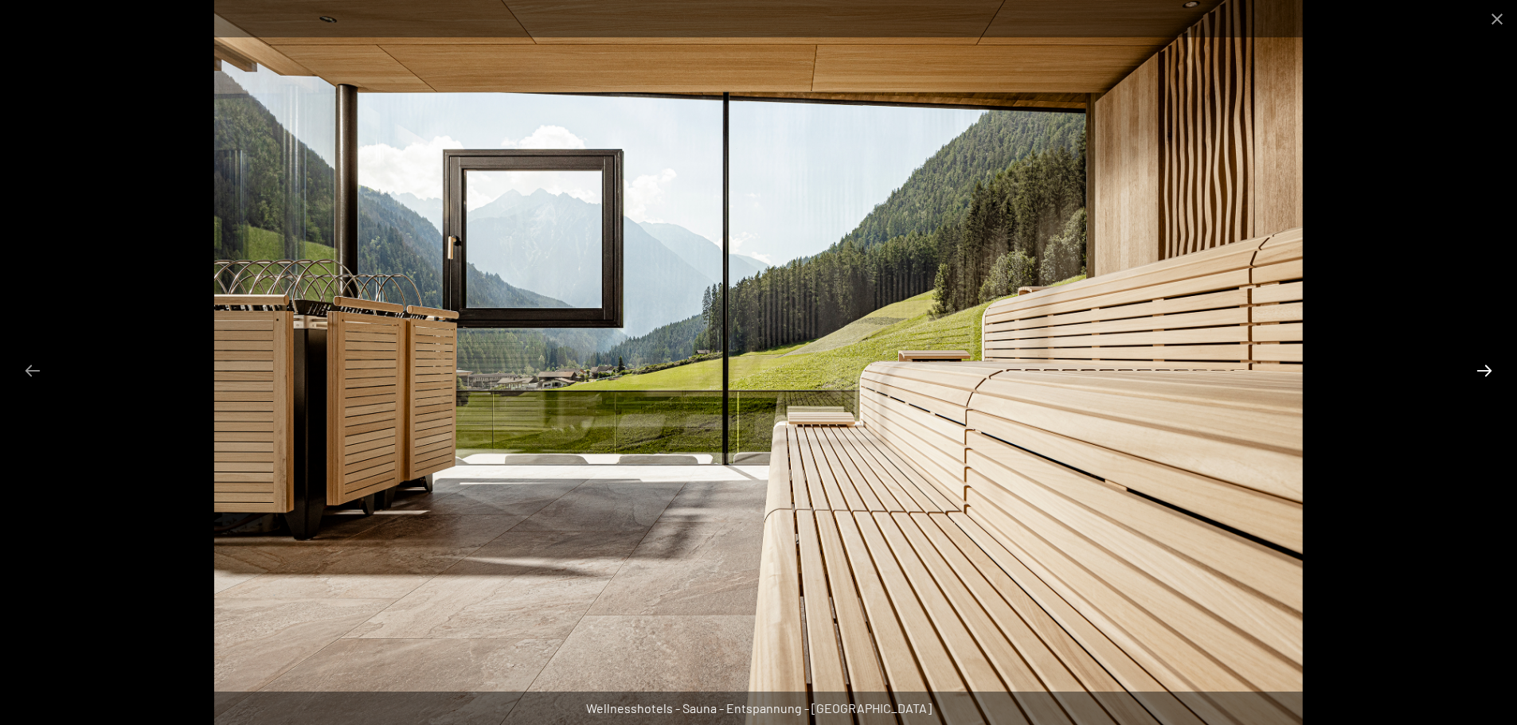
click at [1474, 368] on button "Next slide" at bounding box center [1483, 370] width 33 height 31
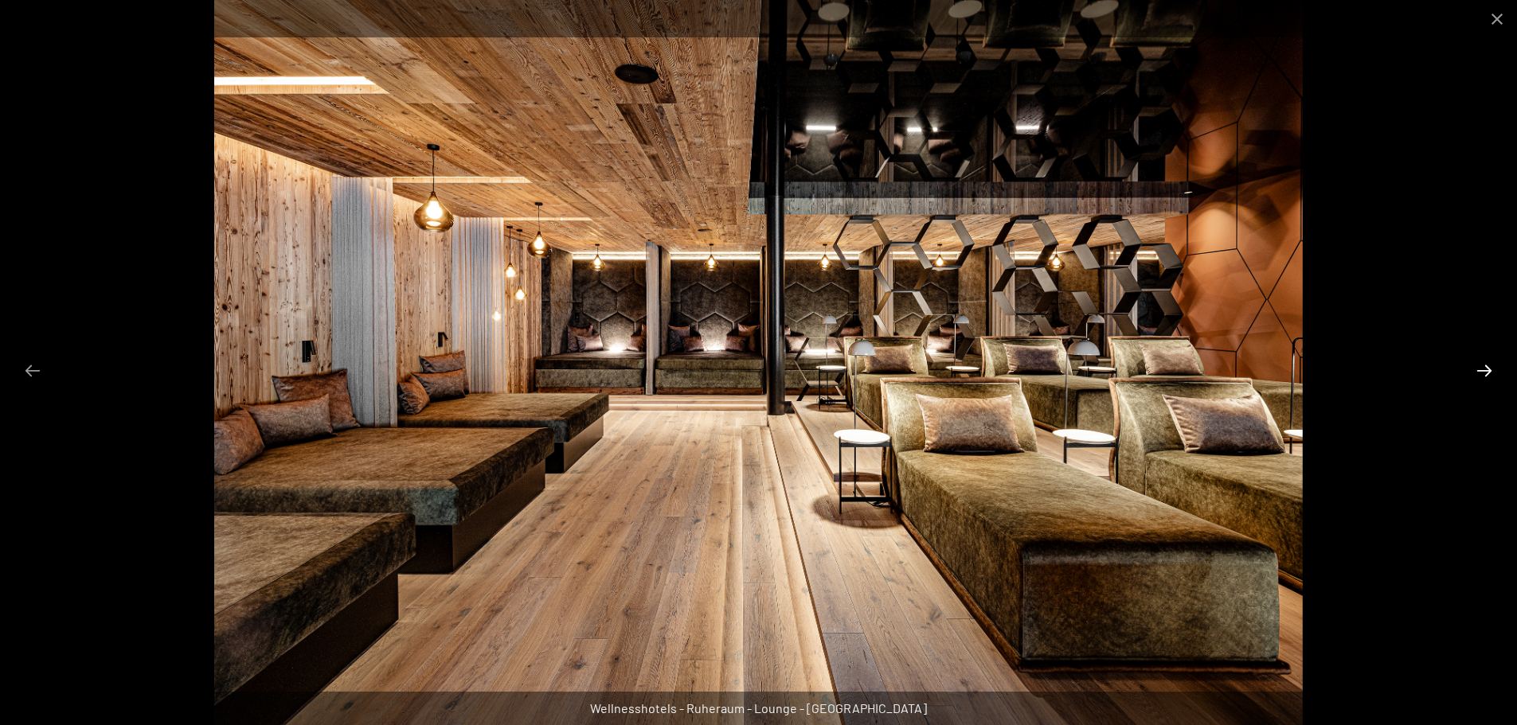
click at [1474, 368] on button "Next slide" at bounding box center [1483, 370] width 33 height 31
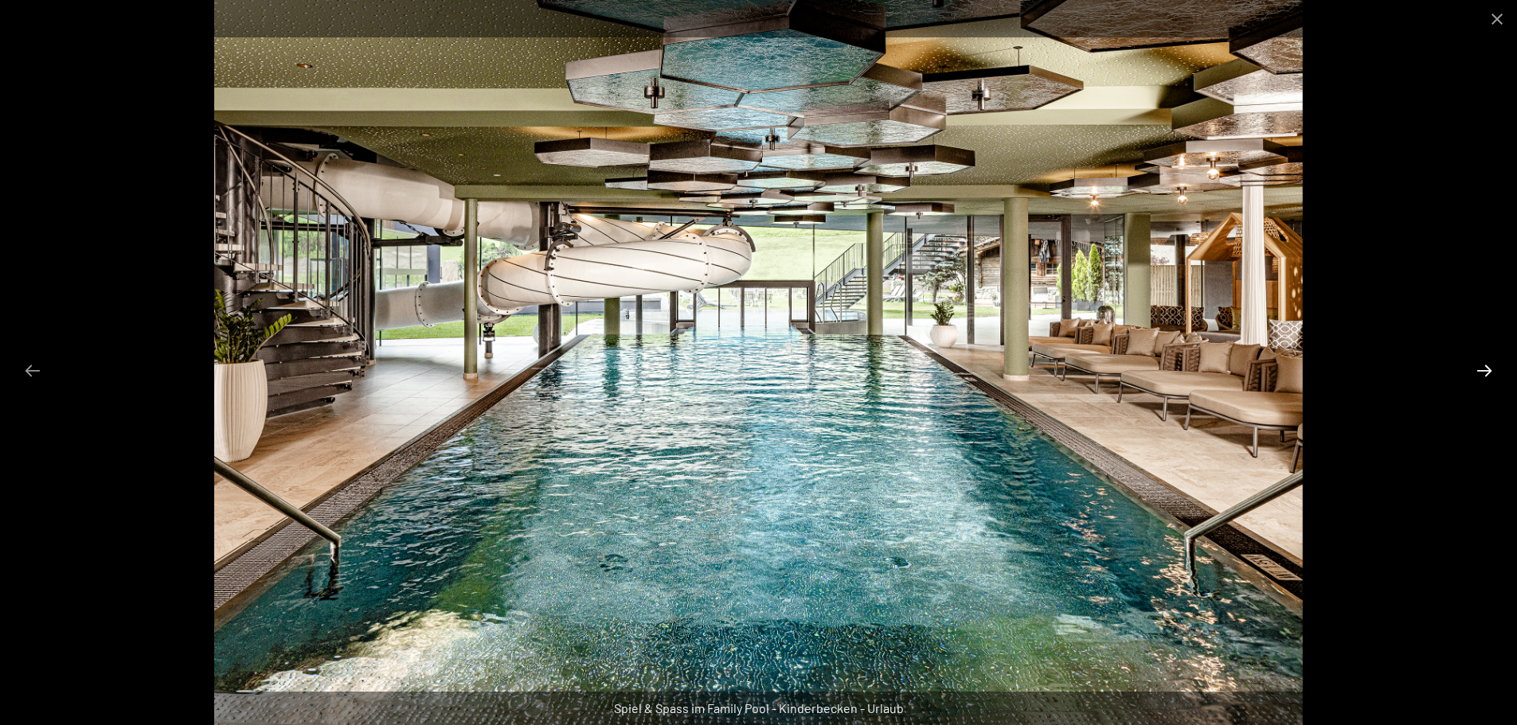
click at [1474, 368] on button "Next slide" at bounding box center [1483, 370] width 33 height 31
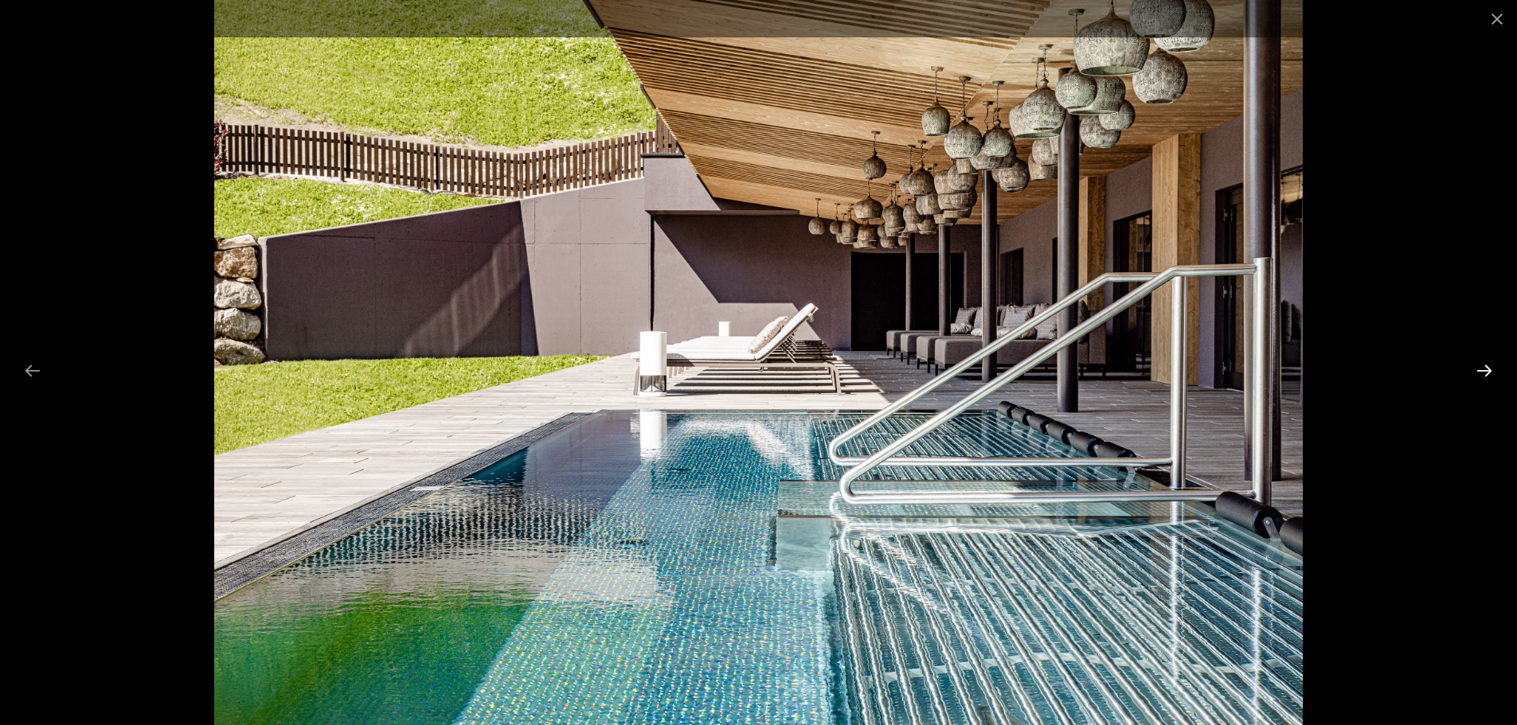
click at [1474, 368] on button "Next slide" at bounding box center [1483, 370] width 33 height 31
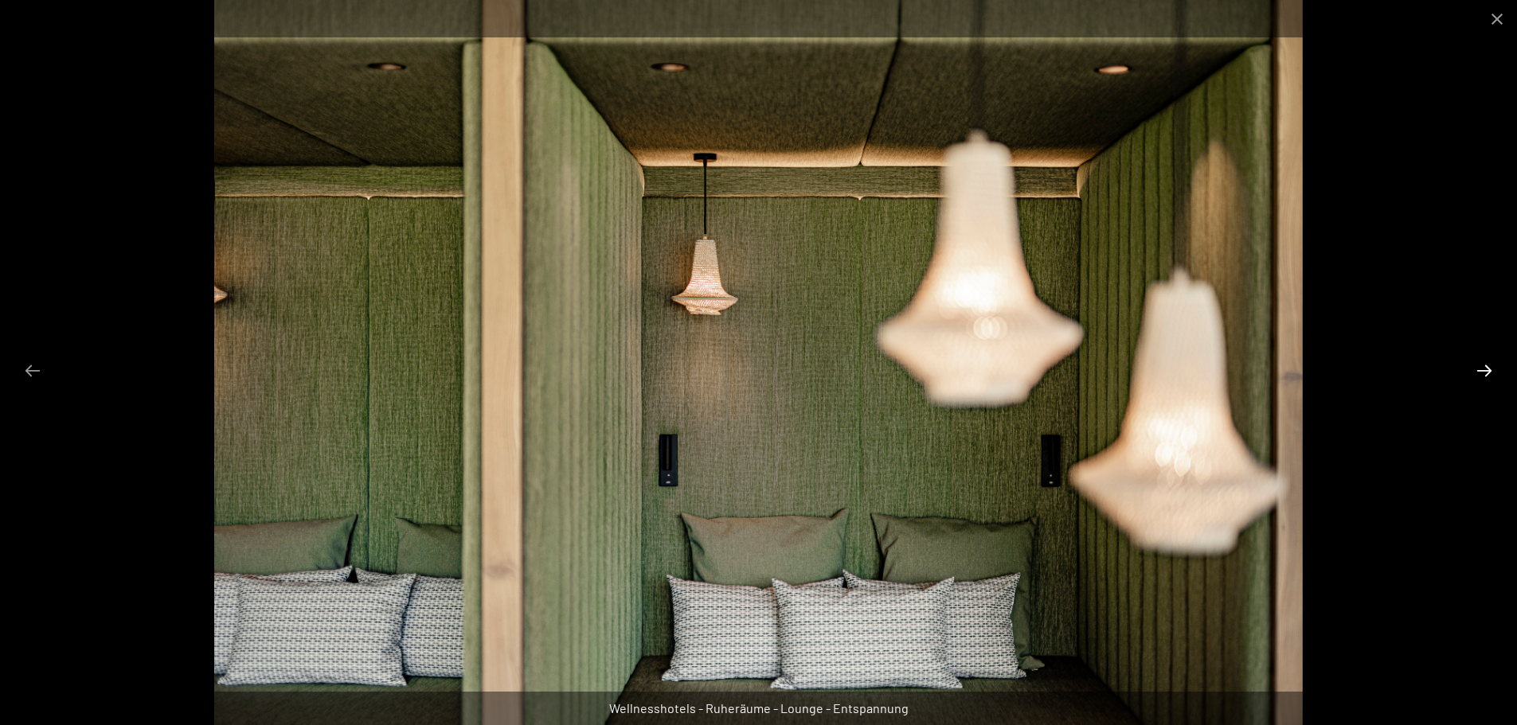
click at [1474, 369] on button "Next slide" at bounding box center [1483, 370] width 33 height 31
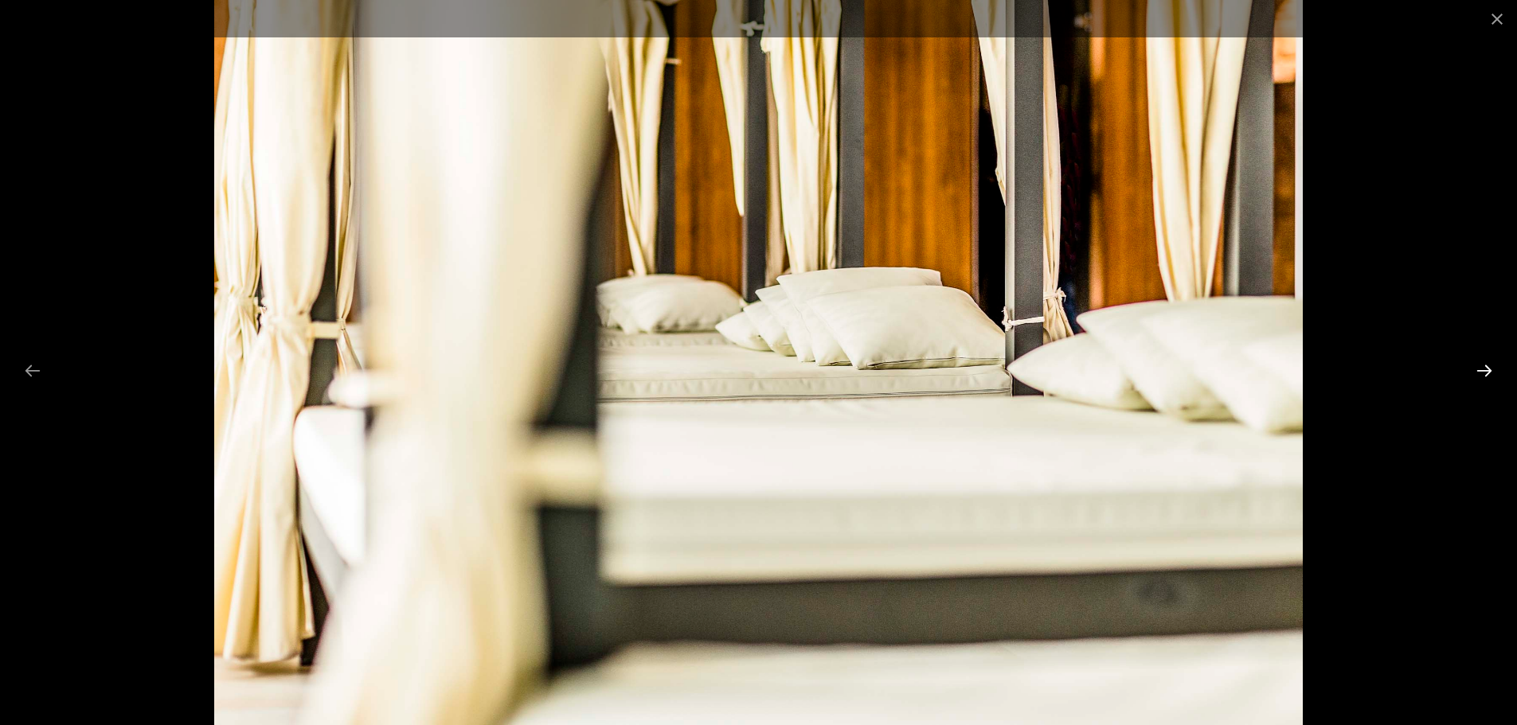
click at [1474, 369] on button "Next slide" at bounding box center [1483, 370] width 33 height 31
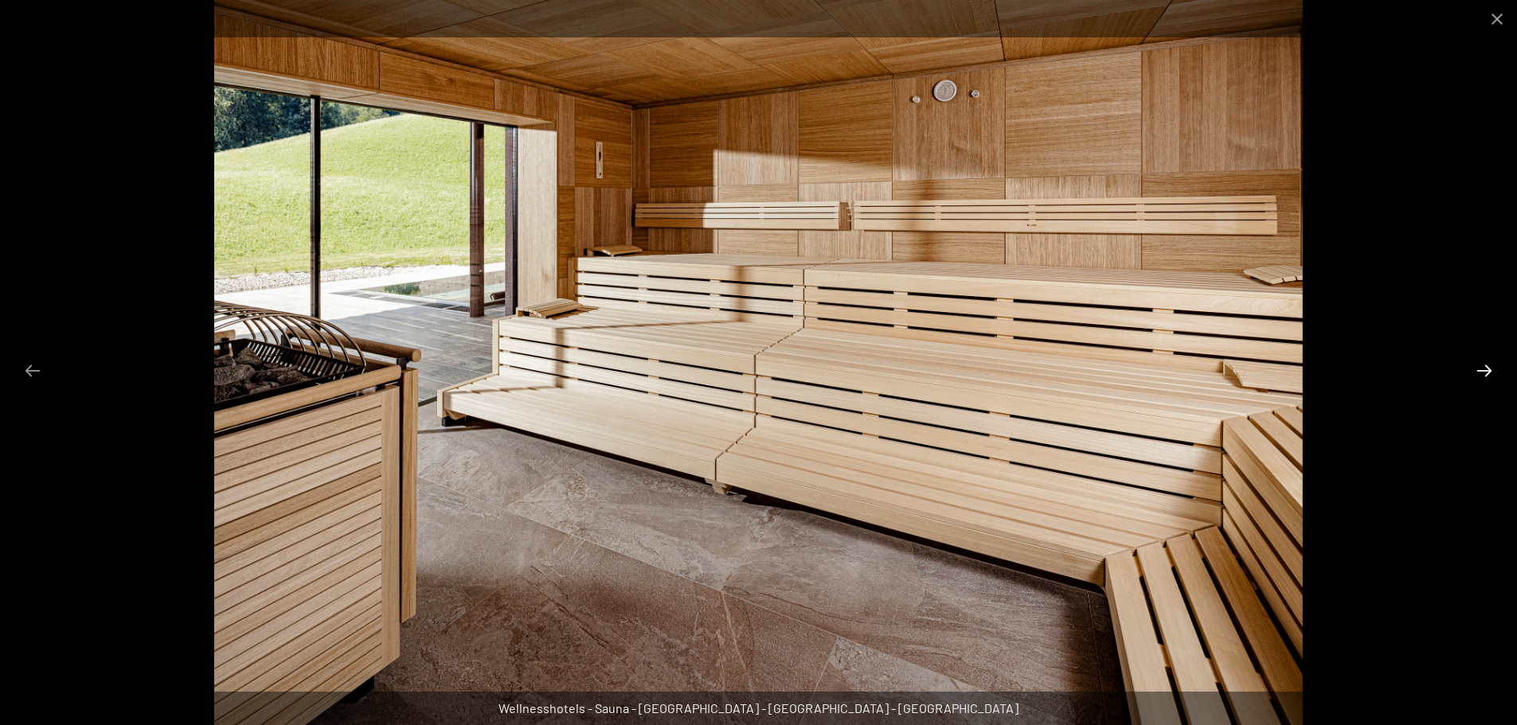
click at [1493, 369] on button "Next slide" at bounding box center [1483, 370] width 33 height 31
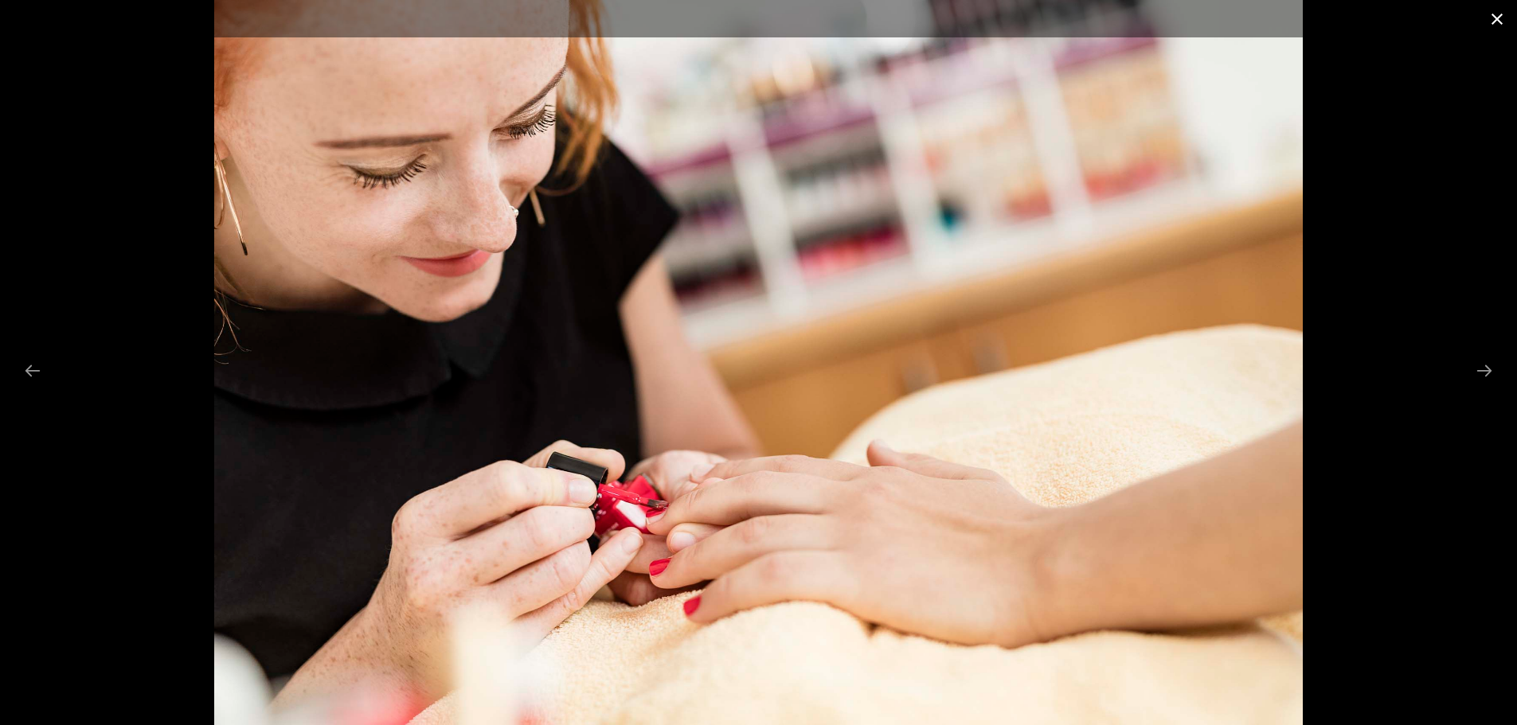
click at [1491, 14] on button "Close gallery" at bounding box center [1497, 18] width 40 height 37
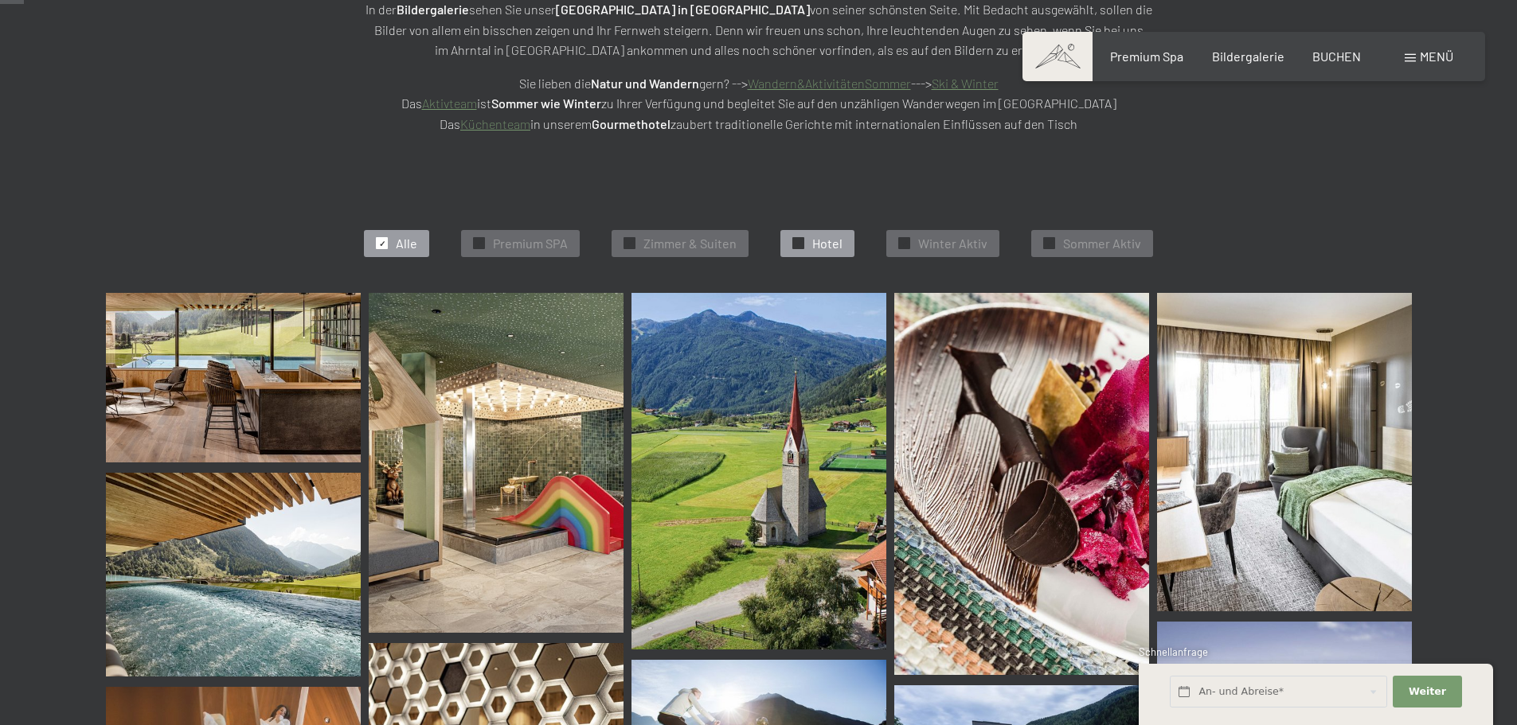
click at [849, 243] on div "✓ Hotel" at bounding box center [817, 243] width 74 height 27
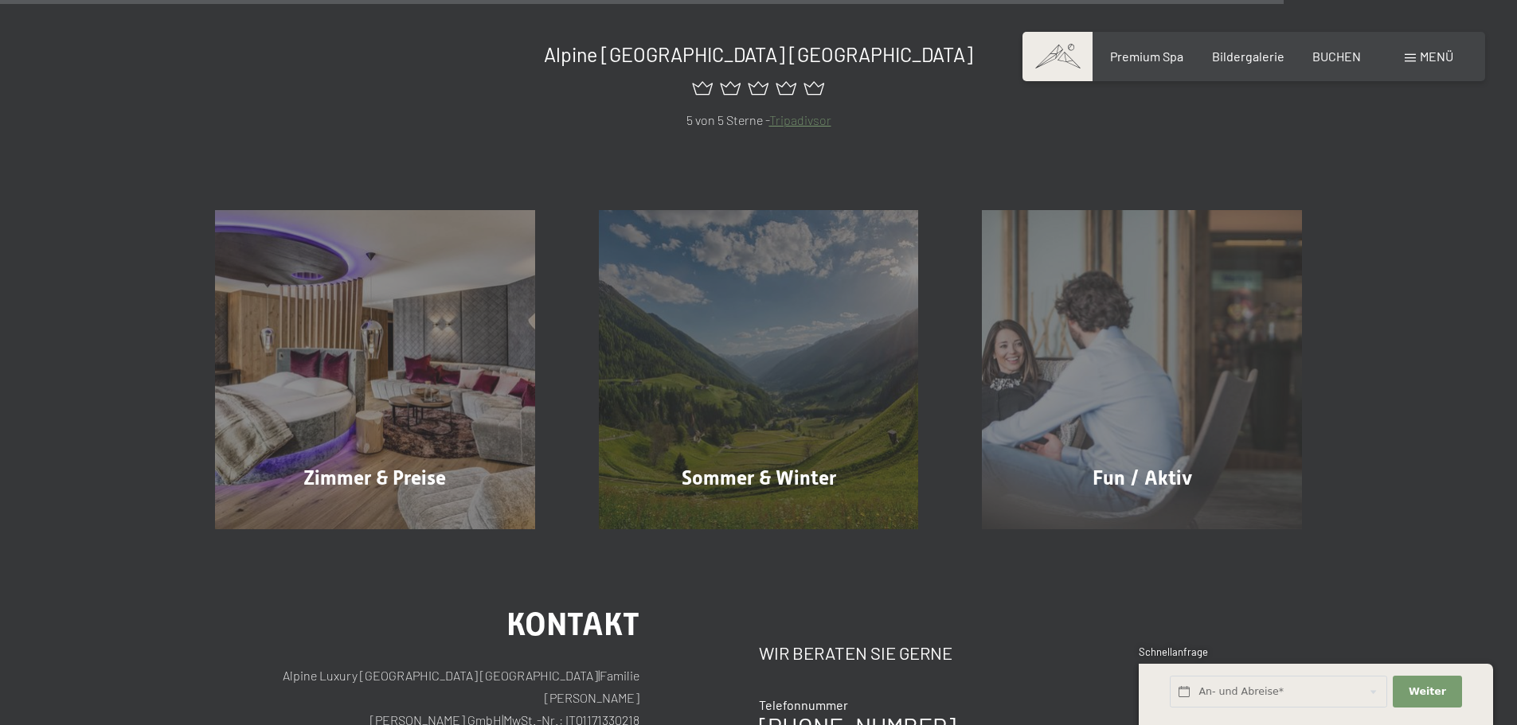
scroll to position [3108, 0]
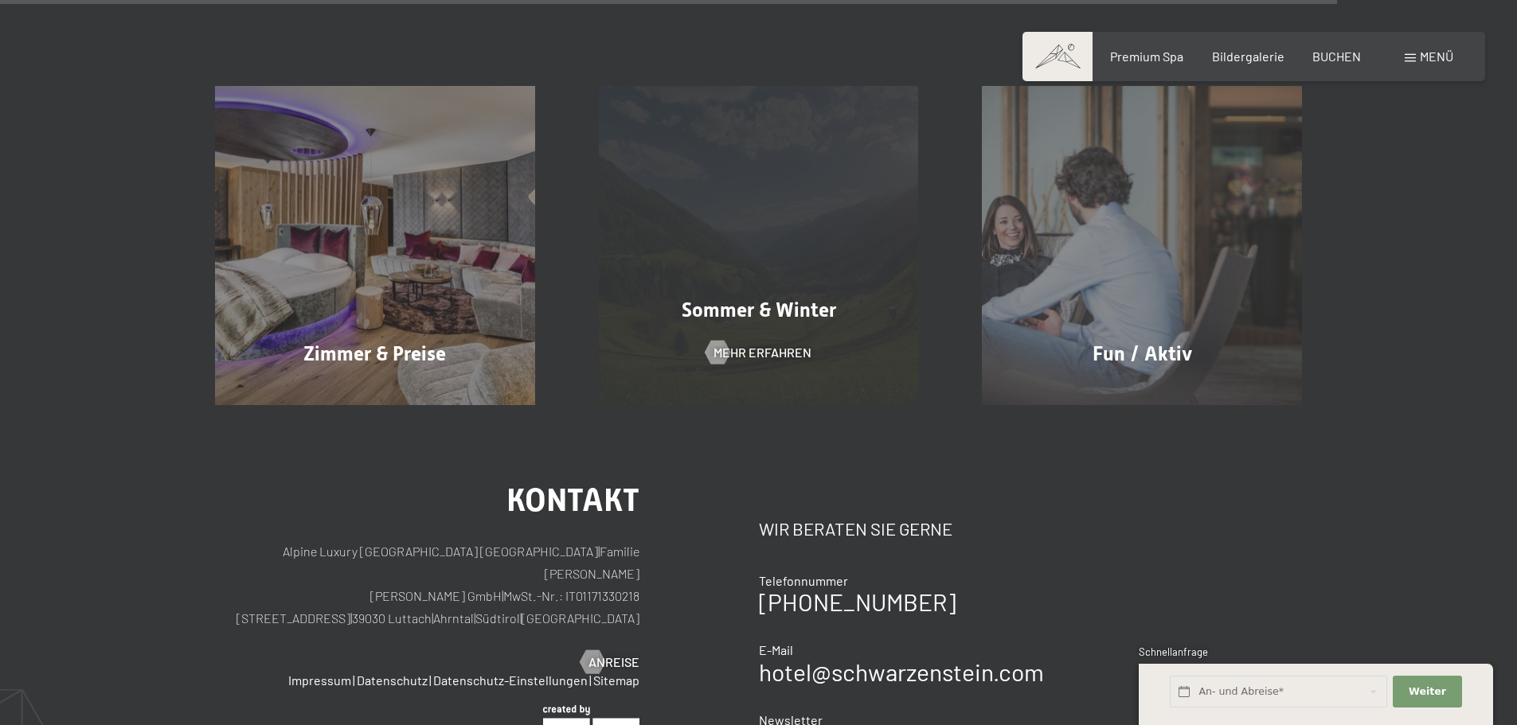
click at [863, 345] on div "Sommer & Winter Mehr erfahren" at bounding box center [759, 246] width 384 height 320
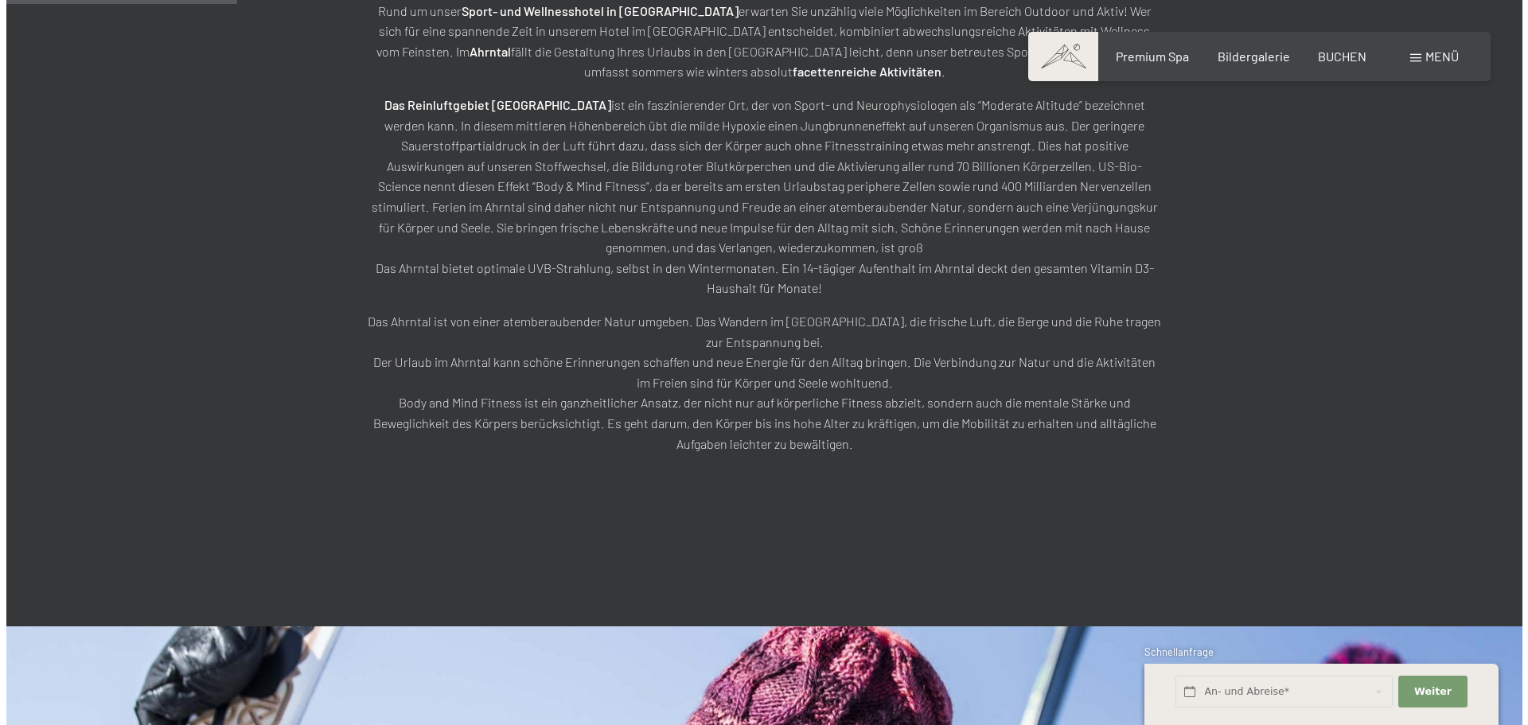
scroll to position [876, 0]
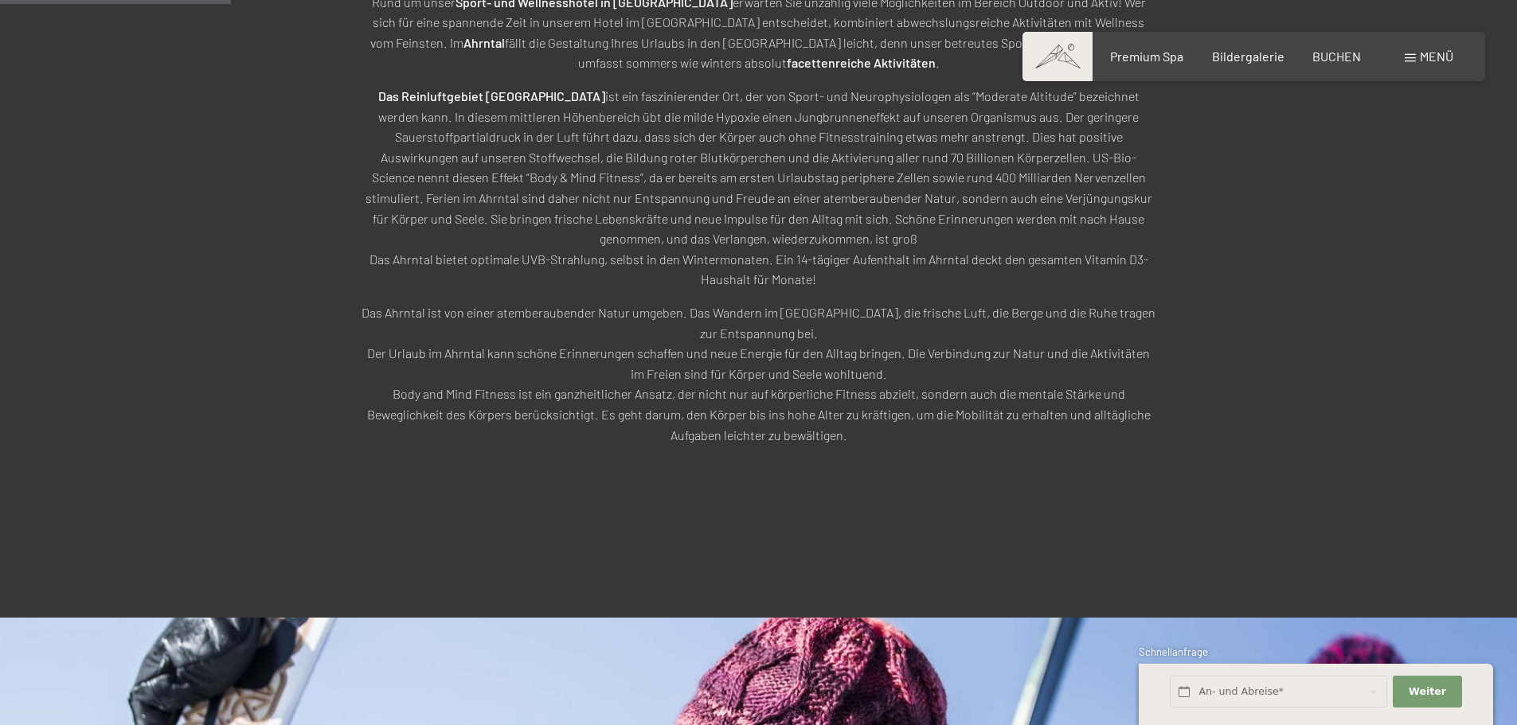
click at [1420, 58] on div "Menü" at bounding box center [1428, 57] width 49 height 18
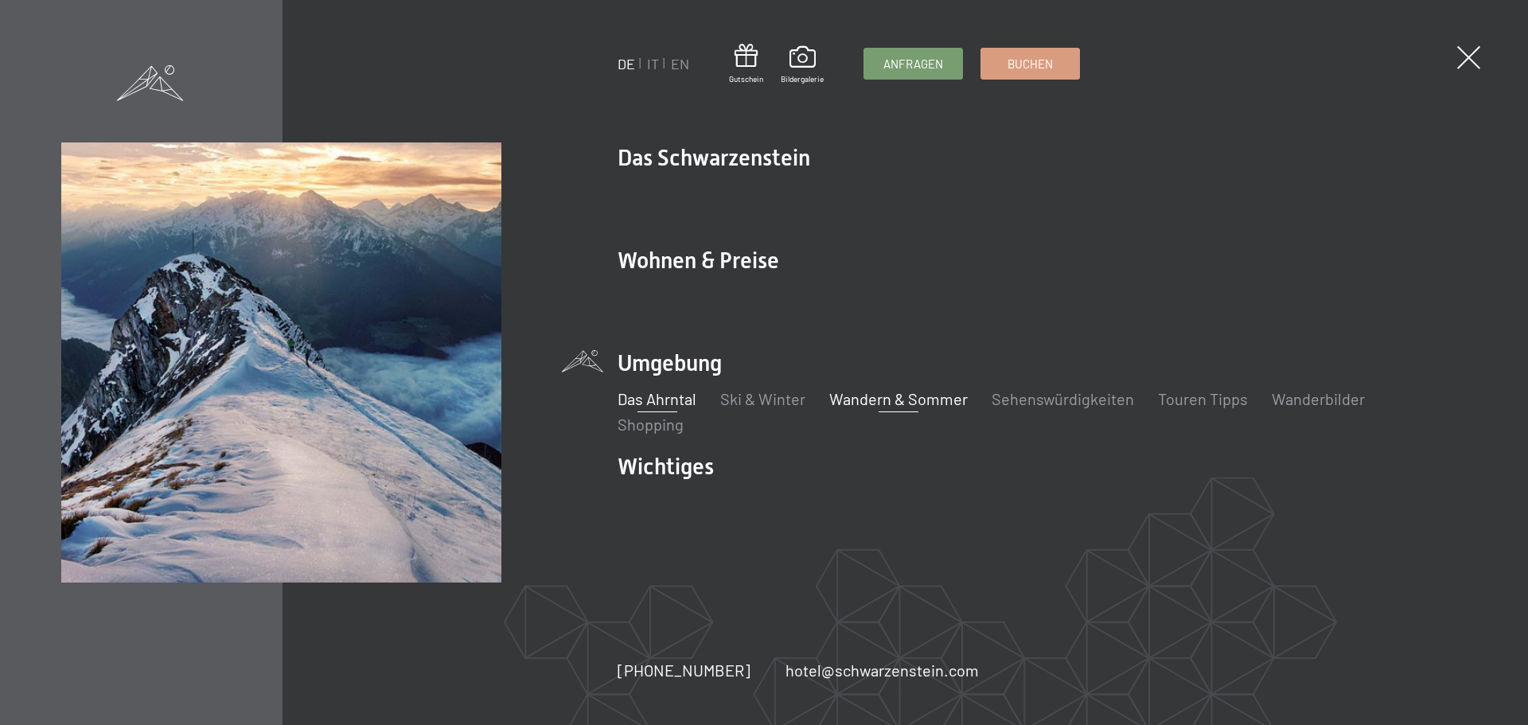
click at [885, 402] on link "Wandern & Sommer" at bounding box center [899, 398] width 139 height 19
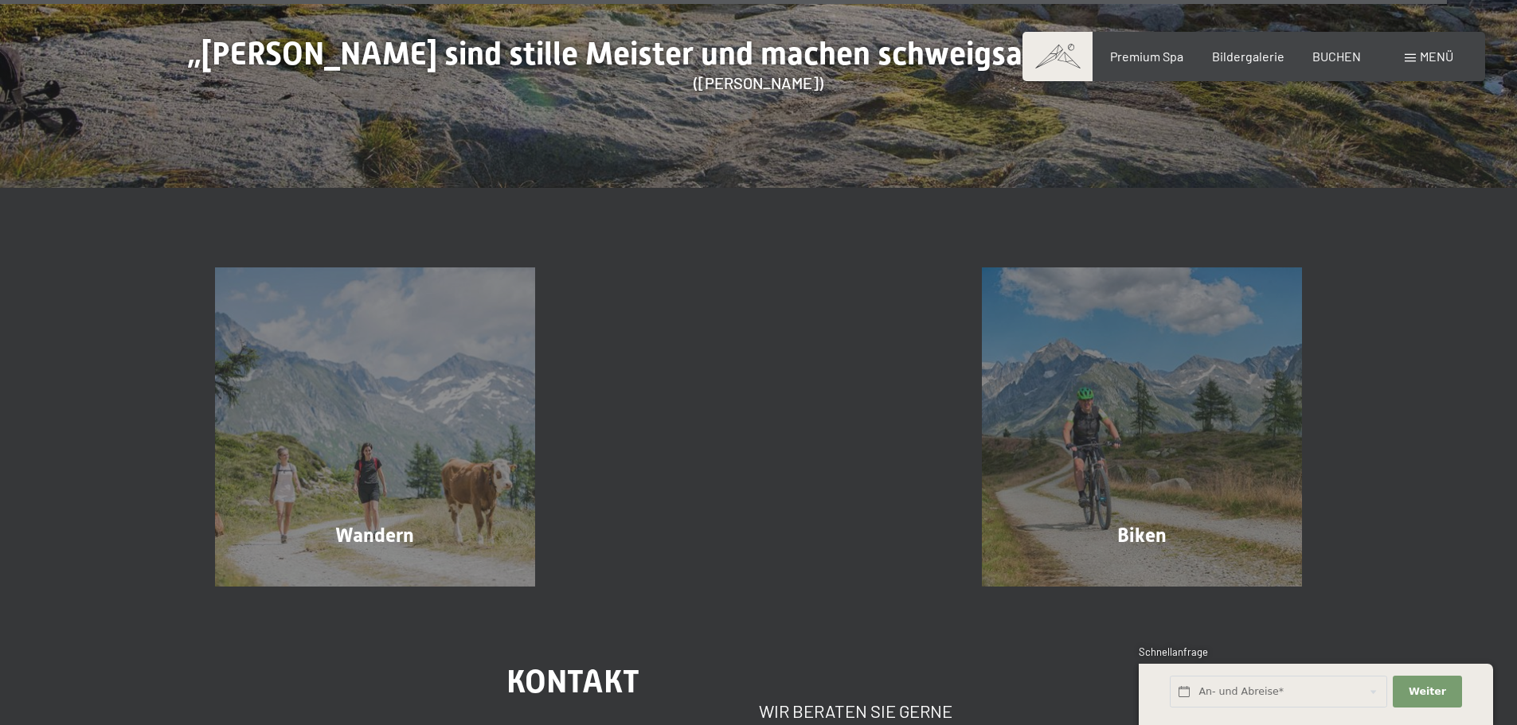
scroll to position [8411, 0]
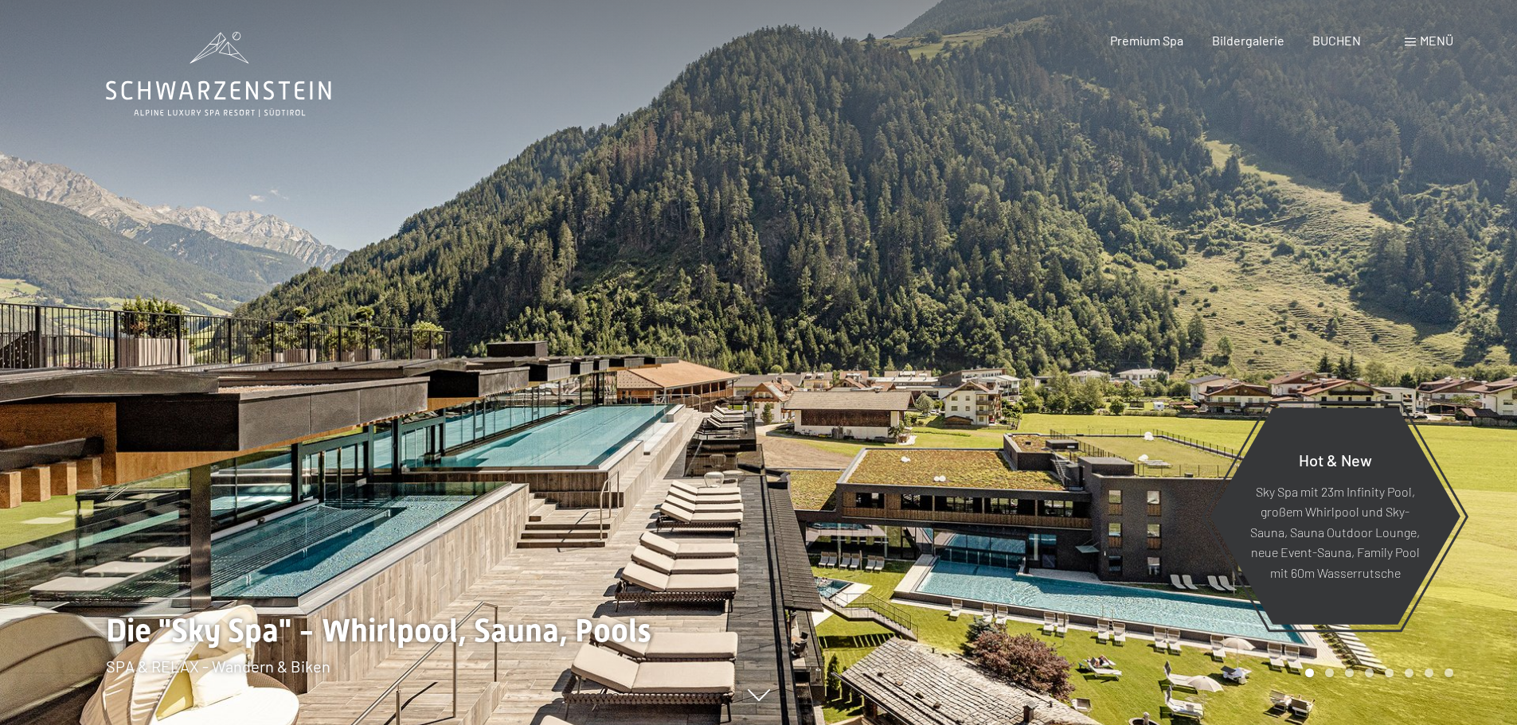
click at [1415, 41] on div "Menü" at bounding box center [1428, 41] width 49 height 18
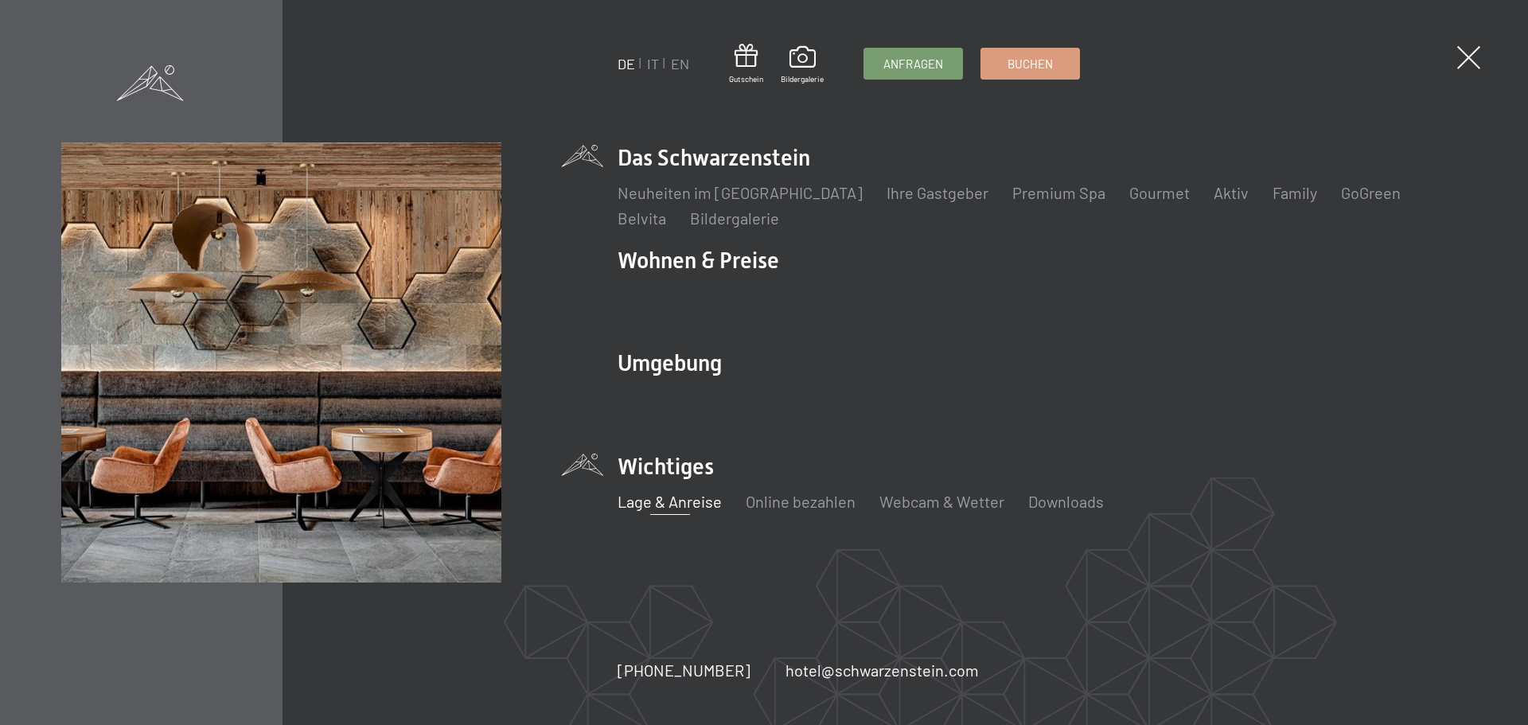
click at [651, 500] on link "Lage & Anreise" at bounding box center [670, 501] width 104 height 19
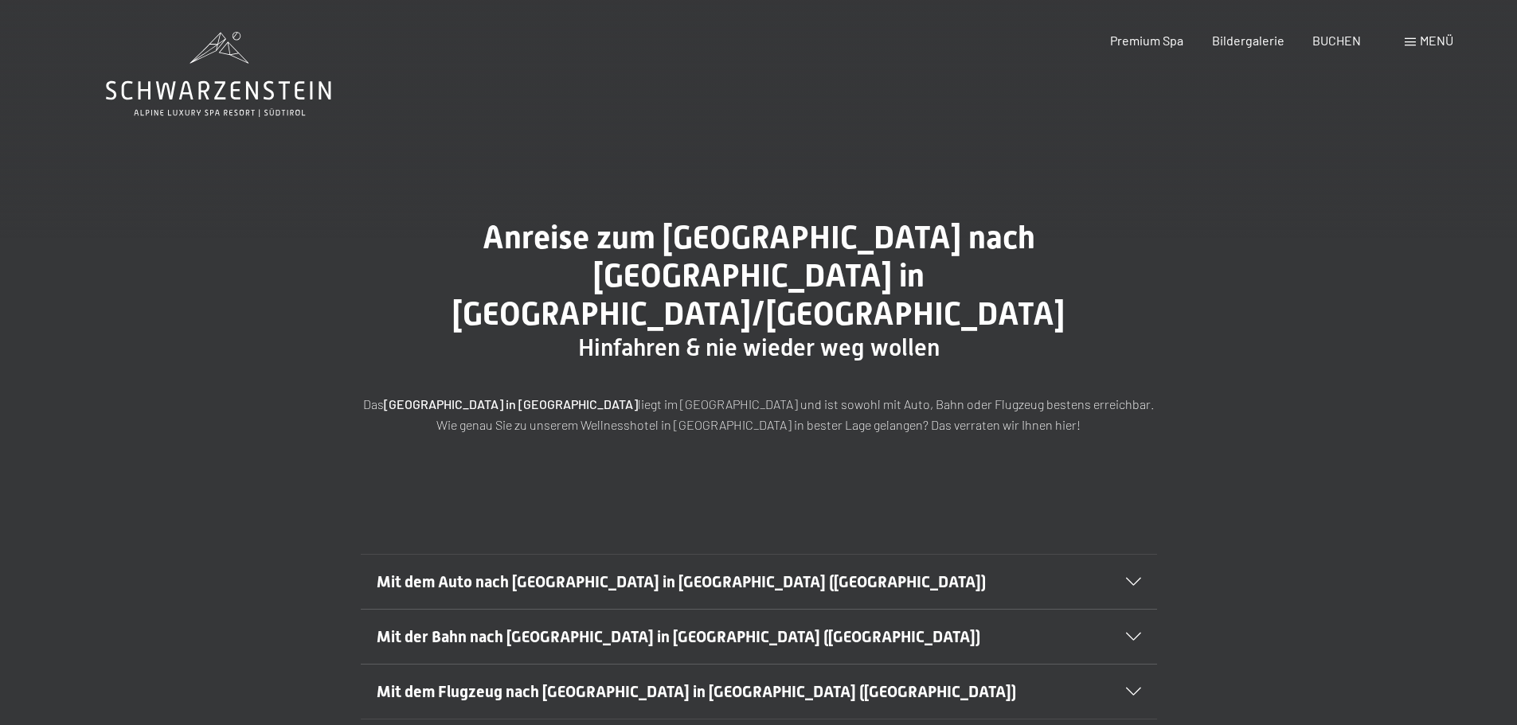
click at [537, 572] on span "Mit dem Auto nach [GEOGRAPHIC_DATA] in [GEOGRAPHIC_DATA] ([GEOGRAPHIC_DATA])" at bounding box center [681, 581] width 609 height 19
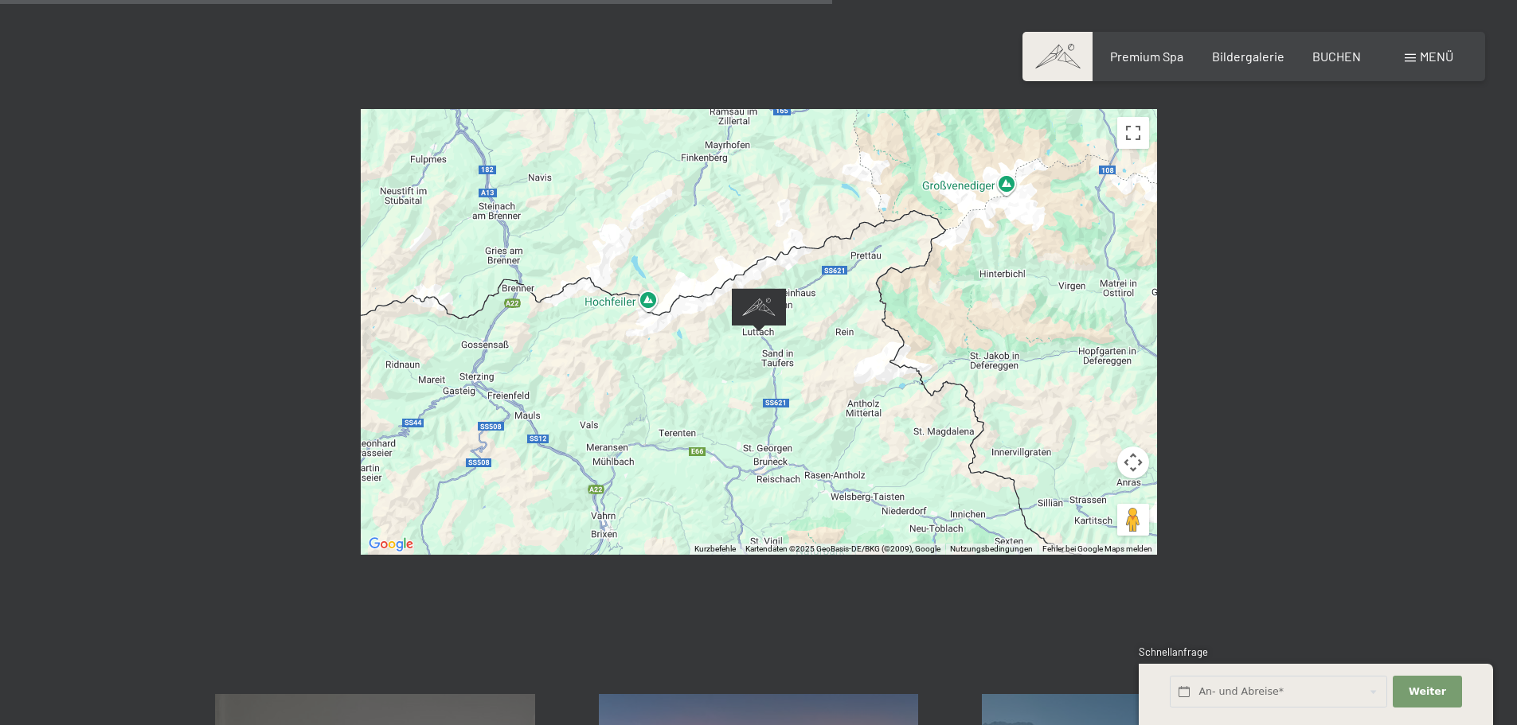
scroll to position [1115, 0]
click at [763, 287] on img "Alpine Luxury SPA Resort SCHWARZENSTEIN" at bounding box center [759, 309] width 54 height 44
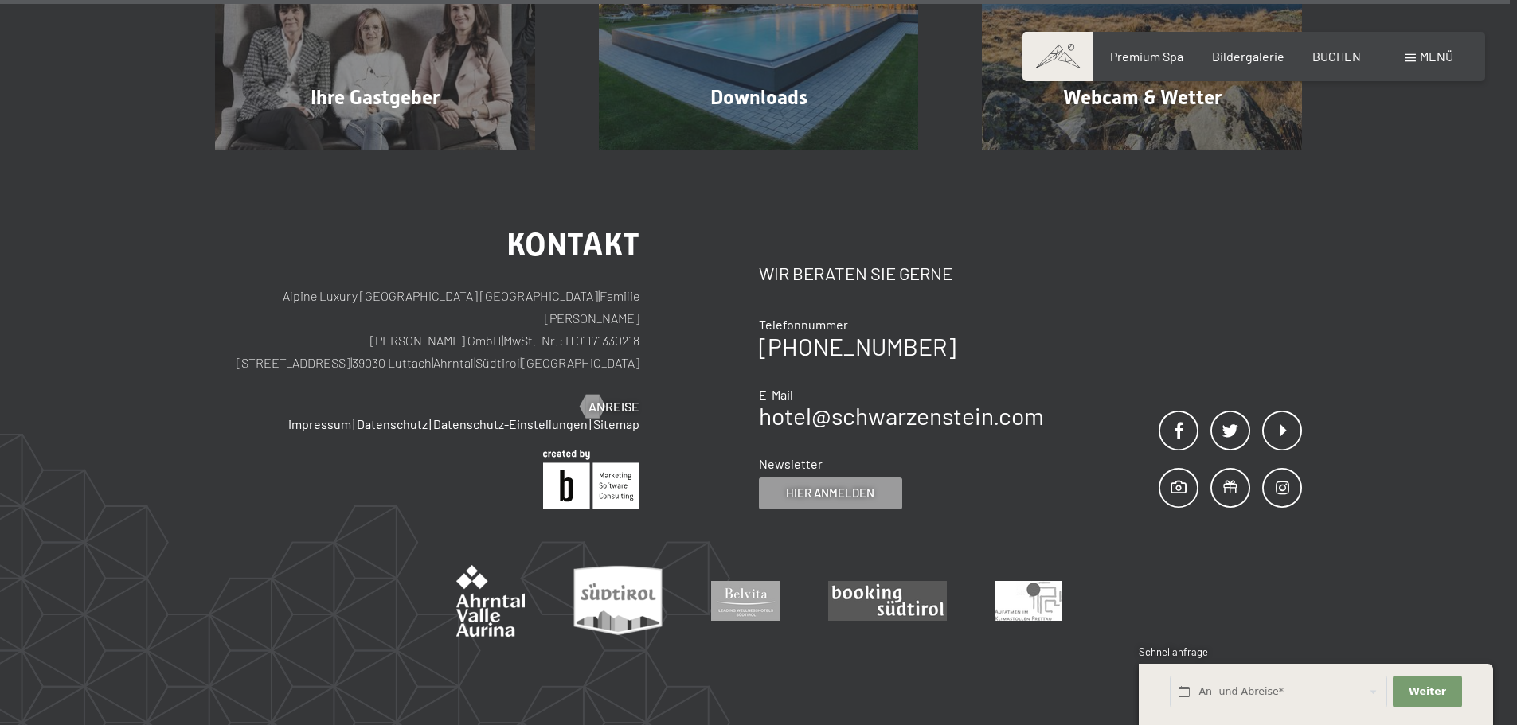
scroll to position [2102, 0]
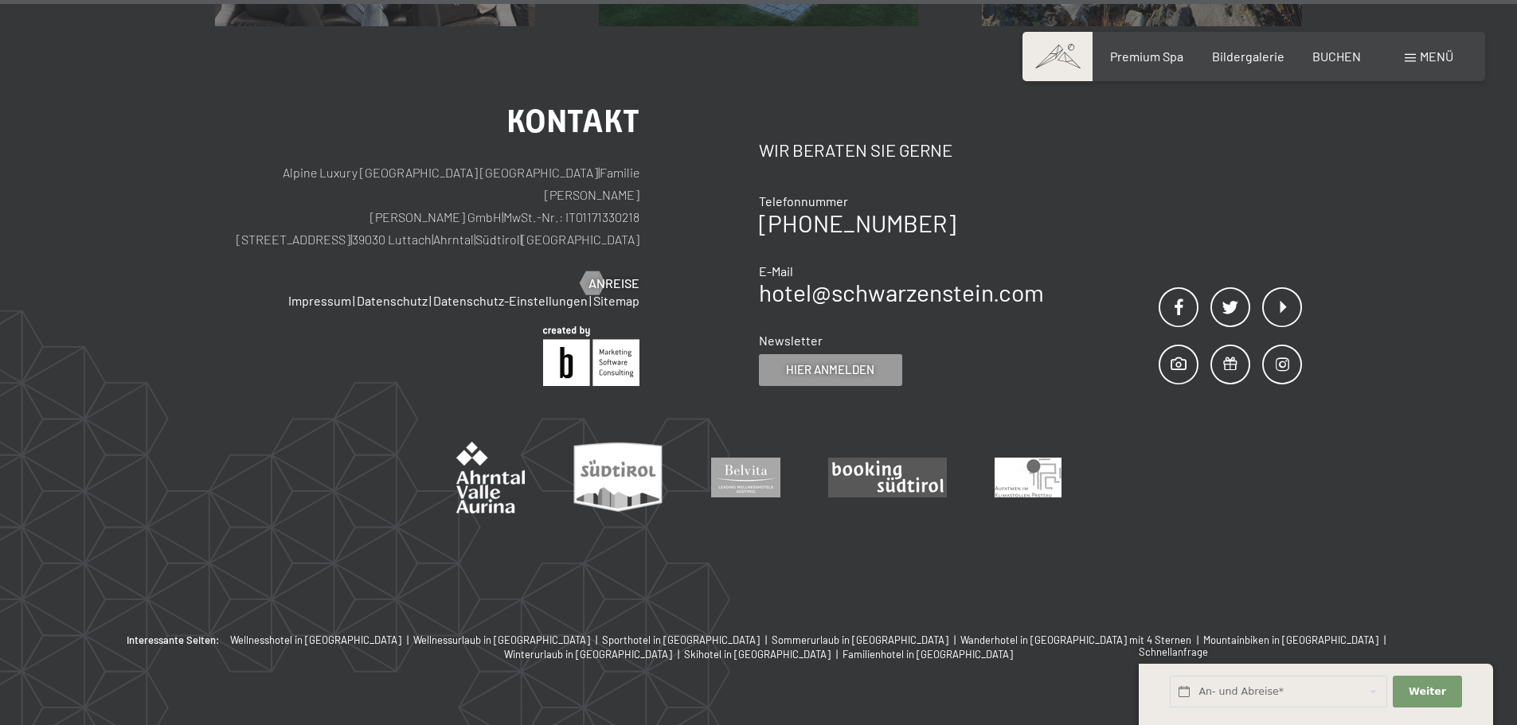
drag, startPoint x: 347, startPoint y: 177, endPoint x: 499, endPoint y: 178, distance: 152.1
click at [499, 178] on p "Alpine Luxury [GEOGRAPHIC_DATA] SCHWARZENSTEIN | Familie [PERSON_NAME] [PERSON_…" at bounding box center [427, 206] width 424 height 89
copy p "[STREET_ADDRESS]"
